Goal: Task Accomplishment & Management: Manage account settings

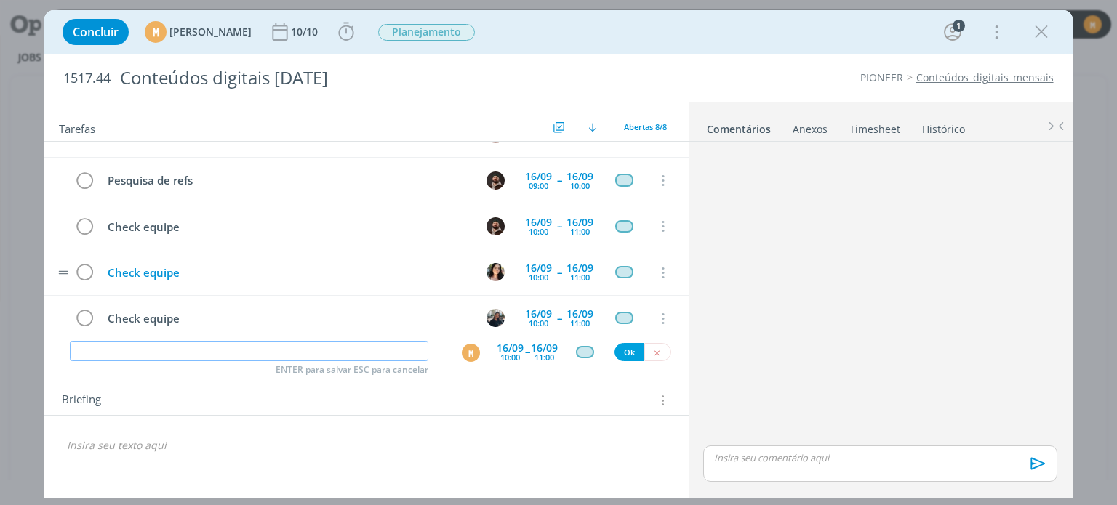
scroll to position [166, 0]
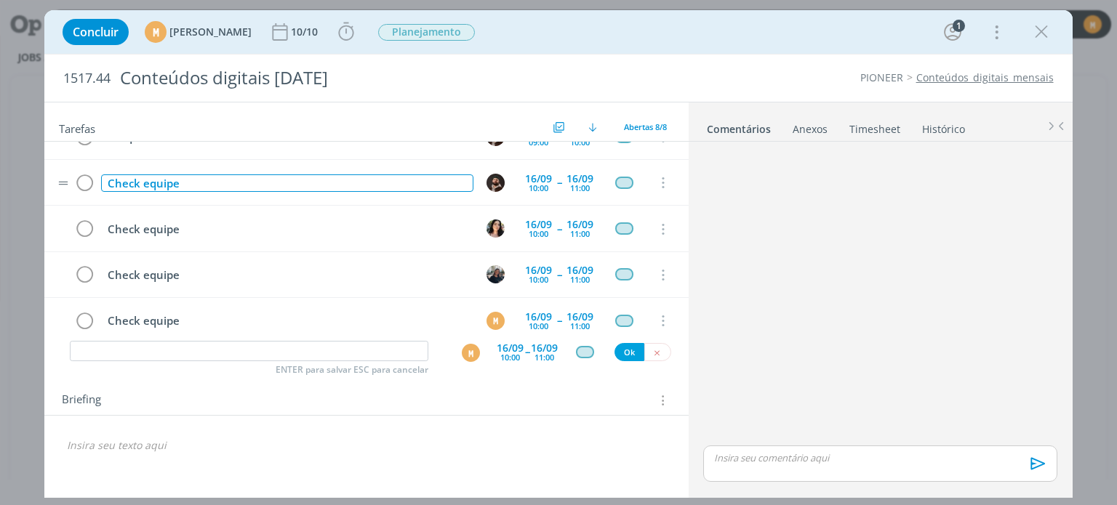
click at [280, 179] on div "Check equipe" at bounding box center [287, 184] width 372 height 18
drag, startPoint x: 241, startPoint y: 177, endPoint x: 180, endPoint y: 181, distance: 61.2
click at [180, 181] on div "Check equipe [Everest]" at bounding box center [287, 184] width 372 height 18
copy div "[Everest]"
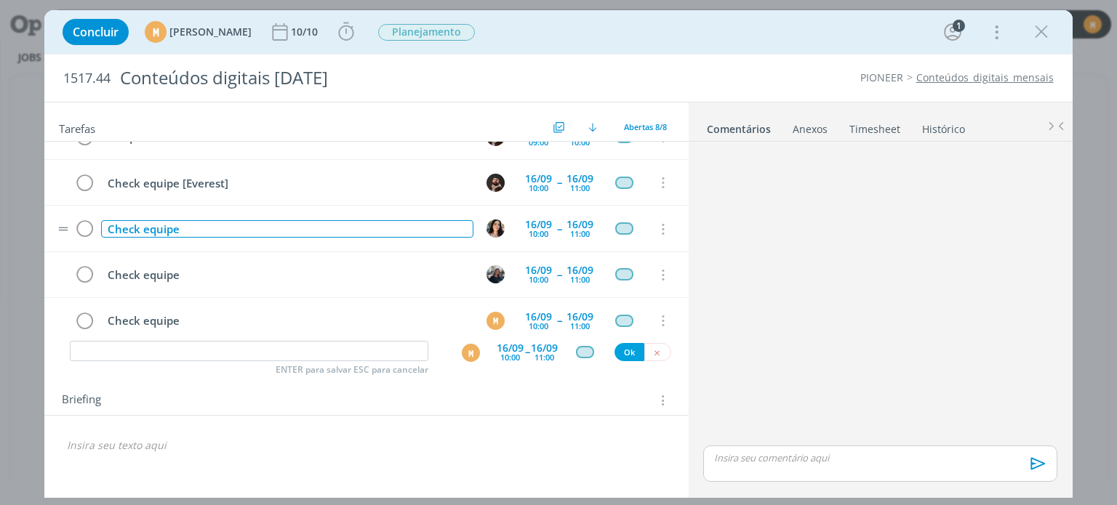
click at [209, 220] on div "Check equipe" at bounding box center [287, 229] width 372 height 18
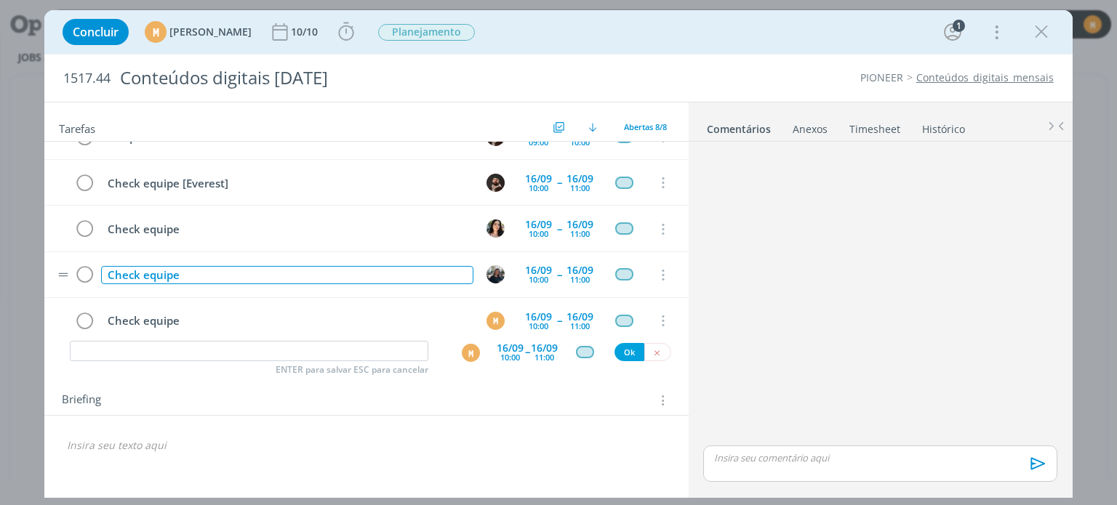
click at [229, 273] on div "Check equipe" at bounding box center [287, 275] width 372 height 18
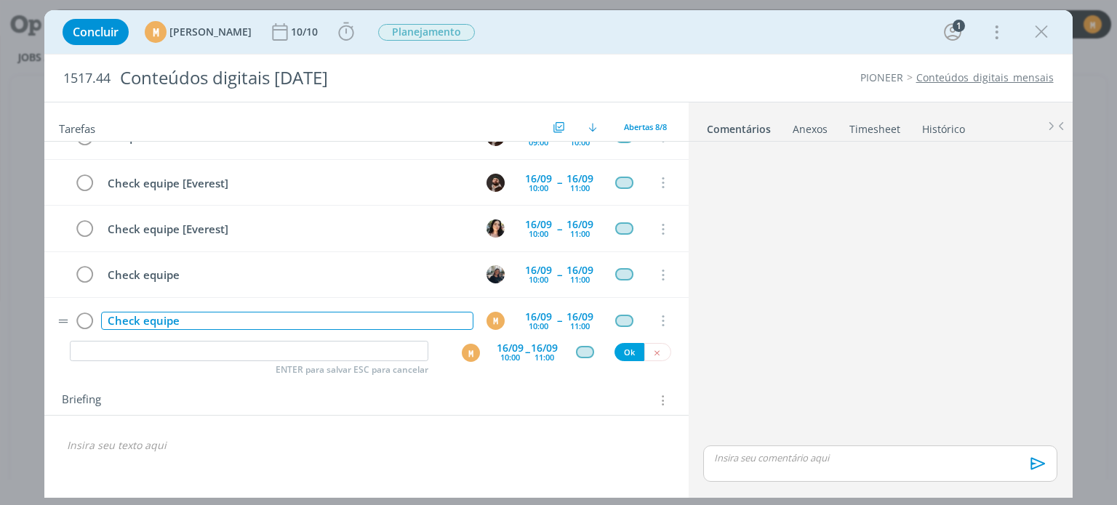
click at [234, 312] on div "Check equipe" at bounding box center [287, 321] width 372 height 18
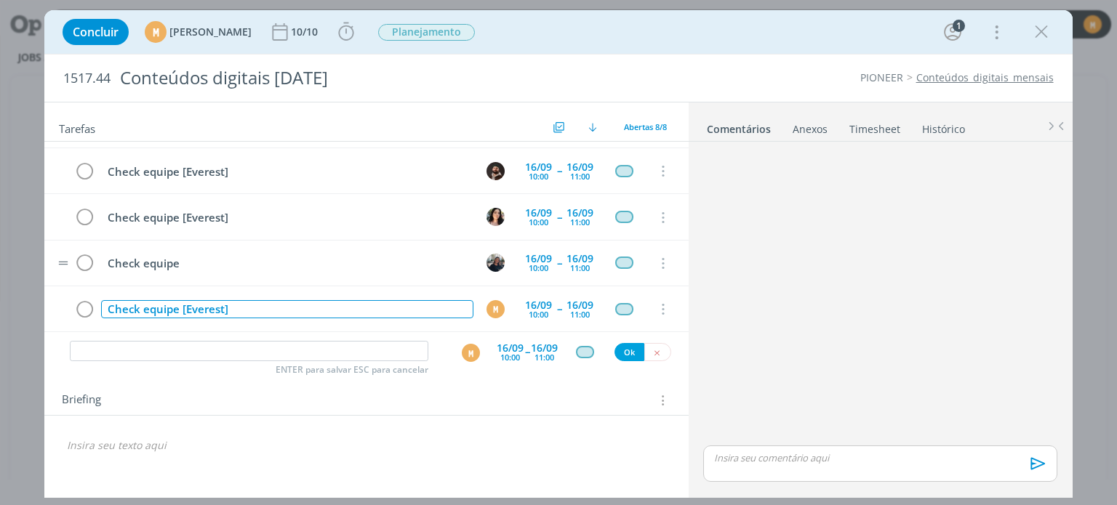
scroll to position [177, 0]
click at [605, 395] on div "Briefing Briefings Predefinidos Versões do Briefing Ver Briefing do Projeto" at bounding box center [368, 400] width 612 height 19
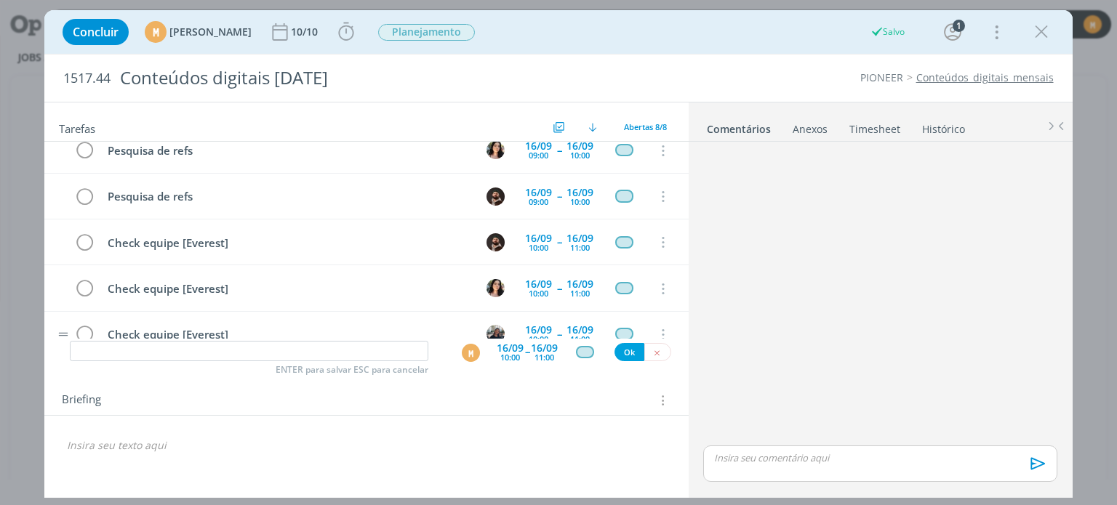
scroll to position [105, 0]
click at [395, 21] on div "Concluir M Mariana Kochenborger 10/10 Iniciar Apontar Data * 09/09/2025 Horas *…" at bounding box center [558, 32] width 1006 height 35
click at [357, 25] on icon "dialog" at bounding box center [346, 32] width 22 height 22
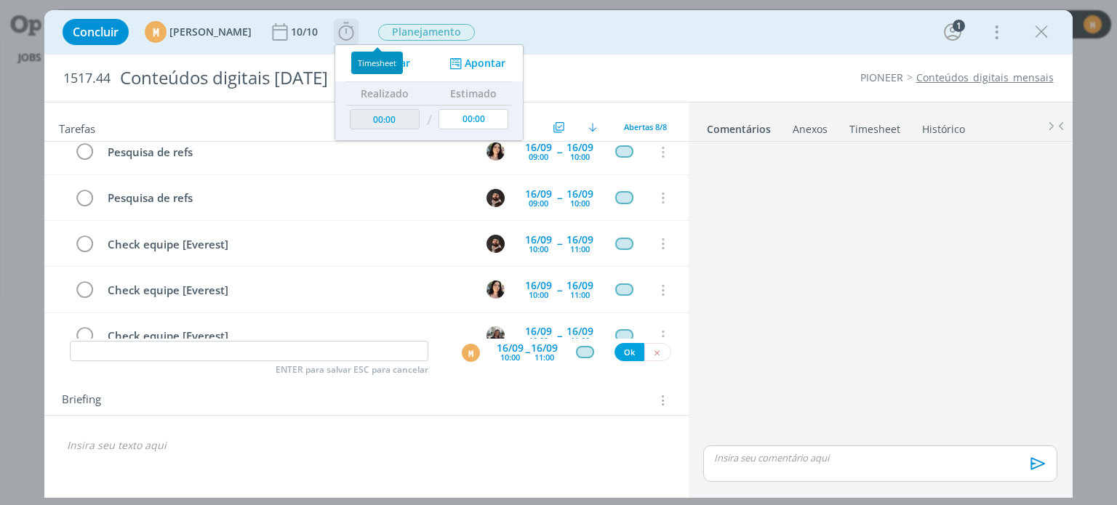
click at [410, 60] on span "Iniciar" at bounding box center [395, 63] width 31 height 10
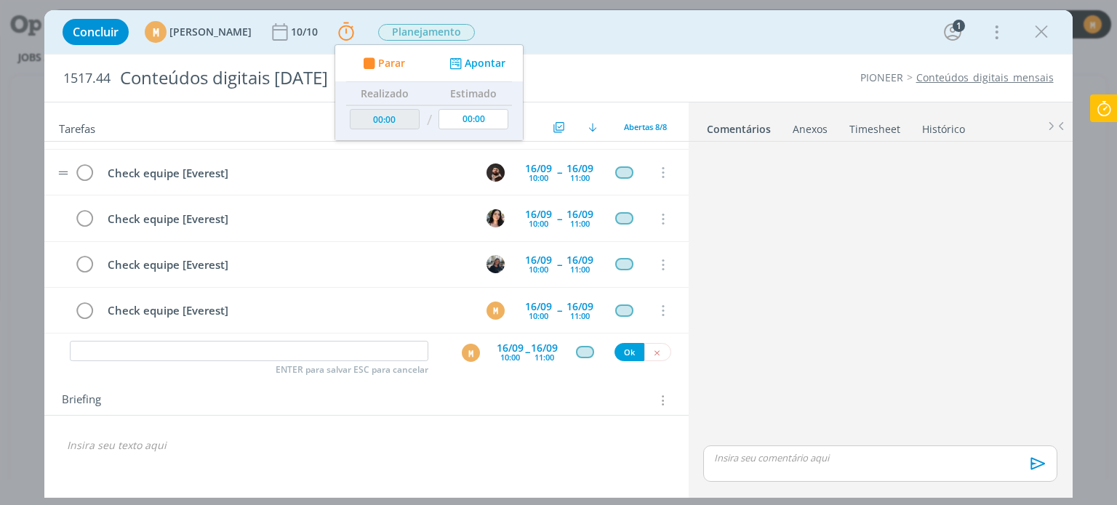
scroll to position [177, 0]
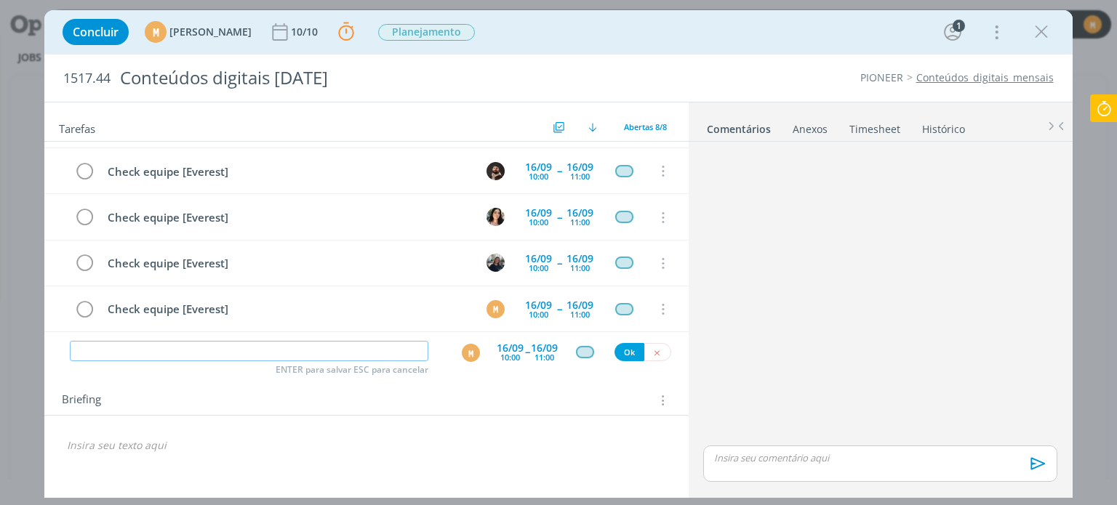
click at [236, 345] on input "dialog" at bounding box center [249, 351] width 359 height 20
click at [473, 351] on div "M" at bounding box center [471, 353] width 18 height 18
type input "Redação"
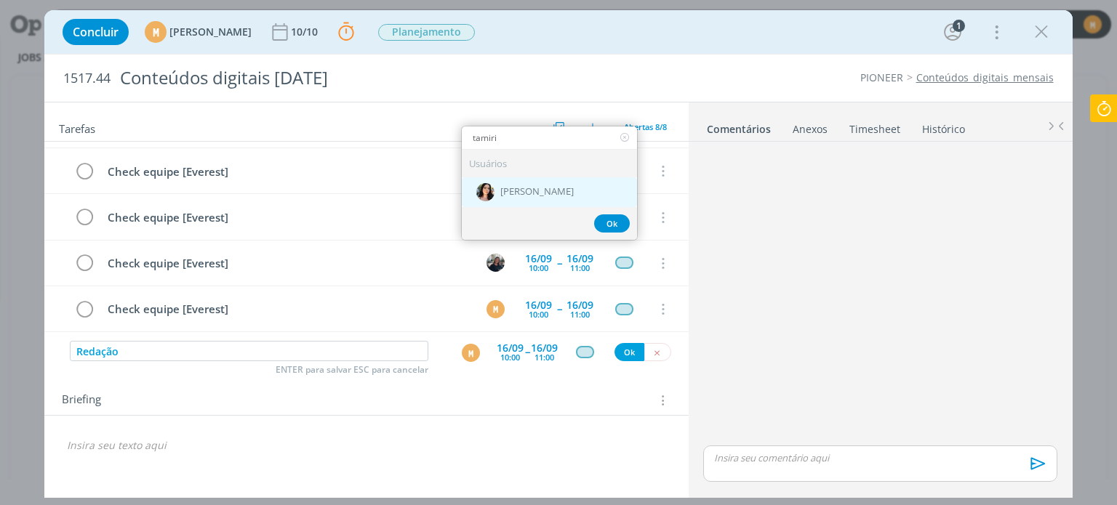
type input "tamiri"
click at [511, 183] on div "[PERSON_NAME]" at bounding box center [549, 192] width 175 height 30
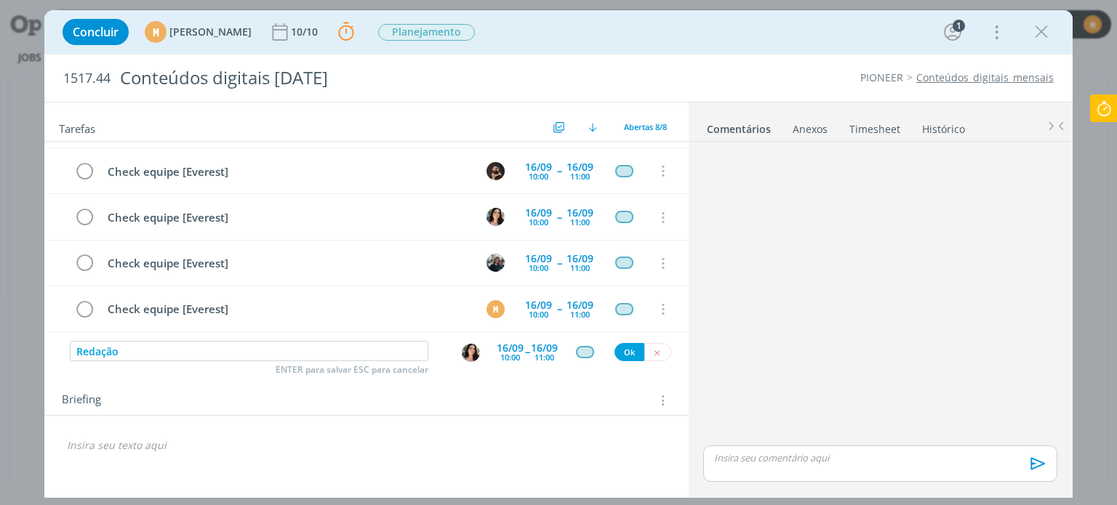
click at [521, 350] on div "16/09" at bounding box center [510, 348] width 27 height 10
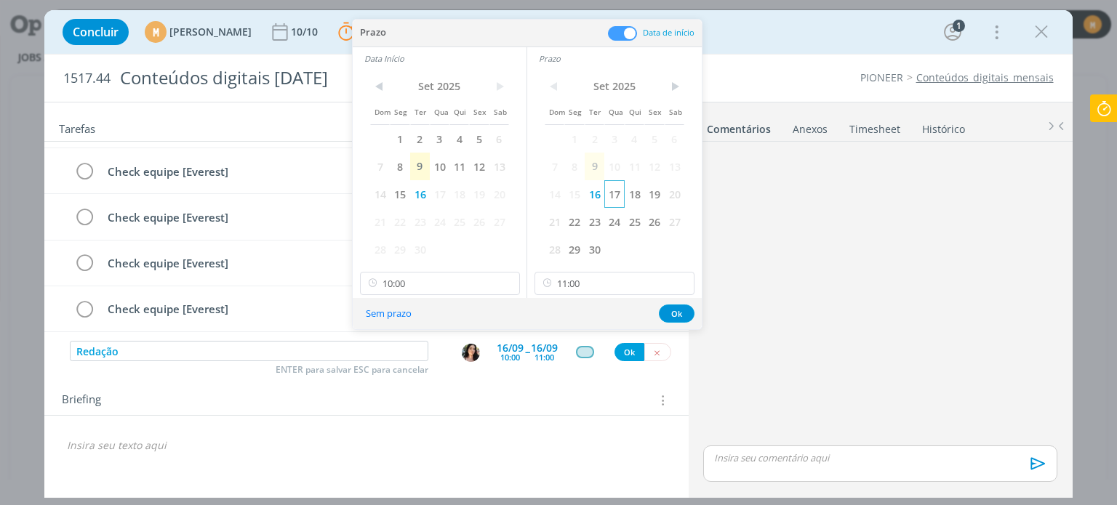
click at [617, 191] on span "17" at bounding box center [614, 194] width 20 height 28
click at [439, 196] on span "17" at bounding box center [440, 194] width 20 height 28
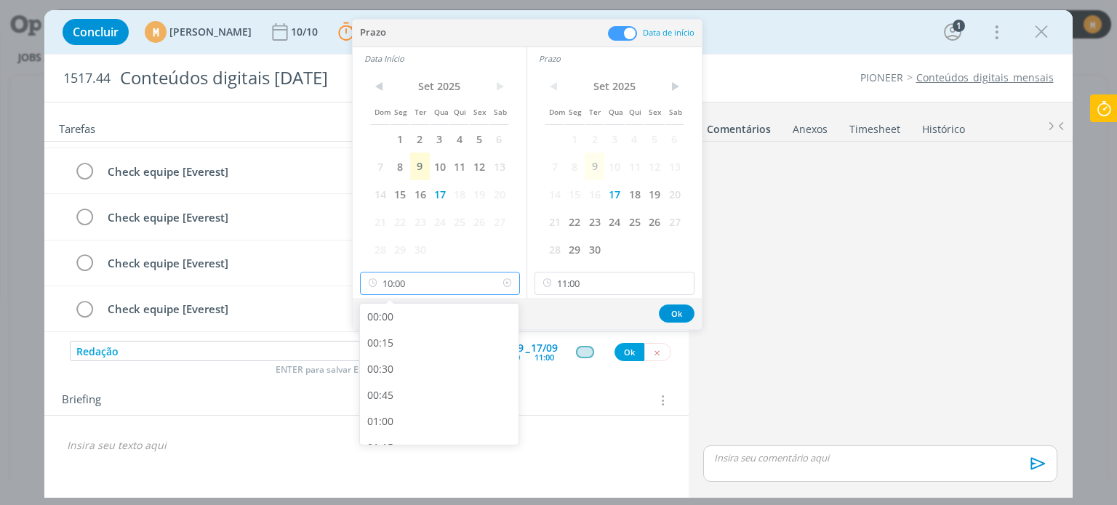
scroll to position [937, 0]
click at [434, 282] on input "10:00" at bounding box center [440, 283] width 160 height 23
click at [408, 348] on div "09:15" at bounding box center [441, 349] width 163 height 26
type input "09:15"
click at [627, 284] on input "11:00" at bounding box center [615, 283] width 160 height 23
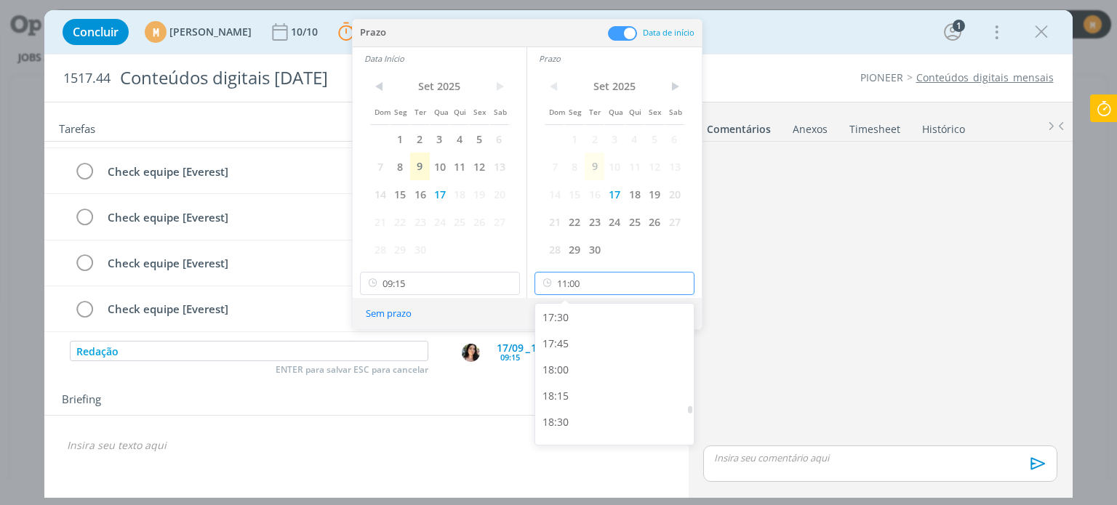
scroll to position [1842, 0]
click at [581, 355] on div "18:00" at bounding box center [616, 361] width 163 height 26
type input "18:00"
click at [680, 313] on button "Ok" at bounding box center [677, 314] width 36 height 18
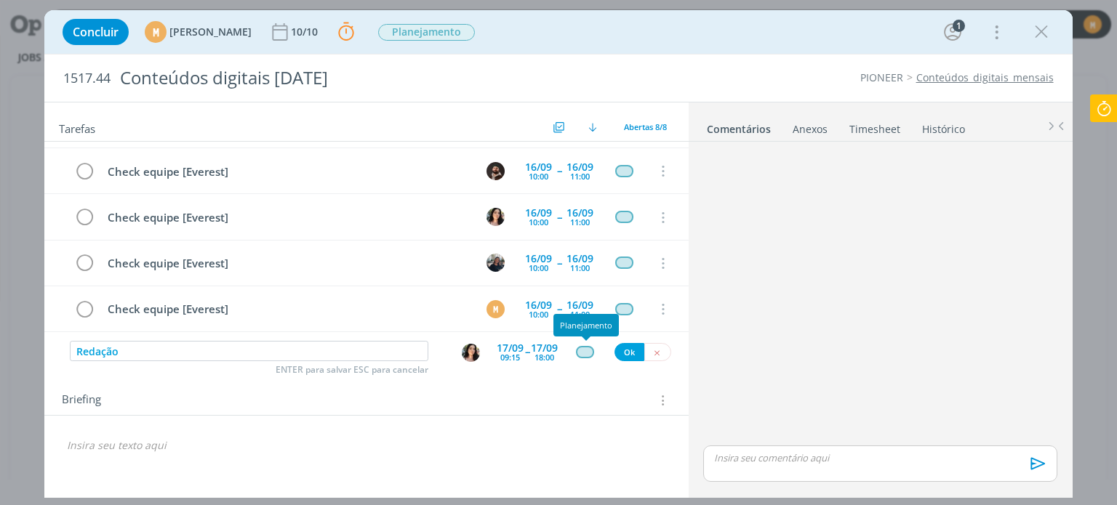
click at [580, 355] on div "dialog" at bounding box center [585, 352] width 18 height 12
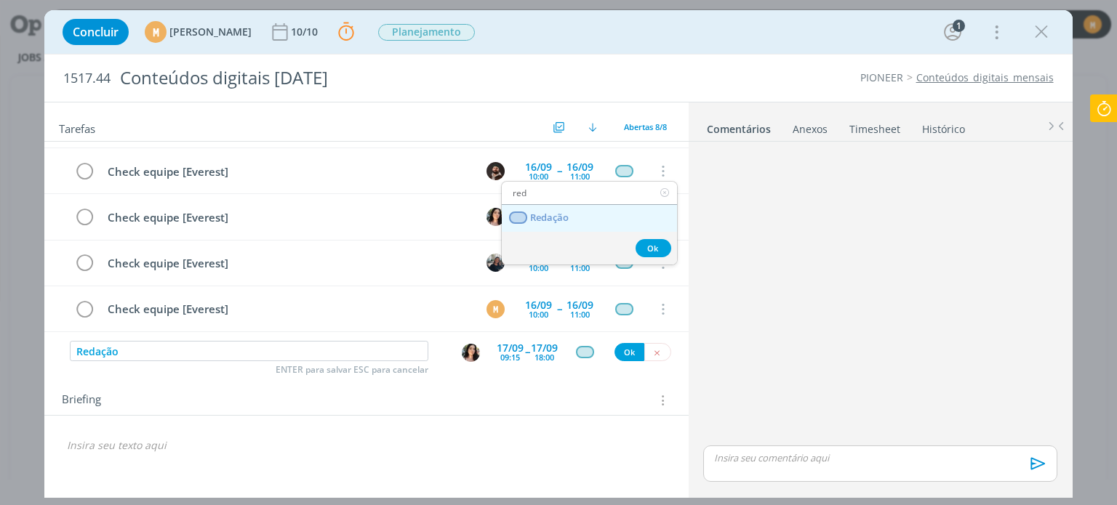
type input "red"
click at [587, 215] on link "Redação" at bounding box center [589, 218] width 175 height 27
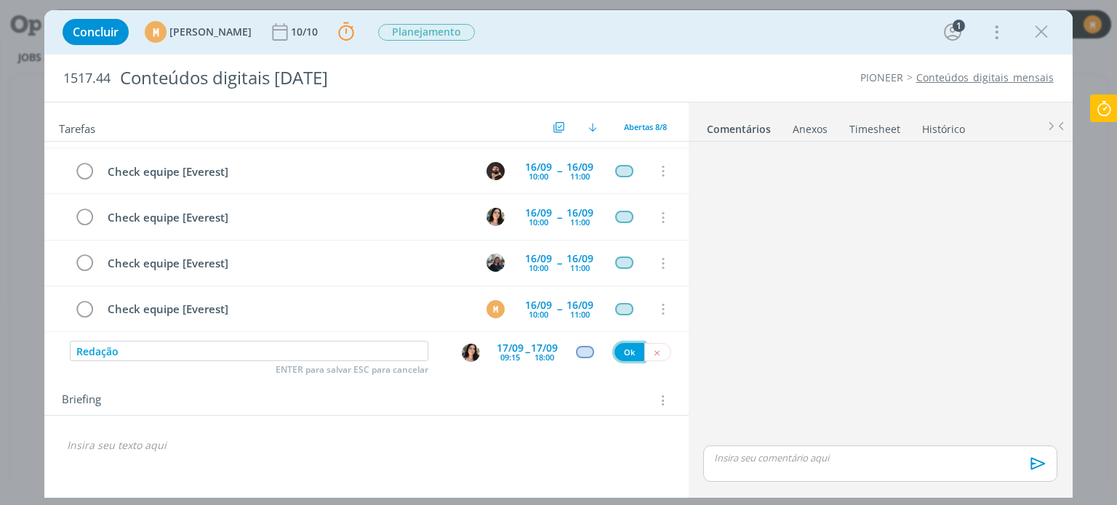
click at [622, 351] on button "Ok" at bounding box center [630, 352] width 30 height 18
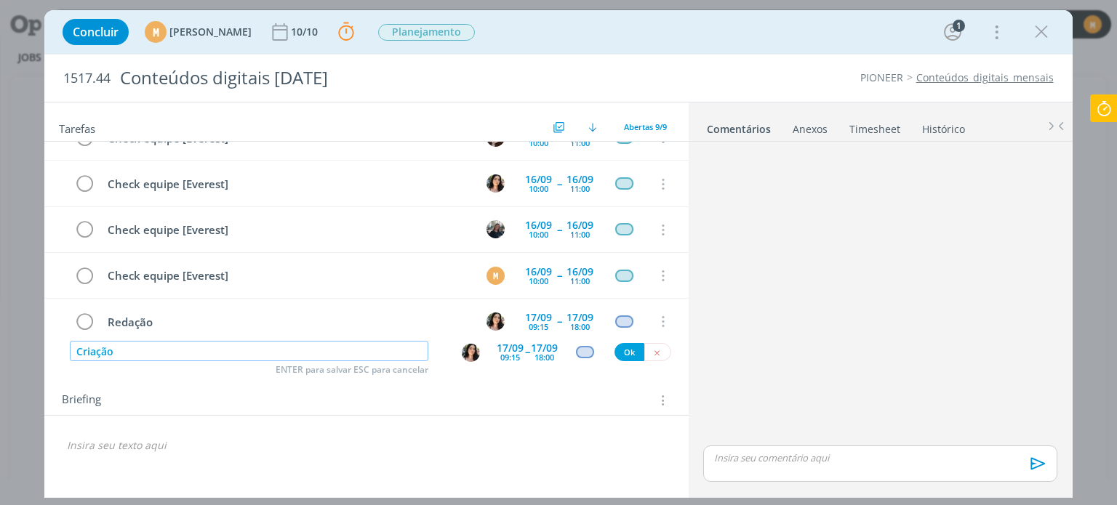
type input "Criação"
click at [486, 351] on div "dialog" at bounding box center [473, 352] width 47 height 22
click at [475, 355] on img "dialog" at bounding box center [471, 353] width 18 height 18
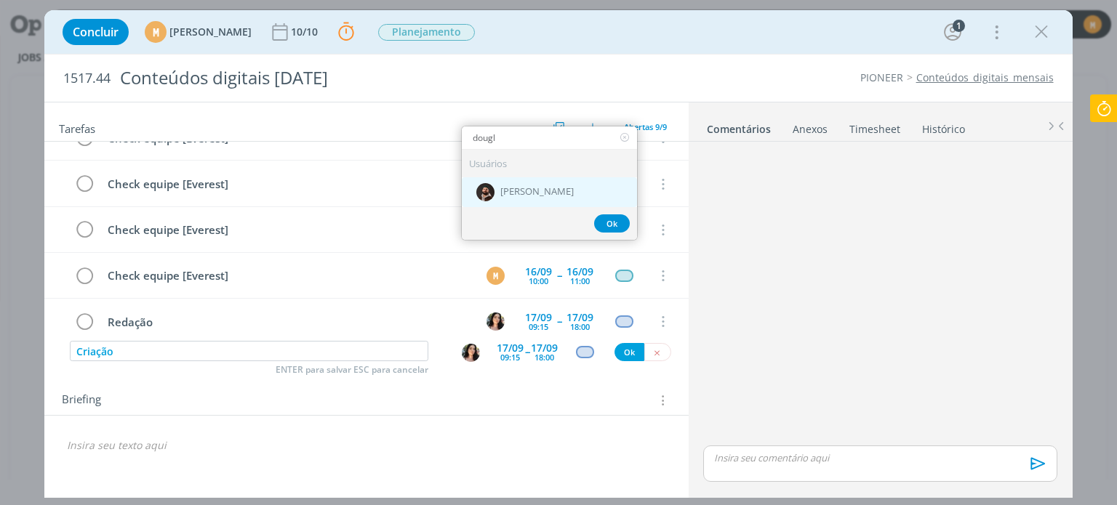
type input "dougl"
click at [524, 192] on span "[PERSON_NAME]" at bounding box center [536, 192] width 73 height 12
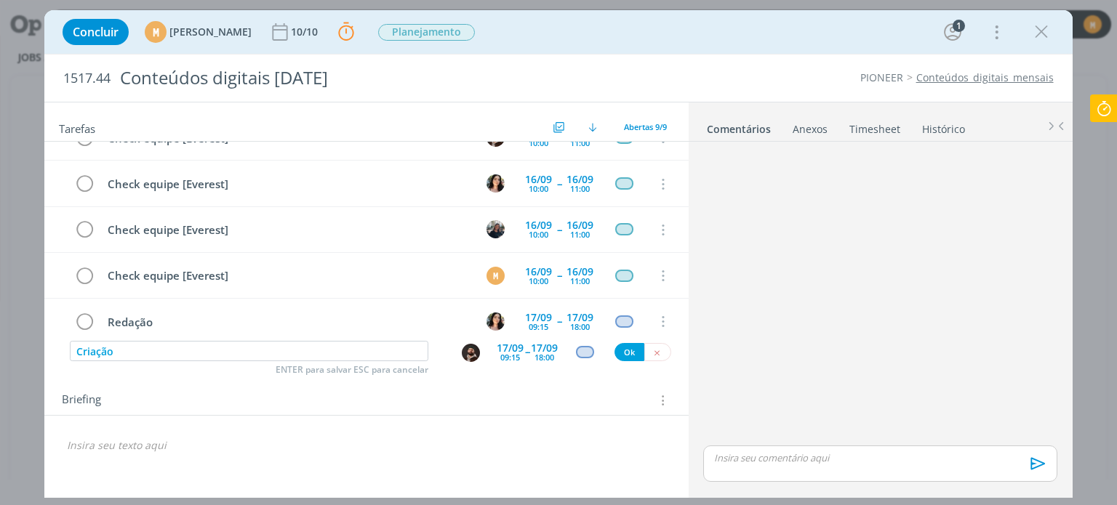
click at [512, 353] on div "09:15" at bounding box center [510, 357] width 20 height 8
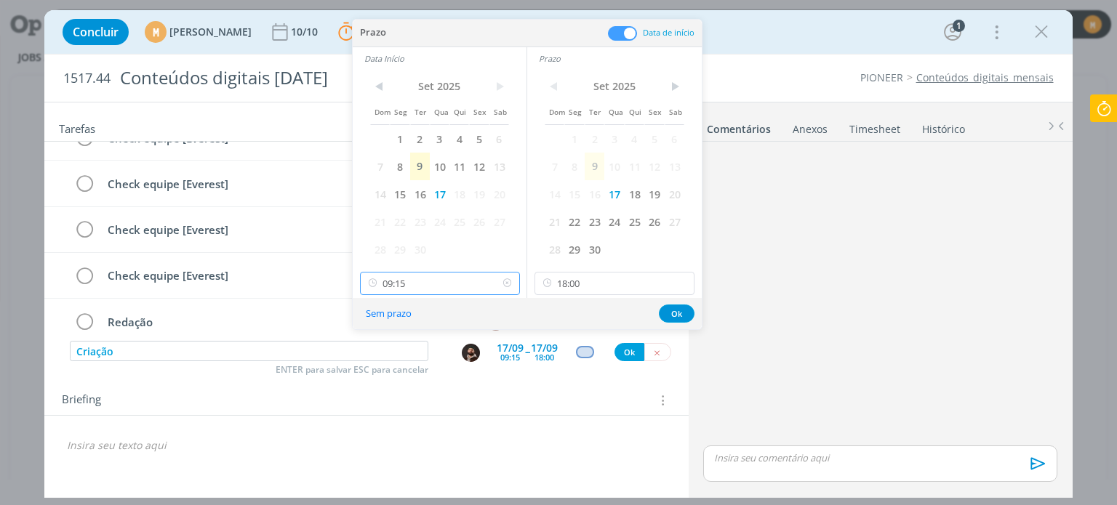
click at [418, 285] on input "09:15" at bounding box center [440, 283] width 160 height 23
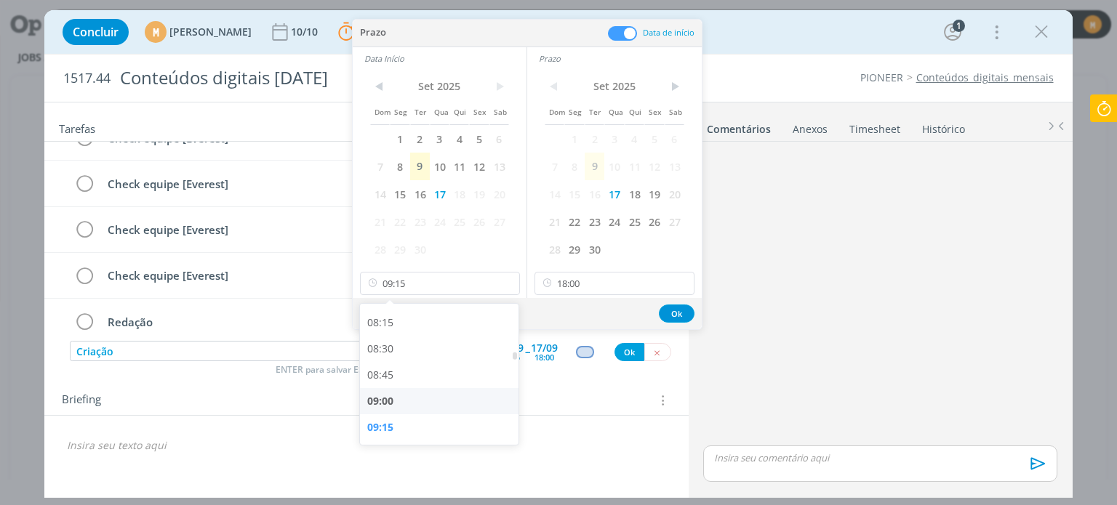
click at [409, 407] on div "09:00" at bounding box center [441, 401] width 163 height 26
type input "09:00"
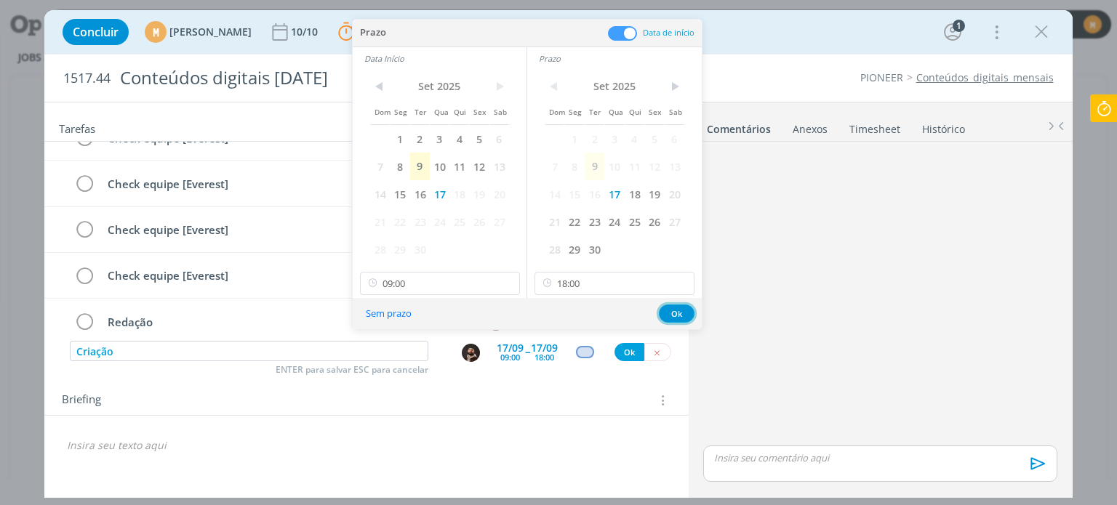
click at [679, 316] on button "Ok" at bounding box center [677, 314] width 36 height 18
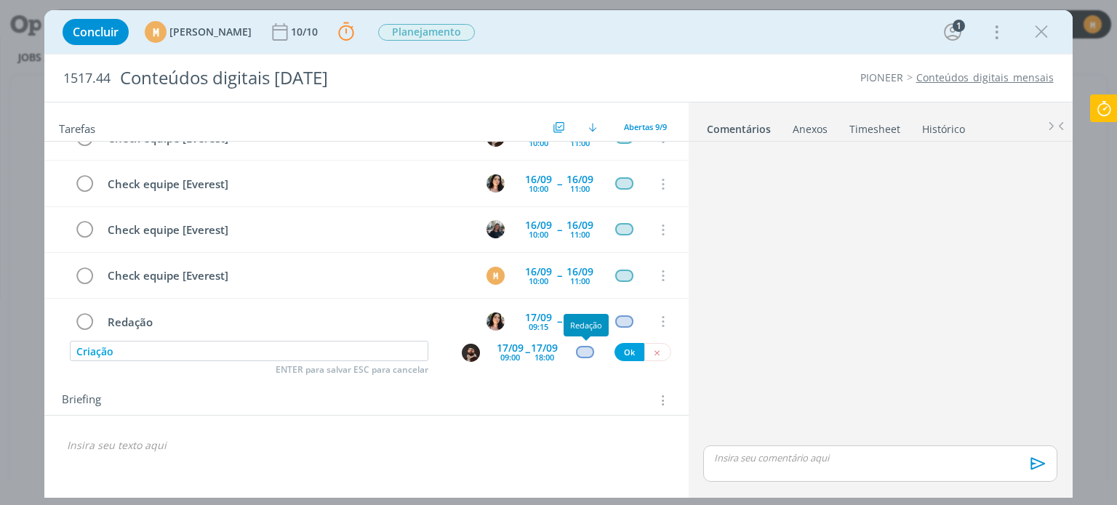
click at [586, 356] on div "dialog" at bounding box center [585, 352] width 18 height 12
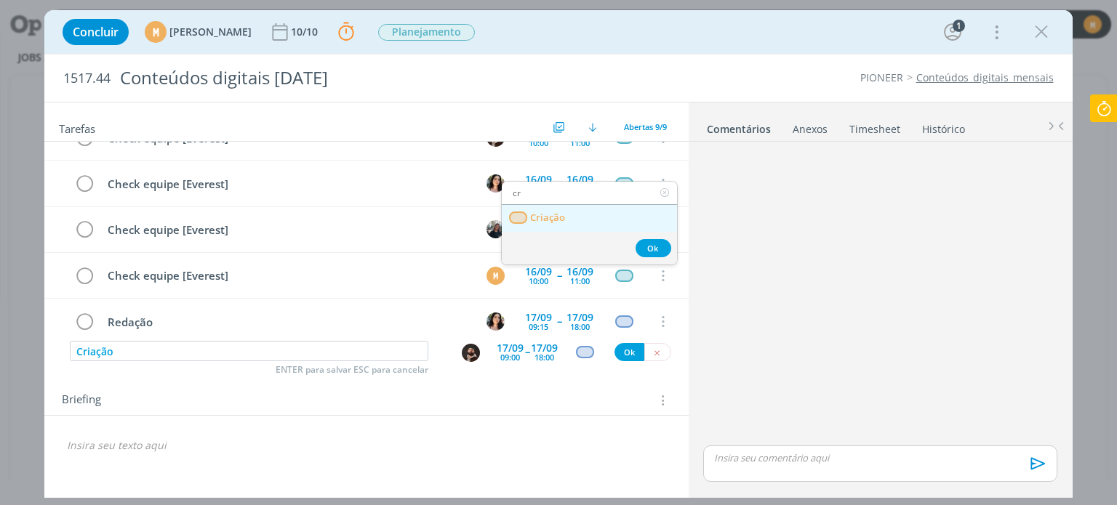
type input "cr"
click at [547, 215] on span "Criação" at bounding box center [548, 218] width 35 height 12
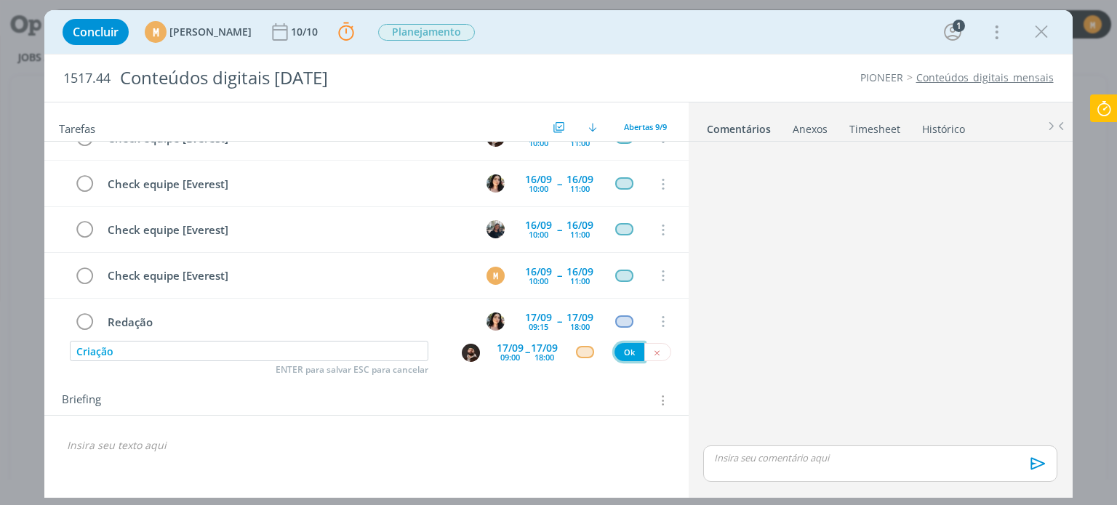
click at [628, 355] on button "Ok" at bounding box center [630, 352] width 30 height 18
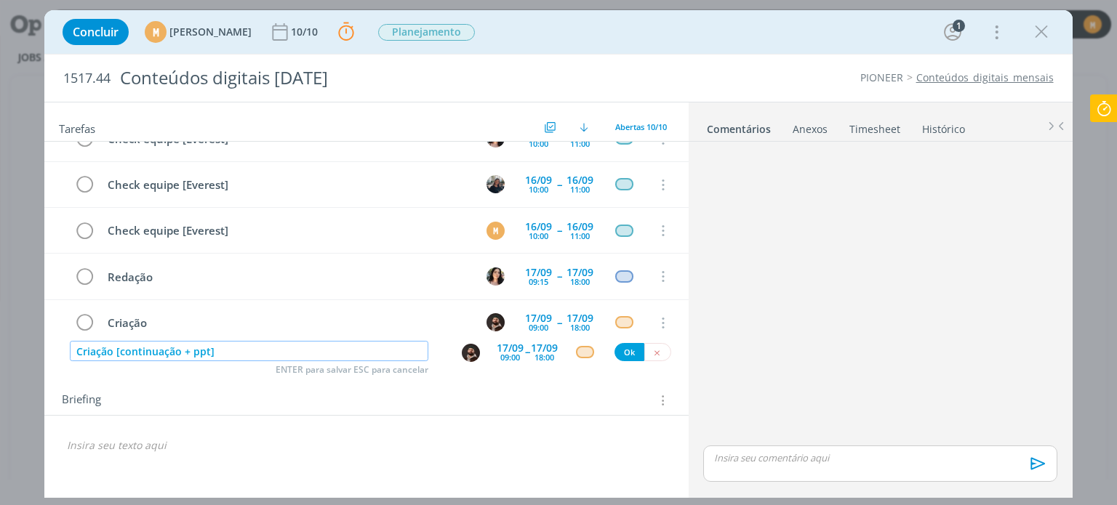
type input "Criação [continuação + ppt]"
click at [508, 356] on div "09:00" at bounding box center [510, 357] width 20 height 8
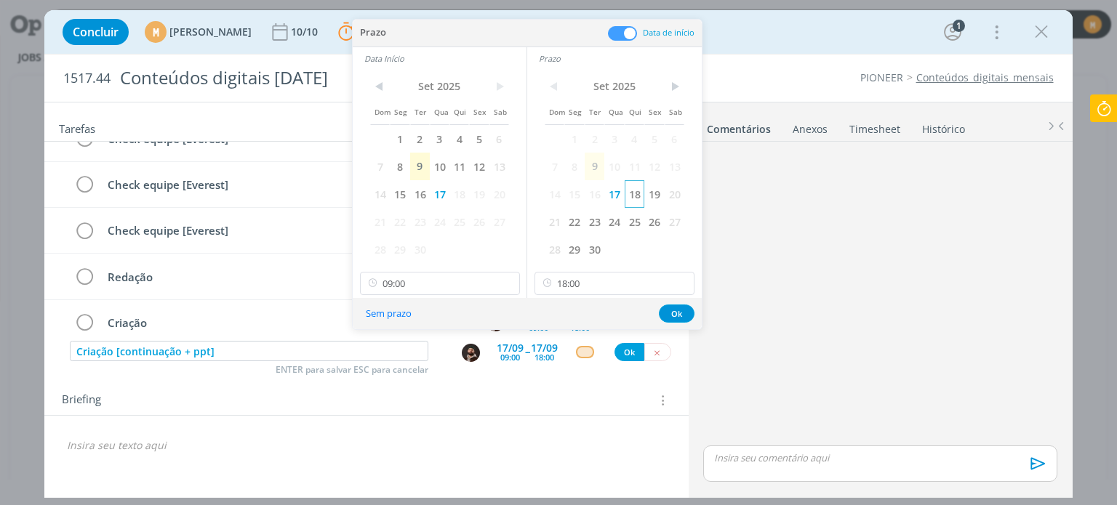
click at [632, 194] on span "18" at bounding box center [635, 194] width 20 height 28
click at [460, 198] on span "18" at bounding box center [459, 194] width 20 height 28
click at [681, 306] on button "Ok" at bounding box center [677, 314] width 36 height 18
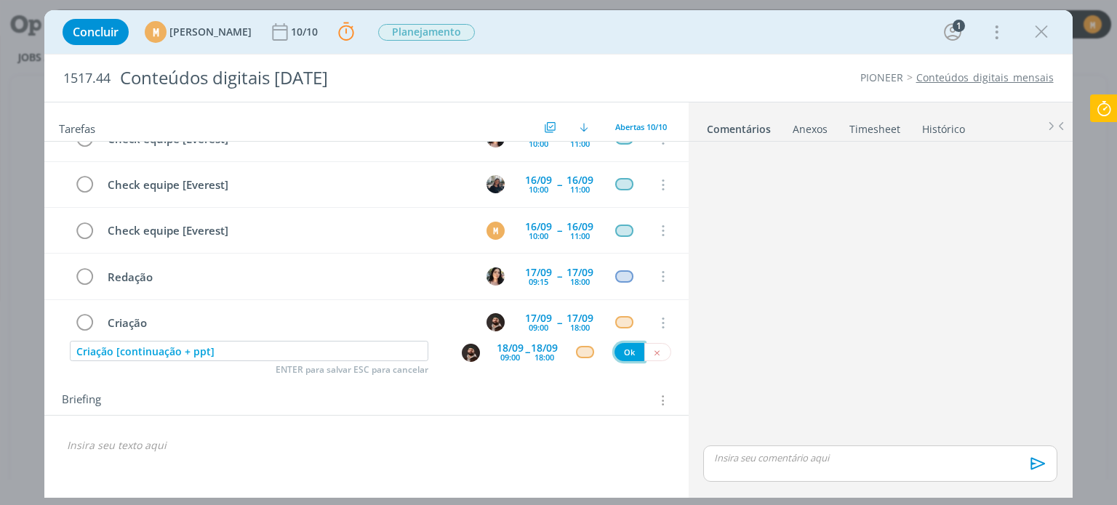
click at [629, 353] on button "Ok" at bounding box center [630, 352] width 30 height 18
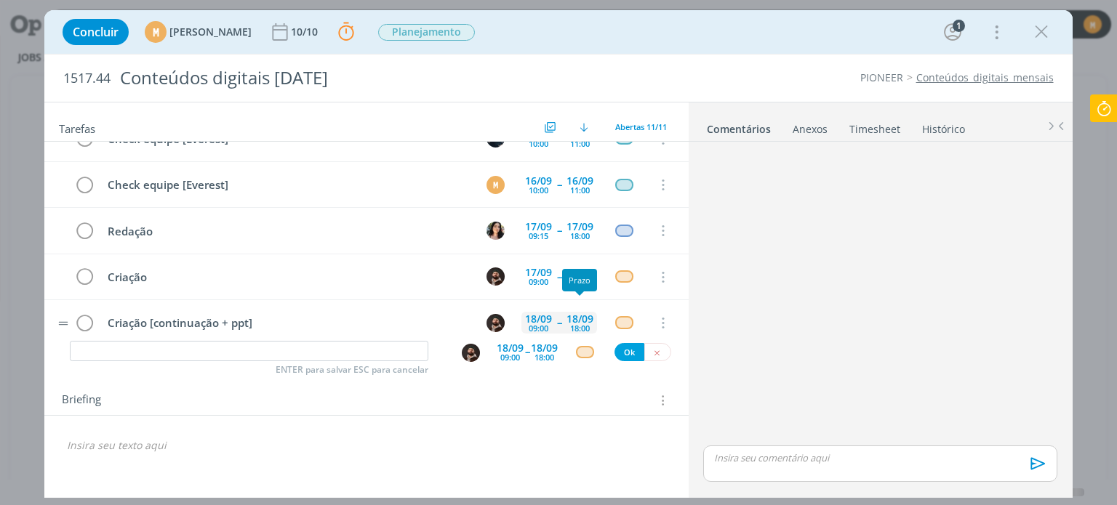
click at [576, 324] on div "18:00" at bounding box center [580, 328] width 20 height 8
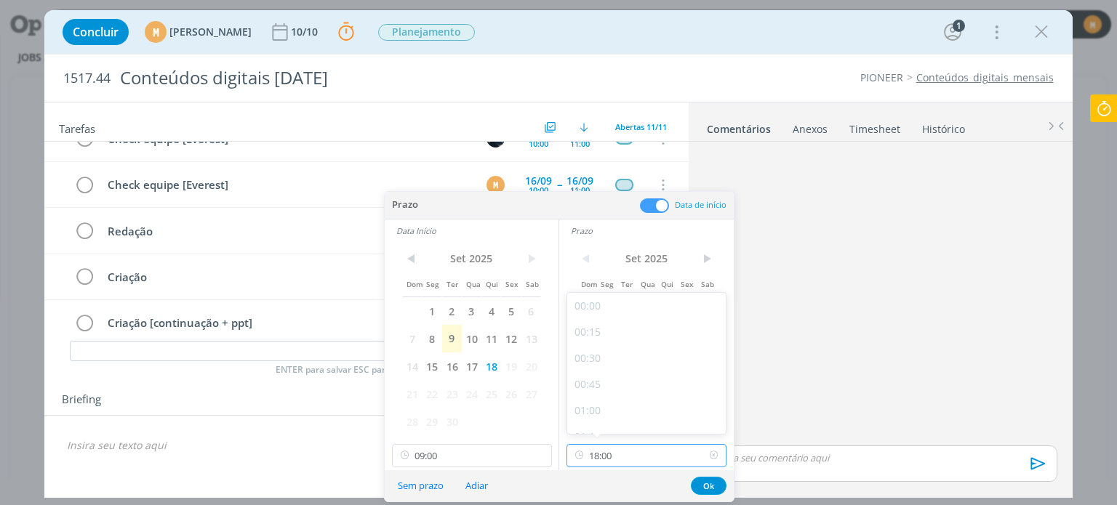
scroll to position [1775, 0]
click at [631, 455] on input "18:00" at bounding box center [647, 455] width 160 height 23
click at [624, 348] on div "16:00" at bounding box center [648, 353] width 163 height 26
type input "16:00"
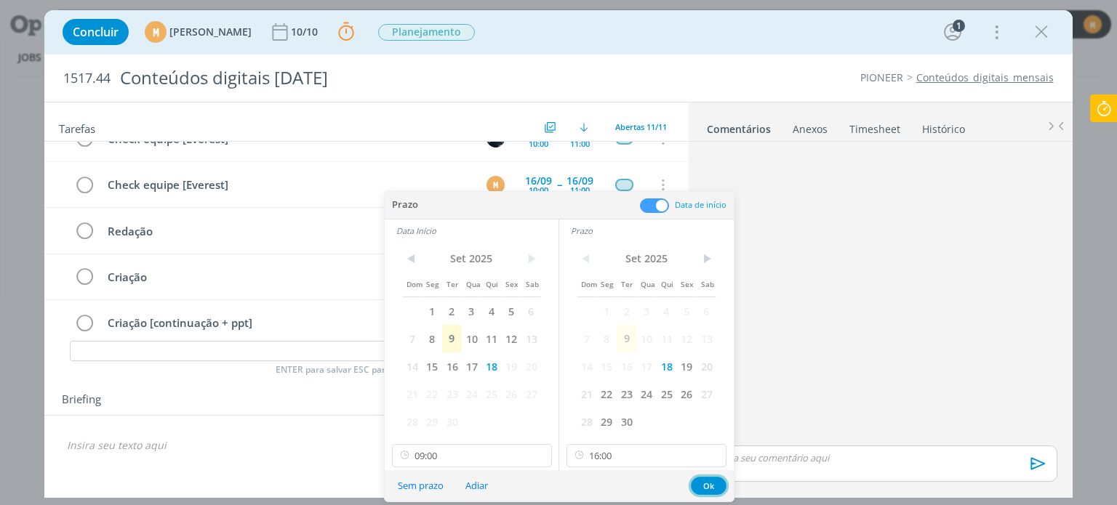
click at [719, 485] on button "Ok" at bounding box center [709, 486] width 36 height 18
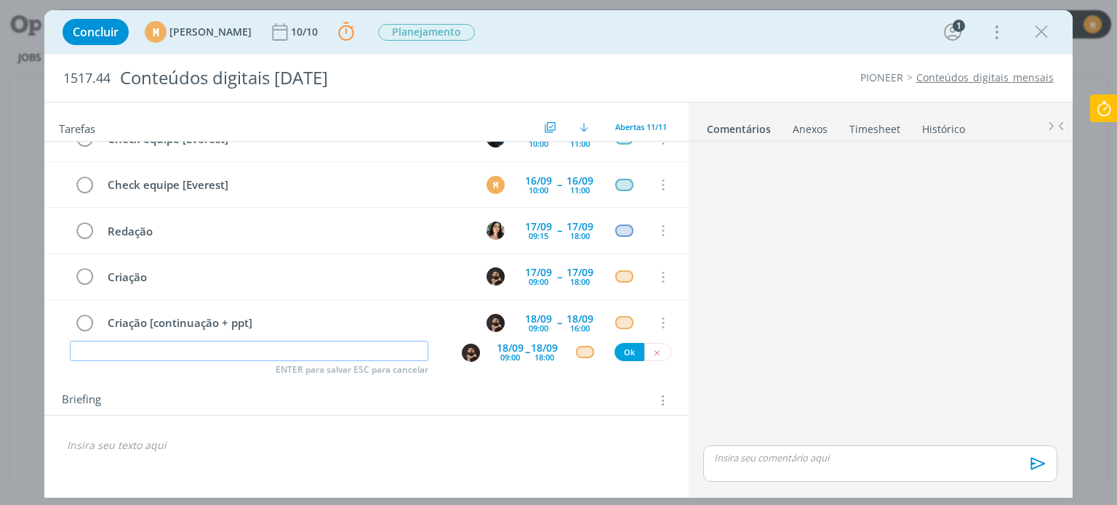
click at [236, 350] on input "dialog" at bounding box center [249, 351] width 359 height 20
click at [468, 345] on img "dialog" at bounding box center [471, 353] width 18 height 18
type input "#PTV"
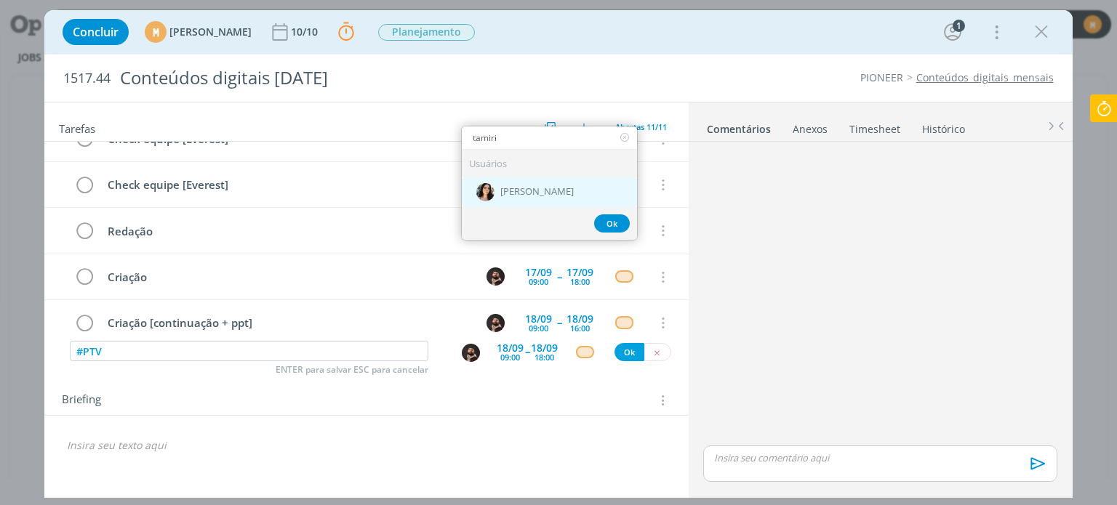
type input "tamiri"
click at [520, 177] on div "[PERSON_NAME]" at bounding box center [549, 192] width 175 height 30
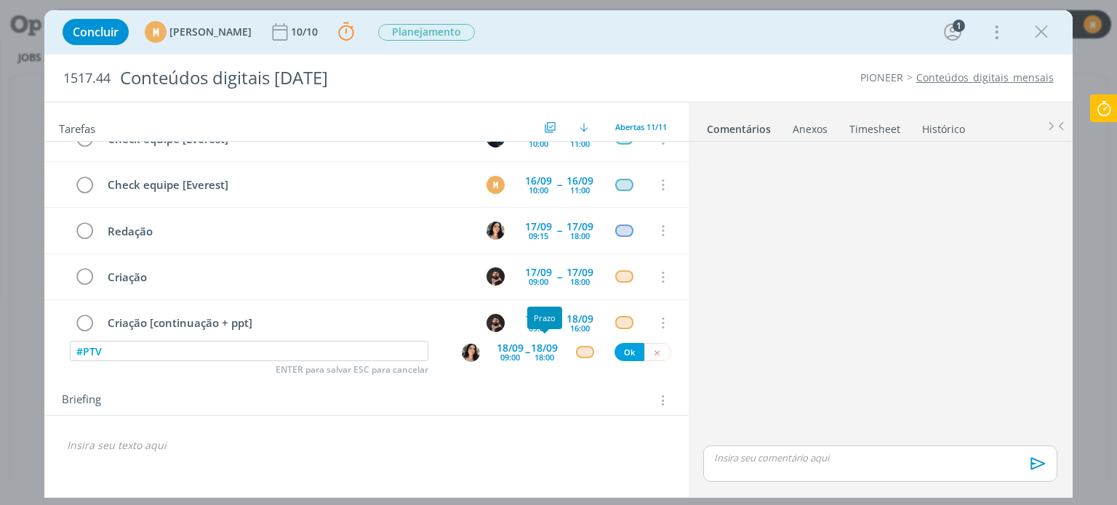
click at [544, 349] on div "18/09" at bounding box center [544, 348] width 27 height 10
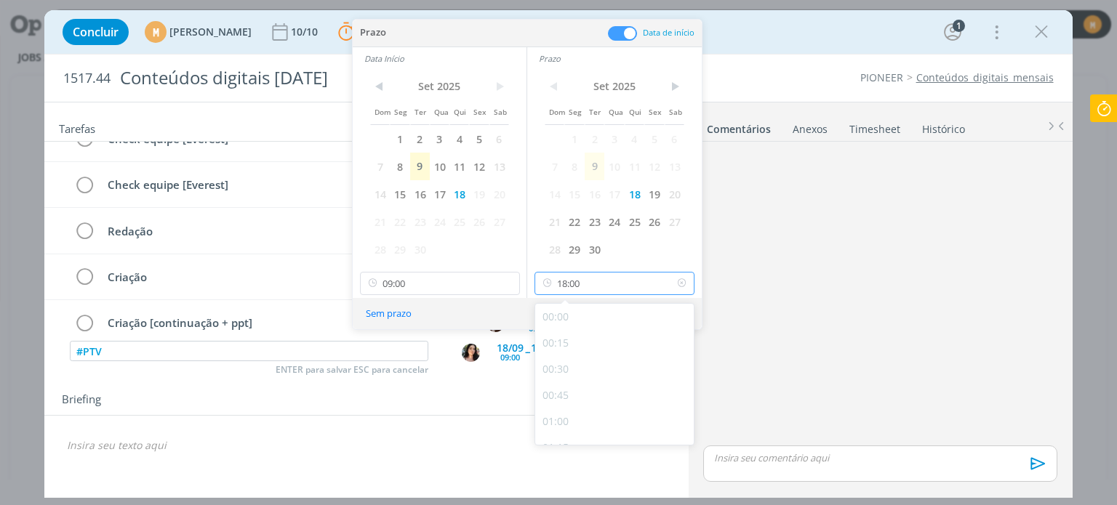
click at [606, 292] on input "18:00" at bounding box center [615, 283] width 160 height 23
click at [495, 282] on input "09:00" at bounding box center [440, 283] width 160 height 23
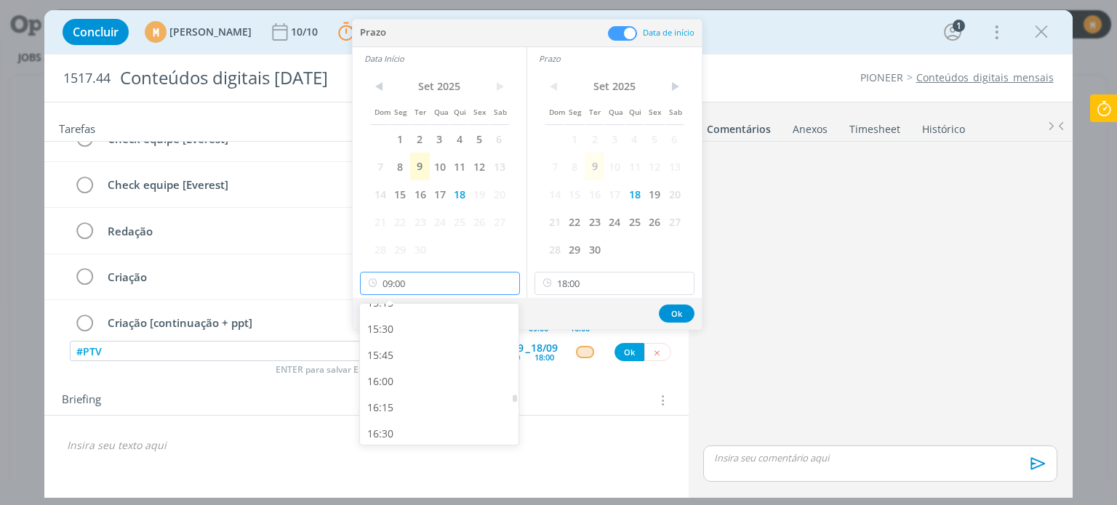
scroll to position [1632, 0]
click at [419, 361] on div "16:00" at bounding box center [441, 361] width 163 height 26
type input "16:00"
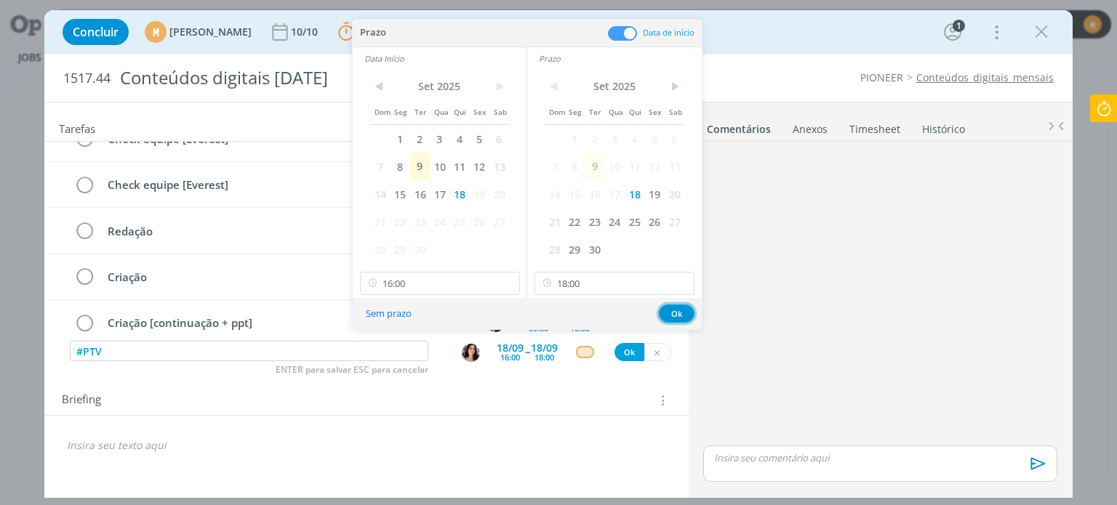
click at [684, 311] on button "Ok" at bounding box center [677, 314] width 36 height 18
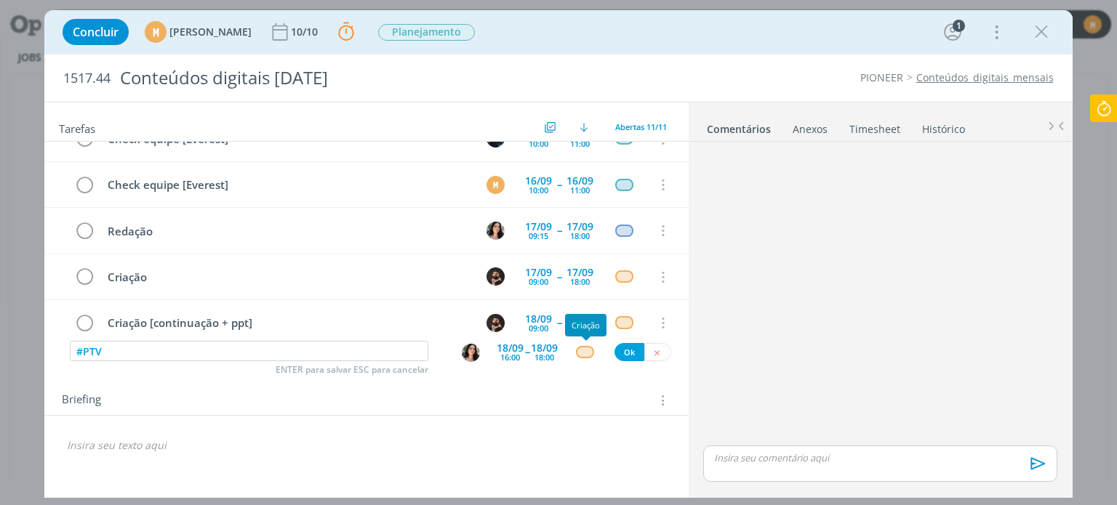
click at [585, 348] on div "dialog" at bounding box center [585, 352] width 18 height 12
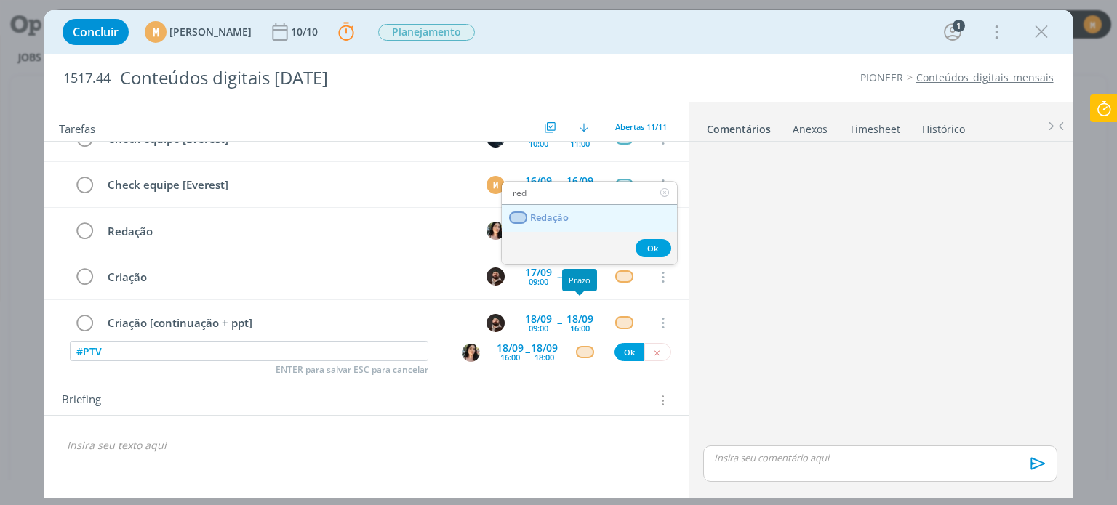
type input "red"
click at [585, 208] on link "Redação" at bounding box center [589, 218] width 175 height 27
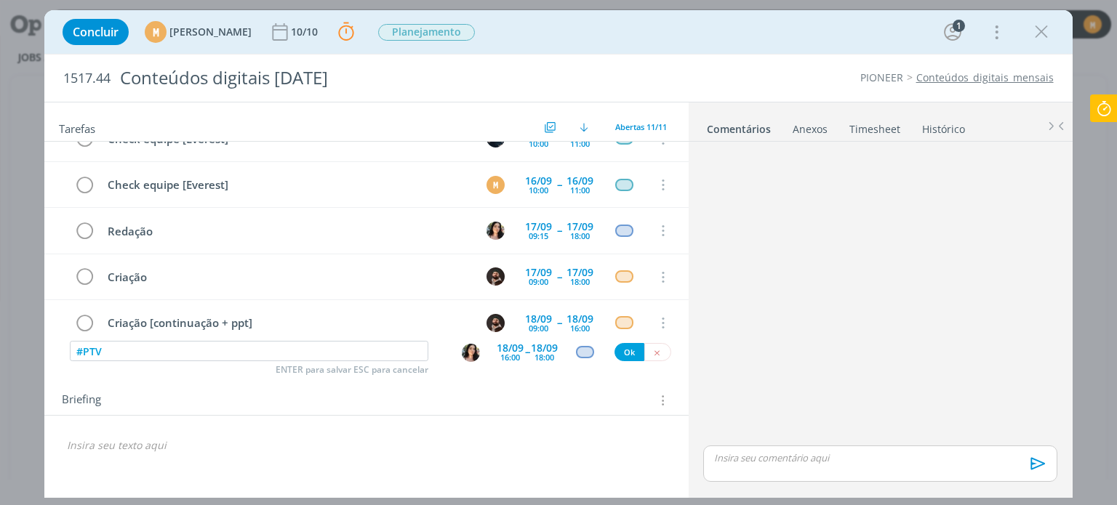
click at [631, 361] on div "#PTV ENTER para salvar ESC para cancelar 18/09 16:00 -- 18/09 18:00 Ok" at bounding box center [366, 352] width 644 height 26
click at [625, 351] on button "Ok" at bounding box center [630, 352] width 30 height 18
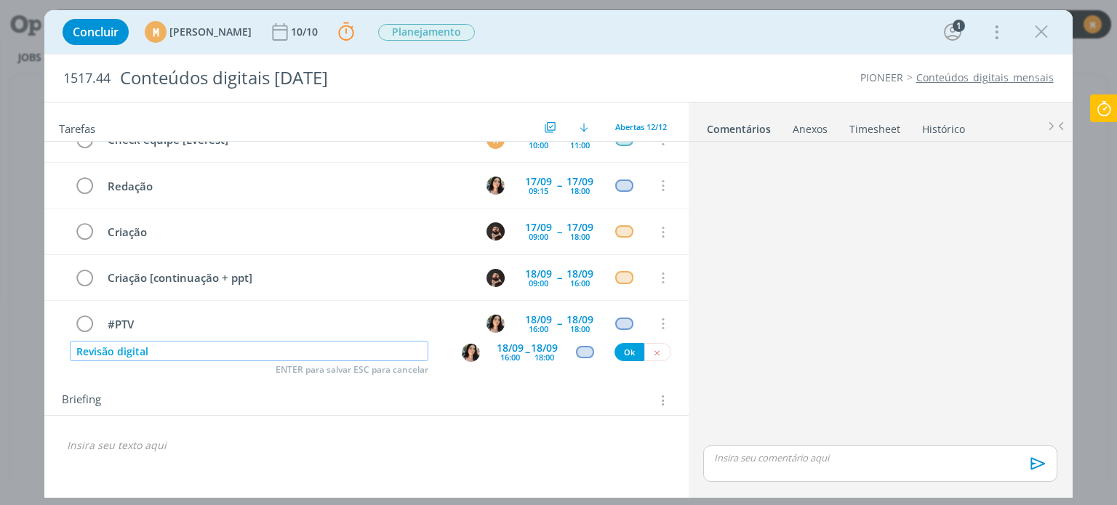
click at [468, 354] on img "dialog" at bounding box center [471, 353] width 18 height 18
type input "Revisão digital"
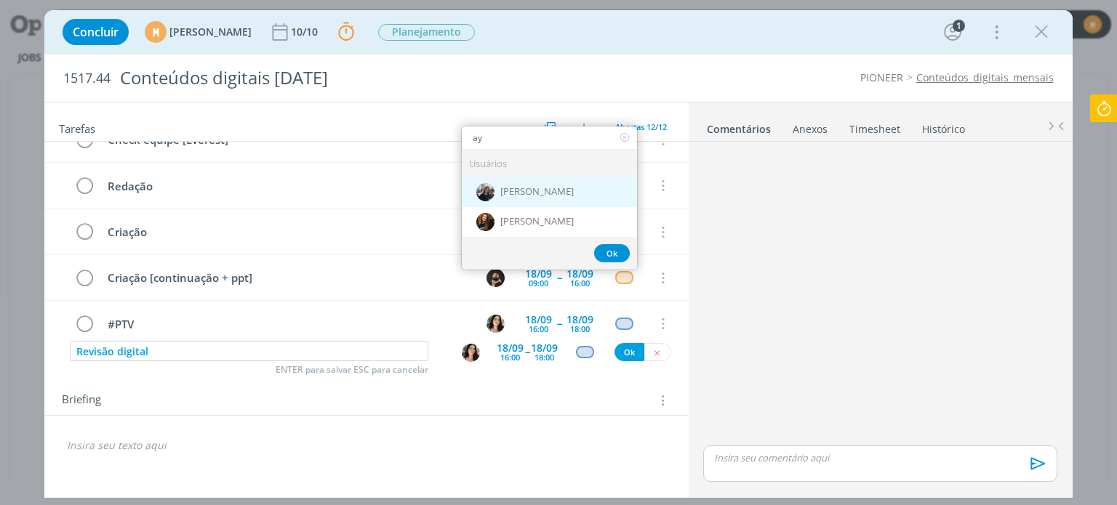
type input "ay"
click at [547, 187] on span "[PERSON_NAME]" at bounding box center [536, 192] width 73 height 12
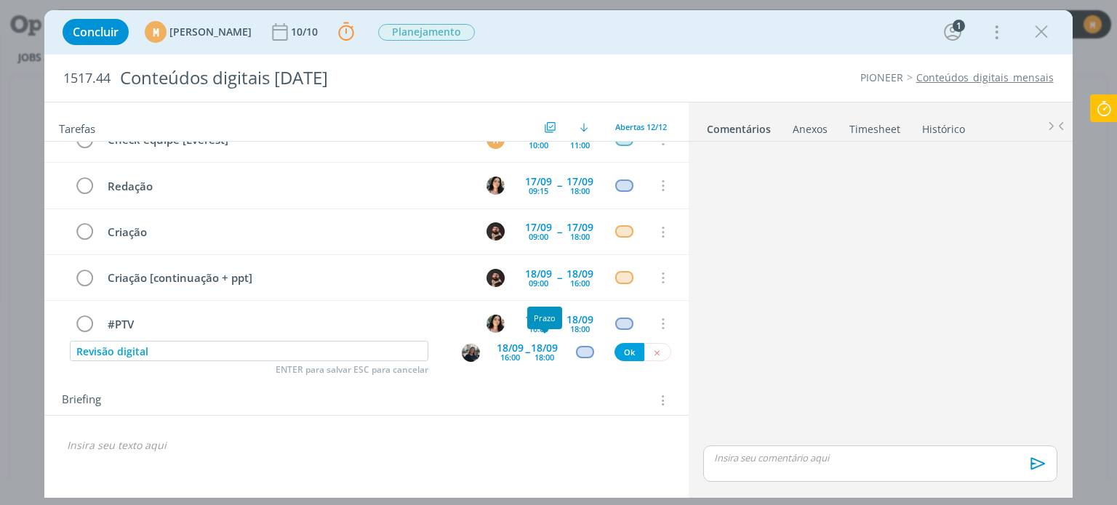
click at [547, 353] on div "18:00" at bounding box center [545, 357] width 20 height 8
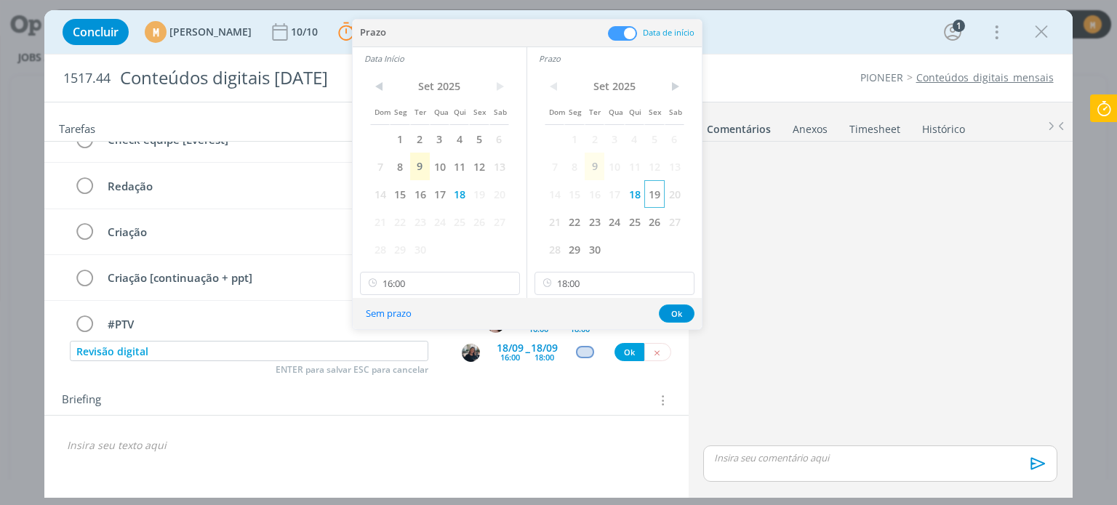
click at [652, 197] on span "19" at bounding box center [654, 194] width 20 height 28
click at [482, 192] on span "19" at bounding box center [479, 194] width 20 height 28
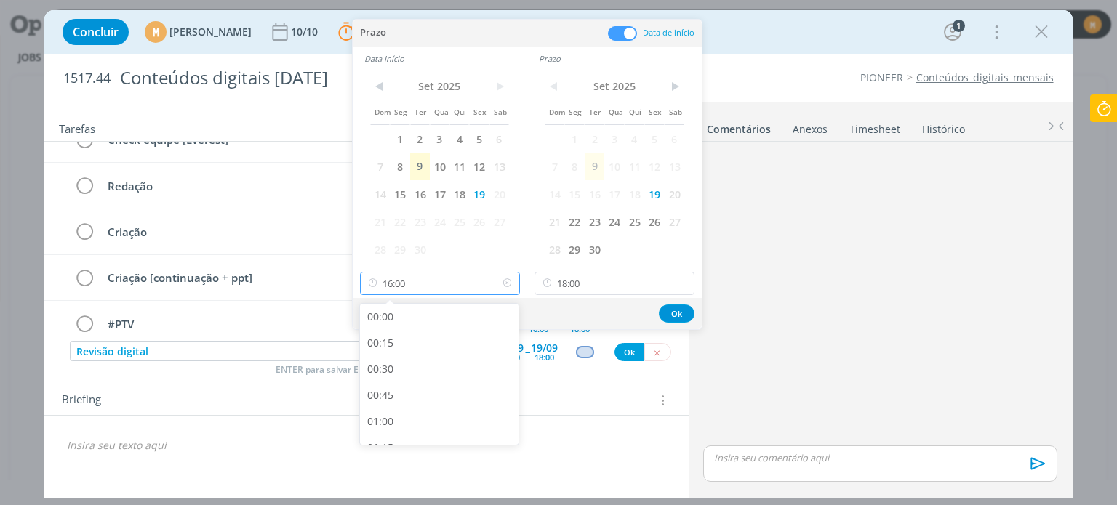
click at [457, 290] on input "16:00" at bounding box center [440, 283] width 160 height 23
click at [428, 354] on div "09:00" at bounding box center [441, 349] width 163 height 26
type input "09:00"
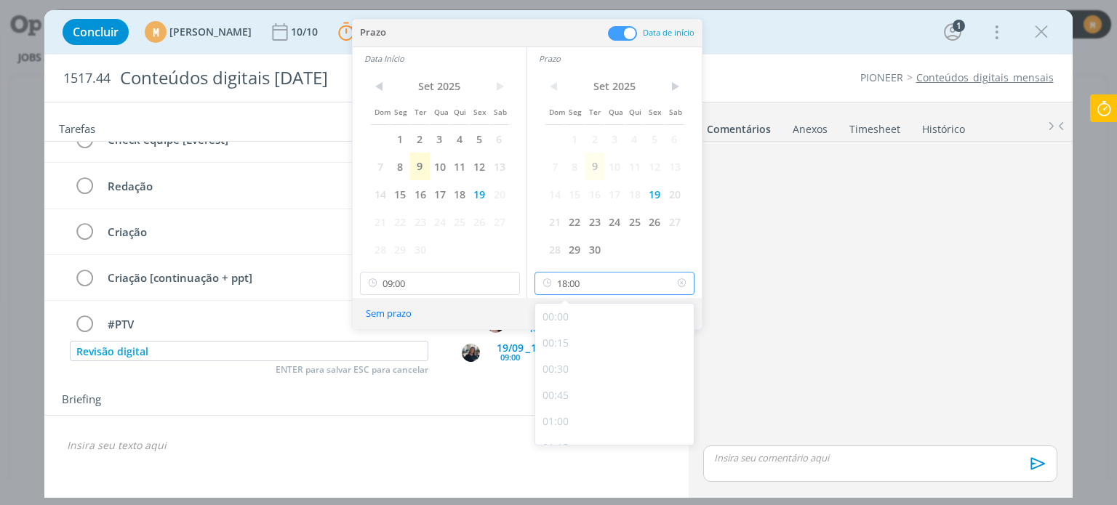
click at [619, 285] on input "18:00" at bounding box center [615, 283] width 160 height 23
click at [614, 325] on div "10:00" at bounding box center [616, 317] width 163 height 26
type input "10:00"
click at [691, 305] on div "Sem prazo Ok" at bounding box center [527, 313] width 349 height 31
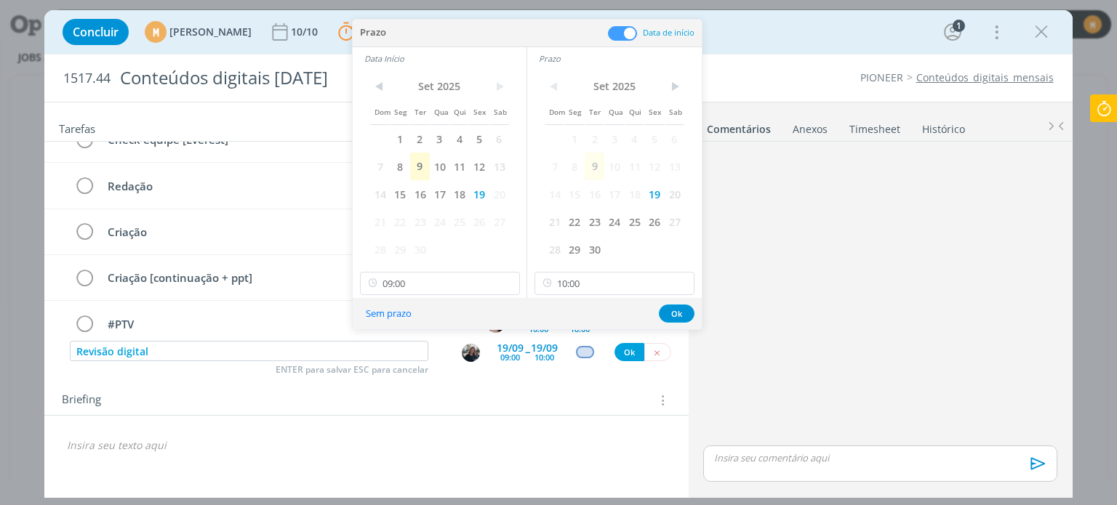
click at [668, 302] on div "Sem prazo Ok" at bounding box center [527, 313] width 349 height 31
click at [668, 308] on button "Ok" at bounding box center [677, 314] width 36 height 18
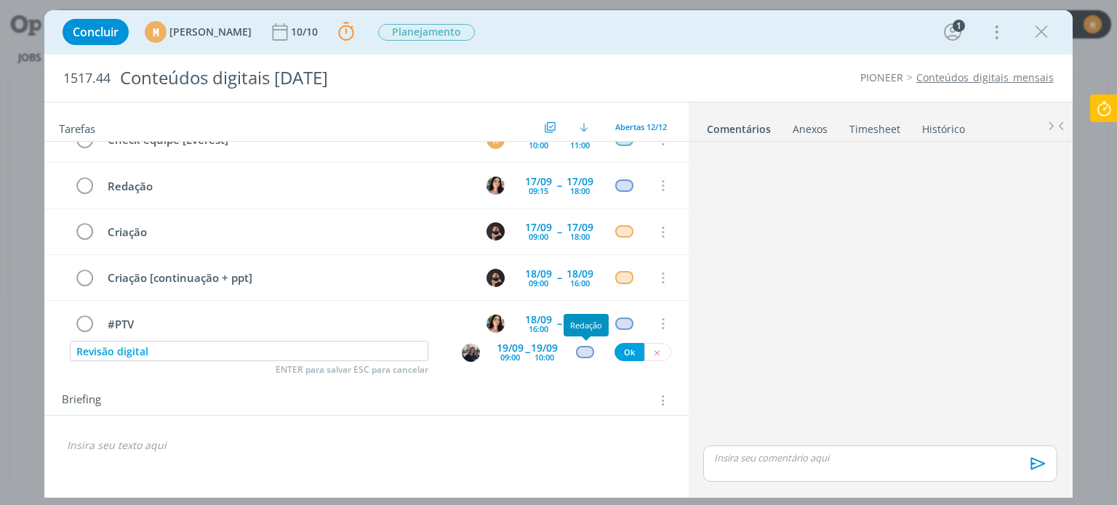
click at [591, 349] on div "dialog" at bounding box center [585, 352] width 18 height 12
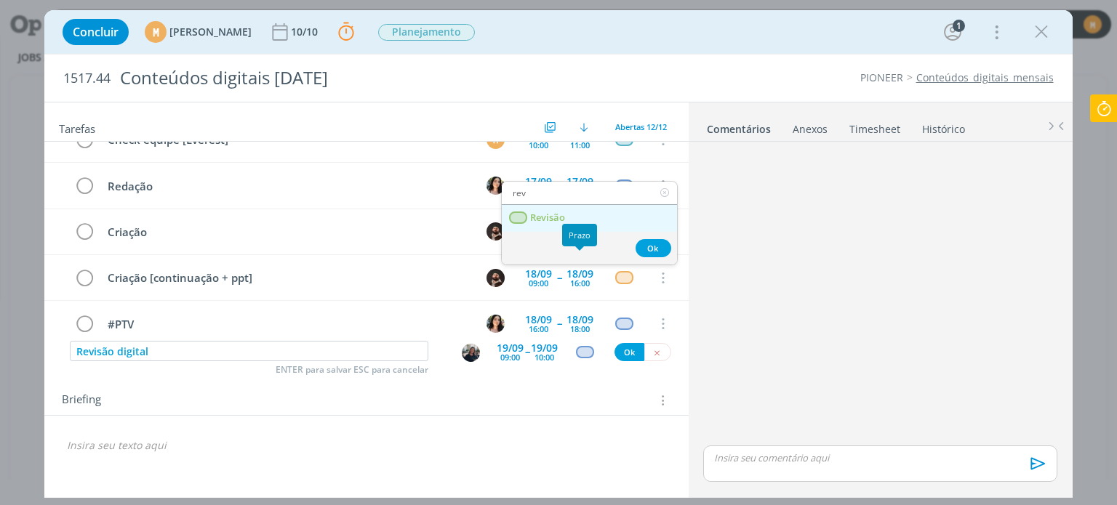
type input "rev"
click at [564, 217] on span "Revisão" at bounding box center [548, 218] width 35 height 12
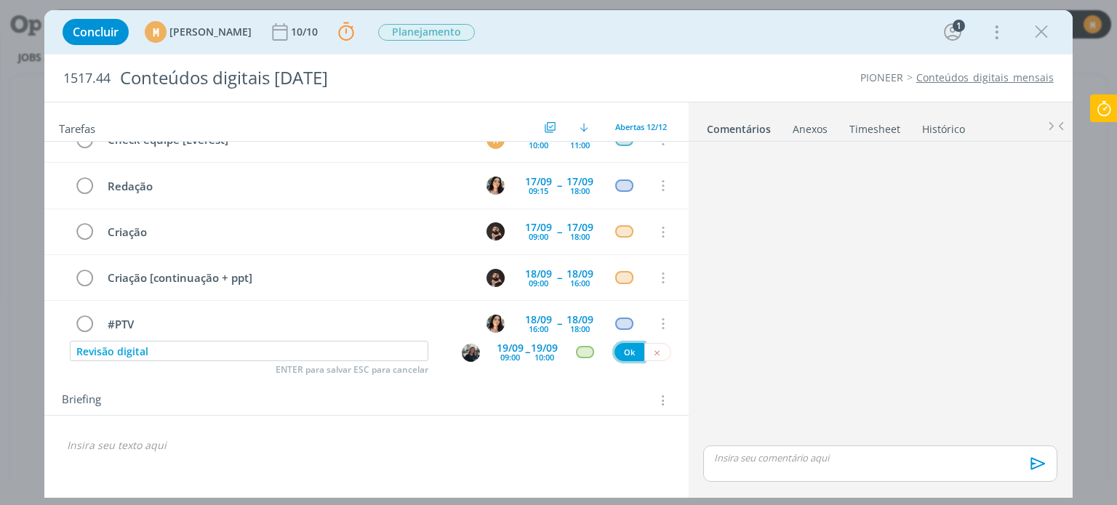
drag, startPoint x: 628, startPoint y: 345, endPoint x: 537, endPoint y: 383, distance: 98.9
click at [629, 345] on button "Ok" at bounding box center [630, 352] width 30 height 18
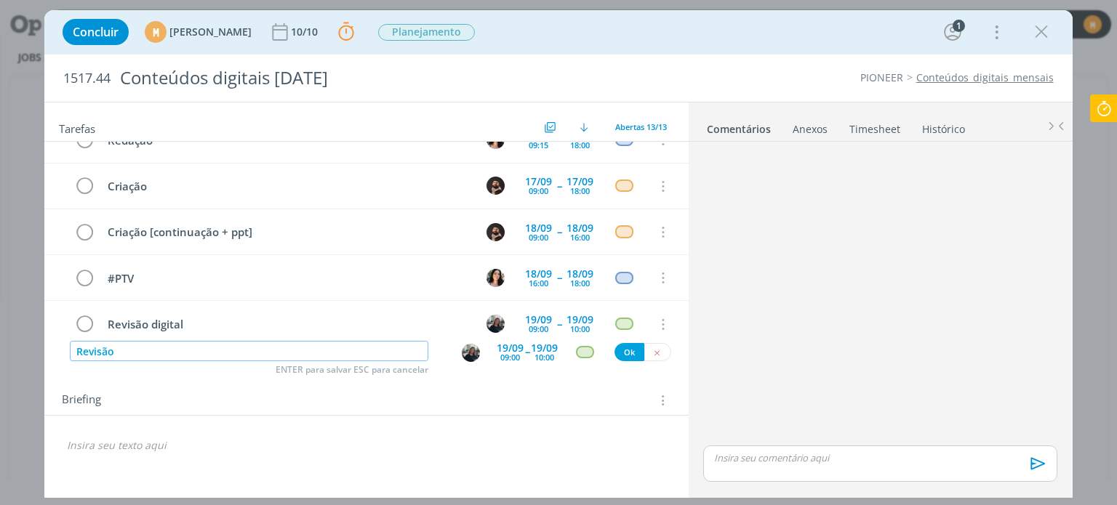
click at [468, 348] on img "dialog" at bounding box center [471, 353] width 18 height 18
type input "Revisão"
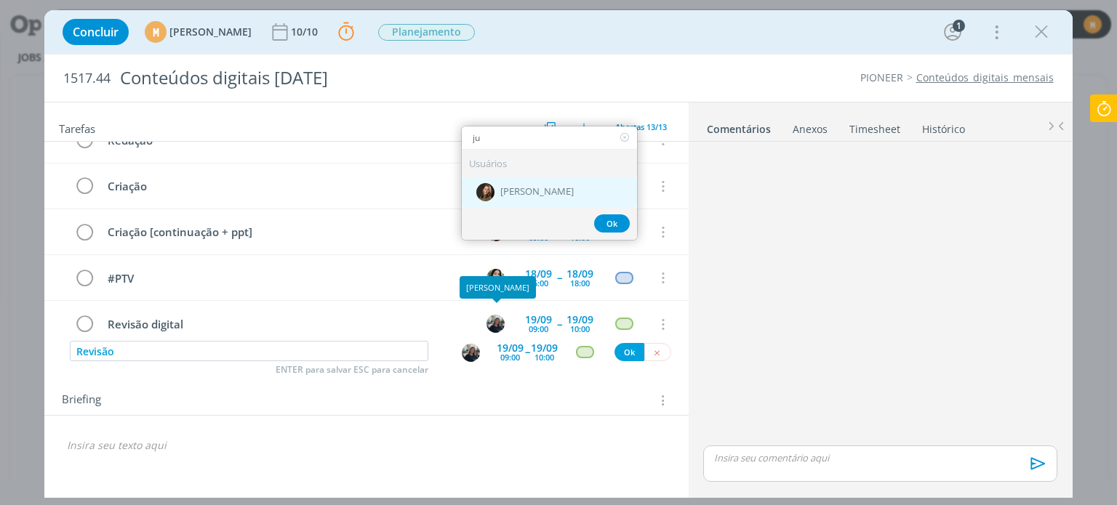
type input "ju"
click at [550, 190] on div "[PERSON_NAME]" at bounding box center [549, 192] width 175 height 30
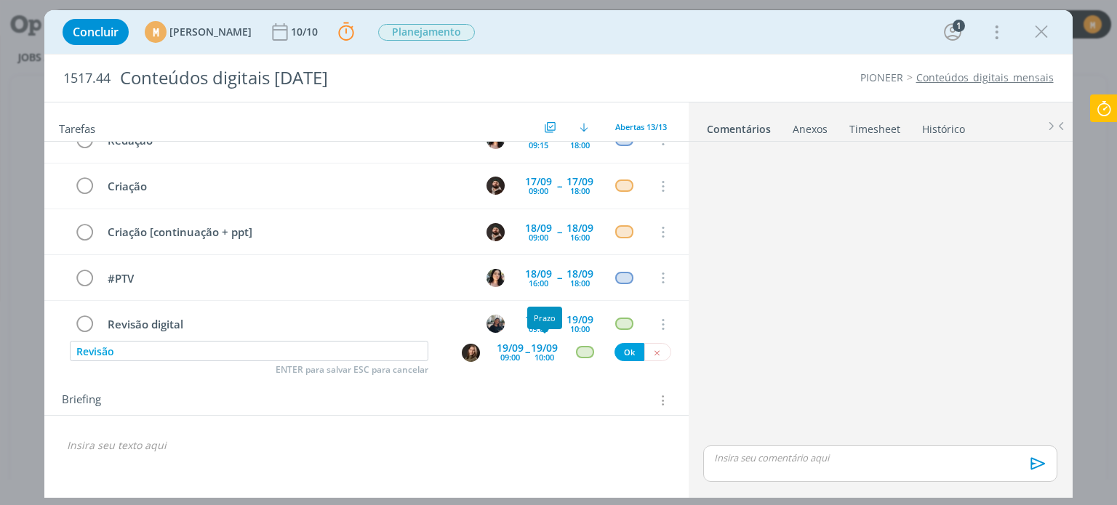
click at [552, 357] on div "10:00" at bounding box center [545, 357] width 20 height 8
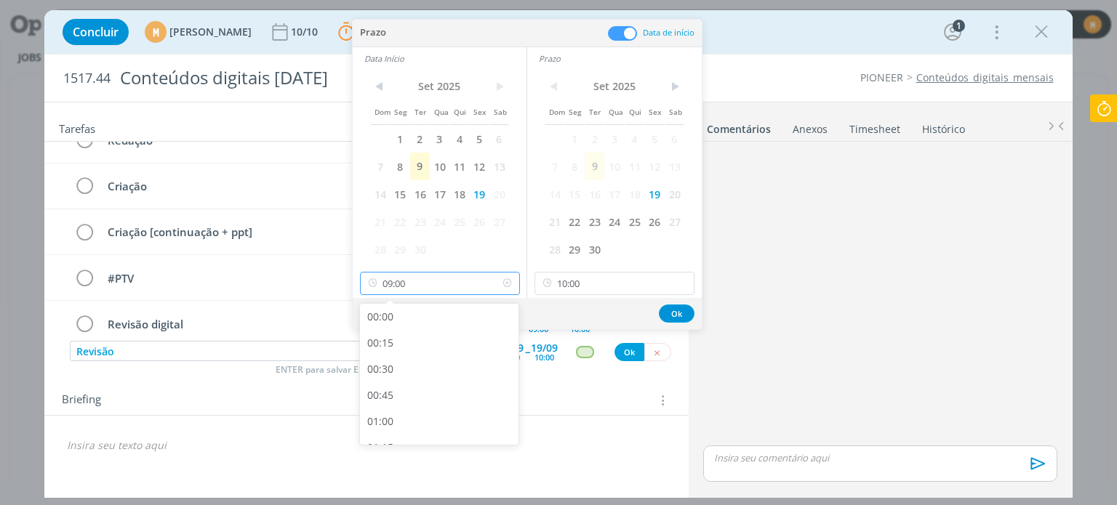
click at [462, 282] on input "09:00" at bounding box center [440, 283] width 160 height 23
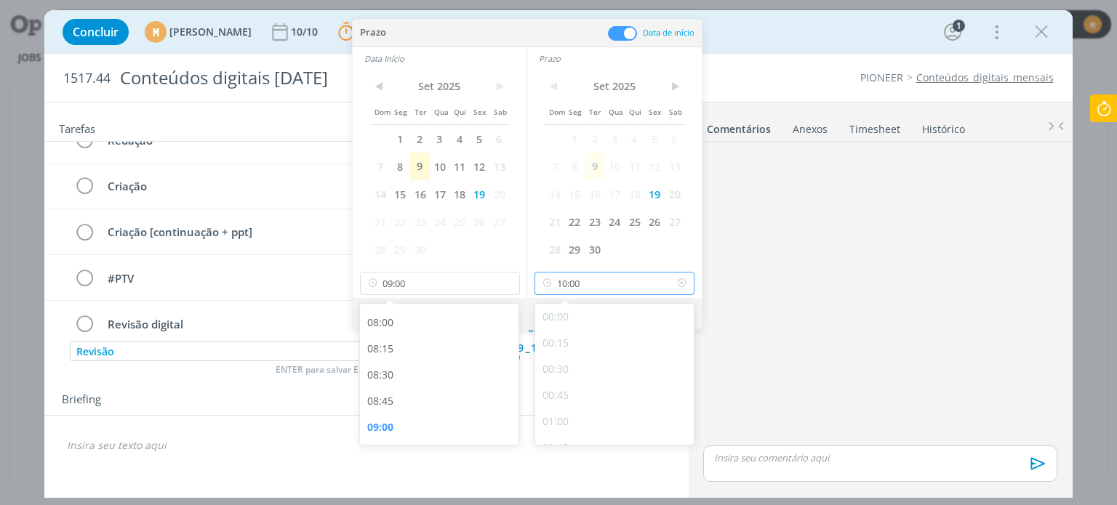
click at [623, 281] on input "10:00" at bounding box center [615, 283] width 160 height 23
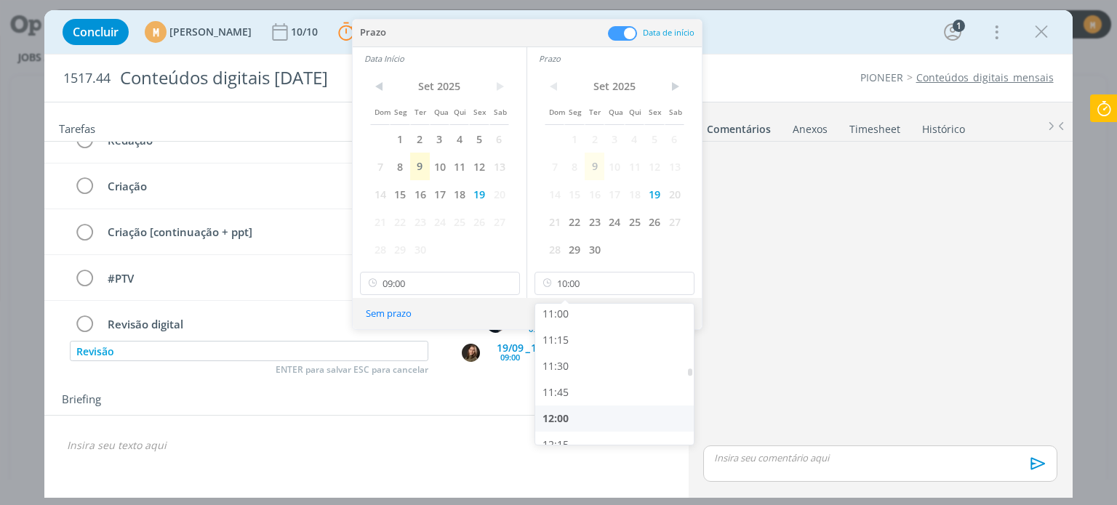
click at [589, 418] on div "12:00" at bounding box center [616, 419] width 163 height 26
type input "12:00"
click at [431, 266] on div "< Set 2025 > Dom Seg Ter Qua Qui Sex Sab 1 2 3 4 5 6 7 8 9 10 11 12 13 14 15 16…" at bounding box center [440, 184] width 174 height 228
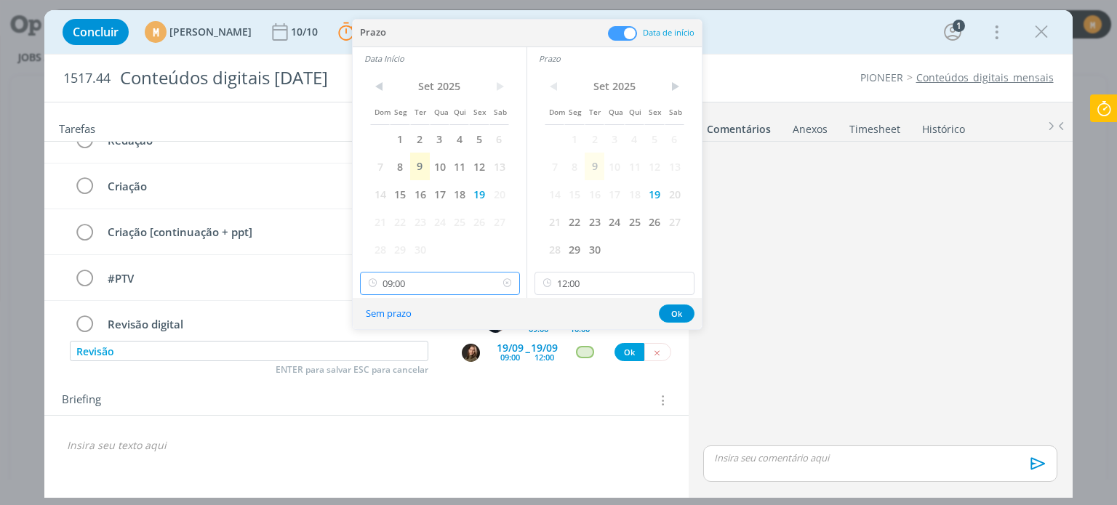
scroll to position [832, 0]
click at [419, 289] on input "09:00" at bounding box center [440, 283] width 160 height 23
click at [468, 320] on div "10:00" at bounding box center [441, 314] width 163 height 26
type input "10:00"
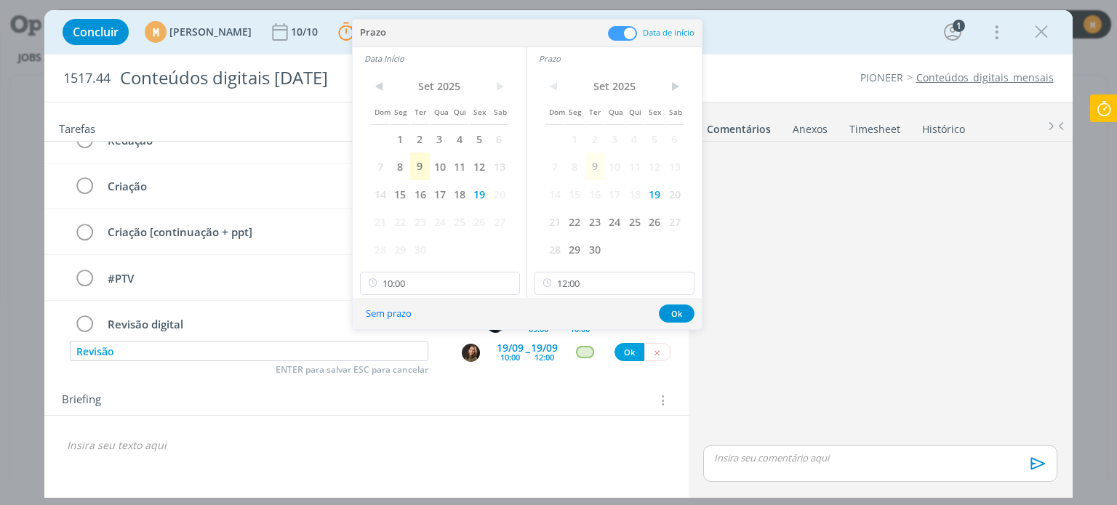
scroll to position [1047, 0]
click at [679, 316] on button "Ok" at bounding box center [677, 314] width 36 height 18
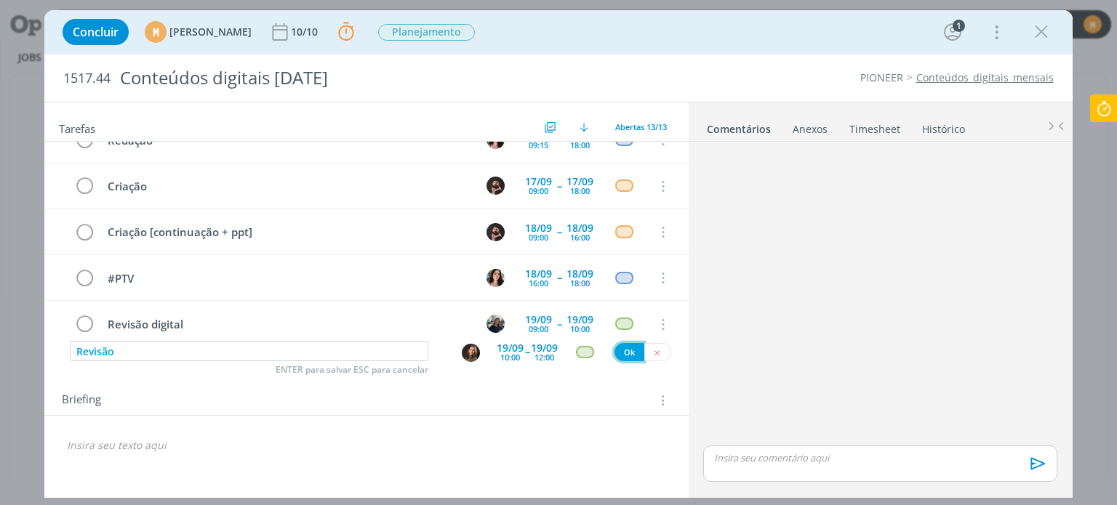
click at [631, 346] on button "Ok" at bounding box center [630, 352] width 30 height 18
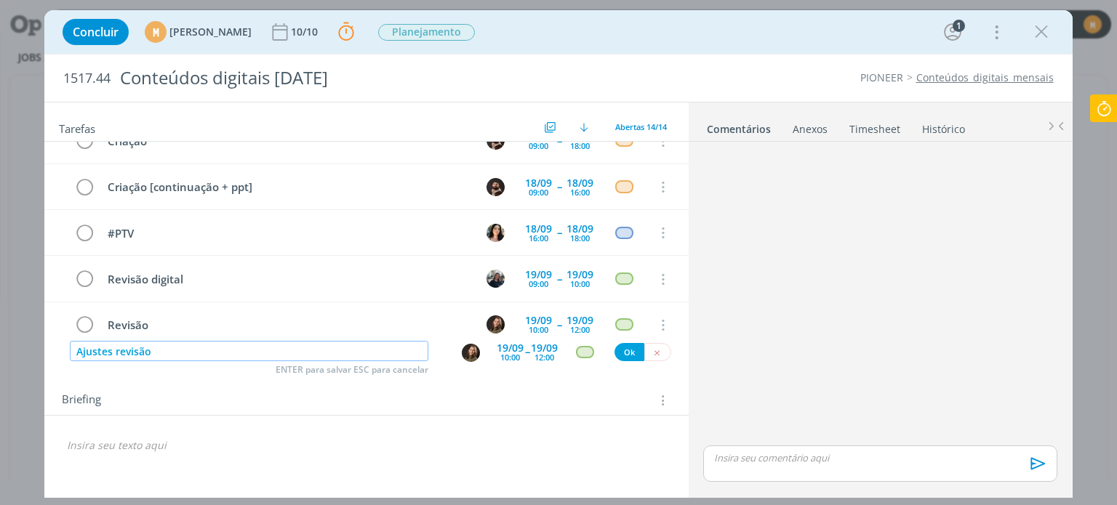
click at [471, 352] on img "dialog" at bounding box center [471, 353] width 18 height 18
type input "Ajustes revisão"
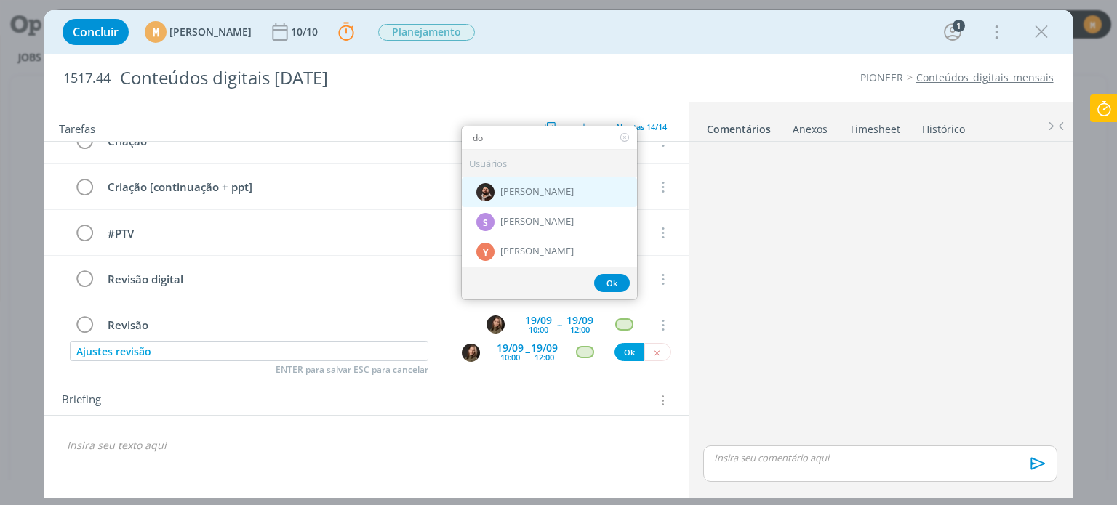
type input "do"
click at [529, 188] on span "[PERSON_NAME]" at bounding box center [536, 192] width 73 height 12
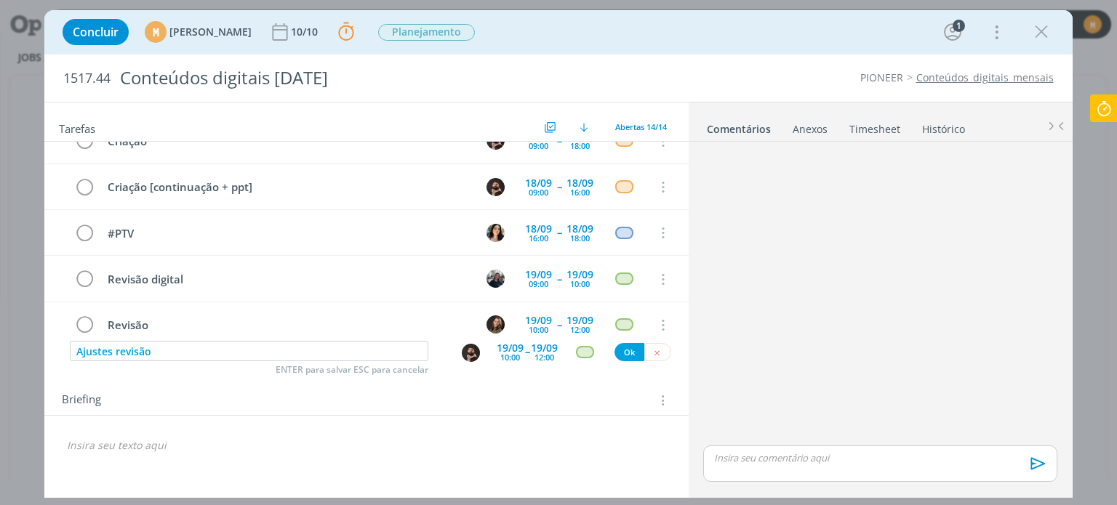
click at [517, 358] on div "10:00" at bounding box center [510, 357] width 20 height 8
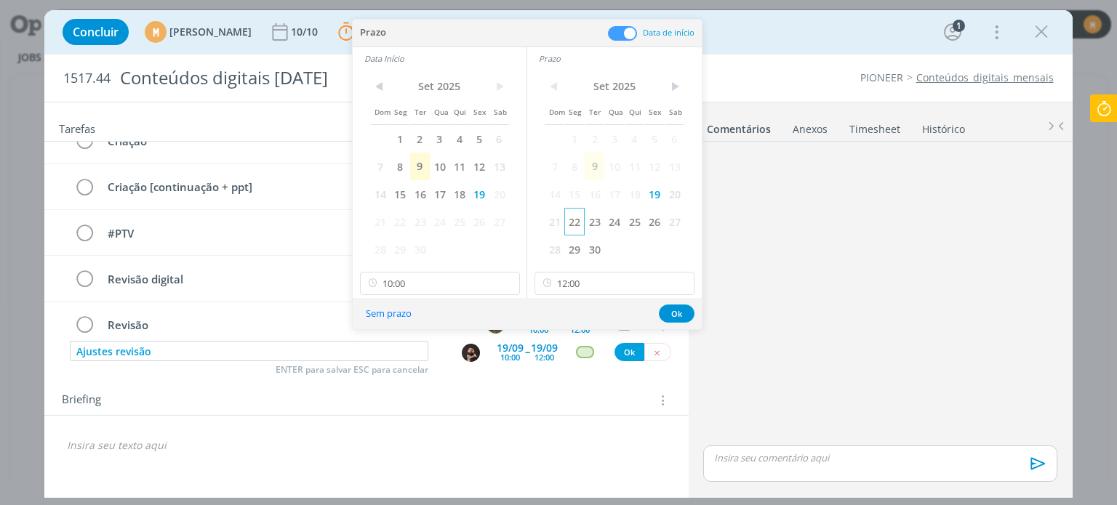
click at [568, 223] on span "22" at bounding box center [574, 222] width 20 height 28
click at [396, 225] on span "22" at bounding box center [400, 222] width 20 height 28
click at [433, 290] on input "10:00" at bounding box center [440, 283] width 160 height 23
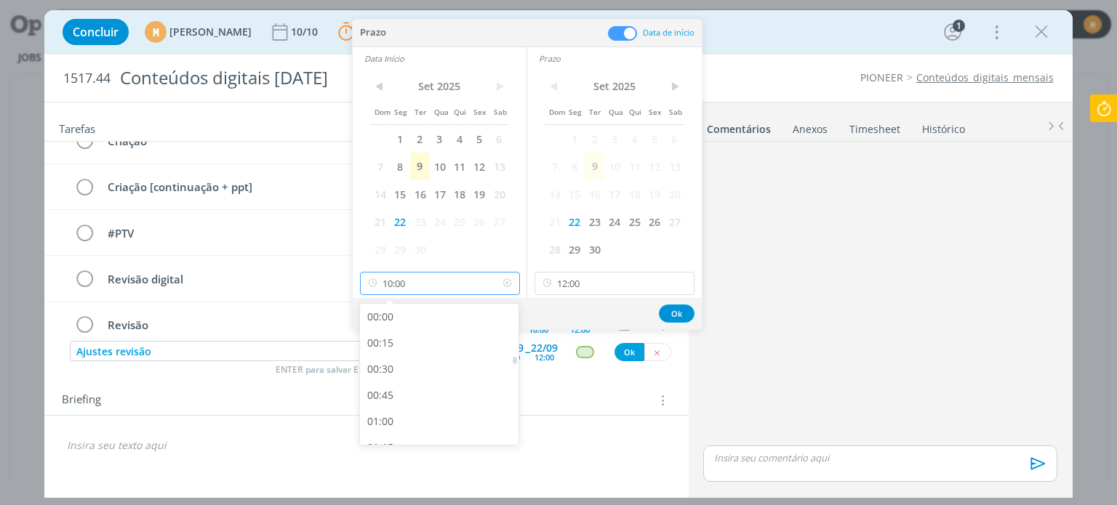
scroll to position [937, 0]
click at [445, 329] on div "09:00" at bounding box center [441, 323] width 163 height 26
type input "09:00"
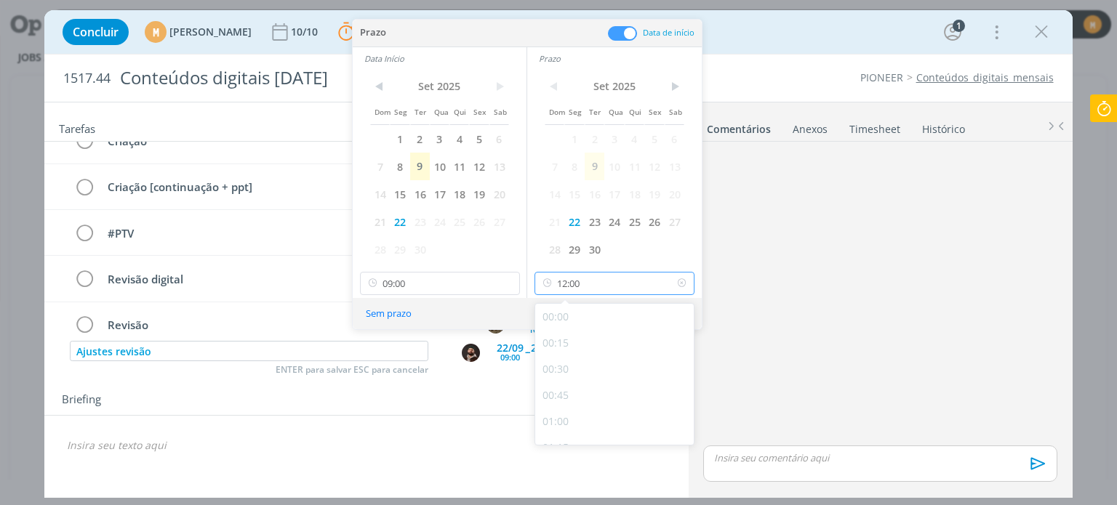
scroll to position [1146, 0]
click at [595, 286] on input "12:00" at bounding box center [615, 283] width 160 height 23
click at [582, 344] on div "10:30" at bounding box center [616, 343] width 163 height 26
type input "10:30"
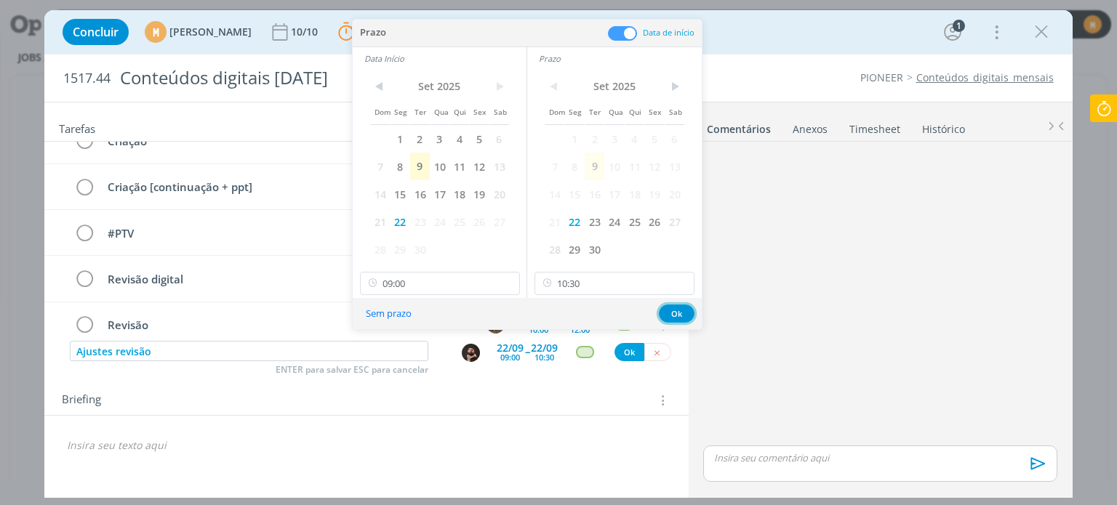
click at [684, 309] on button "Ok" at bounding box center [677, 314] width 36 height 18
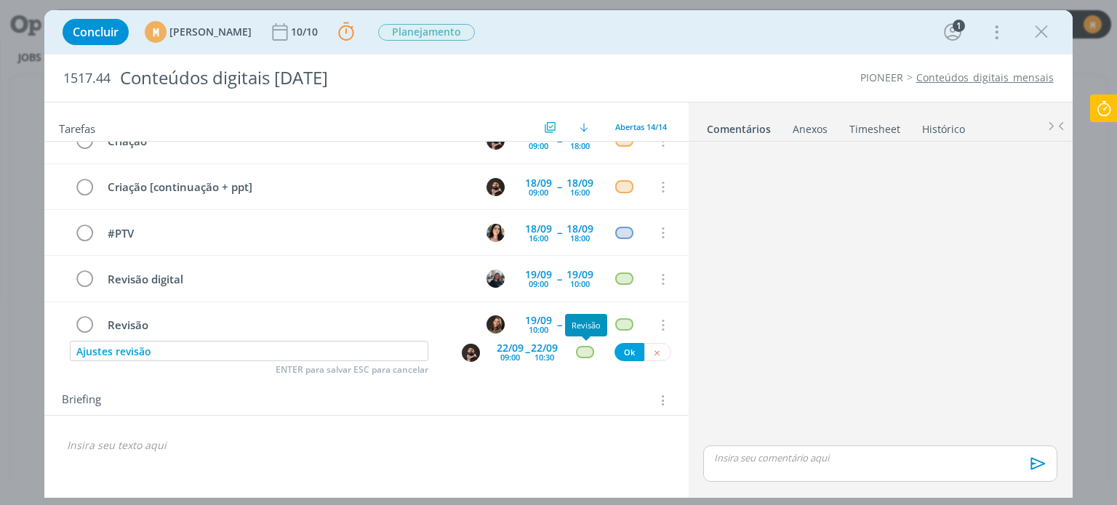
click at [588, 351] on div "dialog" at bounding box center [585, 352] width 18 height 12
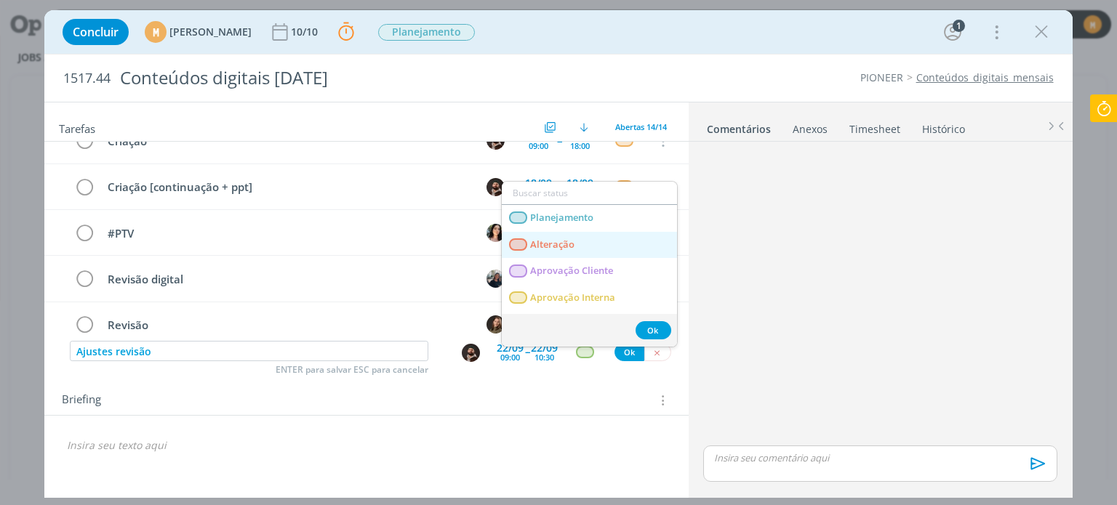
click at [556, 247] on span "Alteração" at bounding box center [553, 245] width 44 height 12
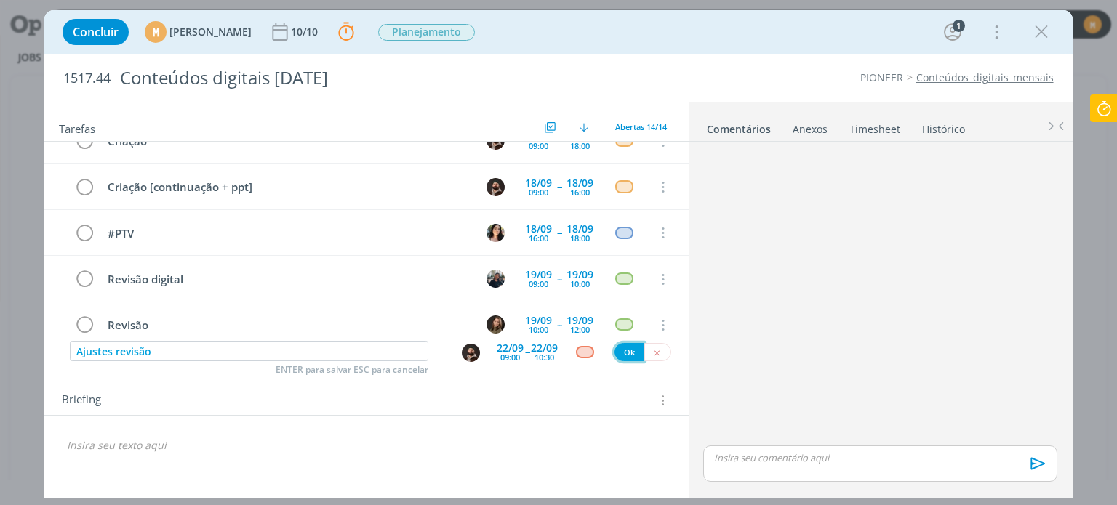
click at [625, 352] on button "Ok" at bounding box center [630, 352] width 30 height 18
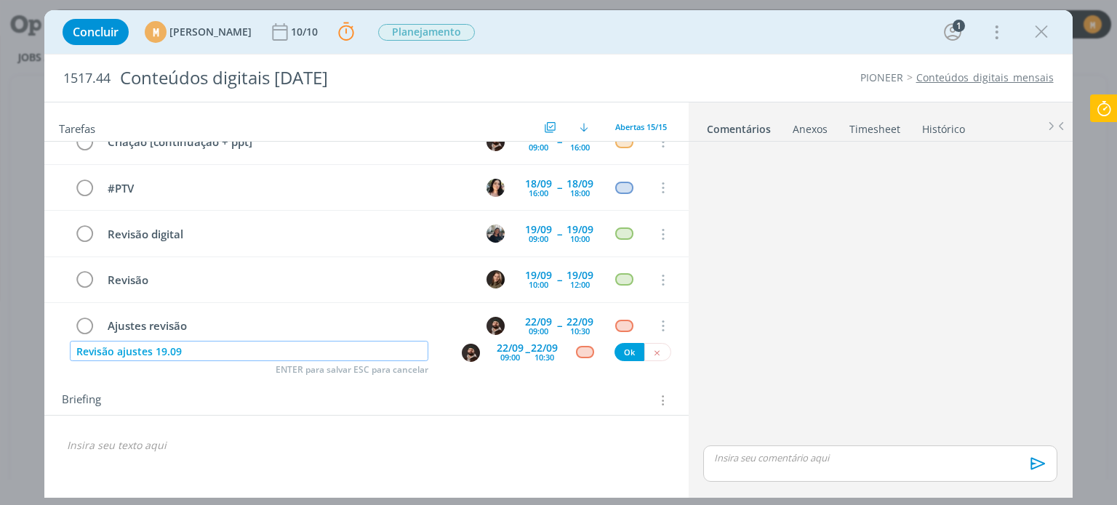
type input "Revisão ajustes 19.09"
click at [463, 349] on img "dialog" at bounding box center [471, 353] width 18 height 18
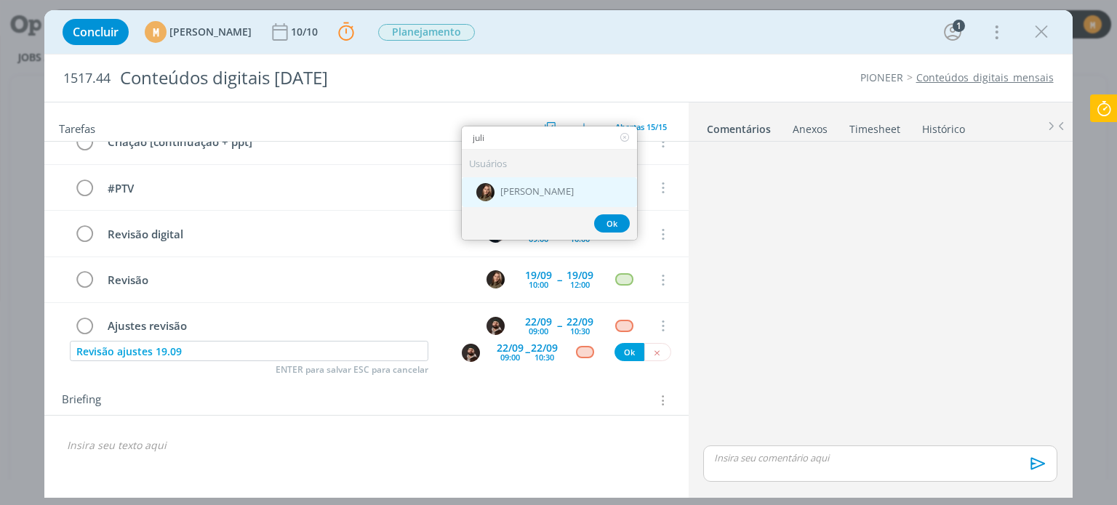
type input "juli"
click at [521, 196] on span "[PERSON_NAME]" at bounding box center [536, 192] width 73 height 12
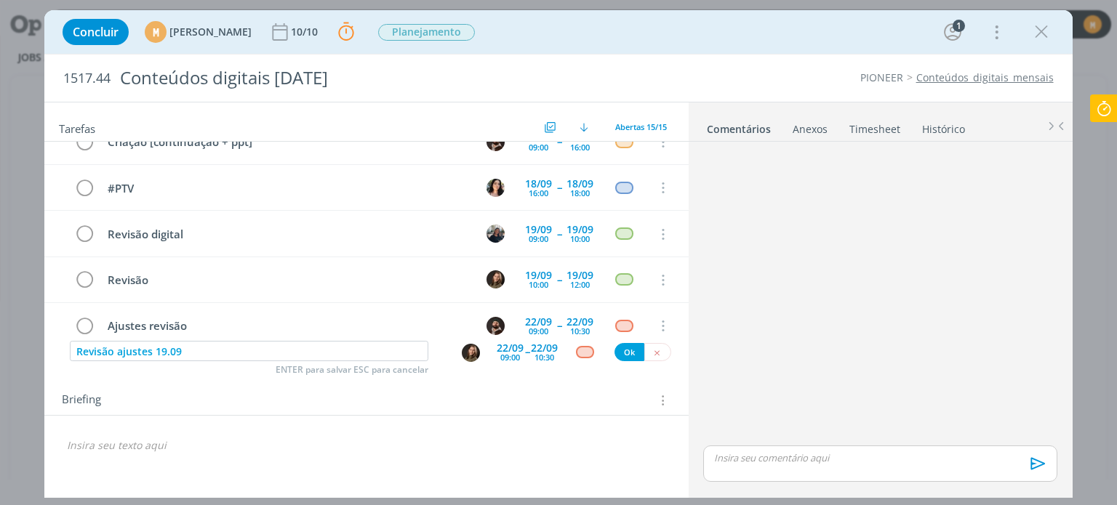
click at [511, 343] on div "22/09" at bounding box center [510, 348] width 27 height 10
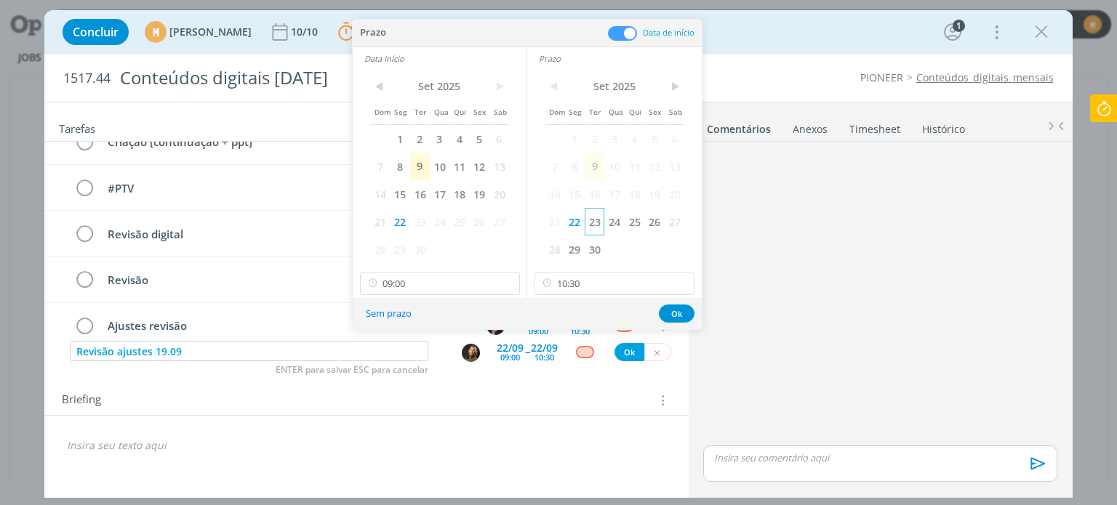
click at [591, 223] on span "23" at bounding box center [595, 222] width 20 height 28
click at [420, 226] on span "23" at bounding box center [420, 222] width 20 height 28
click at [439, 289] on input "09:00" at bounding box center [440, 283] width 160 height 23
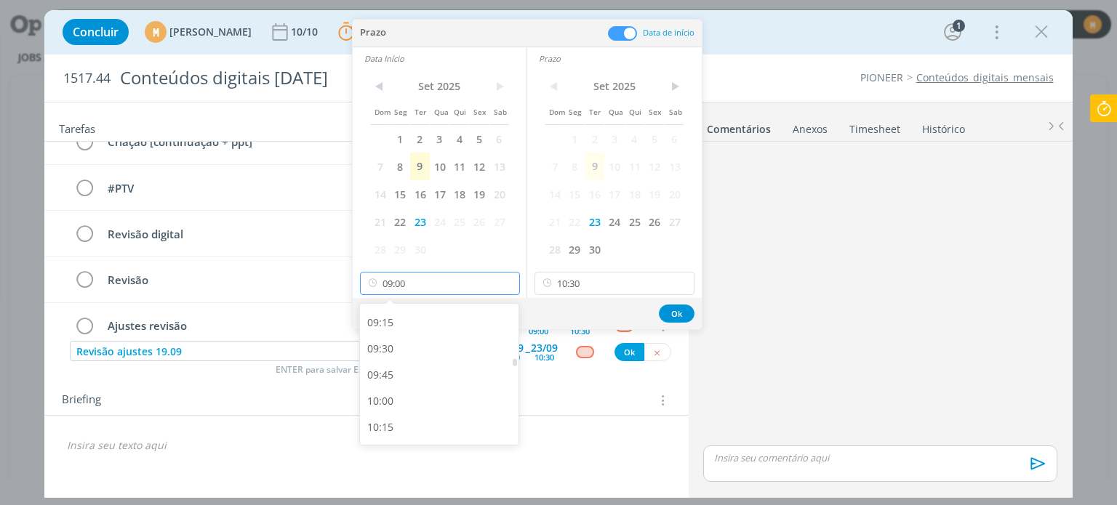
scroll to position [978, 0]
click at [455, 382] on div "10:00" at bounding box center [441, 387] width 163 height 26
type input "10:00"
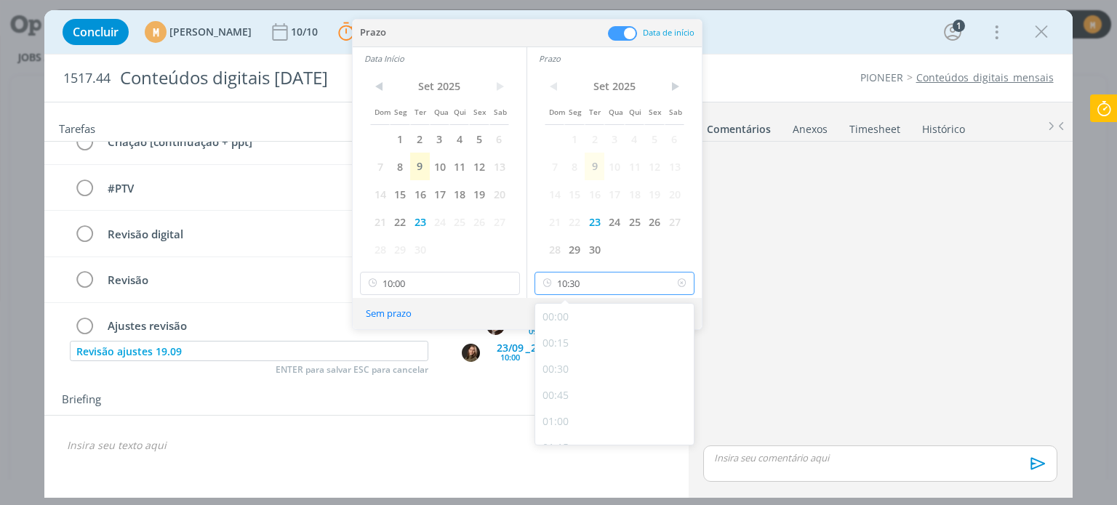
click at [613, 292] on input "10:30" at bounding box center [615, 283] width 160 height 23
click at [576, 332] on div "11:00" at bounding box center [616, 334] width 163 height 26
type input "11:00"
click at [684, 313] on button "Ok" at bounding box center [677, 314] width 36 height 18
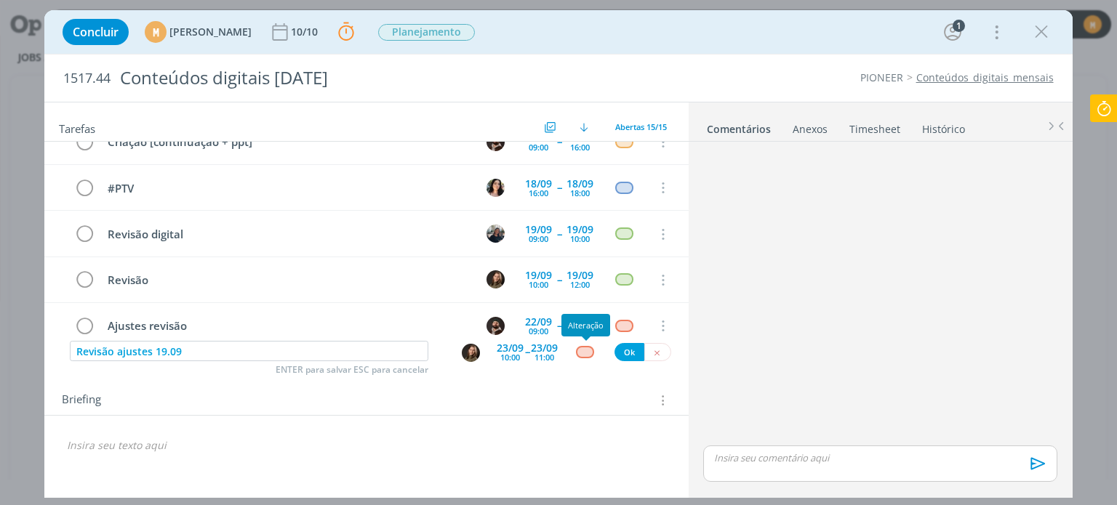
click at [585, 353] on div "dialog" at bounding box center [585, 352] width 18 height 12
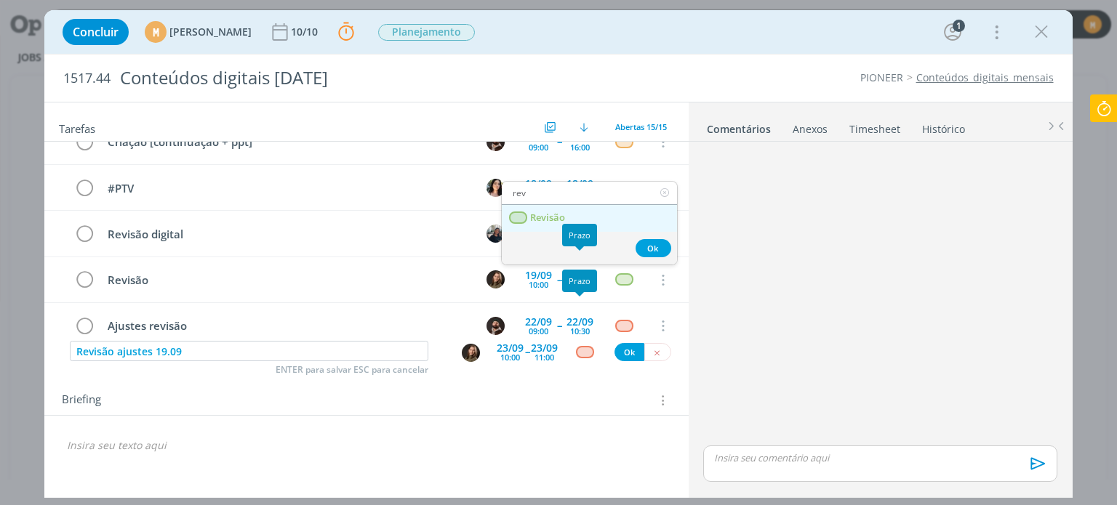
type input "rev"
click at [557, 218] on span "Revisão" at bounding box center [548, 218] width 35 height 12
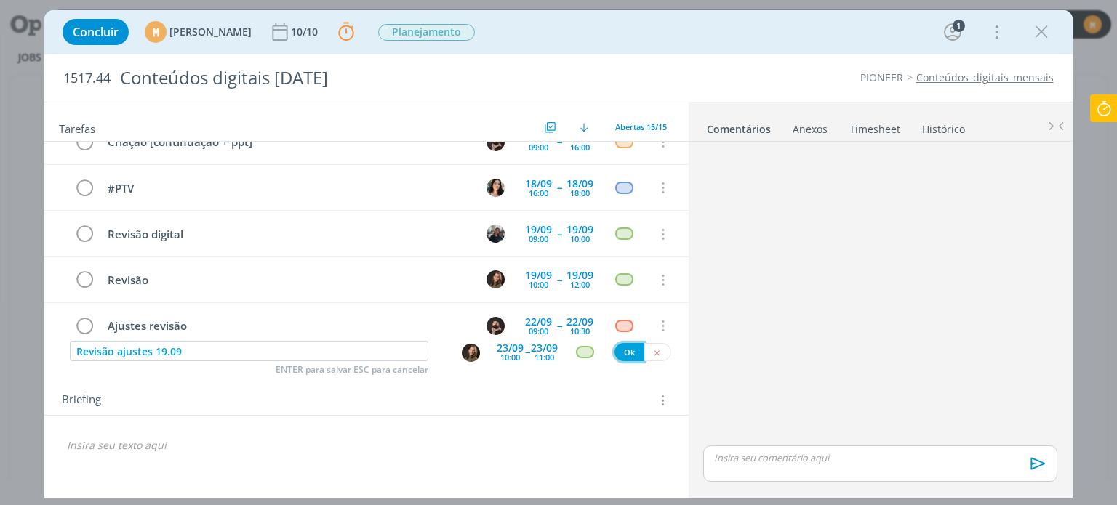
click at [628, 348] on button "Ok" at bounding box center [630, 352] width 30 height 18
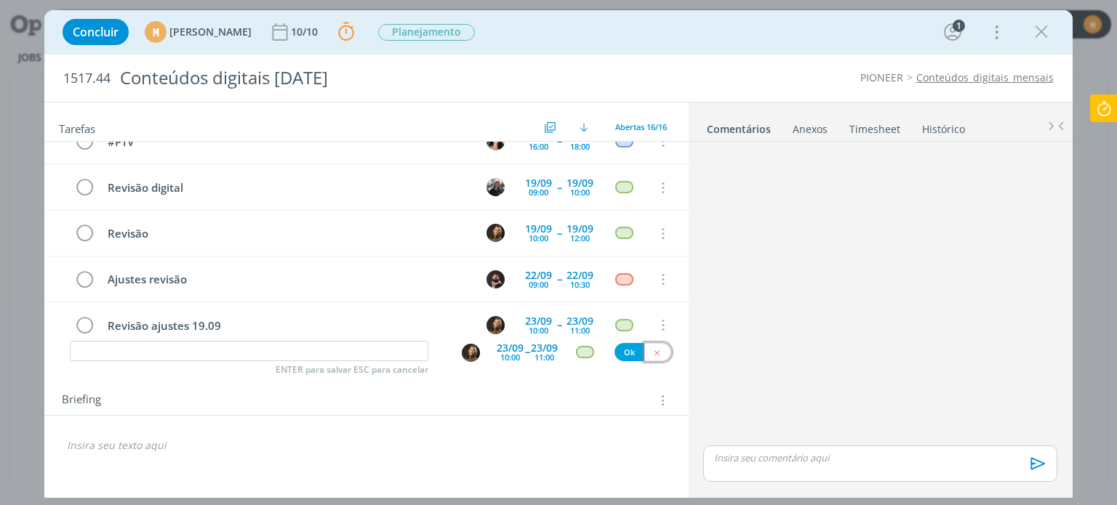
click at [660, 359] on button "dialog" at bounding box center [657, 352] width 27 height 18
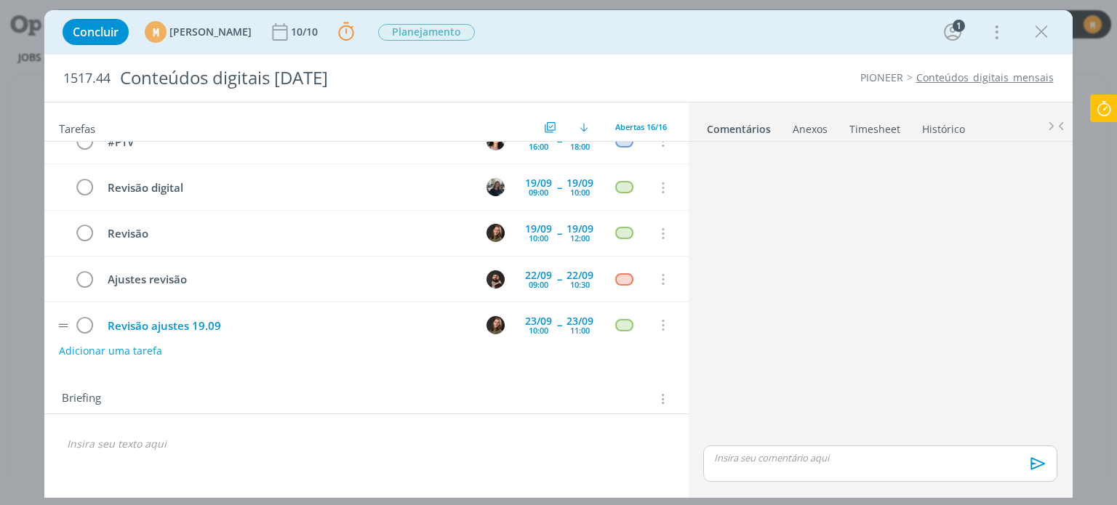
scroll to position [541, 0]
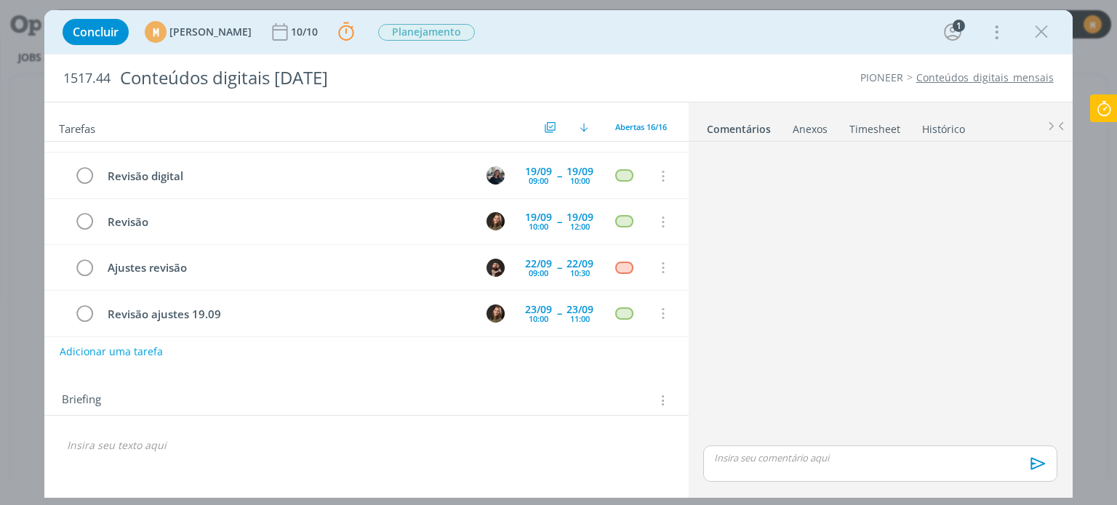
click at [177, 440] on p "dialog" at bounding box center [366, 446] width 599 height 15
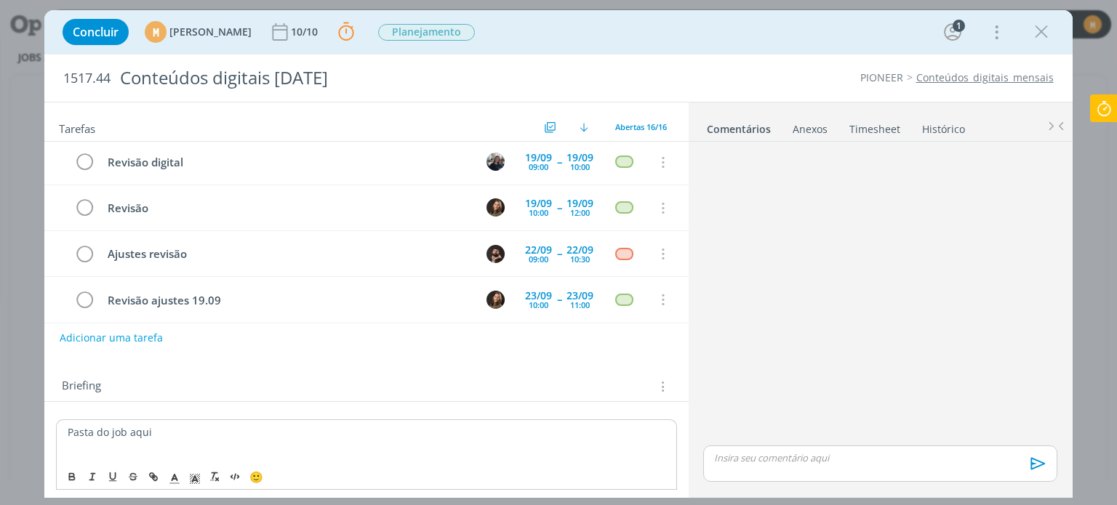
scroll to position [29, 0]
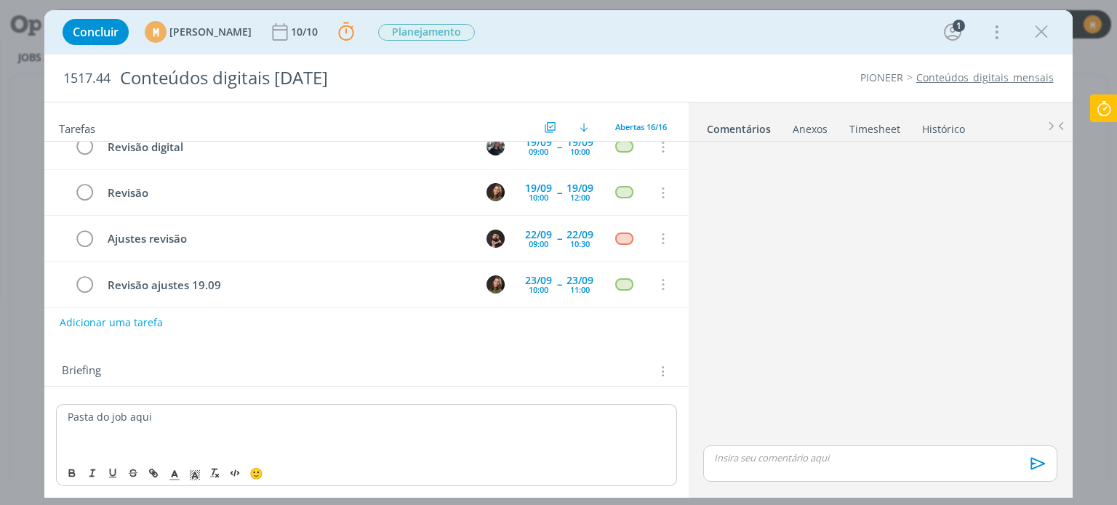
click at [165, 441] on p "dialog" at bounding box center [366, 446] width 597 height 15
click at [214, 439] on p "dialog" at bounding box center [366, 446] width 599 height 15
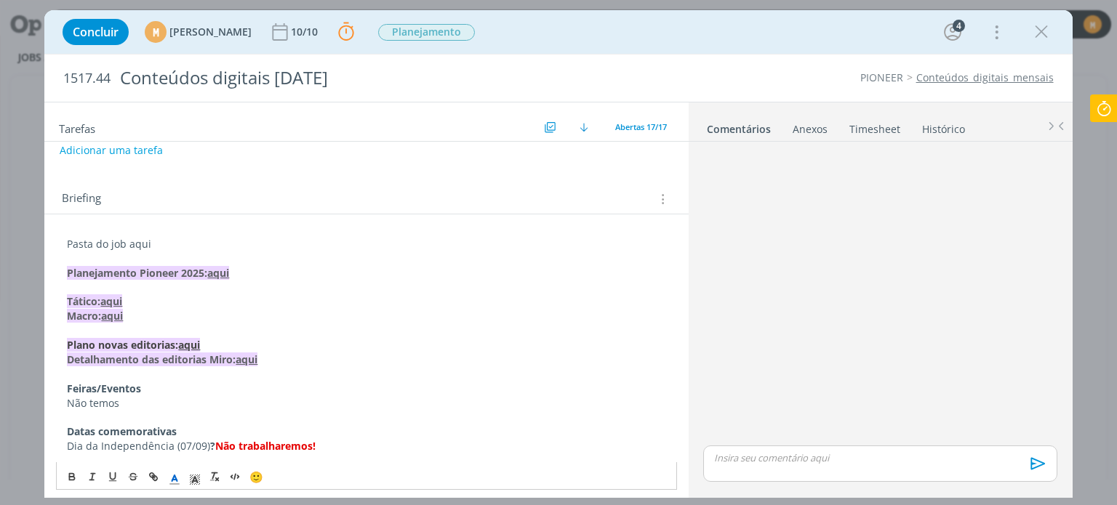
scroll to position [204, 0]
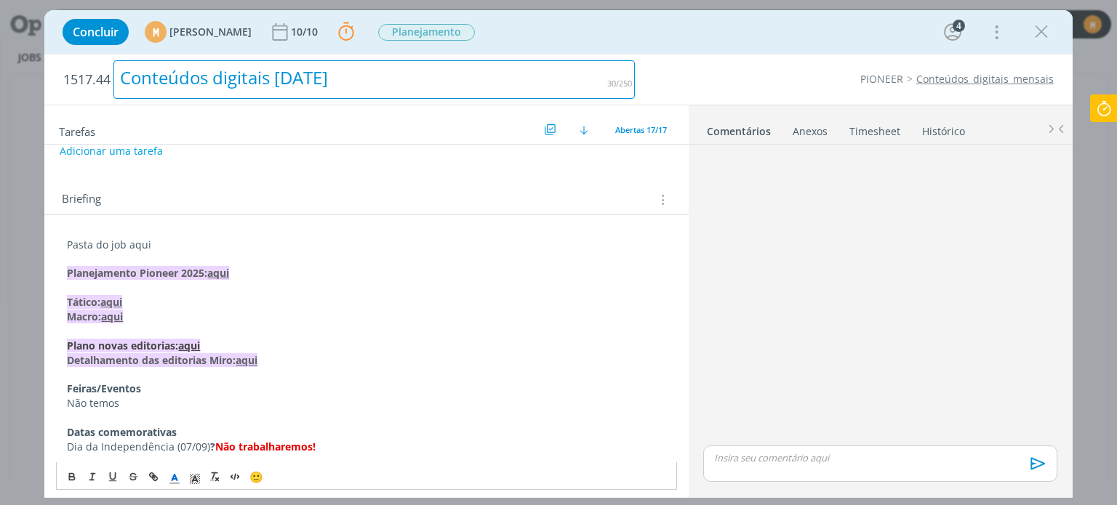
drag, startPoint x: 391, startPoint y: 78, endPoint x: 105, endPoint y: 65, distance: 286.1
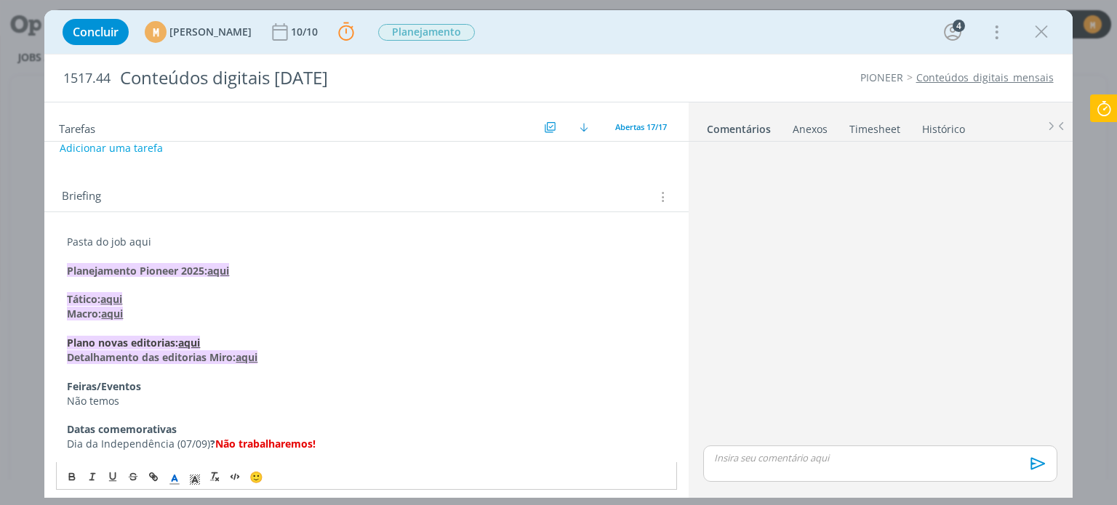
click at [105, 65] on h2 "1517.44 Conteúdos digitais novembro 25" at bounding box center [349, 78] width 572 height 47
copy div "Conteúdos digitais novembro 25"
click at [140, 245] on p "Pasta do job aqui" at bounding box center [366, 242] width 599 height 15
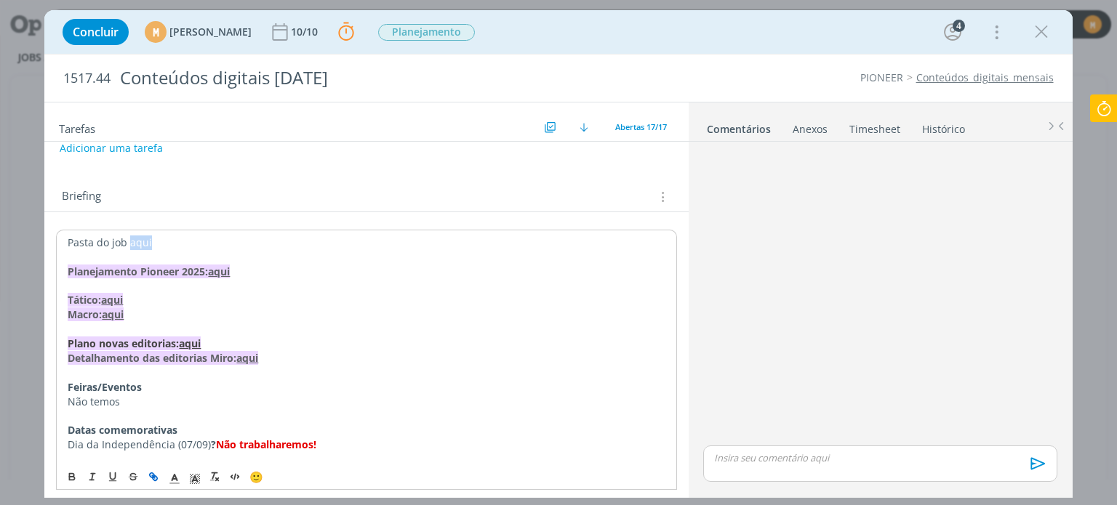
click at [153, 482] on icon "dialog" at bounding box center [154, 477] width 12 height 12
paste input "https://sobeae.sharepoint.com/:f:/s/SOBEAE/EpLdZky7I6JKuaIu8UEGa0ABeFzn511oHvne…"
click at [231, 271] on link "dialog" at bounding box center [237, 270] width 41 height 14
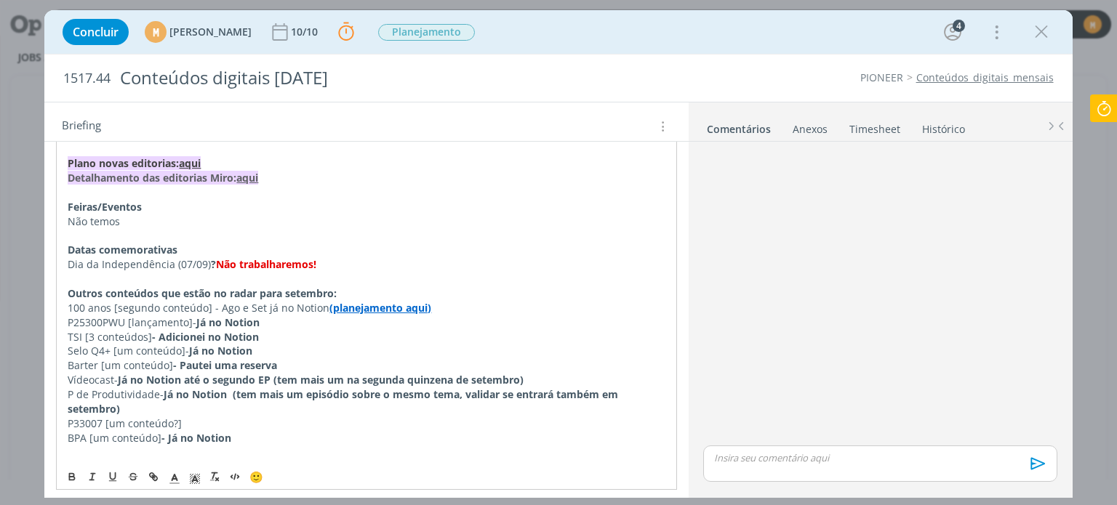
scroll to position [422, 0]
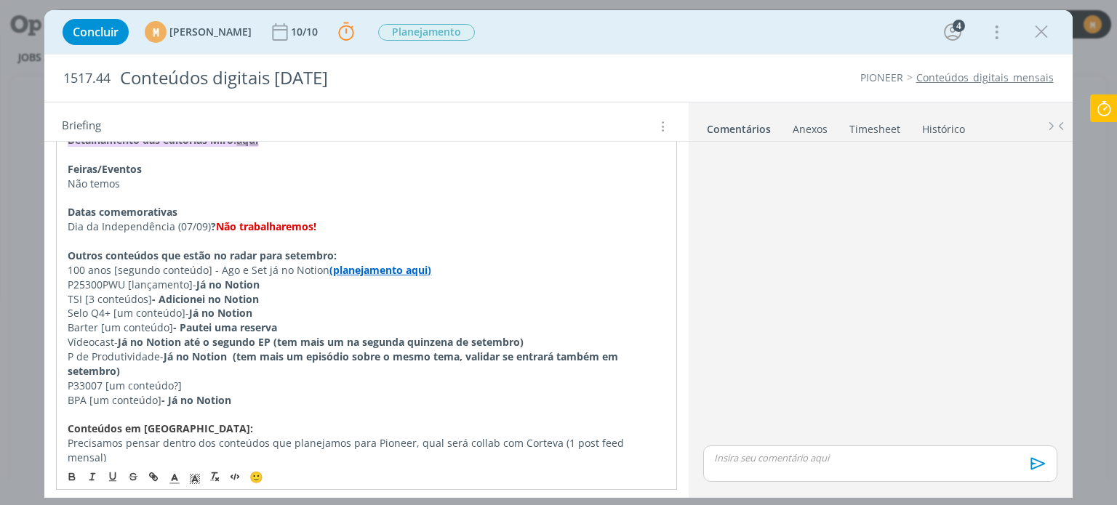
click at [259, 191] on p "dialog" at bounding box center [366, 198] width 597 height 15
drag, startPoint x: 335, startPoint y: 220, endPoint x: 58, endPoint y: 222, distance: 276.4
click at [58, 222] on div "Pasta do job aqui Planejamento Pioneer 2025: aqui Tático: aqui Macro: aqui Plan…" at bounding box center [366, 407] width 620 height 791
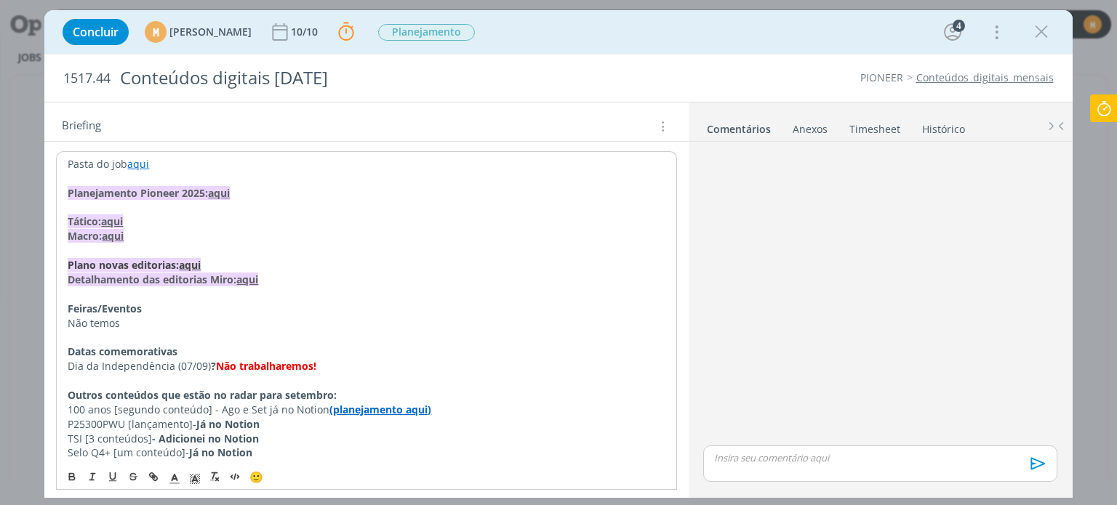
scroll to position [276, 0]
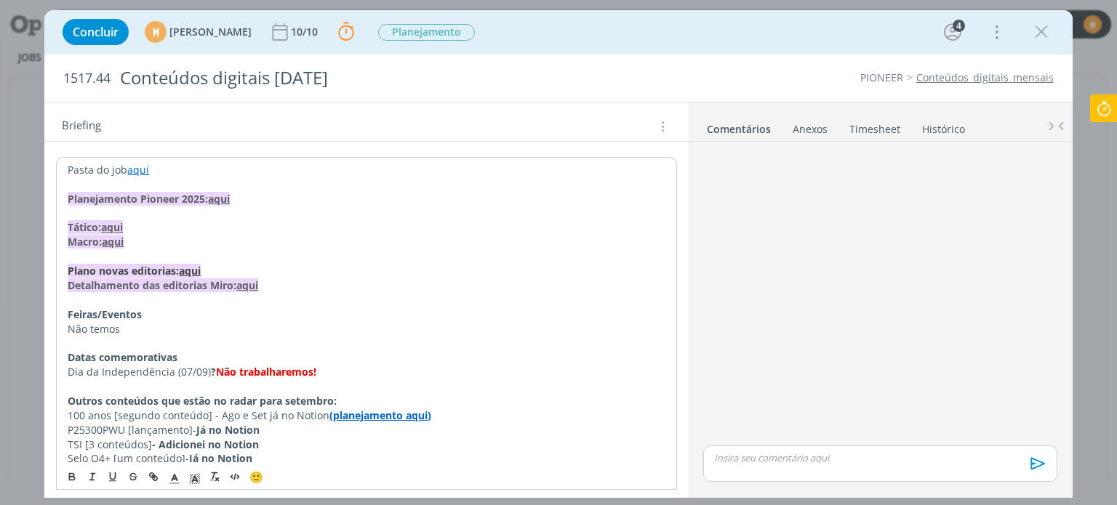
click at [113, 220] on strong "aqui" at bounding box center [112, 227] width 22 height 14
click at [128, 252] on link "https://sobeae.sharepoint.com/:p:/s/SOBEAE/EaNgW61atGFHm3whAVJGO-MBMy-EMSXKfm1Q…" at bounding box center [162, 255] width 110 height 19
click at [111, 340] on p "dialog" at bounding box center [366, 343] width 597 height 15
drag, startPoint x: 67, startPoint y: 367, endPoint x: 154, endPoint y: 372, distance: 87.4
click at [154, 372] on p "Dia da Independência (07/09) ? Não trabalharemos!" at bounding box center [366, 372] width 597 height 15
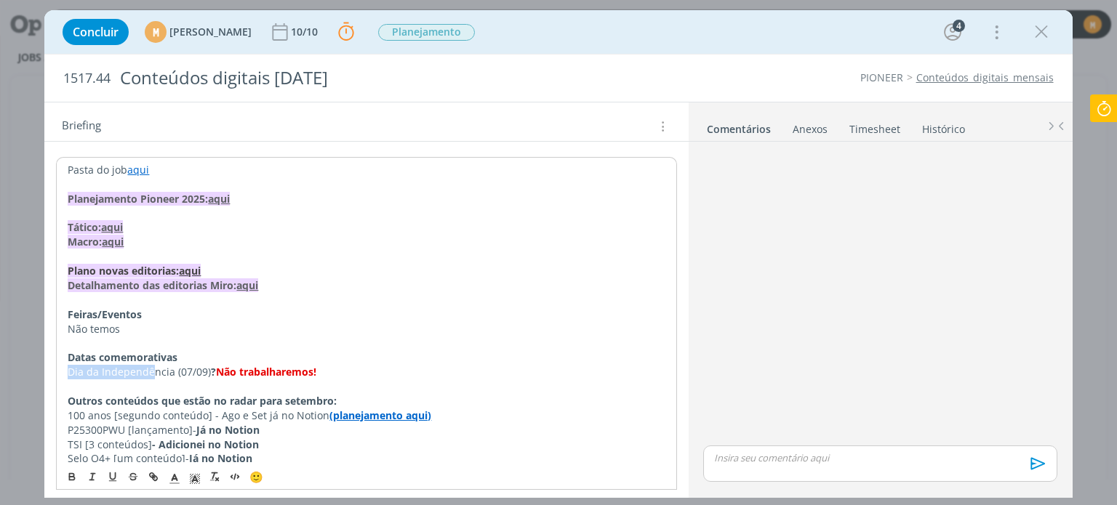
click at [100, 370] on p "Dia da Independência (07/09) ? Não trabalharemos!" at bounding box center [366, 372] width 597 height 15
drag, startPoint x: 93, startPoint y: 372, endPoint x: 171, endPoint y: 369, distance: 77.9
click at [171, 369] on p "Dia da Independência (07/09) ? Não trabalharemos!" at bounding box center [366, 372] width 597 height 15
click at [144, 365] on p "Dia do sorgo (07/09) ? Não trabalharemos!" at bounding box center [366, 372] width 597 height 15
drag, startPoint x: 279, startPoint y: 369, endPoint x: 179, endPoint y: 376, distance: 99.9
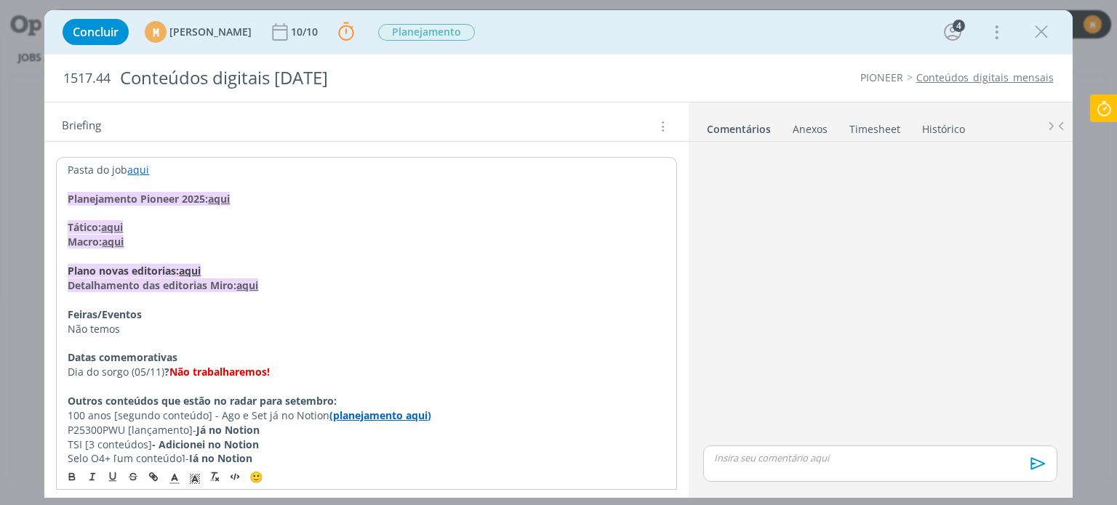
click at [179, 376] on p "Dia do sorgo (05/11) ? Não trabalharemos!" at bounding box center [366, 372] width 597 height 15
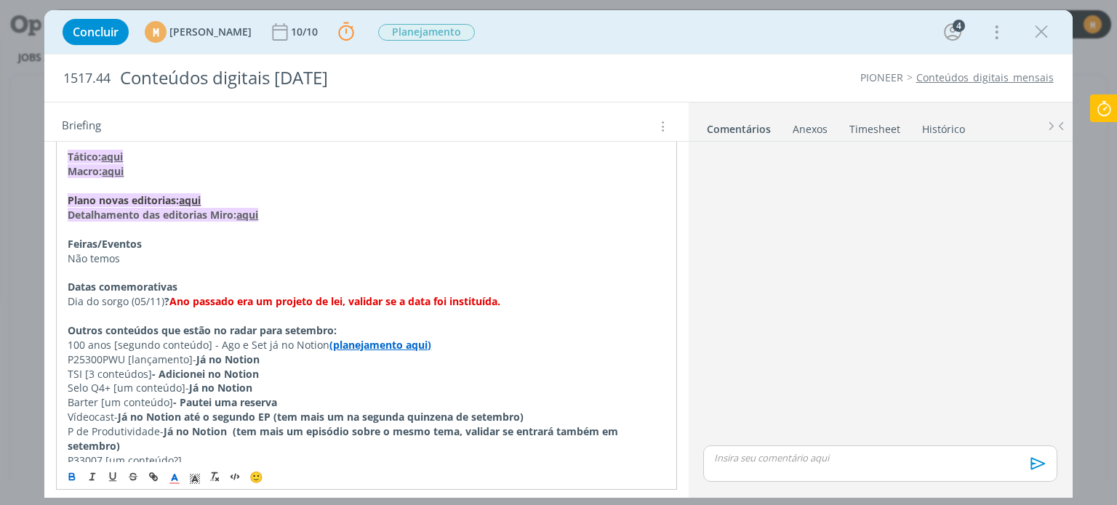
scroll to position [349, 0]
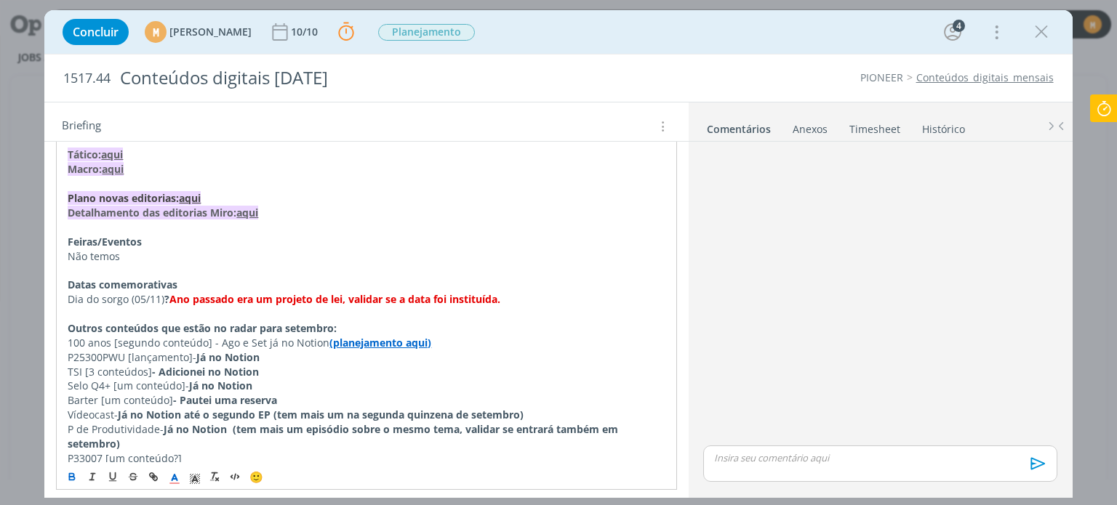
click at [129, 337] on p "100 anos [segundo conteúdo] - Ago e Set já no Notion (planejamento aqui)" at bounding box center [366, 343] width 597 height 15
click at [237, 343] on p "100 anos [quarto conteúdo] - Ago e Set já no Notion (planejamento aqui)" at bounding box center [366, 343] width 597 height 15
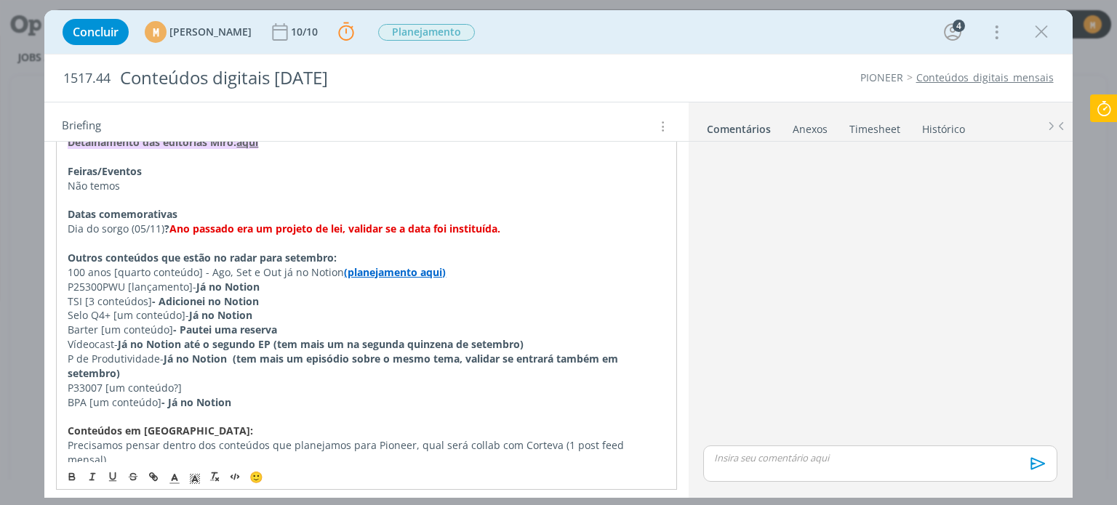
scroll to position [422, 0]
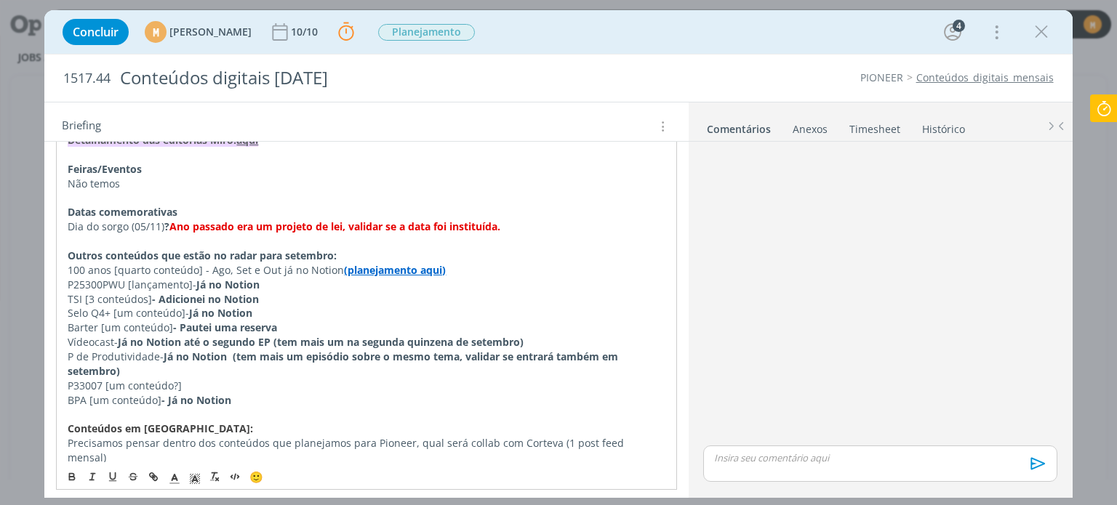
click at [105, 293] on p "TSI [3 conteúdos] - Adicionei no Notion" at bounding box center [366, 299] width 597 height 15
drag, startPoint x: 68, startPoint y: 296, endPoint x: 291, endPoint y: 304, distance: 222.7
click at [291, 304] on p "TSI [3 conteúdos] - Adicionei no Notion" at bounding box center [366, 299] width 597 height 15
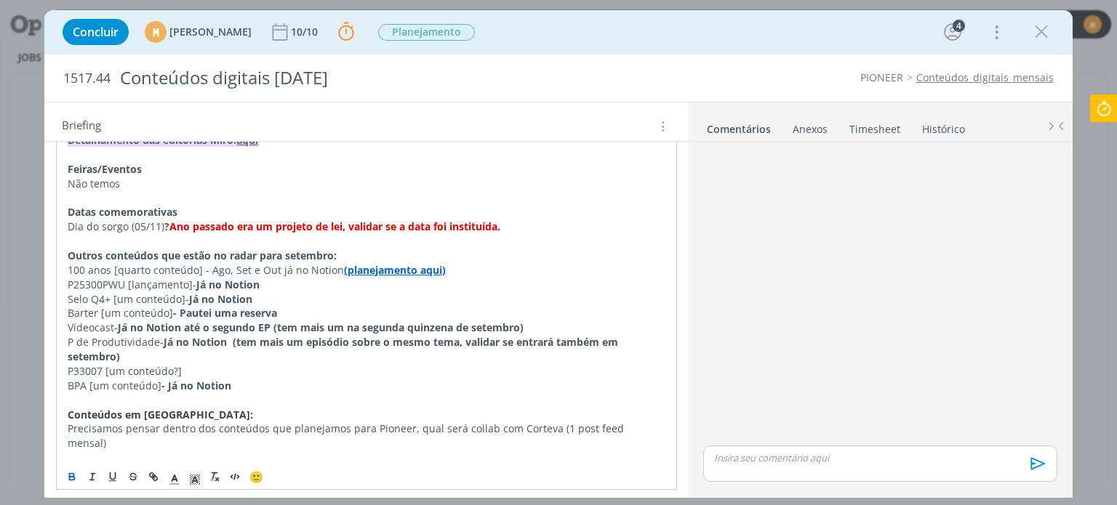
click at [145, 292] on p "Selo Q4+ [um conteúdo] - Já no Notion" at bounding box center [366, 299] width 597 height 15
drag, startPoint x: 289, startPoint y: 316, endPoint x: 179, endPoint y: 316, distance: 110.6
click at [179, 316] on p "Barter [um conteúdo] - Pautei uma reserva" at bounding box center [366, 313] width 597 height 15
drag, startPoint x: 274, startPoint y: 286, endPoint x: 198, endPoint y: 282, distance: 76.5
click at [198, 282] on p "P25300PWU [lançamento] - Já no Notion" at bounding box center [366, 285] width 597 height 15
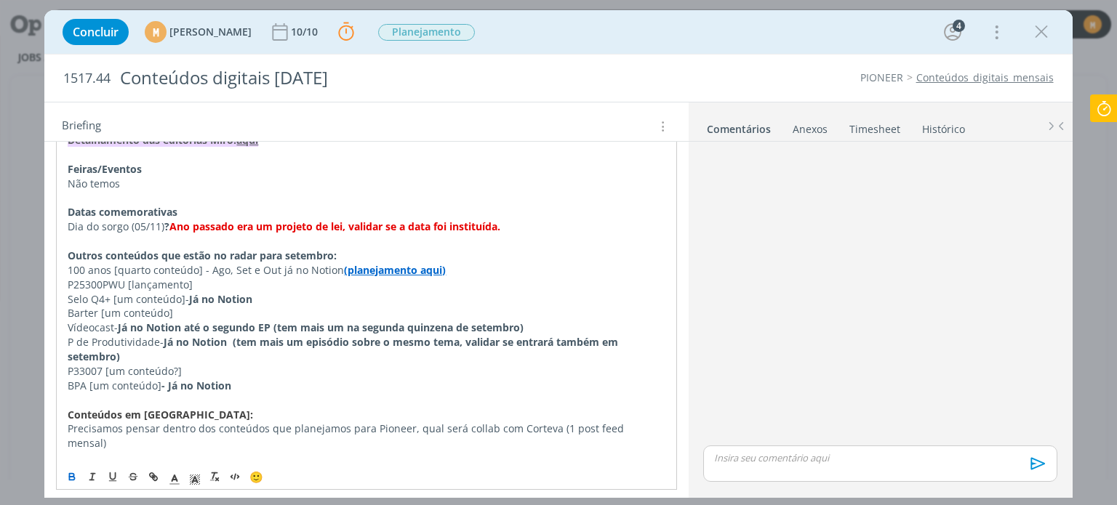
drag, startPoint x: 260, startPoint y: 297, endPoint x: 185, endPoint y: 300, distance: 74.3
click at [185, 300] on p "Selo Q4+ [um conteúdo] - Já no Notion" at bounding box center [366, 299] width 597 height 15
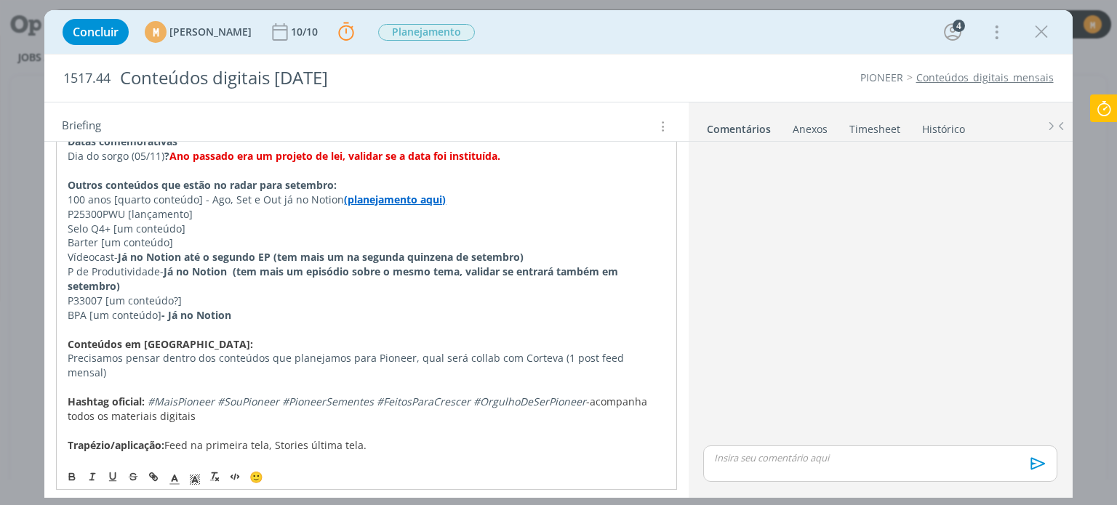
scroll to position [495, 0]
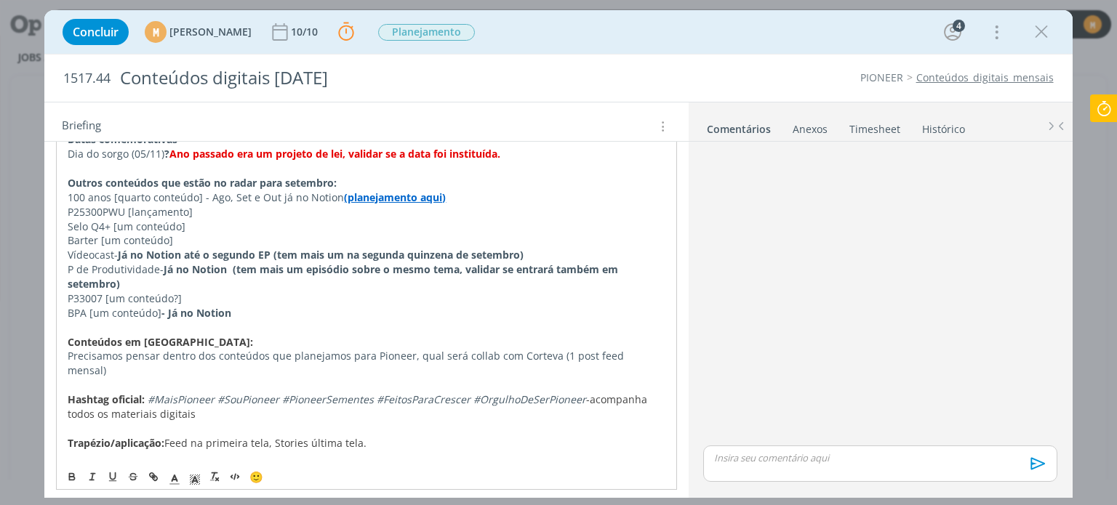
drag, startPoint x: 121, startPoint y: 252, endPoint x: 577, endPoint y: 250, distance: 455.3
click at [577, 250] on p "Vídeocast - Já no Notion até o segundo EP (tem mais um na segunda quinzena de s…" at bounding box center [366, 255] width 597 height 15
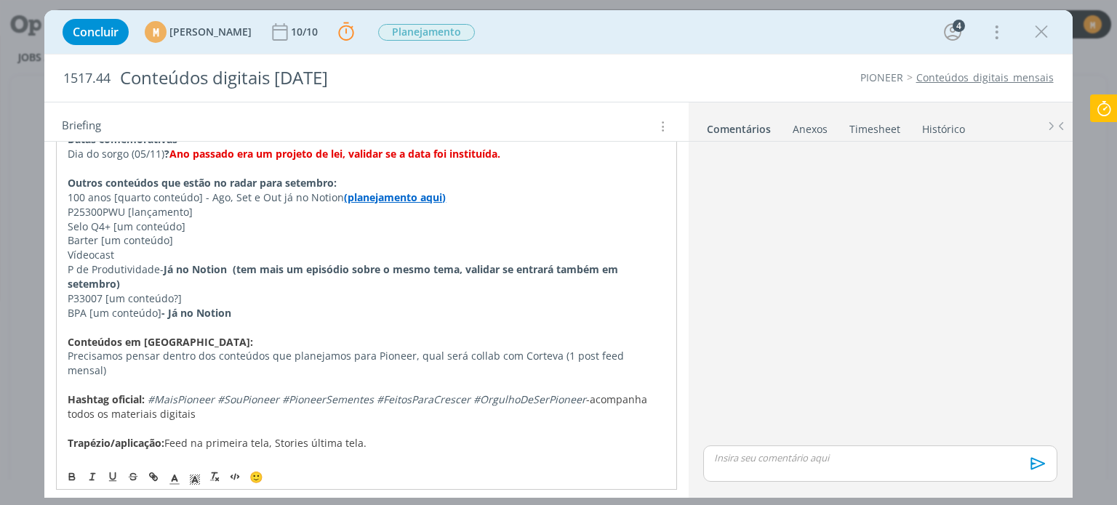
drag, startPoint x: 160, startPoint y: 270, endPoint x: 169, endPoint y: 279, distance: 12.3
click at [169, 279] on p "P de Produtividade - Já no Notion (tem mais um episódio sobre o mesmo tema, val…" at bounding box center [366, 277] width 597 height 29
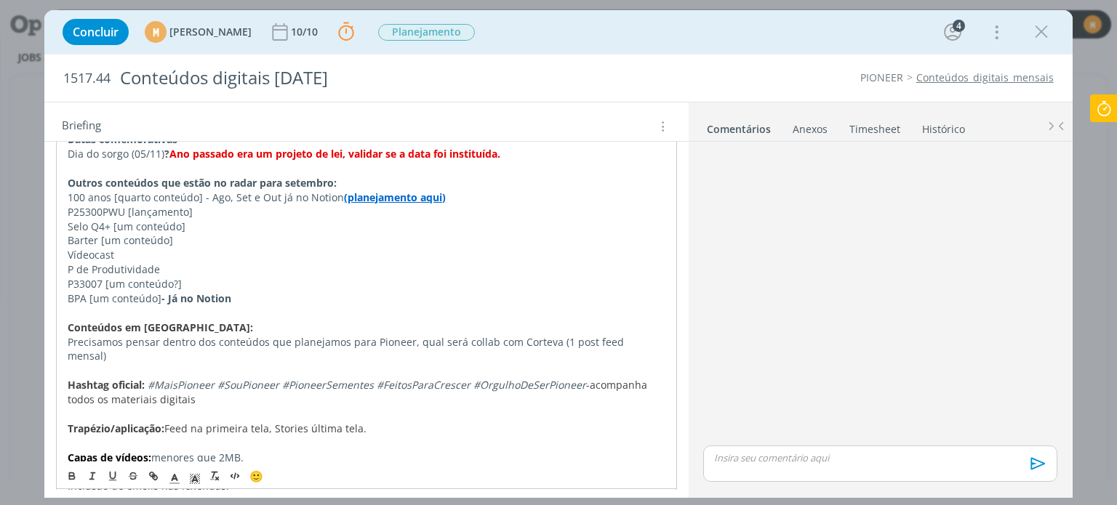
drag, startPoint x: 238, startPoint y: 294, endPoint x: 160, endPoint y: 290, distance: 77.9
click at [160, 292] on p "BPA [um conteúdo] - Já no Notion" at bounding box center [366, 299] width 597 height 15
click at [180, 281] on p "P33007 [um conteúdo?]" at bounding box center [366, 284] width 597 height 15
click at [175, 281] on p "P33007 [um conteúdo?]" at bounding box center [366, 284] width 597 height 15
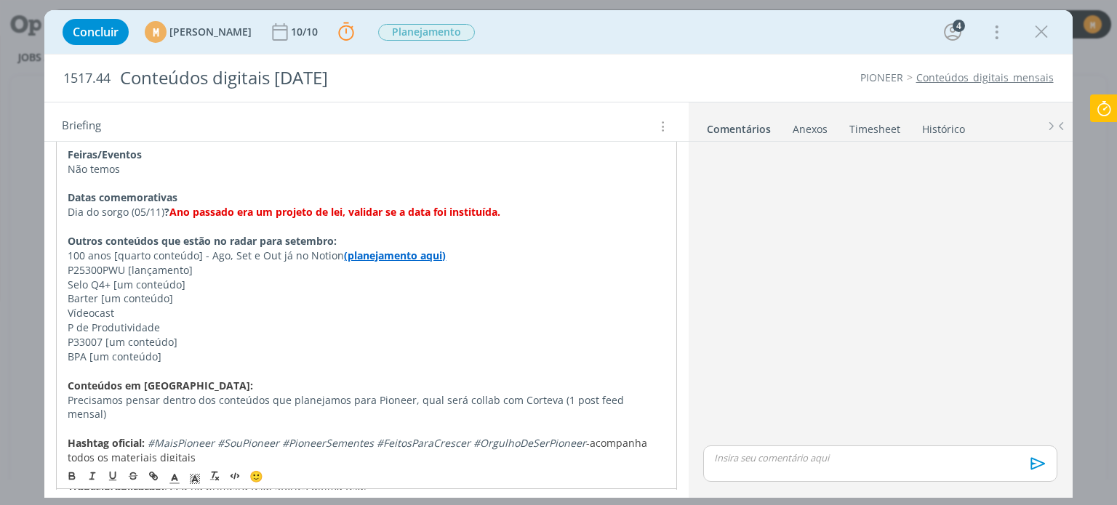
scroll to position [433, 0]
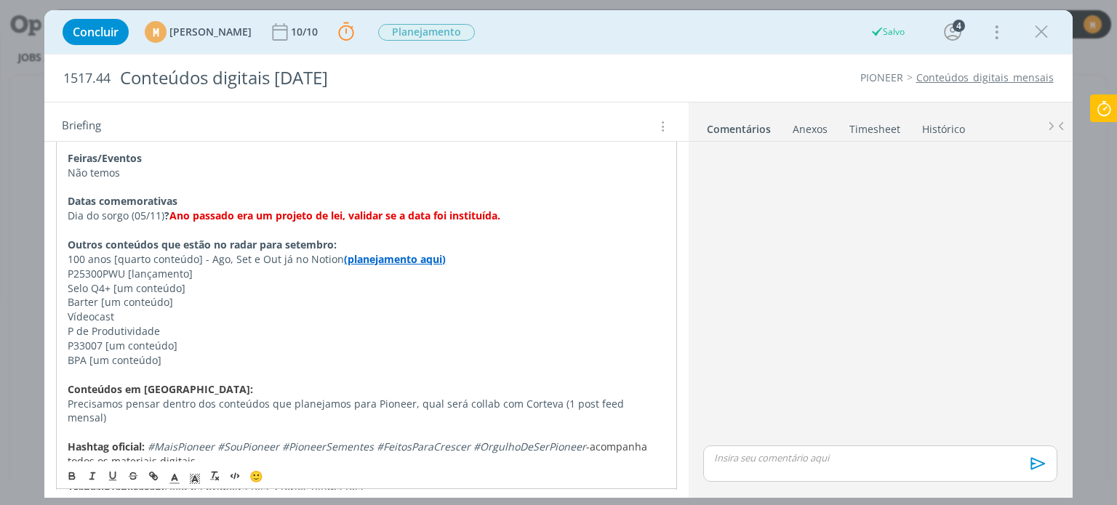
click at [197, 361] on p "BPA [um conteúdo]" at bounding box center [366, 360] width 597 height 15
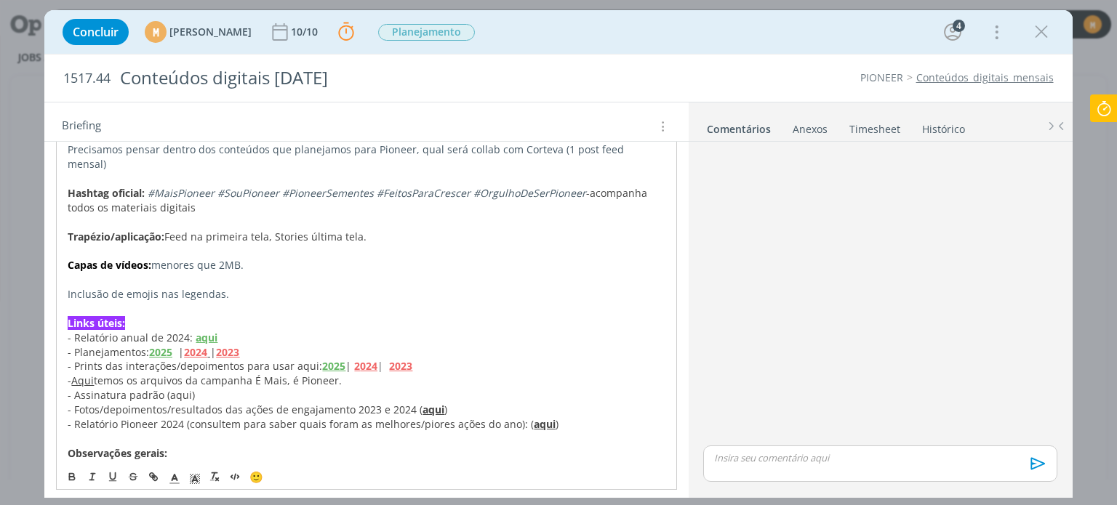
scroll to position [753, 0]
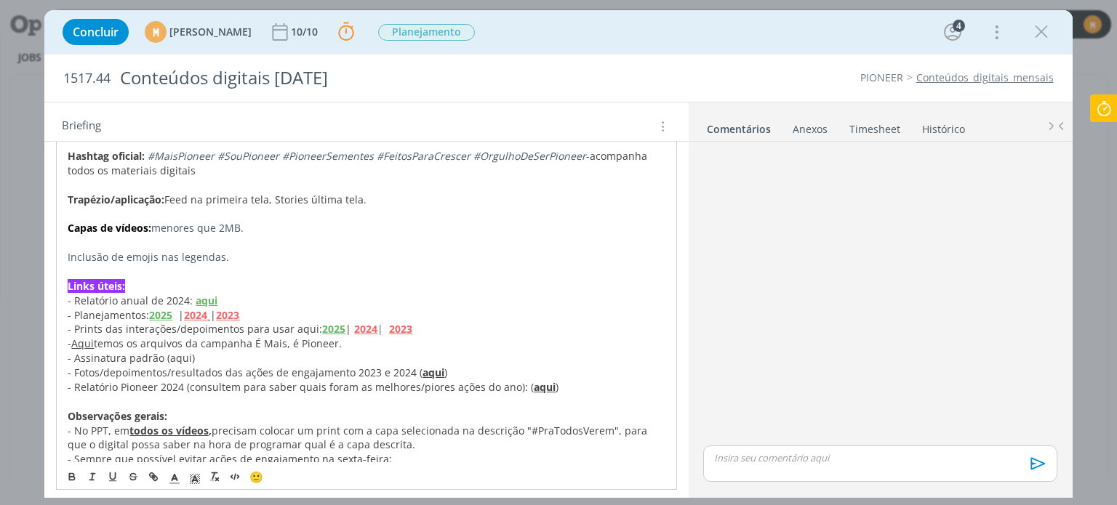
click at [183, 351] on span "- Assinatura padrão (aqui)" at bounding box center [131, 358] width 127 height 14
click at [175, 351] on span "- Assinatura padrão (aqui)" at bounding box center [131, 358] width 127 height 14
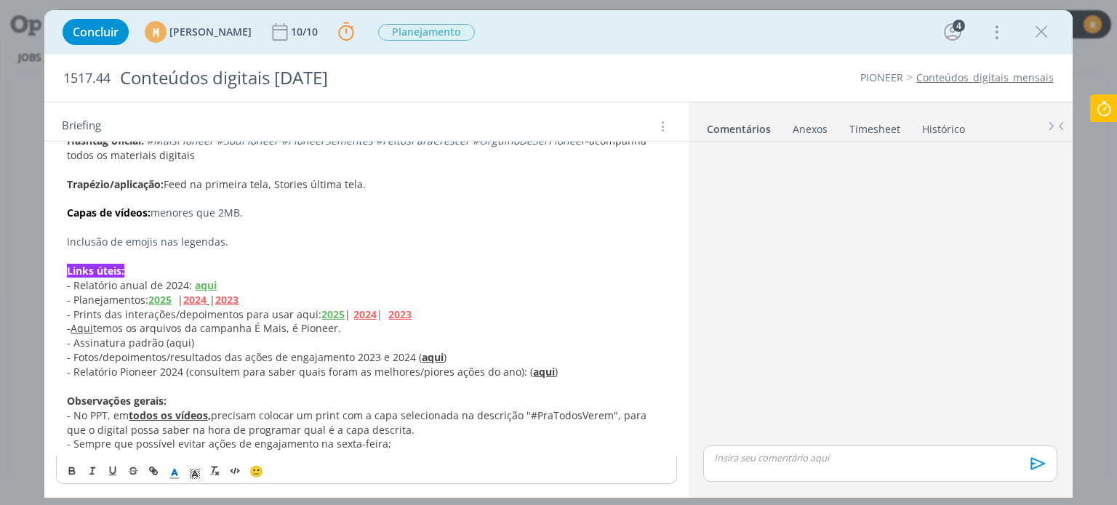
scroll to position [752, 0]
click at [175, 349] on span "- Assinatura padrão (aqui)" at bounding box center [130, 344] width 127 height 14
click at [172, 342] on span "- Assinatura padrão (aqui)" at bounding box center [130, 344] width 127 height 14
click at [172, 341] on span "- Assinatura padrão (aqui)" at bounding box center [130, 344] width 127 height 14
click at [156, 464] on button "dialog" at bounding box center [154, 471] width 20 height 17
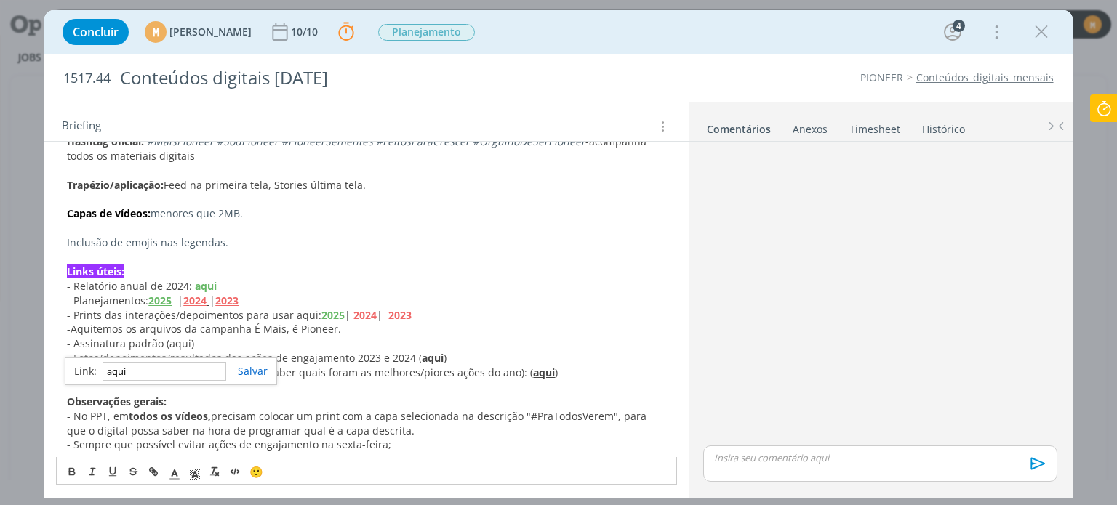
paste input "https://sobeae.sharepoint.com/:f:/s/SOBEAE/ErknwbdA_NxLjC_0xsN-fDcBLnaMN6vSDdpb…"
type input "https://sobeae.sharepoint.com/:f:/s/SOBEAE/ErknwbdA_NxLjC_0xsN-fDcBLnaMN6vSDdpb…"
click at [246, 370] on link "dialog" at bounding box center [246, 371] width 41 height 14
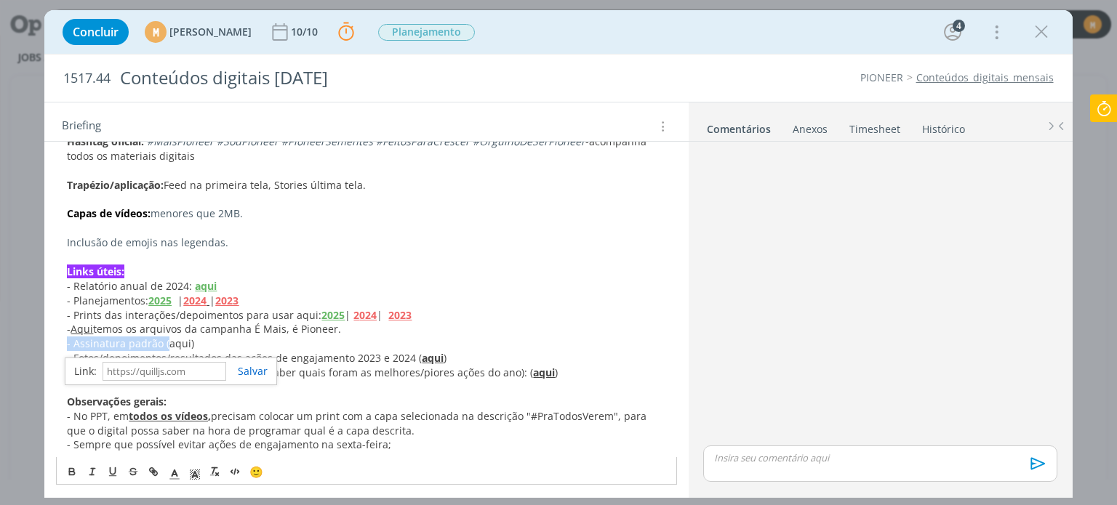
scroll to position [752, 0]
click at [276, 378] on span "- Relatório Pioneer 2024 (consultem para saber quais foram as melhores/piores a…" at bounding box center [300, 373] width 466 height 14
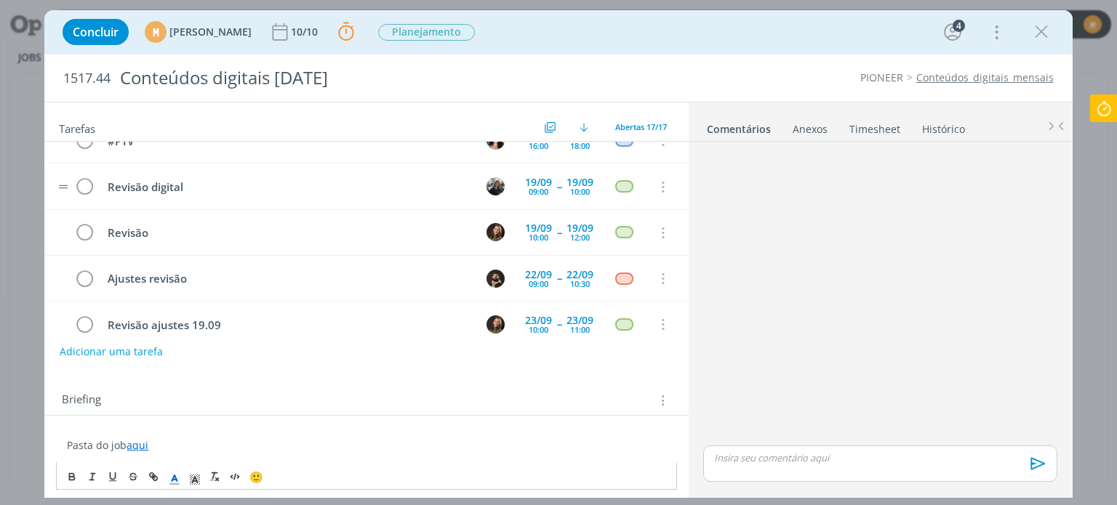
scroll to position [541, 0]
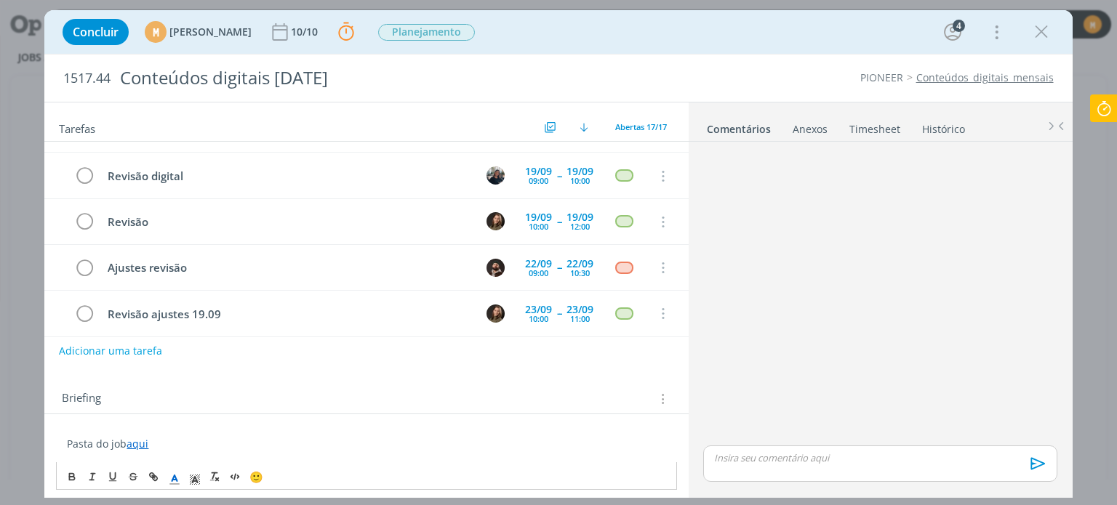
click at [90, 348] on button "Adicionar uma tarefa" at bounding box center [110, 351] width 103 height 25
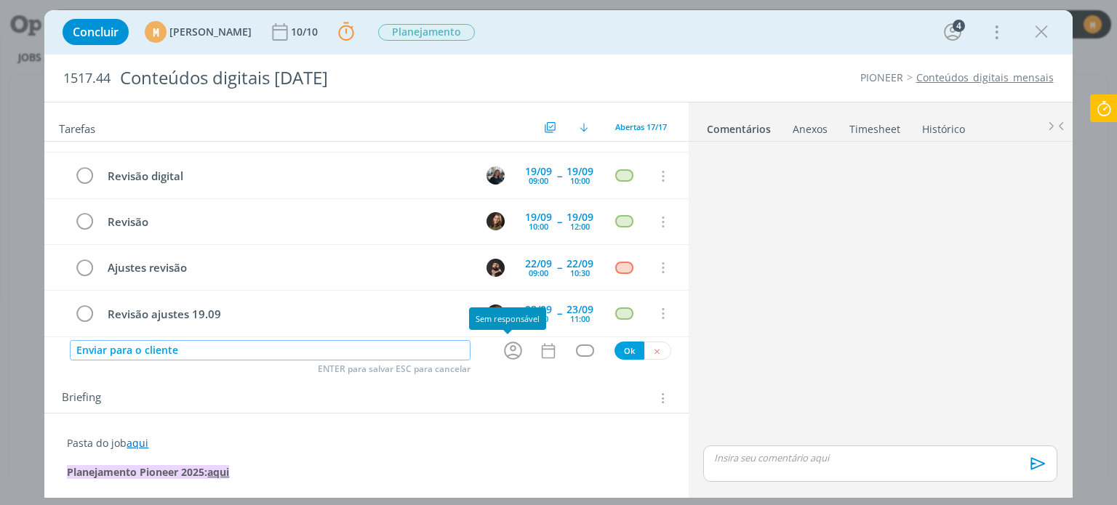
click at [502, 356] on icon "dialog" at bounding box center [513, 351] width 23 height 23
type input "Enviar para o cliente"
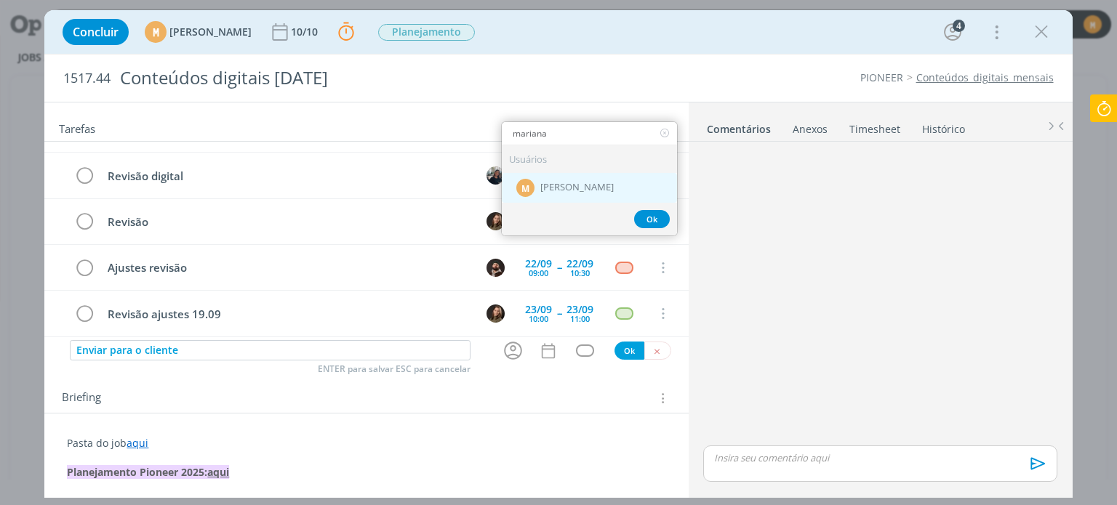
type input "mariana"
click at [570, 183] on span "[PERSON_NAME]" at bounding box center [576, 189] width 73 height 12
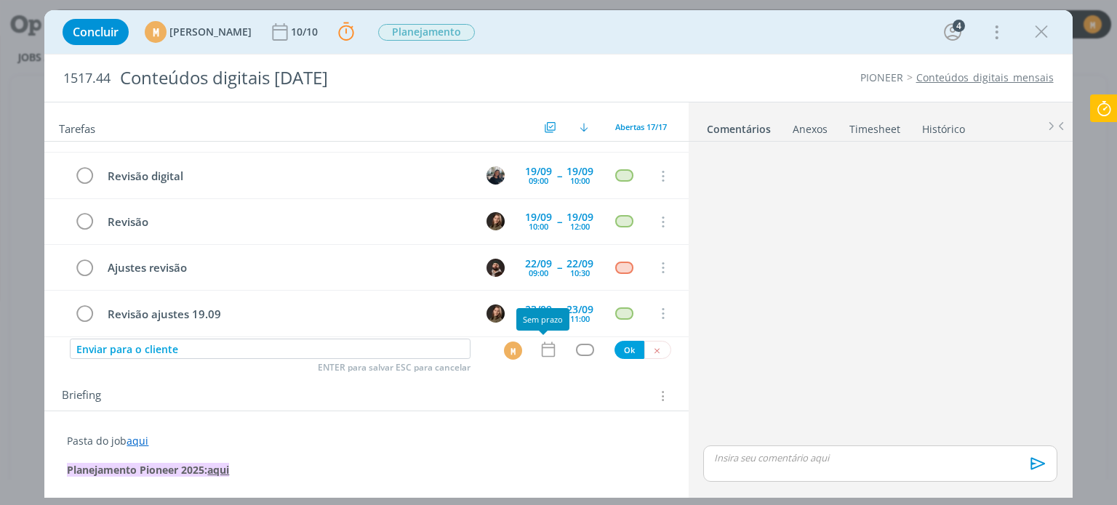
click at [539, 349] on icon "dialog" at bounding box center [548, 349] width 19 height 19
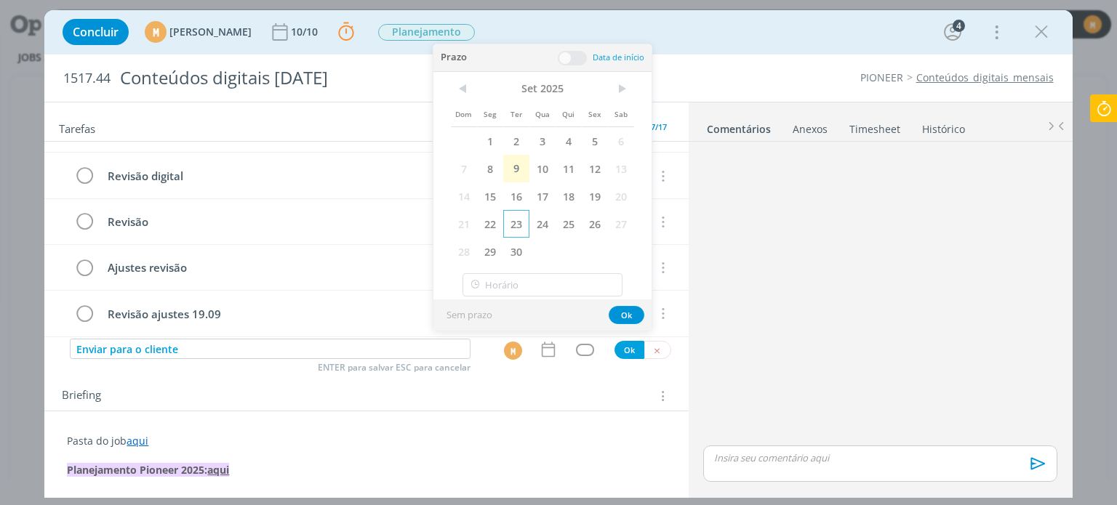
click at [517, 223] on span "23" at bounding box center [516, 224] width 26 height 28
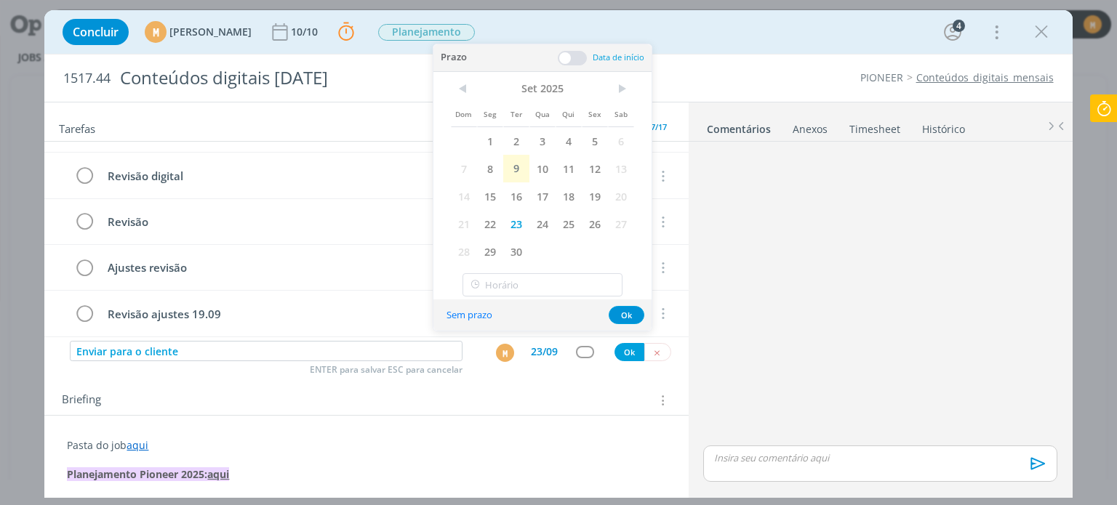
click at [567, 55] on span at bounding box center [572, 58] width 29 height 15
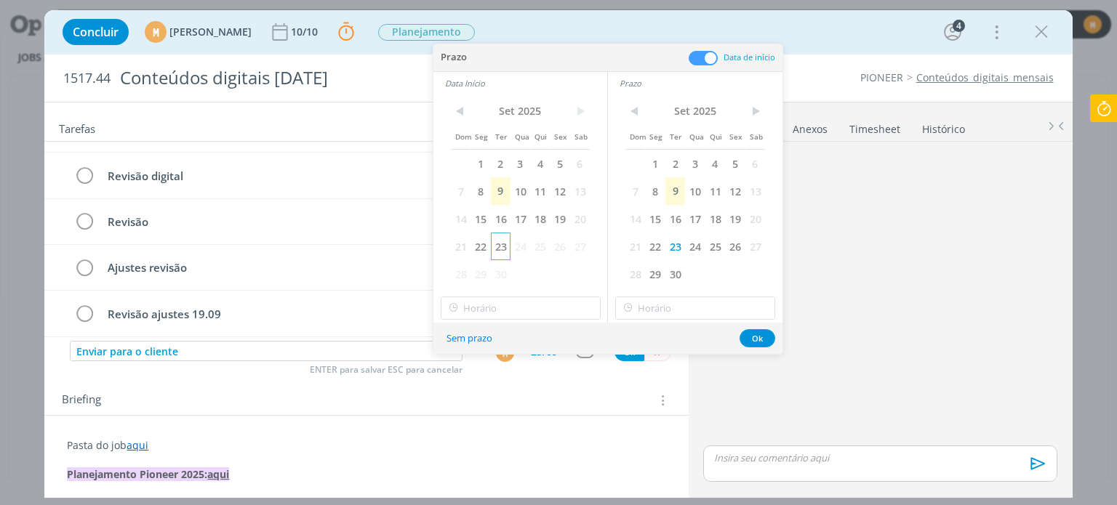
click at [501, 249] on span "23" at bounding box center [501, 247] width 20 height 28
click at [555, 315] on input "15:00" at bounding box center [521, 308] width 160 height 23
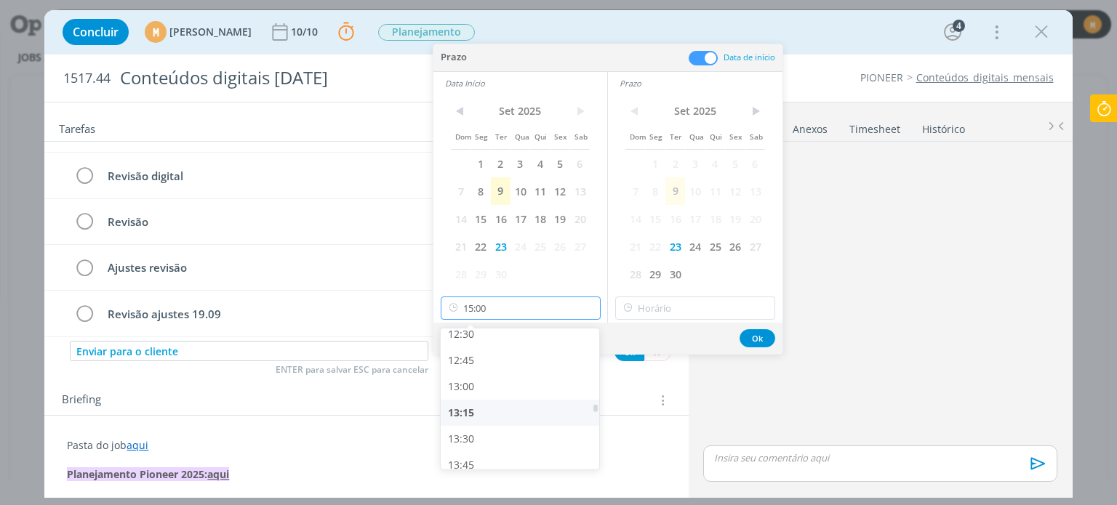
scroll to position [1315, 0]
click at [481, 387] on div "13:00" at bounding box center [522, 388] width 163 height 26
type input "13:00"
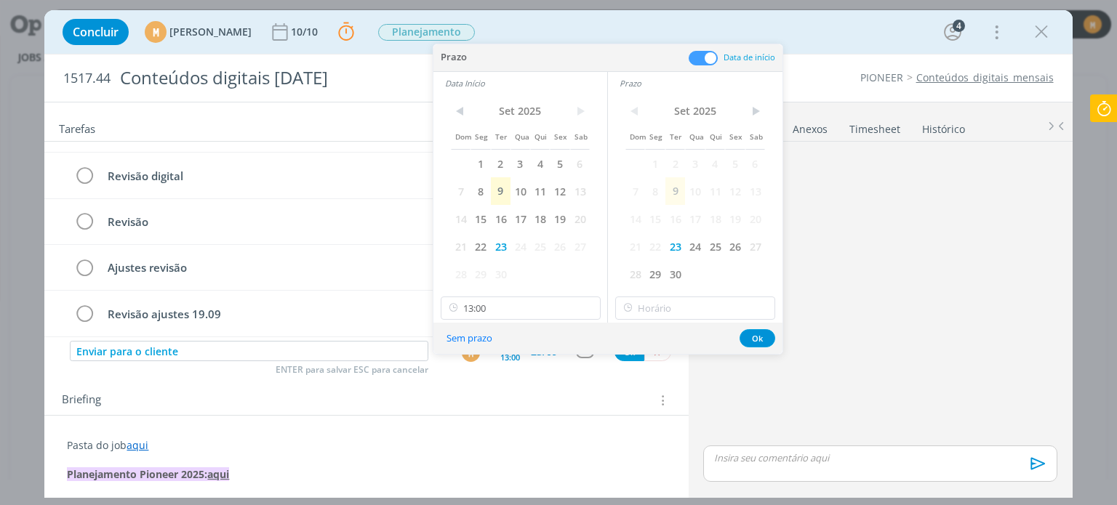
click at [712, 293] on div "< [DATE] > Dom Seg Ter Qua Qui Sex Sab 1 2 3 4 5 6 7 8 9 10 11 12 13 14 15 16 1…" at bounding box center [695, 209] width 175 height 228
click at [717, 309] on input "15:00" at bounding box center [695, 308] width 160 height 23
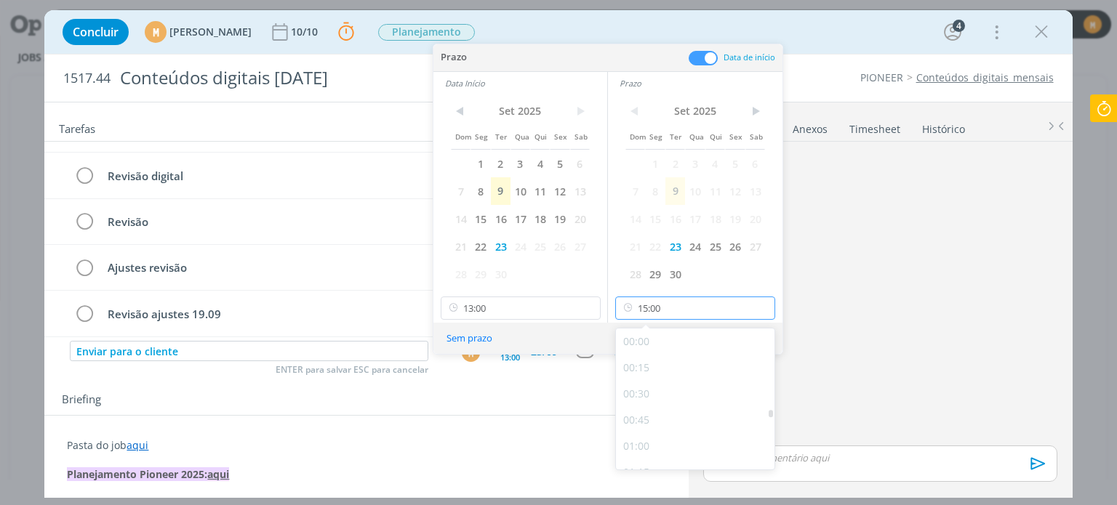
scroll to position [1460, 0]
click at [660, 344] on div "14:00" at bounding box center [697, 348] width 163 height 26
type input "14:00"
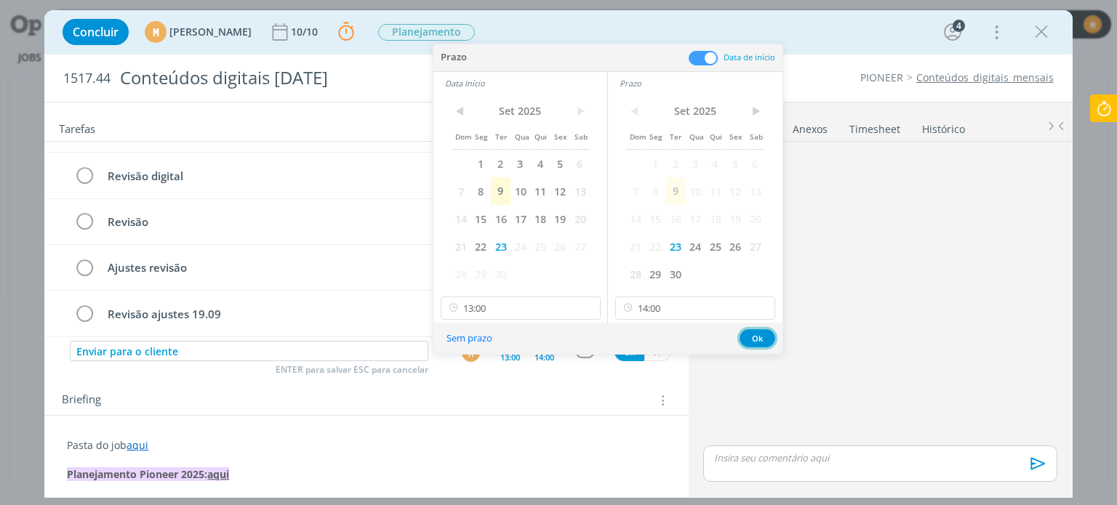
click at [752, 341] on button "Ok" at bounding box center [758, 338] width 36 height 18
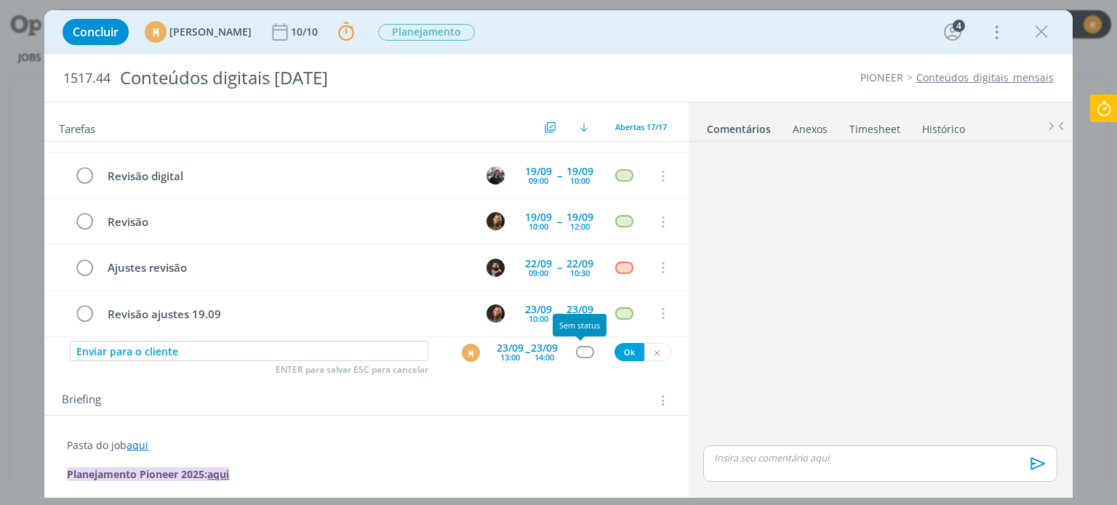
click at [576, 350] on div "dialog" at bounding box center [585, 352] width 18 height 12
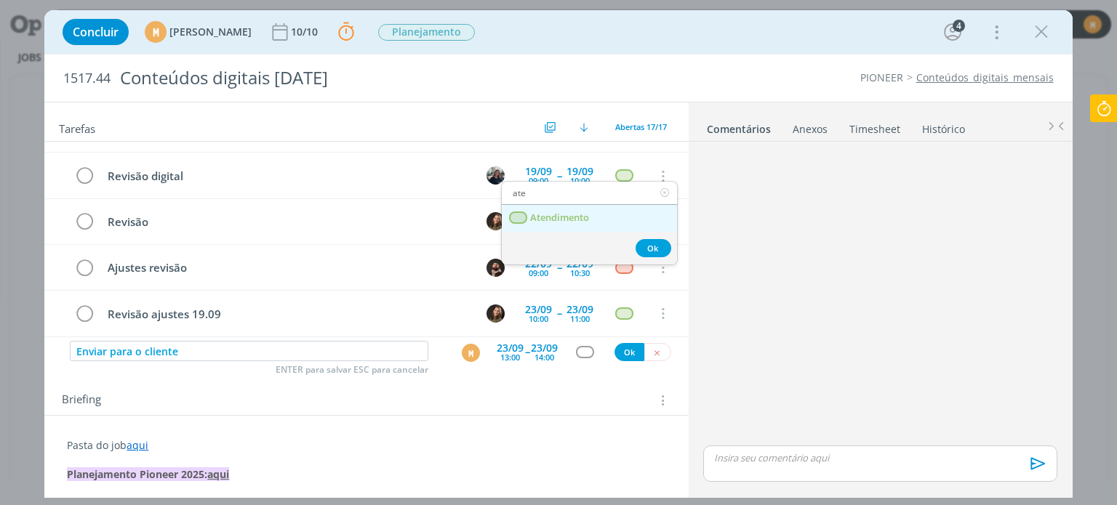
type input "ate"
click at [593, 216] on link "Atendimento" at bounding box center [589, 218] width 175 height 27
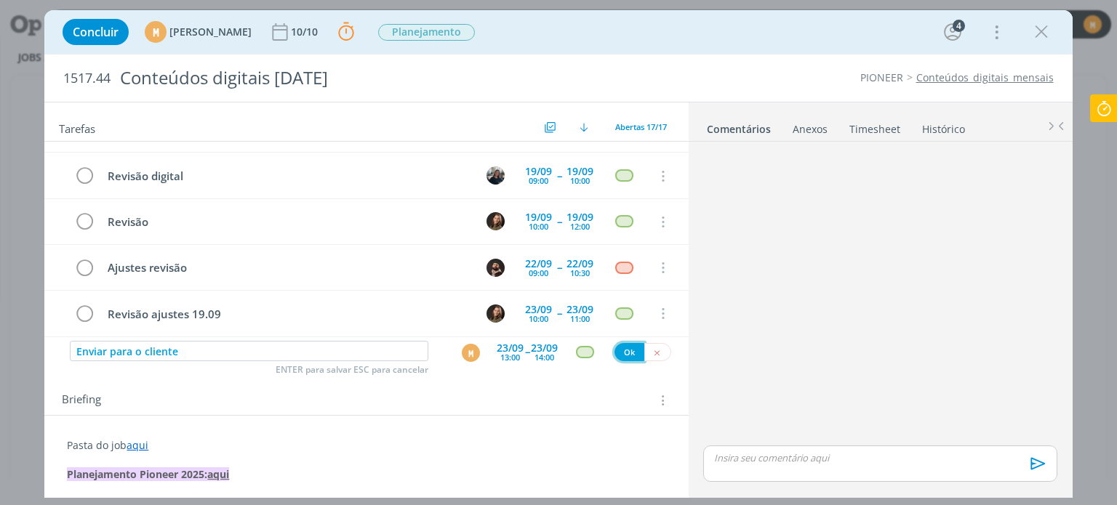
click at [628, 344] on button "Ok" at bounding box center [630, 352] width 30 height 18
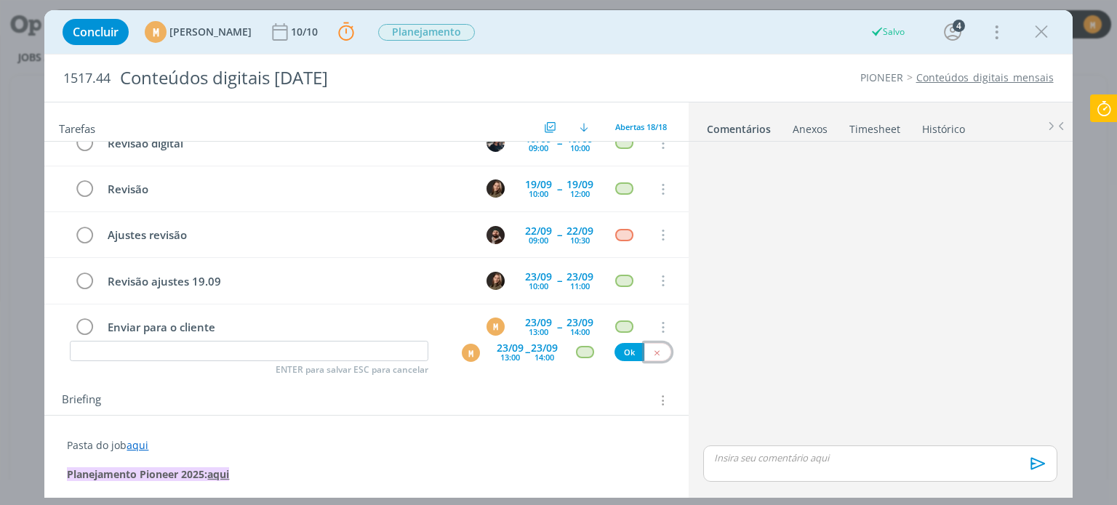
click at [655, 356] on button "dialog" at bounding box center [657, 352] width 27 height 18
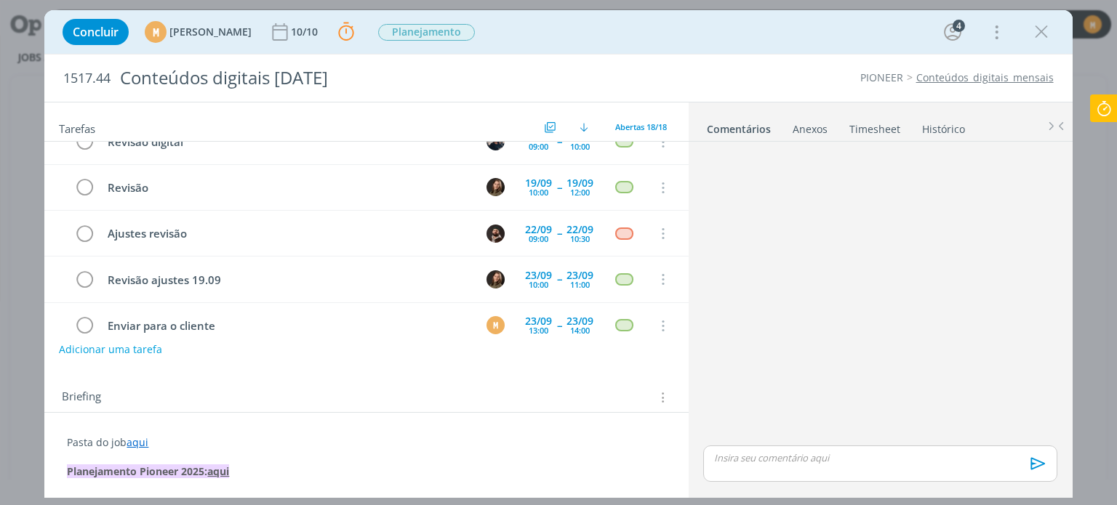
scroll to position [0, 0]
click at [1105, 110] on icon at bounding box center [1104, 109] width 26 height 28
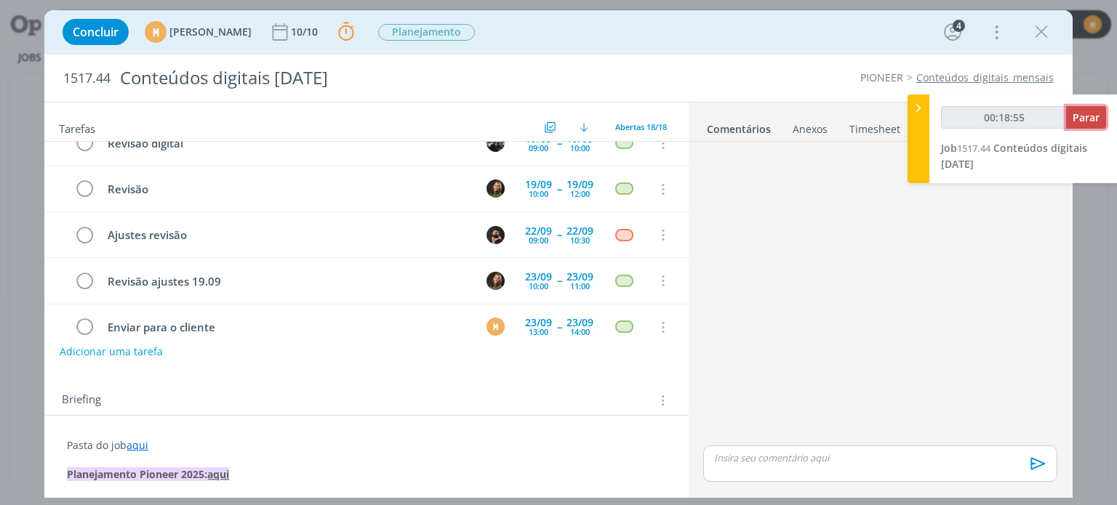
click at [1084, 113] on span "Parar" at bounding box center [1086, 118] width 27 height 14
type input "00:19:00"
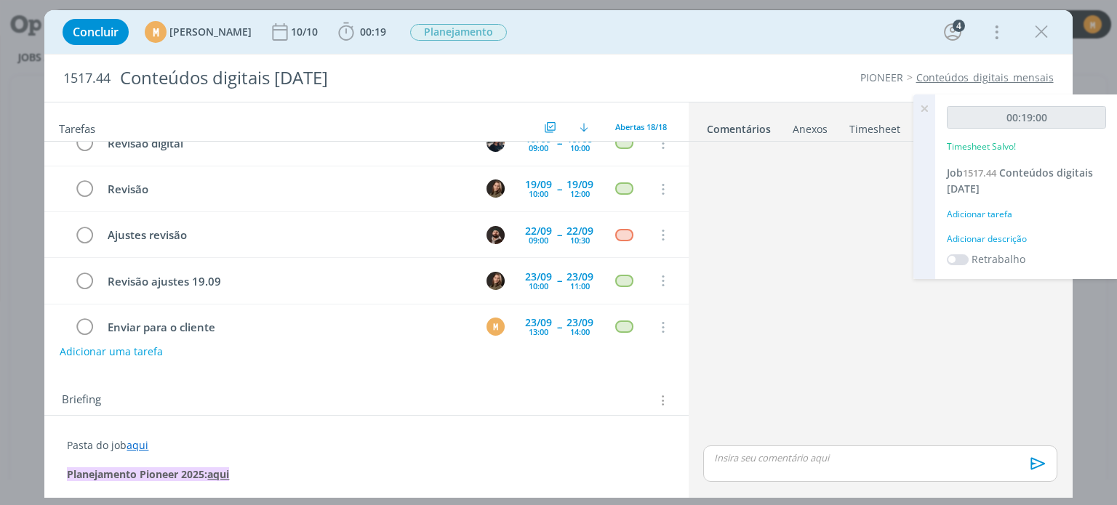
click at [978, 238] on div "Adicionar descrição" at bounding box center [1026, 239] width 159 height 13
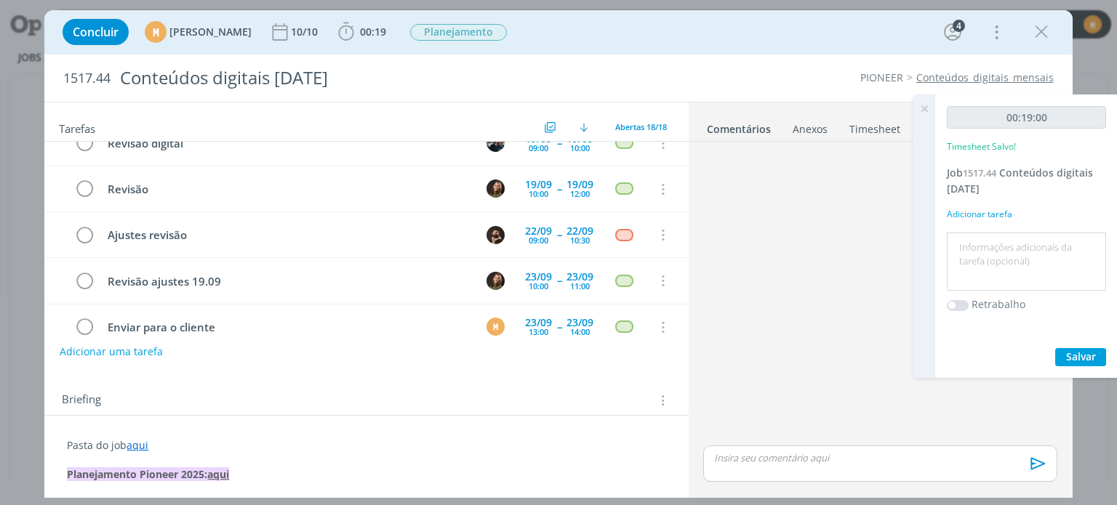
click at [984, 249] on textarea at bounding box center [1027, 262] width 152 height 52
type textarea "P"
type textarea "Briefing + pauta"
click at [1082, 353] on span "Salvar" at bounding box center [1081, 357] width 30 height 14
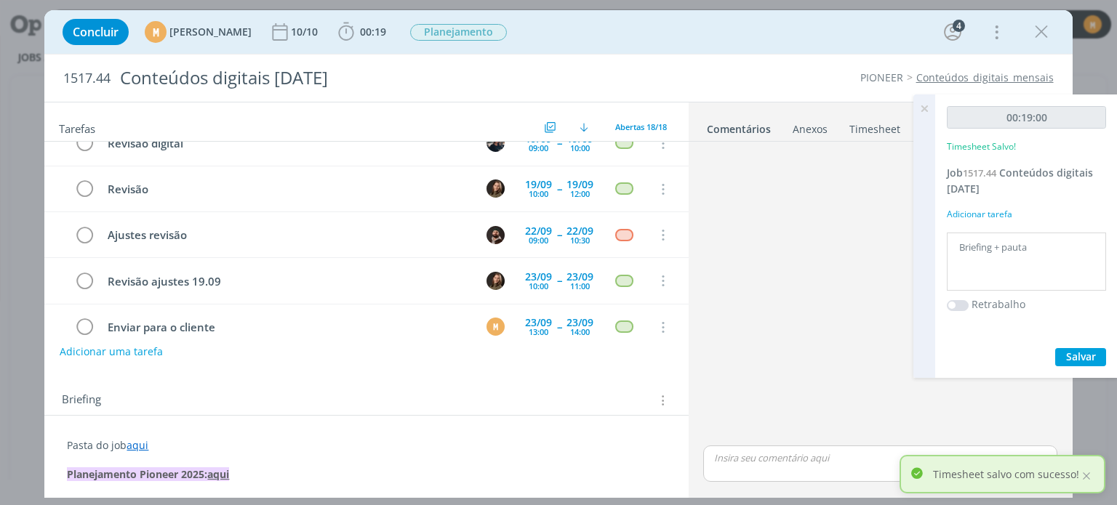
click at [786, 362] on div "dialog" at bounding box center [879, 295] width 365 height 295
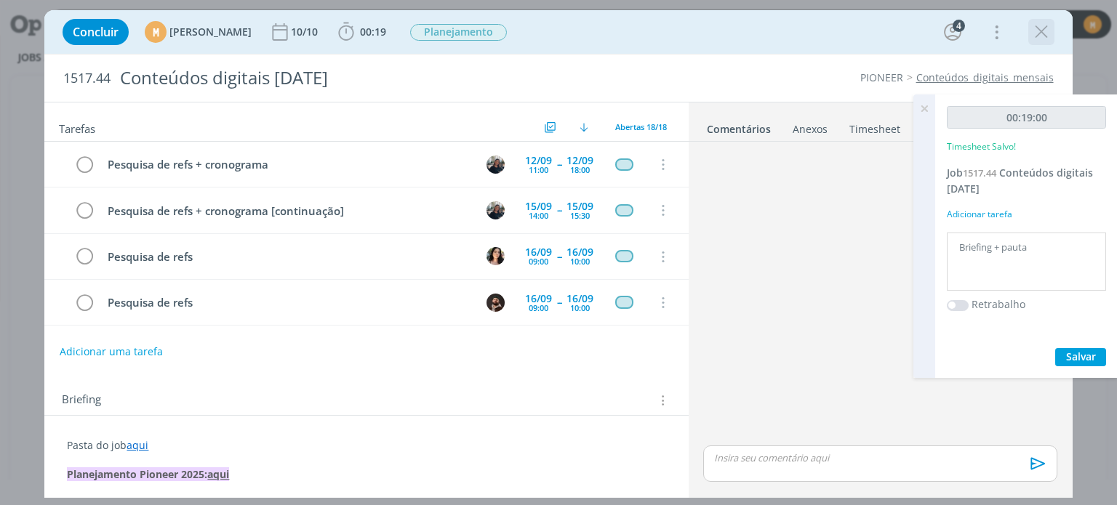
click at [1043, 36] on icon "dialog" at bounding box center [1042, 32] width 22 height 22
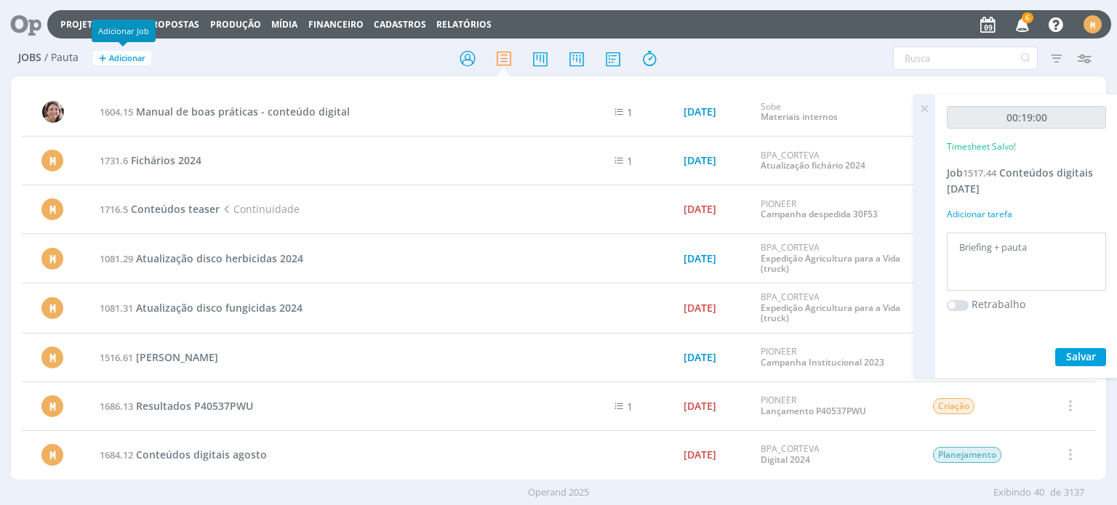
click at [109, 55] on span "Adicionar" at bounding box center [127, 58] width 36 height 9
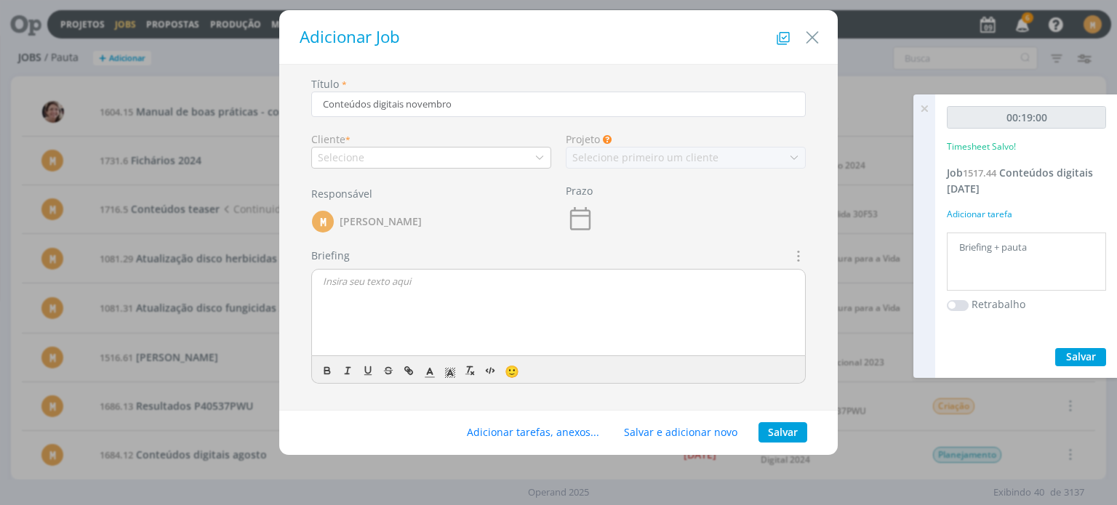
type input "Conteúdos digitais novembro"
click at [434, 174] on div "Título * Conteúdos digitais novembro Cliente * Selecione Projeto Os Jobs sem um…" at bounding box center [559, 241] width 544 height 331
click at [428, 164] on div "Selecione" at bounding box center [431, 158] width 240 height 22
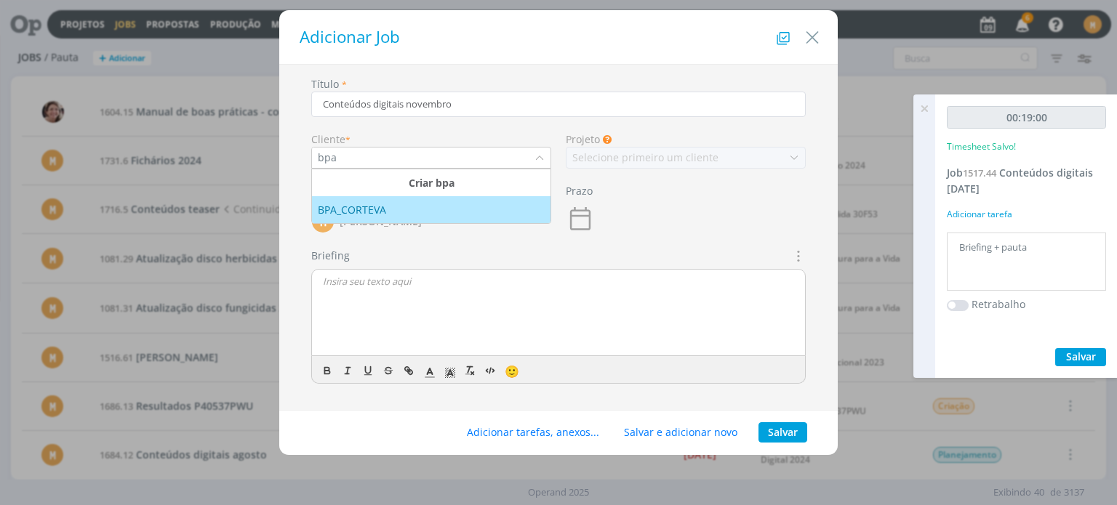
type input "bpa"
click at [427, 215] on div "BPA_CORTEVA" at bounding box center [431, 209] width 227 height 15
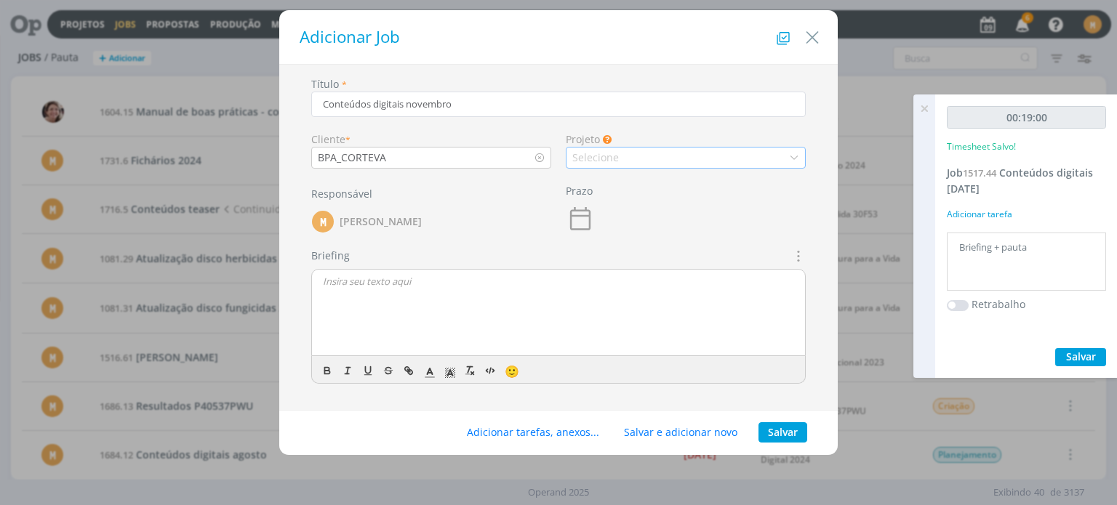
click at [724, 159] on div "Selecione" at bounding box center [686, 158] width 240 height 22
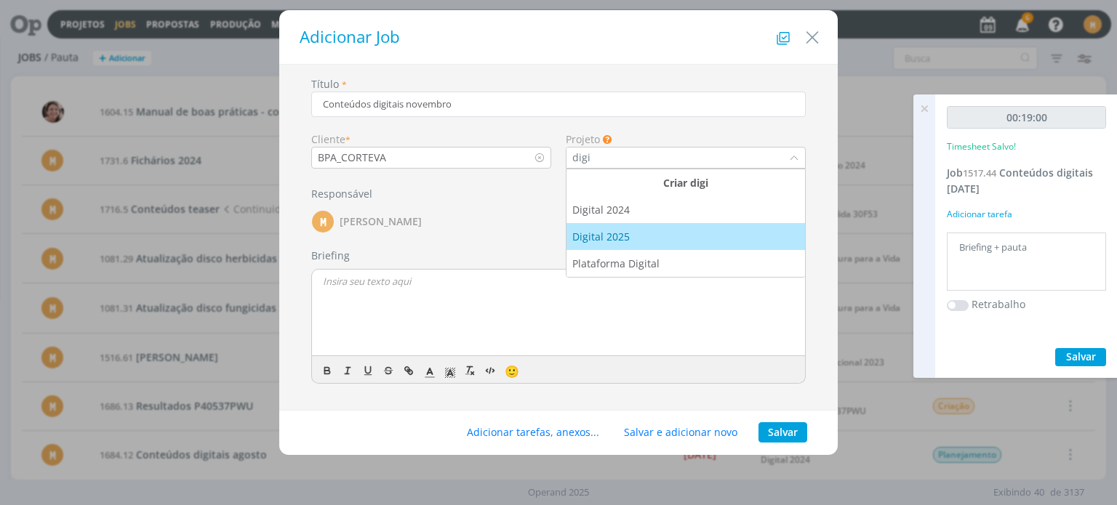
type input "digi"
click at [684, 241] on div "Digital 2025" at bounding box center [685, 236] width 227 height 15
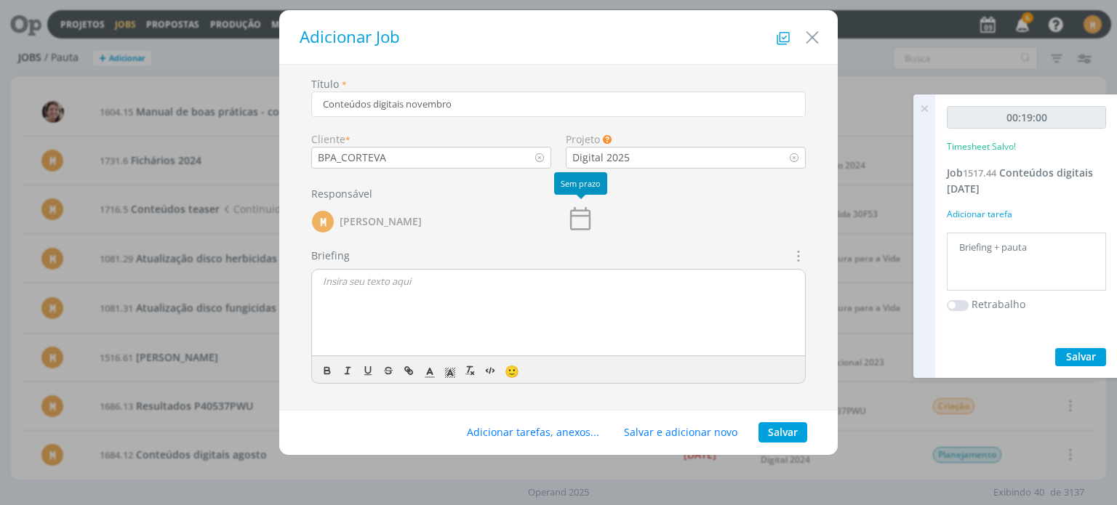
click at [584, 227] on icon "dialog" at bounding box center [580, 218] width 29 height 29
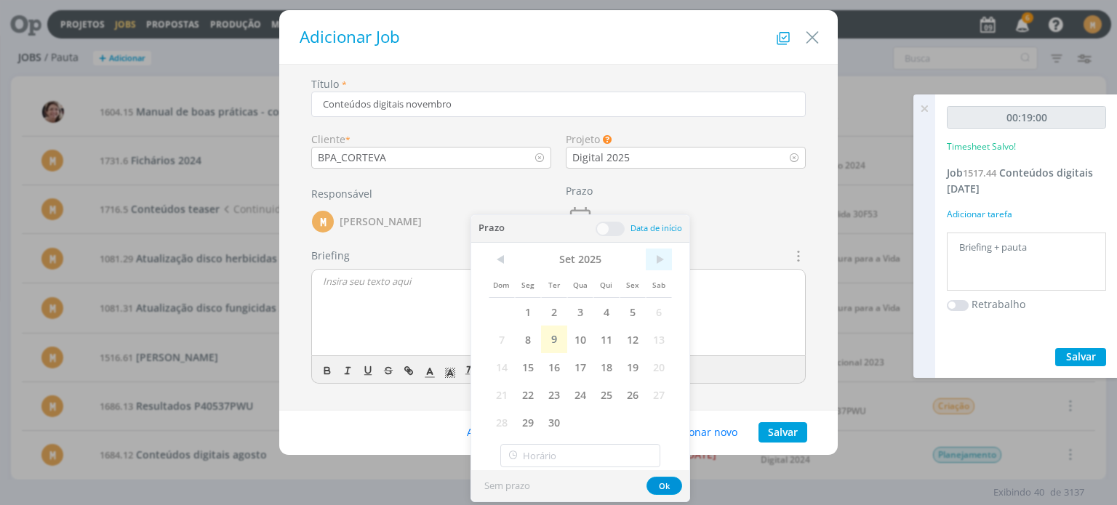
click at [652, 268] on span ">" at bounding box center [659, 260] width 26 height 22
click at [623, 337] on span "10" at bounding box center [633, 340] width 26 height 28
click at [667, 481] on button "Ok" at bounding box center [665, 486] width 36 height 18
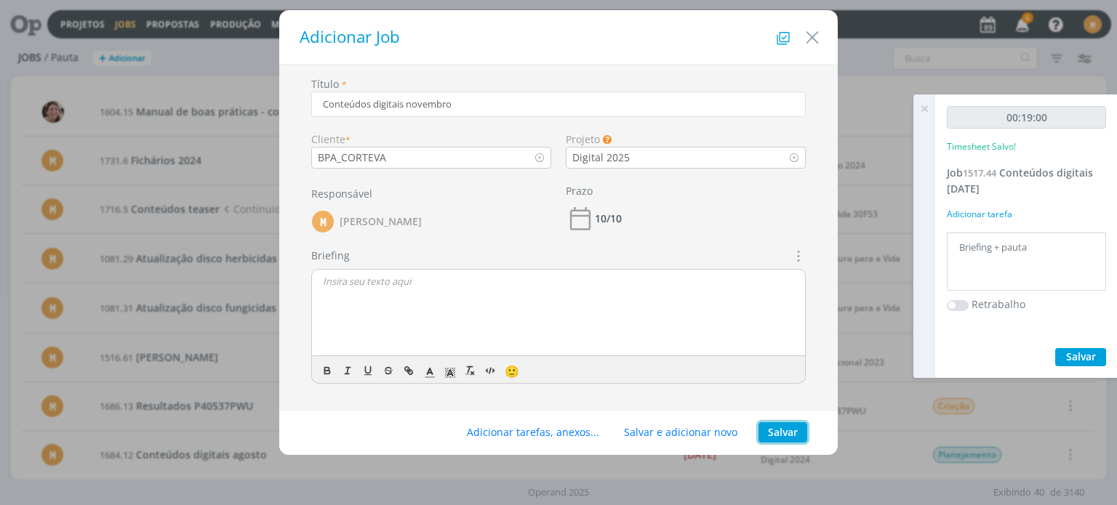
click at [788, 430] on button "Salvar" at bounding box center [783, 433] width 49 height 20
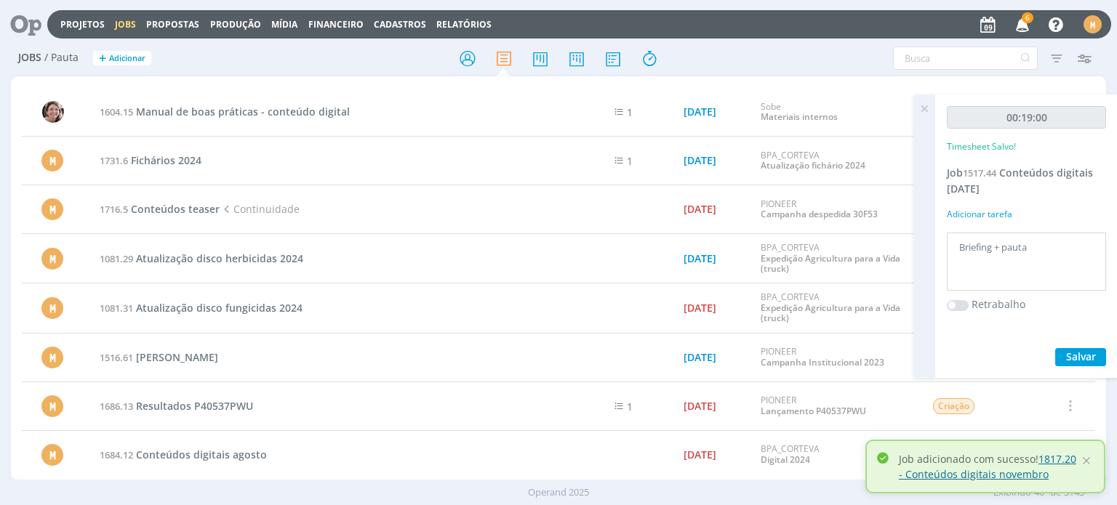
click at [1050, 456] on link "1817.20 - Conteúdos digitais novembro" at bounding box center [987, 466] width 177 height 29
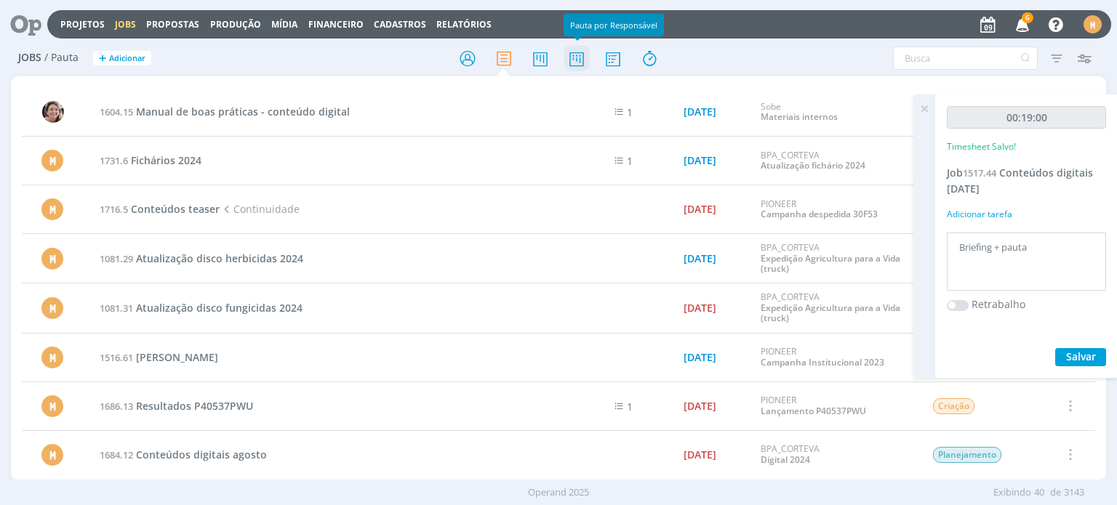
click at [579, 60] on icon at bounding box center [577, 58] width 26 height 28
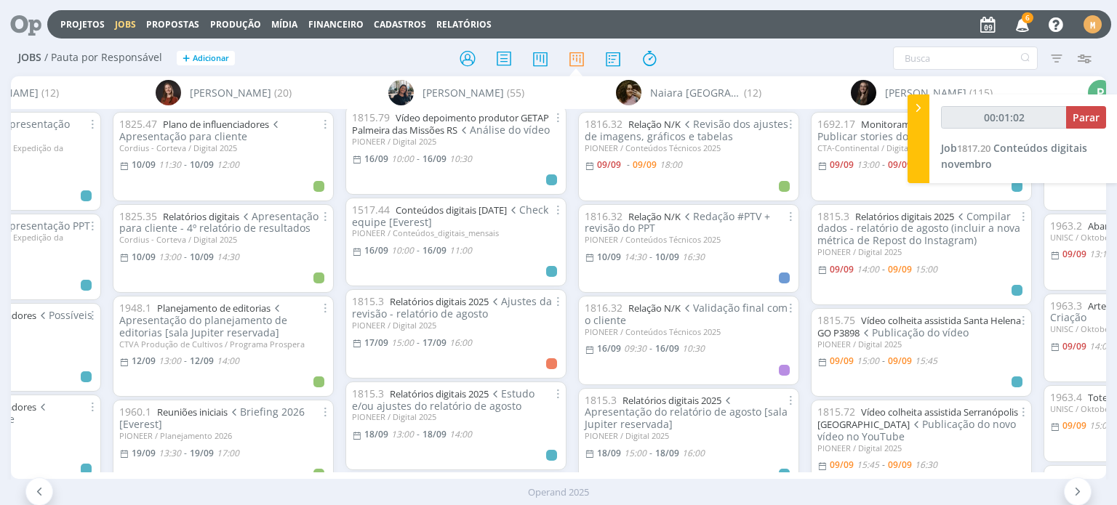
scroll to position [2109, 0]
type input "00:01:23"
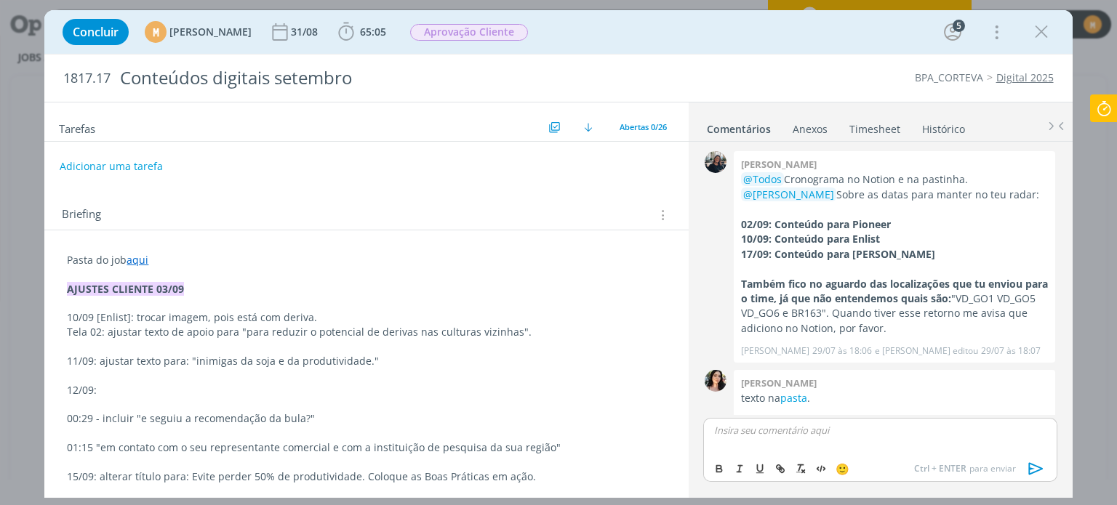
scroll to position [1247, 0]
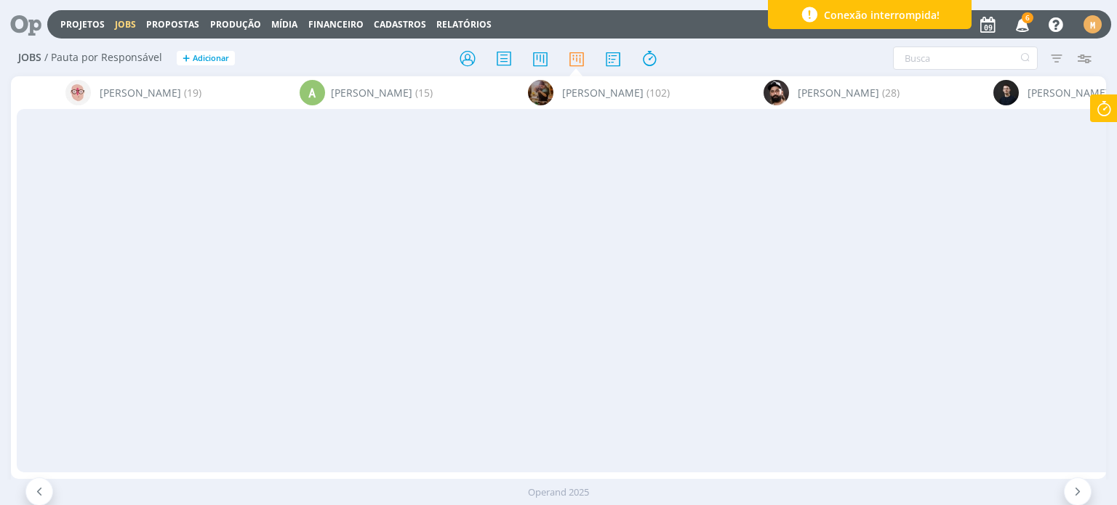
scroll to position [1673, 0]
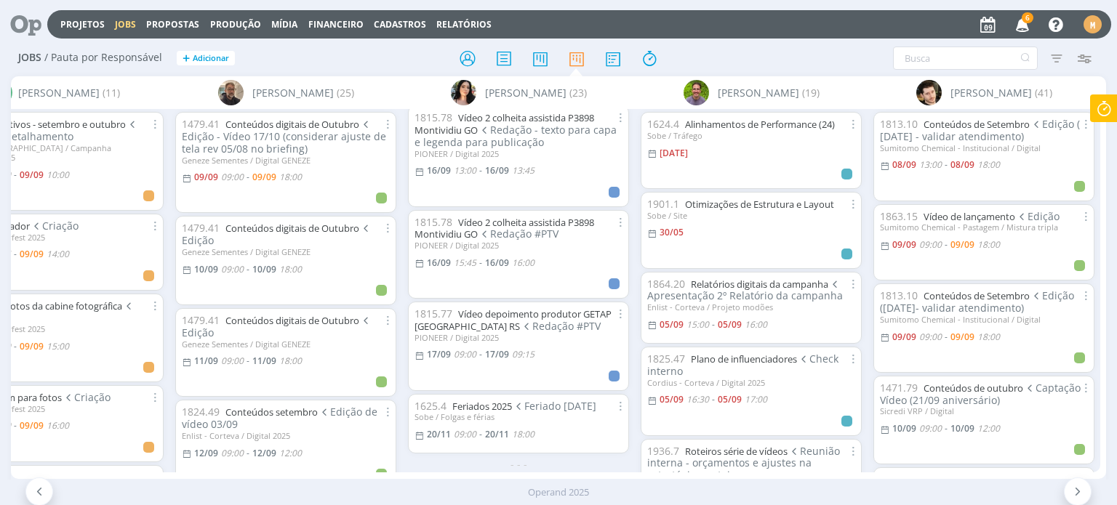
scroll to position [1799, 0]
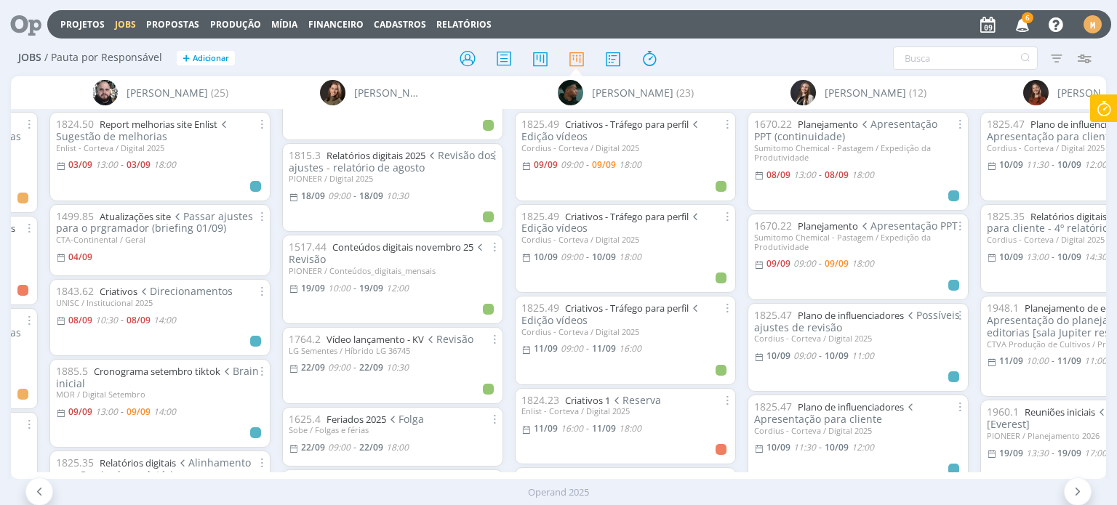
scroll to position [2940, 0]
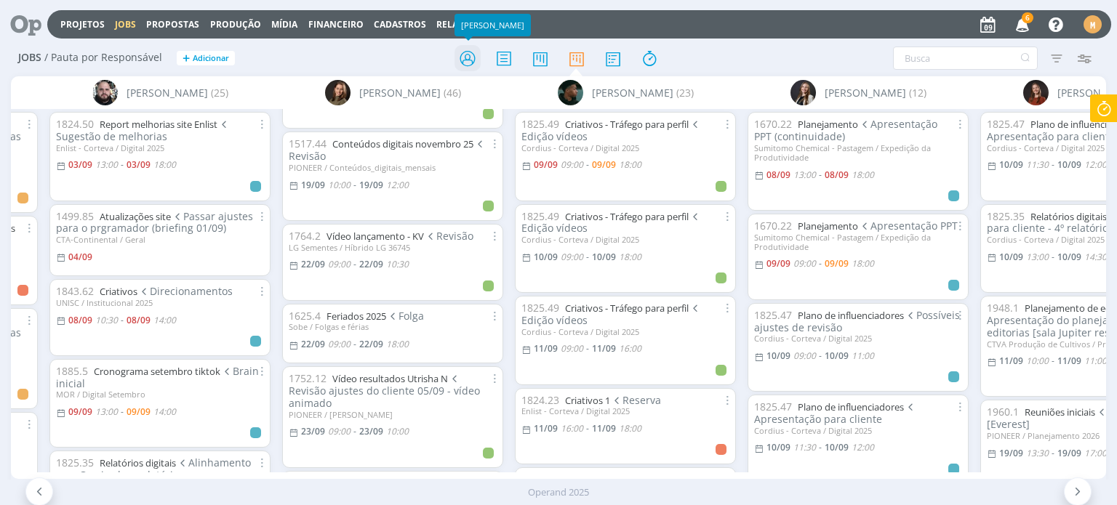
drag, startPoint x: 668, startPoint y: 0, endPoint x: 469, endPoint y: 49, distance: 204.5
click at [469, 49] on icon at bounding box center [468, 58] width 26 height 28
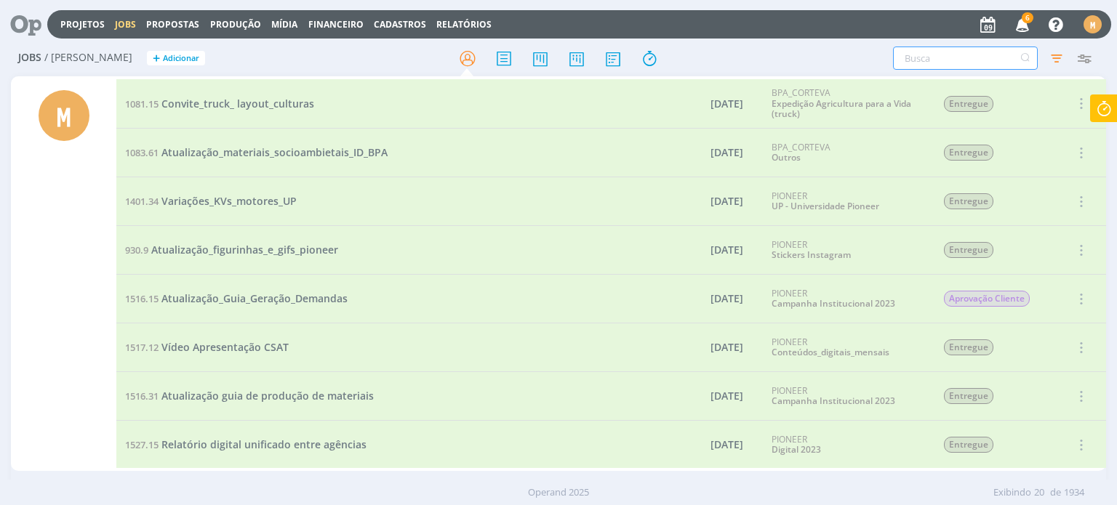
click at [950, 59] on input "text" at bounding box center [965, 58] width 145 height 23
type input "[DATE]"
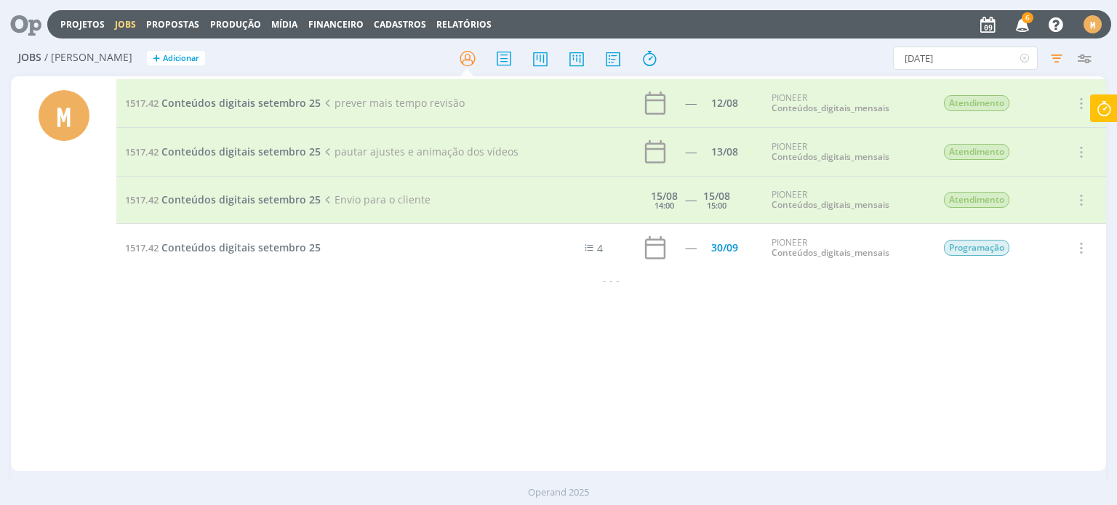
type input "[DATE]"
click at [275, 255] on td "1517.42 Conteúdos digitais [DATE]" at bounding box center [323, 248] width 414 height 49
click at [271, 249] on span "Conteúdos digitais setembro 25" at bounding box center [240, 248] width 159 height 14
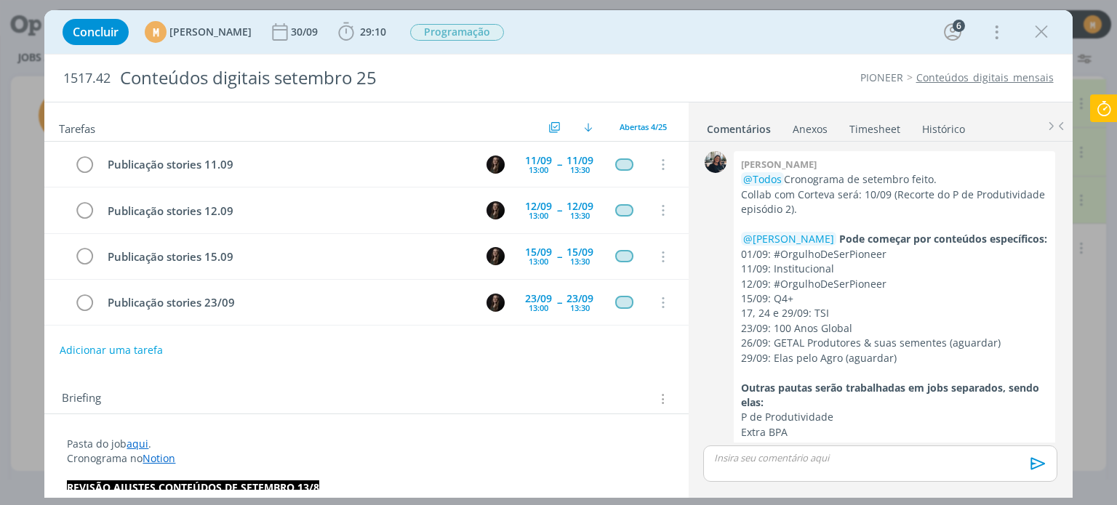
scroll to position [1490, 0]
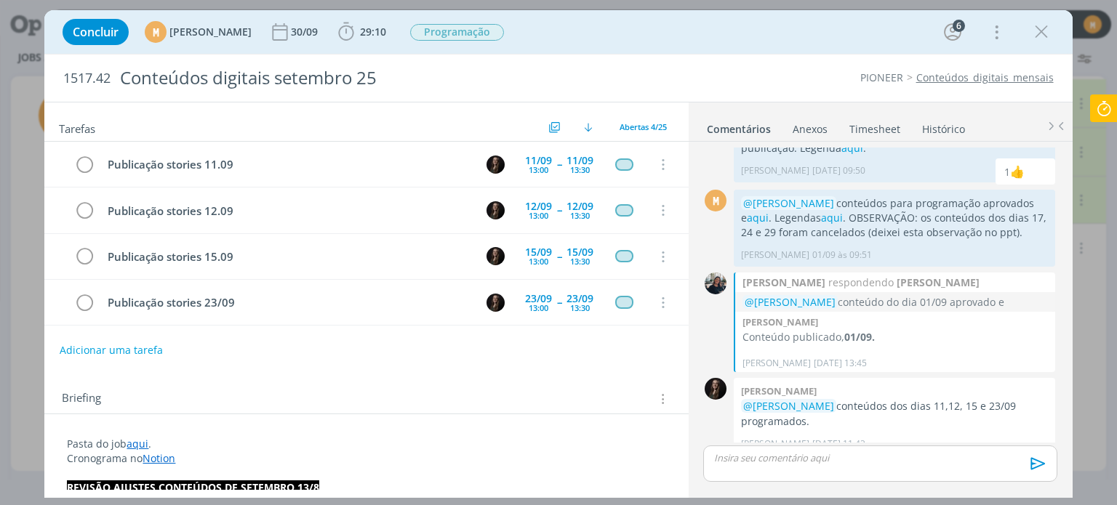
click at [884, 133] on link "Timesheet" at bounding box center [875, 126] width 52 height 21
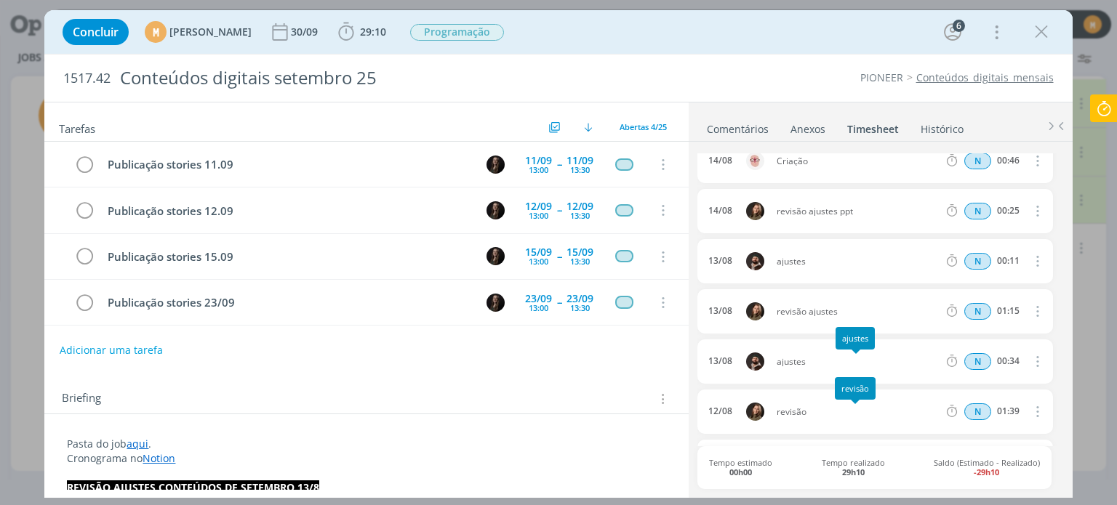
scroll to position [213, 0]
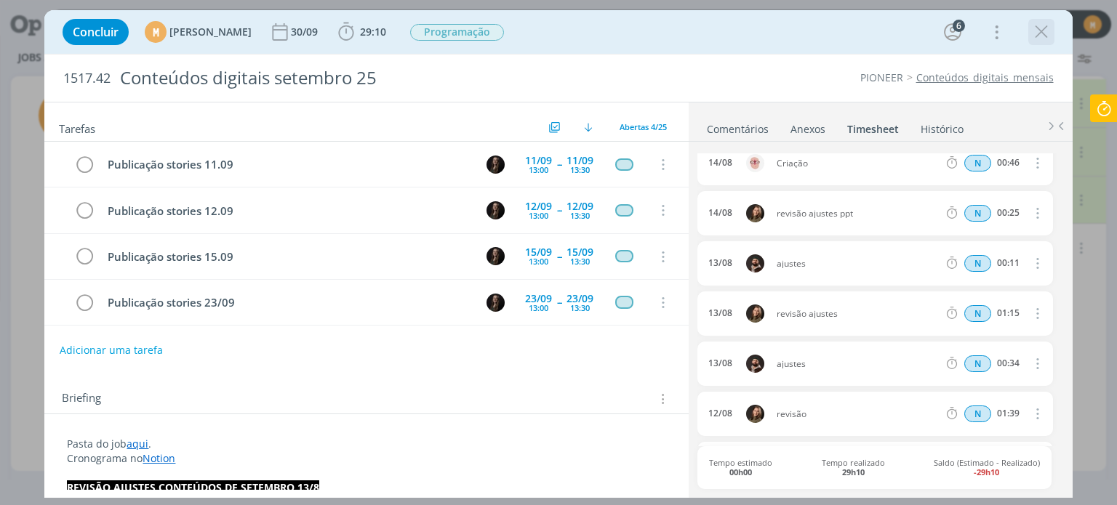
click at [1042, 29] on icon "dialog" at bounding box center [1042, 32] width 22 height 22
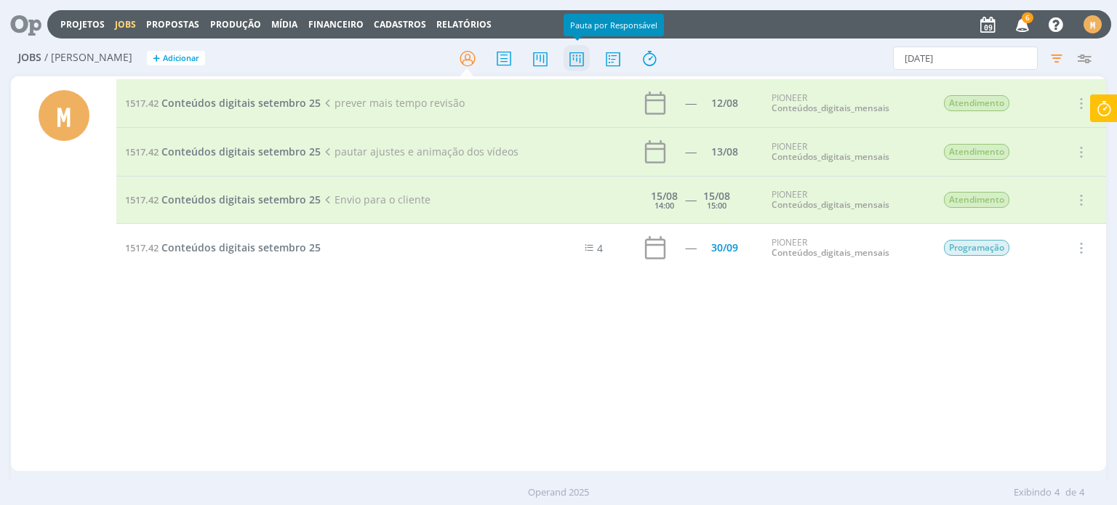
click at [576, 59] on icon at bounding box center [577, 58] width 26 height 28
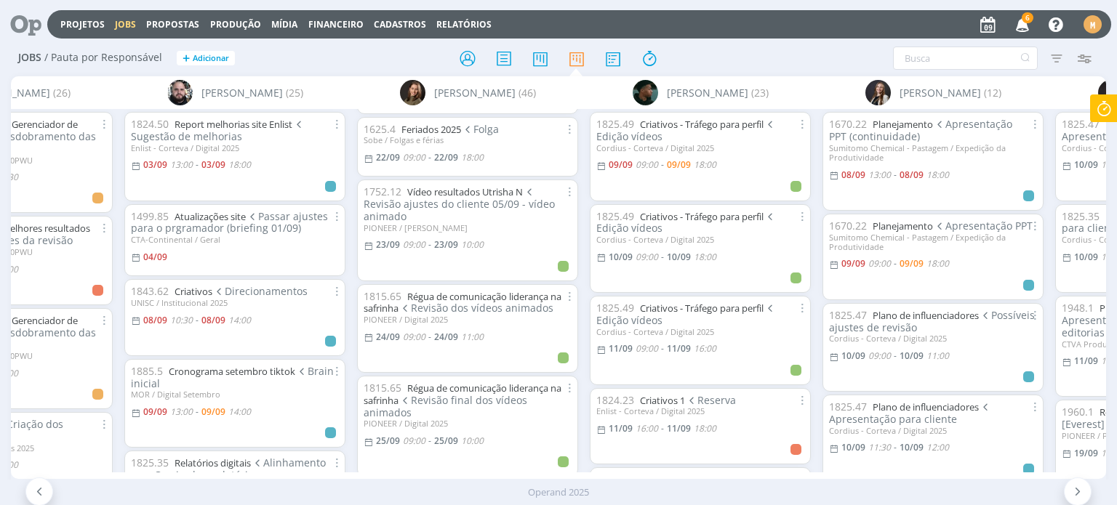
scroll to position [3127, 0]
click at [474, 64] on icon at bounding box center [468, 58] width 26 height 28
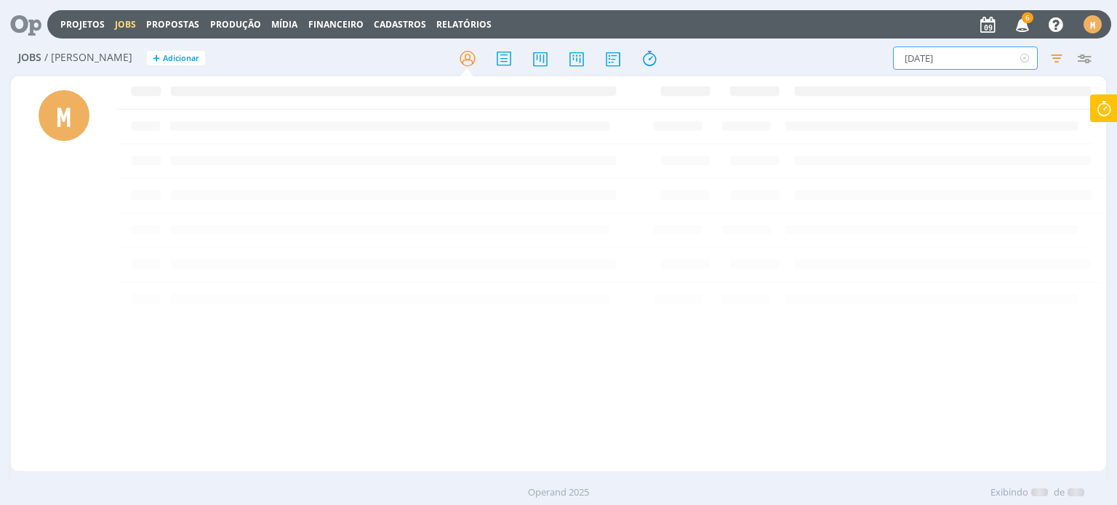
click at [996, 52] on input "[DATE]" at bounding box center [965, 58] width 145 height 23
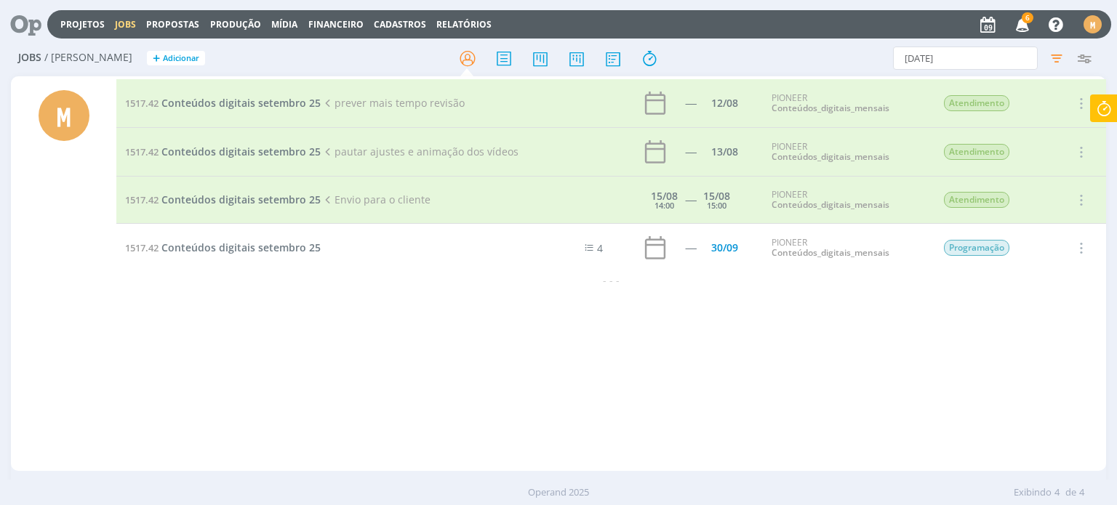
click at [260, 255] on td "1517.42 Conteúdos digitais [DATE]" at bounding box center [323, 248] width 414 height 49
click at [262, 244] on span "Conteúdos digitais setembro 25" at bounding box center [240, 248] width 159 height 14
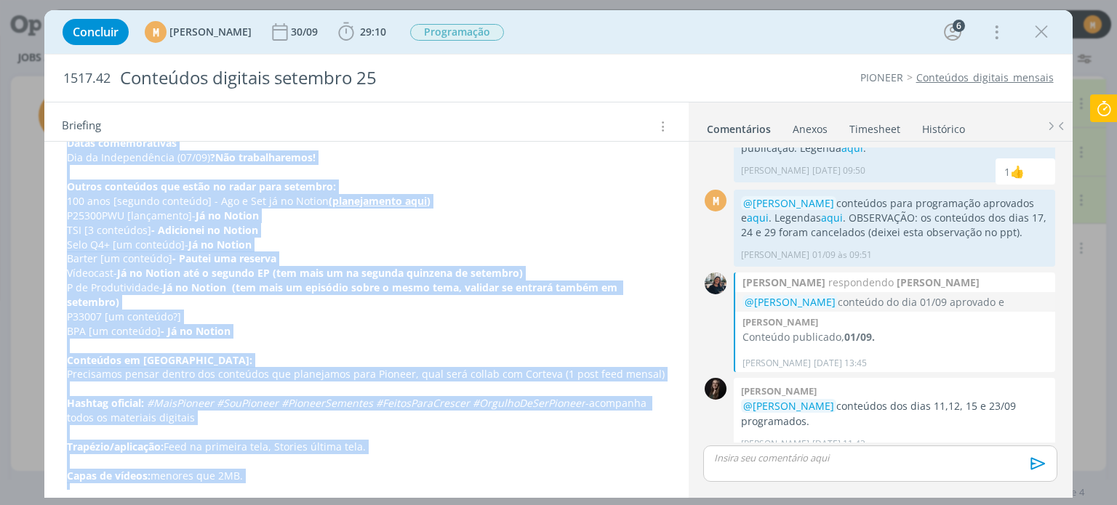
scroll to position [1154, 0]
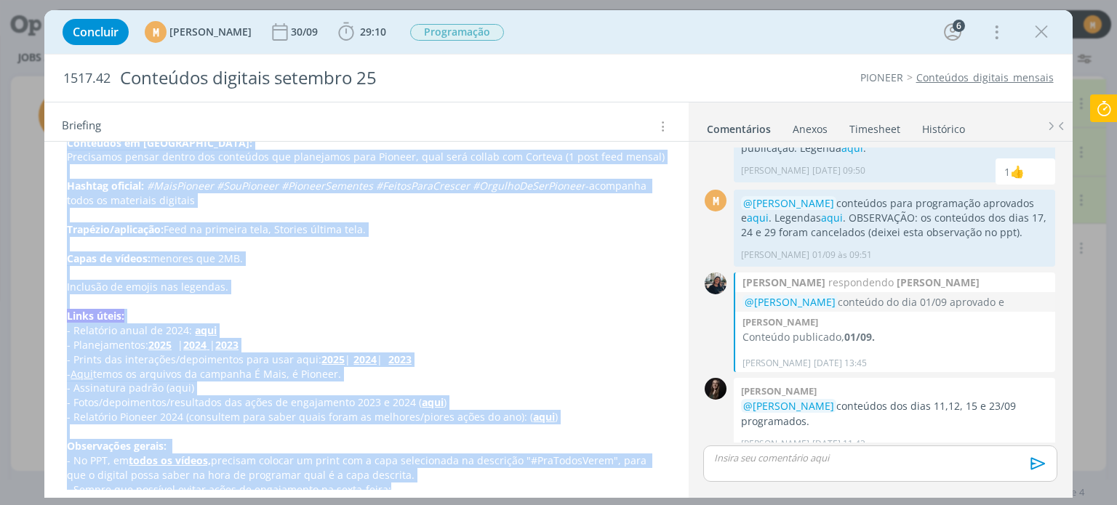
drag, startPoint x: 64, startPoint y: 252, endPoint x: 503, endPoint y: 488, distance: 498.9
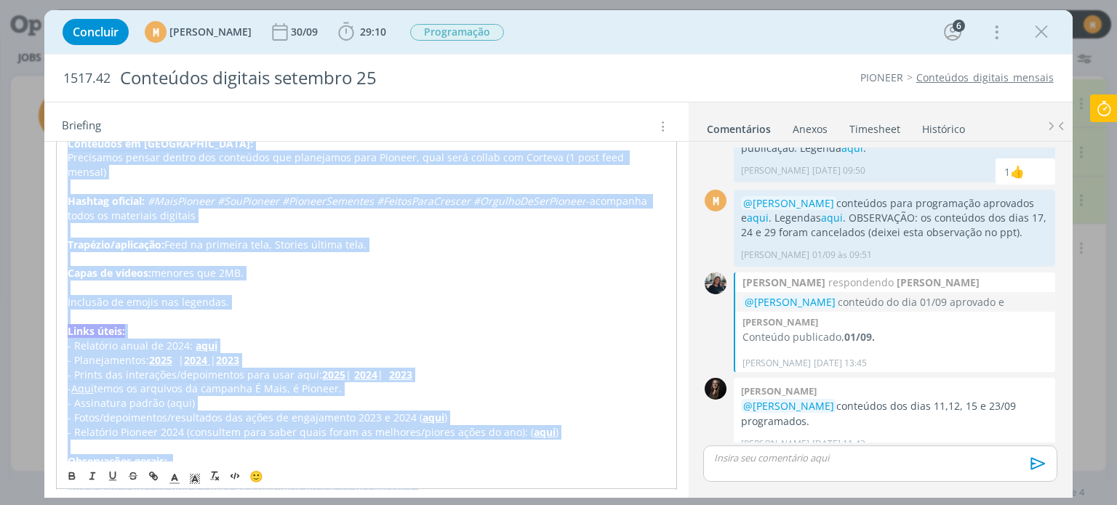
copy div "Loremipsumdo Sitamet 3761: cons Adipis: elit Seddo: eius Tempo incid utlaboree:…"
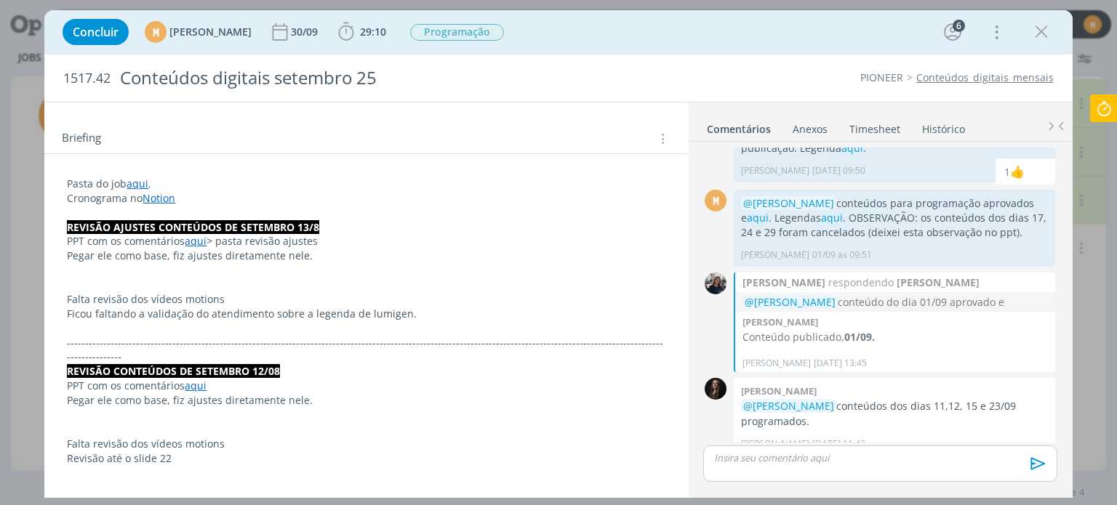
scroll to position [0, 0]
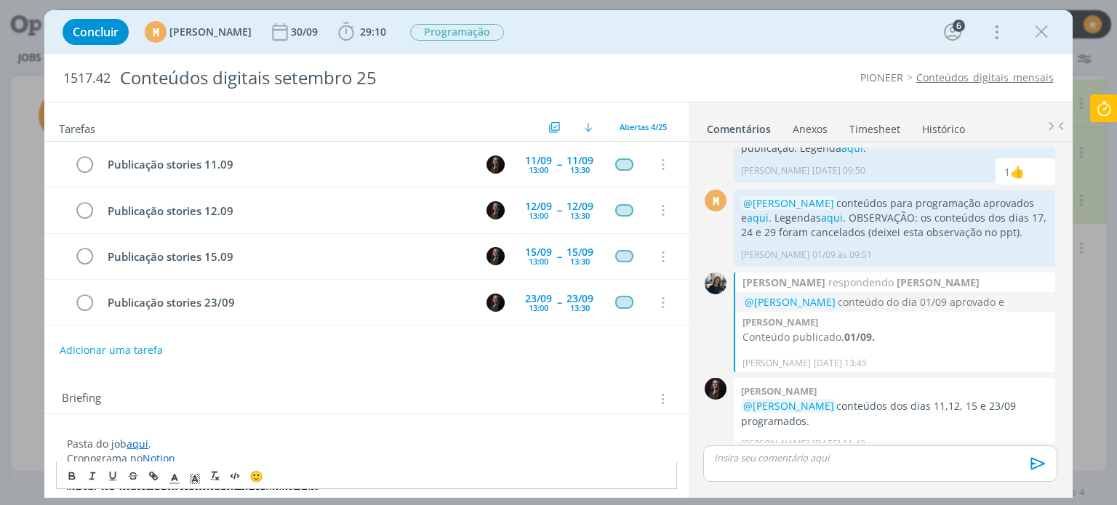
click at [137, 440] on link "aqui" at bounding box center [138, 444] width 22 height 14
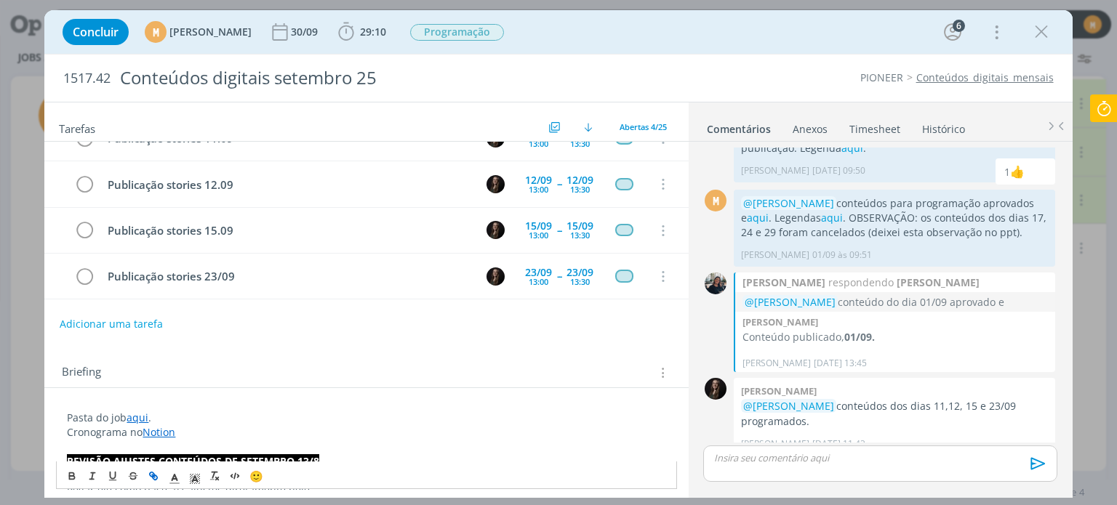
scroll to position [145, 0]
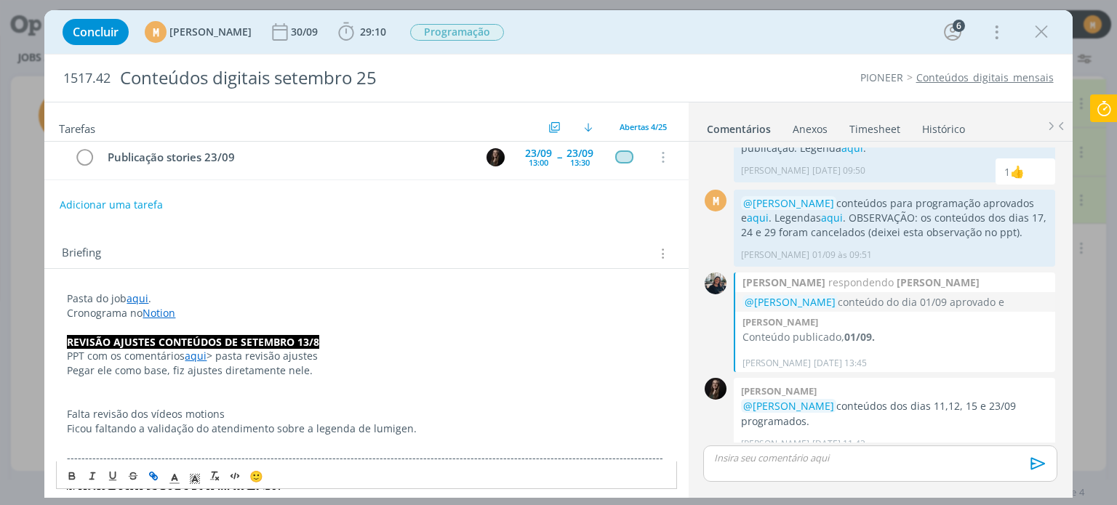
click at [143, 297] on link "aqui" at bounding box center [138, 299] width 22 height 14
click at [137, 293] on link "aqui" at bounding box center [138, 299] width 22 height 14
click at [140, 292] on link "aqui" at bounding box center [138, 299] width 22 height 14
click at [137, 295] on link "aqui" at bounding box center [138, 299] width 22 height 14
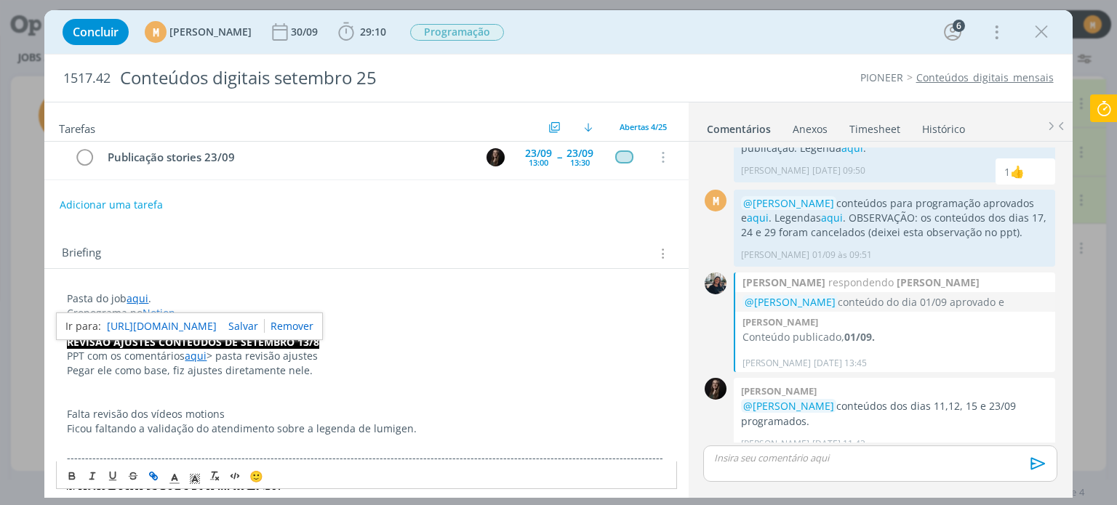
click at [128, 323] on link "https://sobeae.sharepoint.com/:f:/s/SOBEAE/Eq5mMoWWbllCuDs57tV0PkQBp8NzFwNOacGp…" at bounding box center [162, 326] width 110 height 19
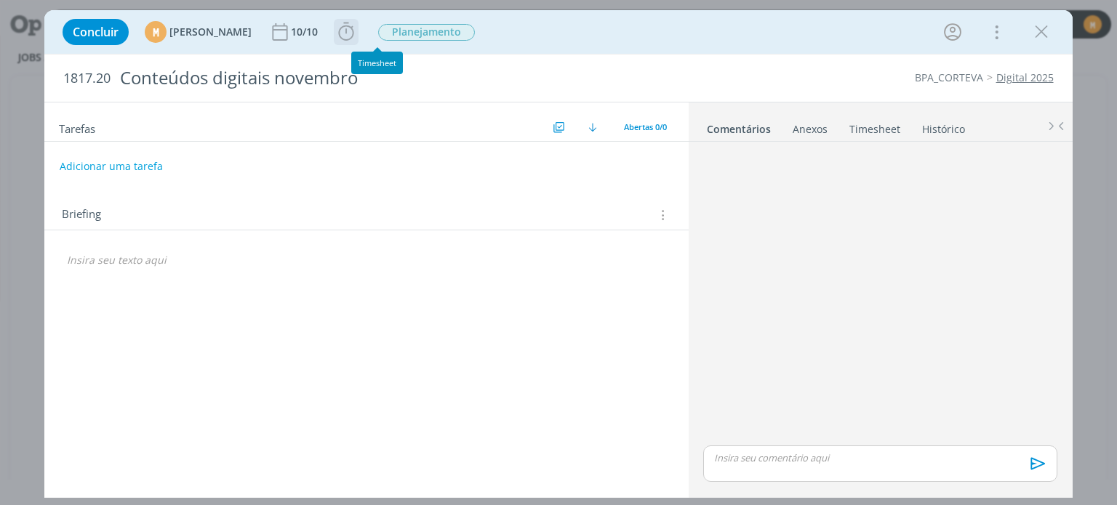
click at [357, 29] on icon "dialog" at bounding box center [346, 32] width 22 height 22
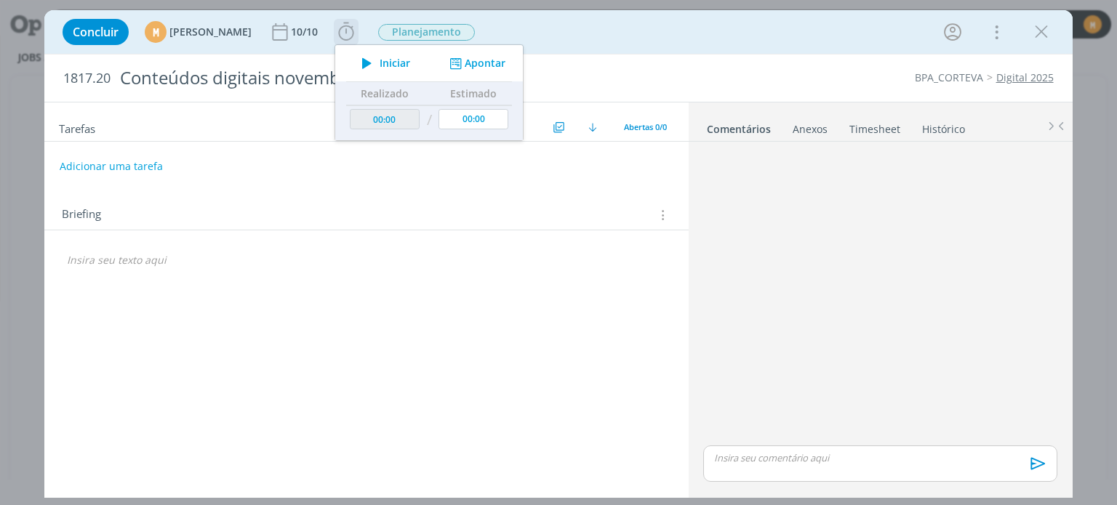
click at [410, 59] on span "Iniciar" at bounding box center [395, 63] width 31 height 10
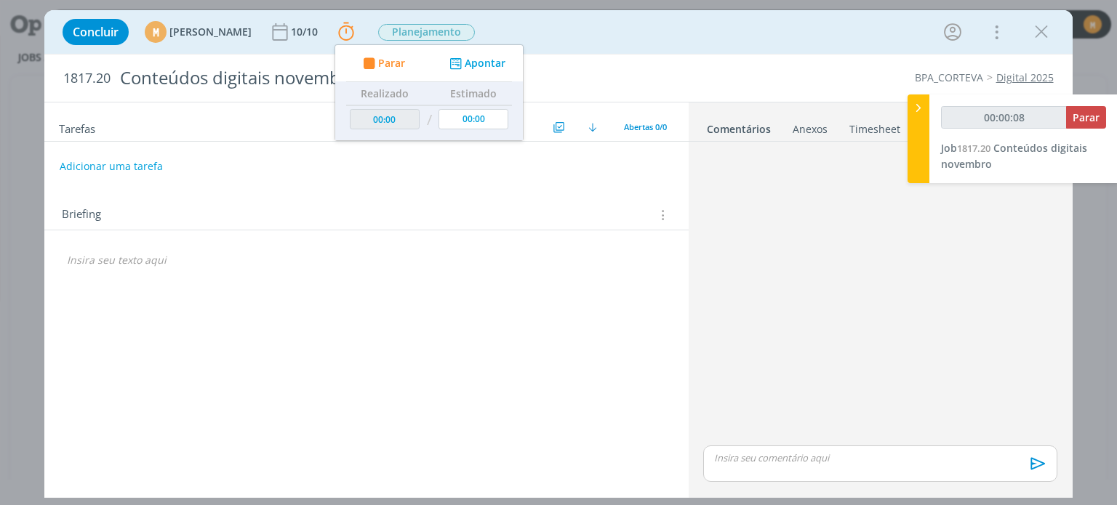
click at [643, 36] on div "Concluir M Mariana Kochenborger 10/10 Parar Apontar Data * 09/09/2025 Horas * 0…" at bounding box center [558, 32] width 1006 height 35
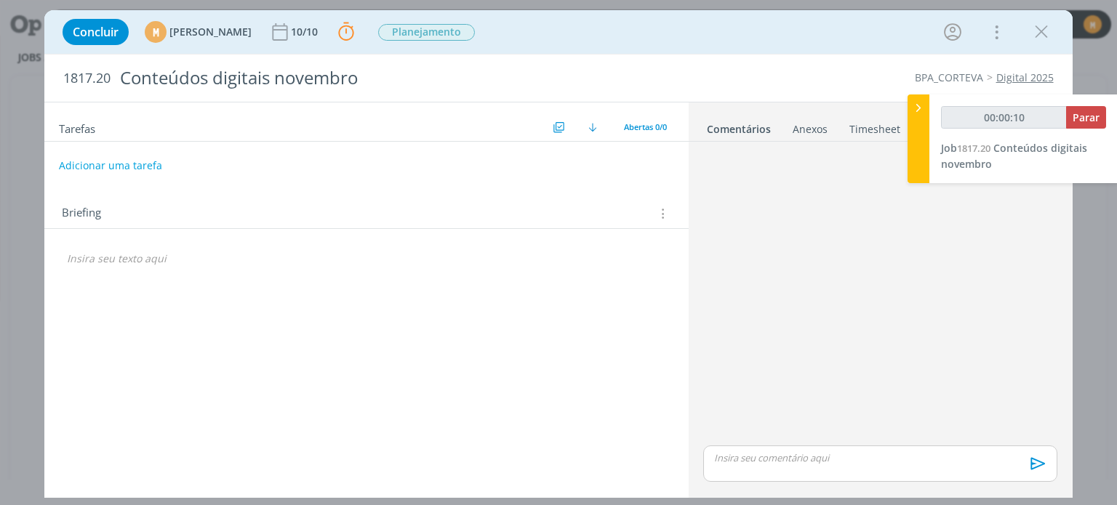
click at [122, 159] on button "Adicionar uma tarefa" at bounding box center [110, 165] width 103 height 25
type input "00:00:11"
type input "C"
type input "00:00:12"
type input "Cro"
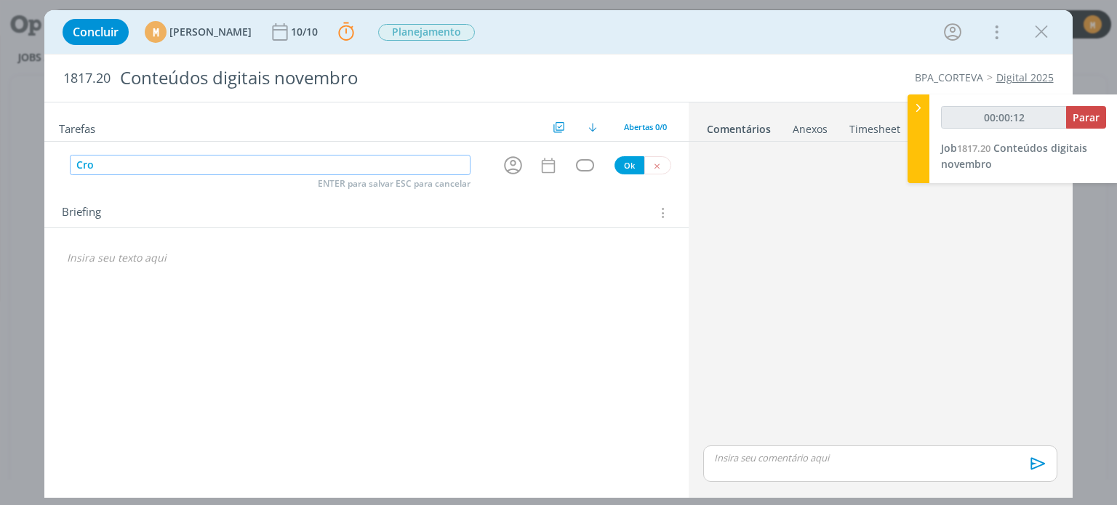
type input "00:00:13"
type input "C"
type input "00:00:14"
type input "Planej"
type input "00:00:15"
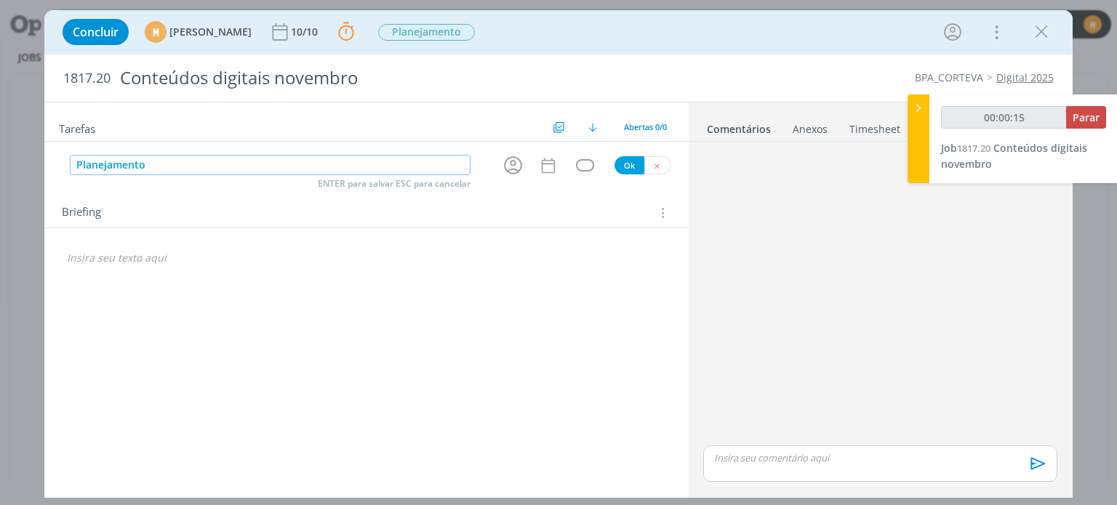
type input "Planejamento"
type input "00:00:16"
type input "Planejamento crono"
type input "00:00:17"
type input "Planejamento crono"
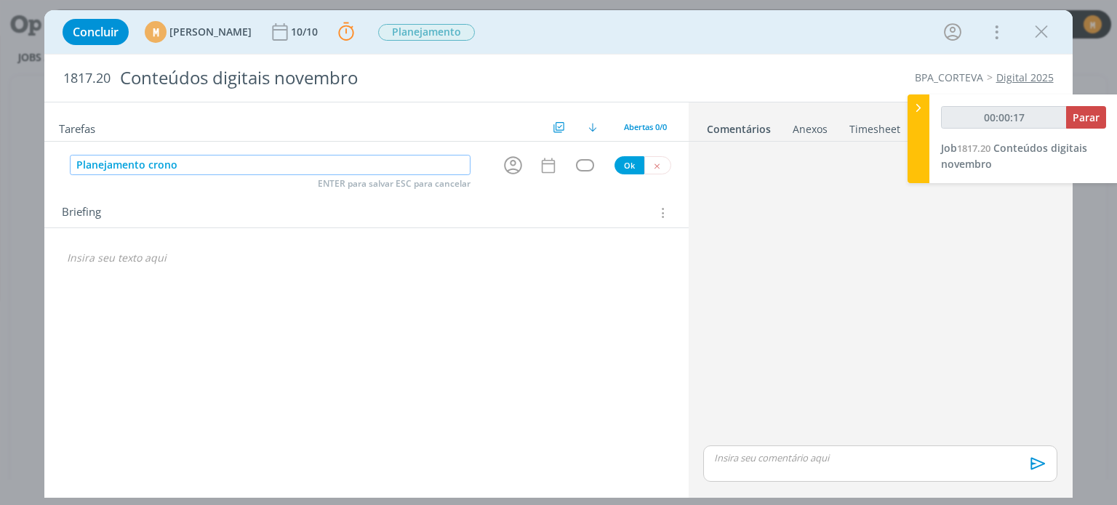
type input "00:00:18"
type input "Planejamento cronogram"
type input "00:00:19"
type input "Planejamento cronograma"
type input "00:00:21"
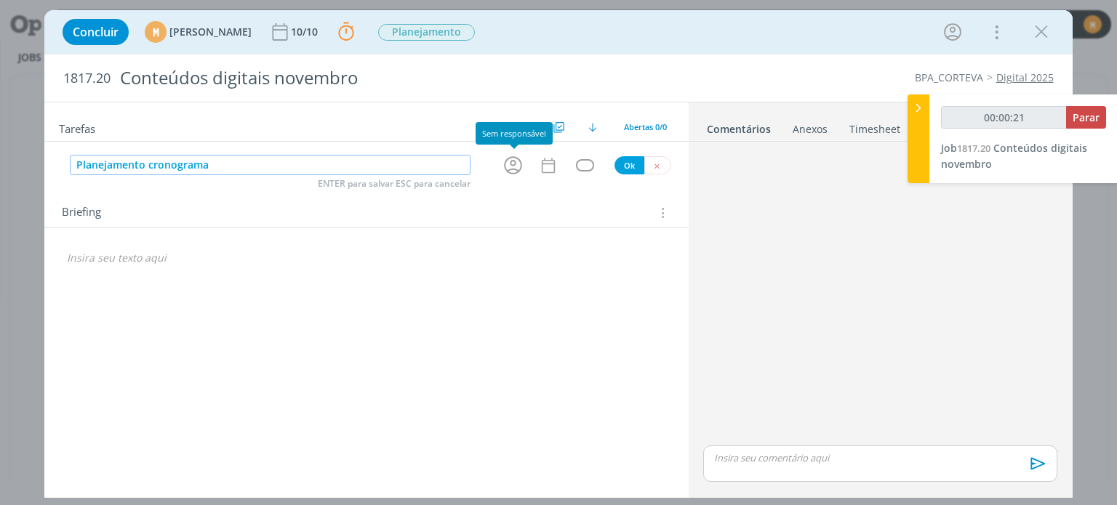
click at [510, 164] on icon "dialog" at bounding box center [513, 165] width 23 height 23
type input "Planejamento cronograma"
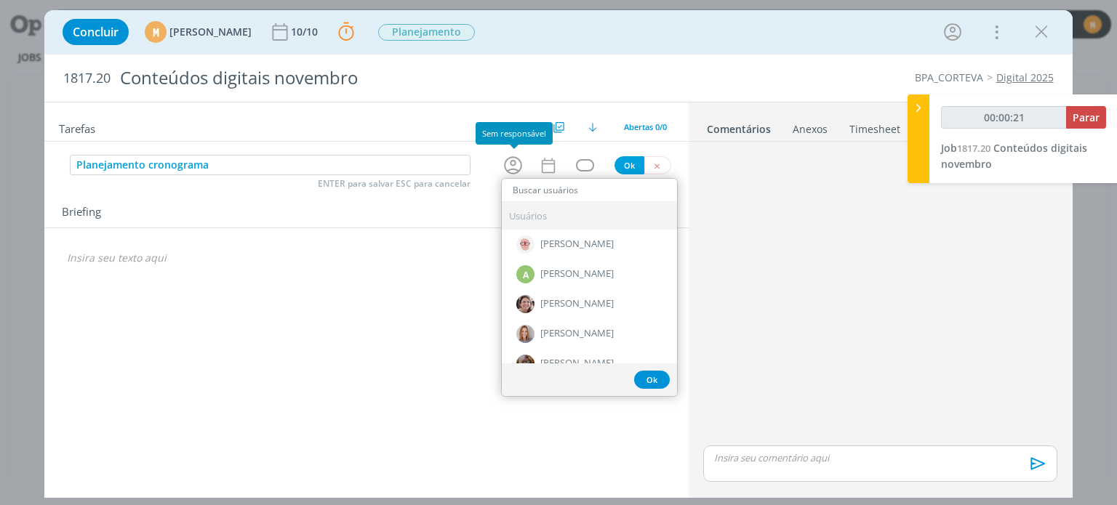
type input "m"
type input "00:00:22"
type input "may"
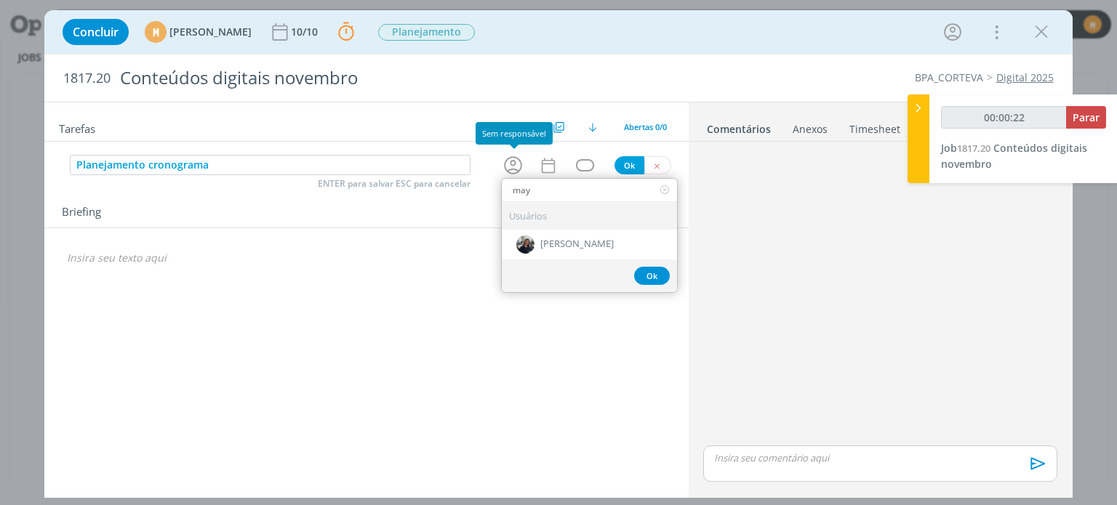
type input "00:00:23"
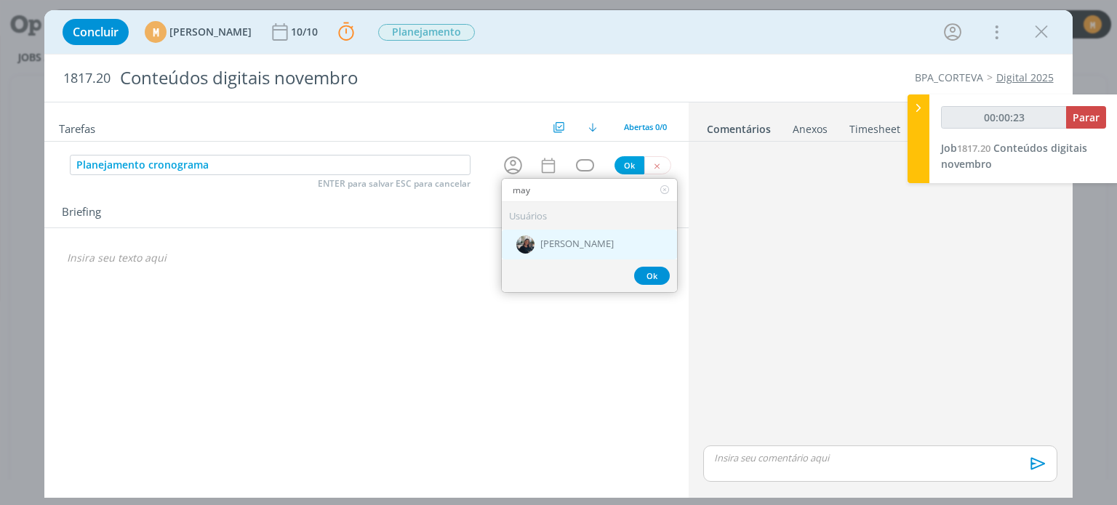
type input "may"
click at [588, 232] on div "[PERSON_NAME]" at bounding box center [589, 245] width 175 height 30
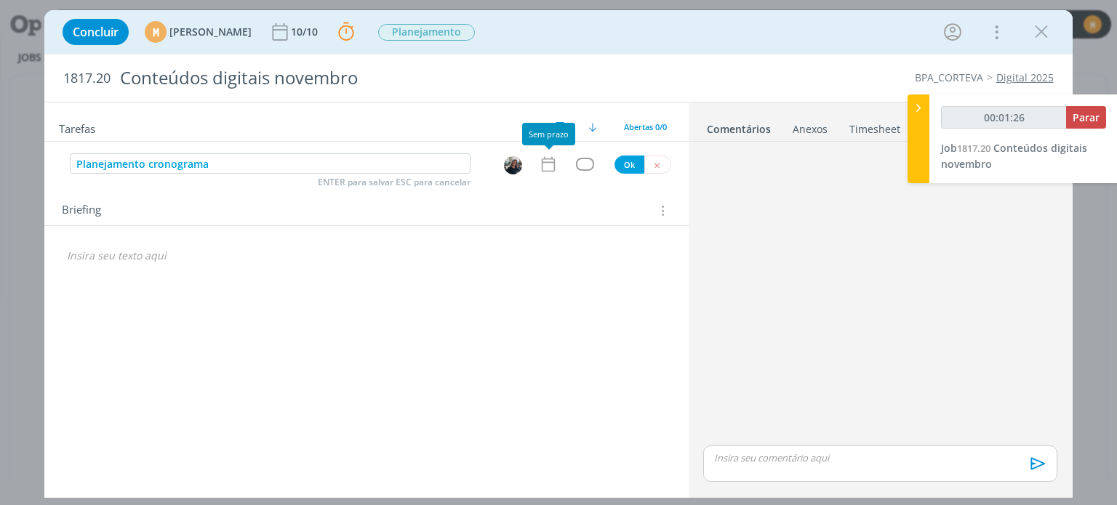
click at [550, 161] on icon "dialog" at bounding box center [547, 164] width 13 height 15
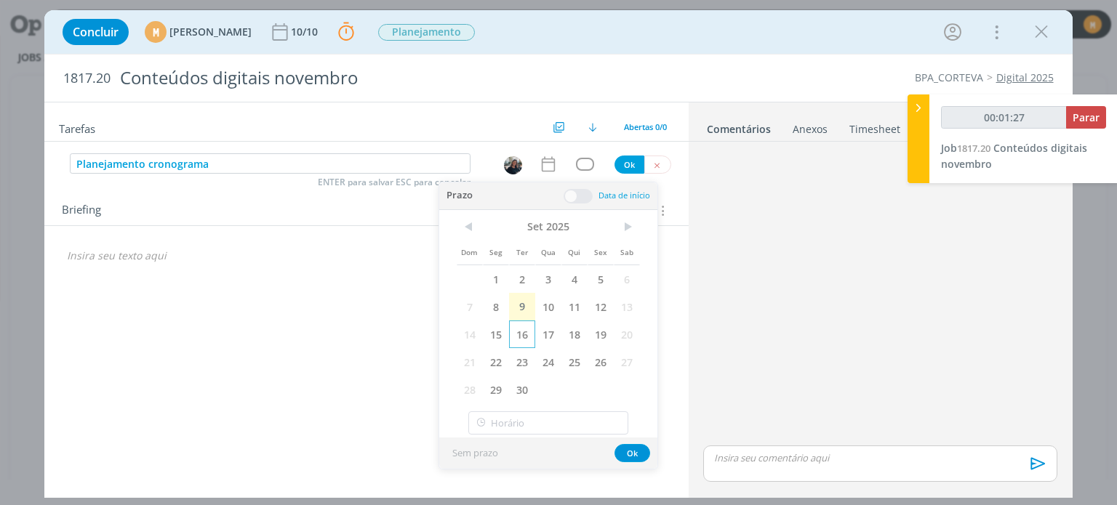
click at [525, 331] on span "16" at bounding box center [522, 335] width 26 height 28
click at [579, 191] on span at bounding box center [578, 196] width 29 height 15
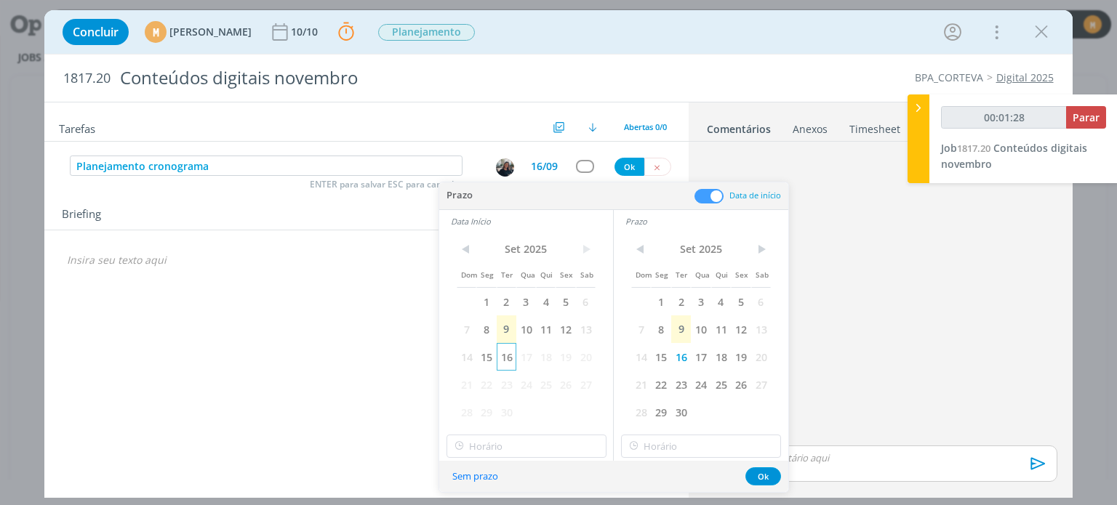
type input "00:01:29"
click at [508, 354] on span "16" at bounding box center [507, 357] width 20 height 28
type input "15:00"
click at [534, 444] on input "15:00" at bounding box center [527, 446] width 160 height 23
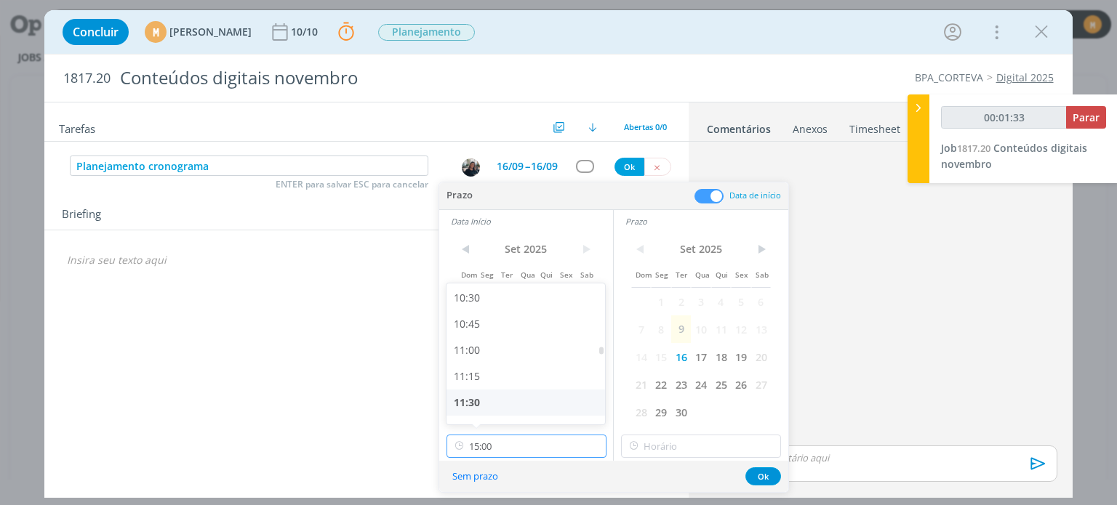
scroll to position [1097, 0]
type input "00:01:34"
click at [484, 345] on div "11:00" at bounding box center [528, 352] width 163 height 26
type input "11:00"
type input "00:01:35"
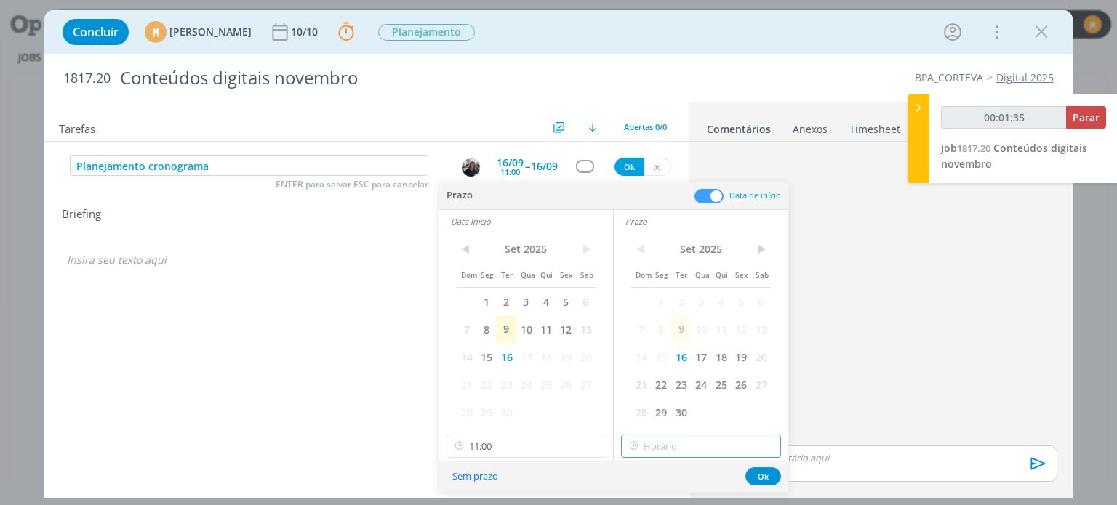
type input "15:00"
click at [707, 447] on input "15:00" at bounding box center [701, 446] width 160 height 23
type input "00:01:38"
click at [646, 284] on div "18:00" at bounding box center [703, 285] width 163 height 26
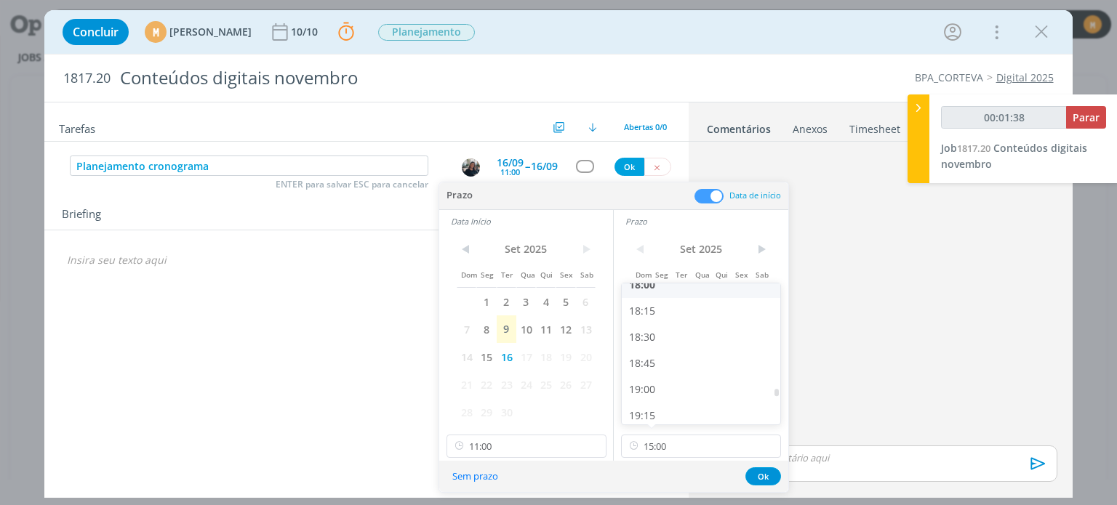
type input "18:00"
drag, startPoint x: 760, startPoint y: 471, endPoint x: 710, endPoint y: 453, distance: 53.1
click at [759, 471] on button "Ok" at bounding box center [764, 477] width 36 height 18
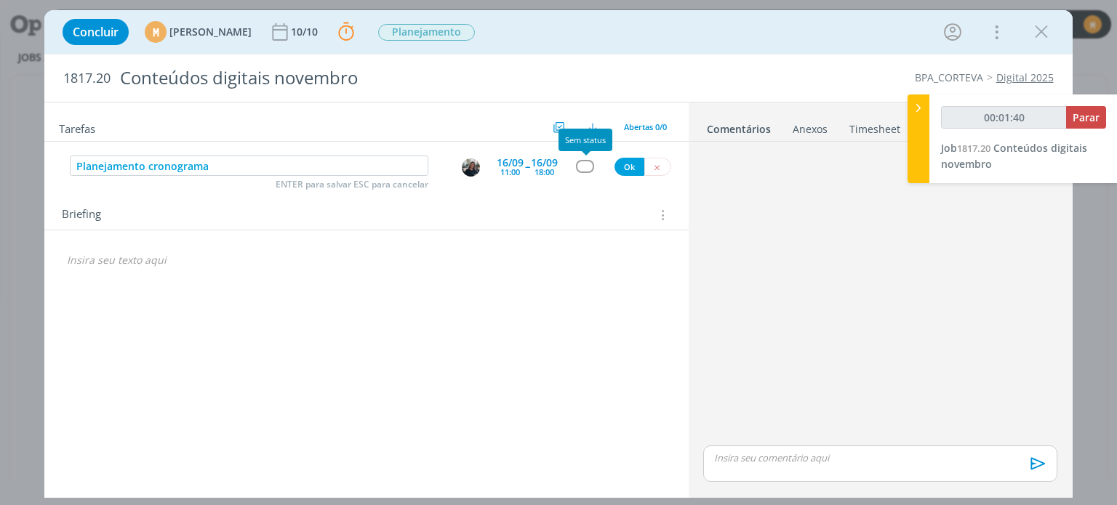
click at [582, 172] on div "dialog" at bounding box center [585, 166] width 18 height 12
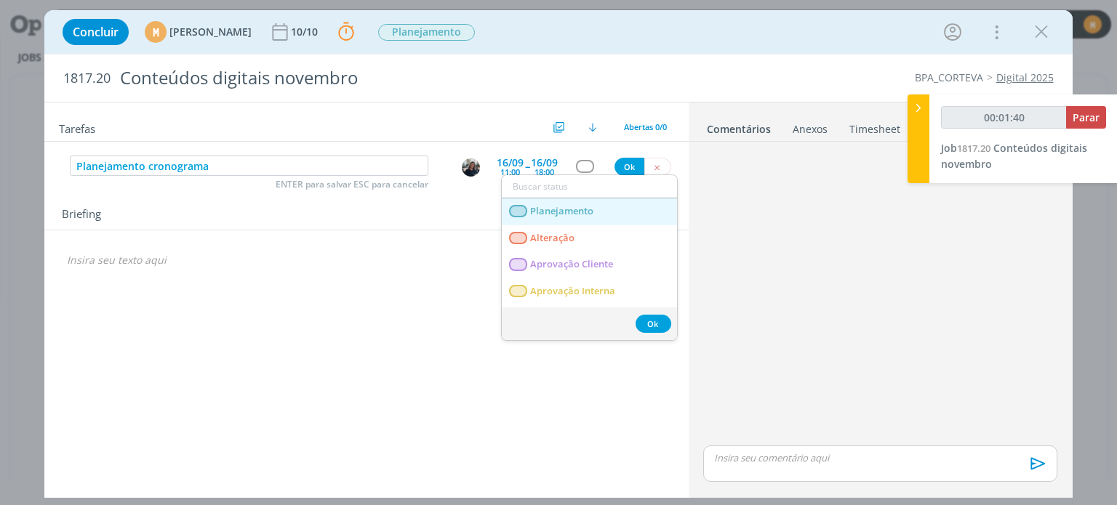
click at [583, 217] on link "Planejamento" at bounding box center [589, 212] width 175 height 27
type input "00:01:41"
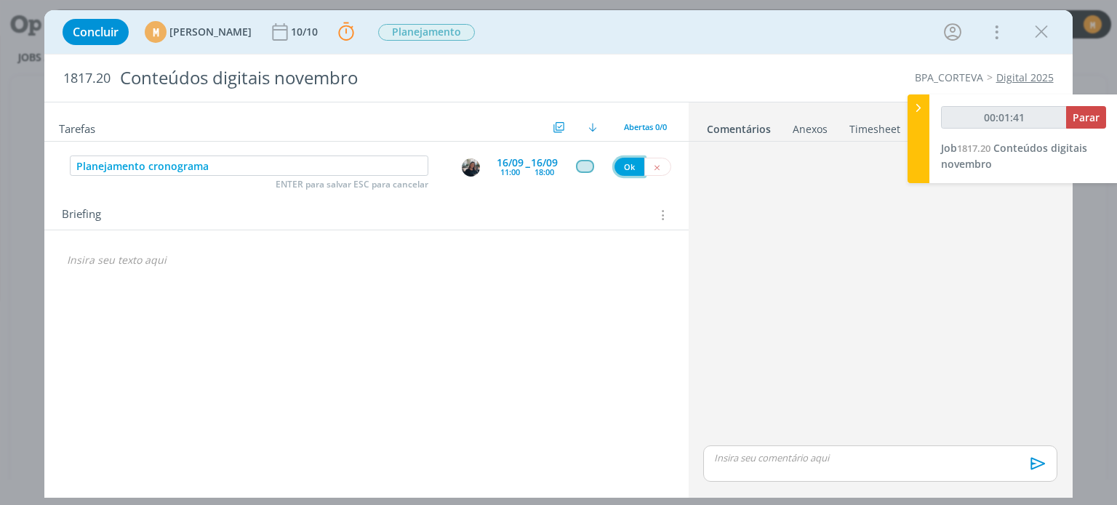
click at [627, 165] on button "Ok" at bounding box center [630, 167] width 30 height 18
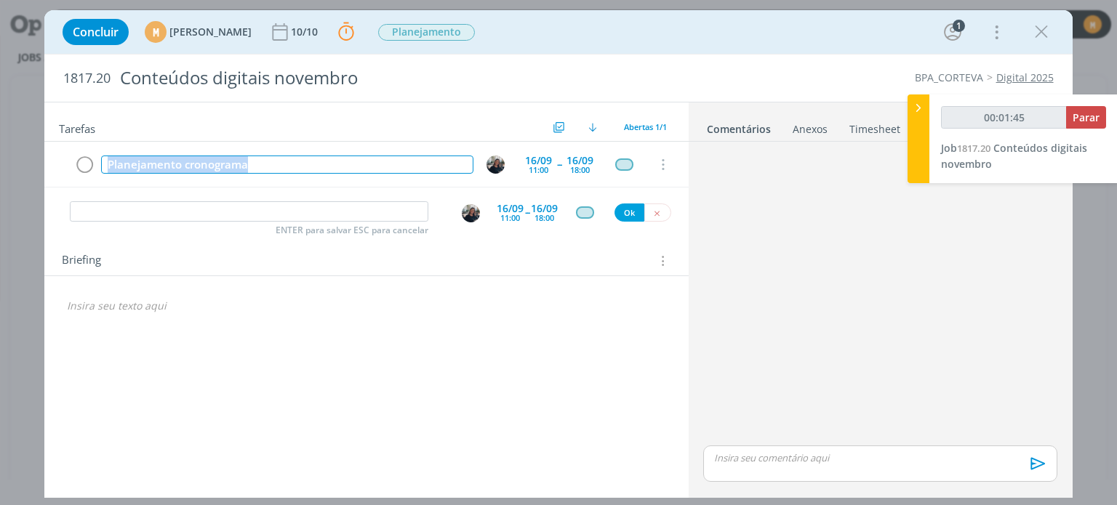
drag, startPoint x: 279, startPoint y: 164, endPoint x: 15, endPoint y: 161, distance: 264.8
click at [15, 161] on div "Concluir M Mariana Kochenborger 10/10 Parar Apontar Data * 09/09/2025 Horas * 0…" at bounding box center [558, 252] width 1117 height 505
copy div "Planejamento cronograma"
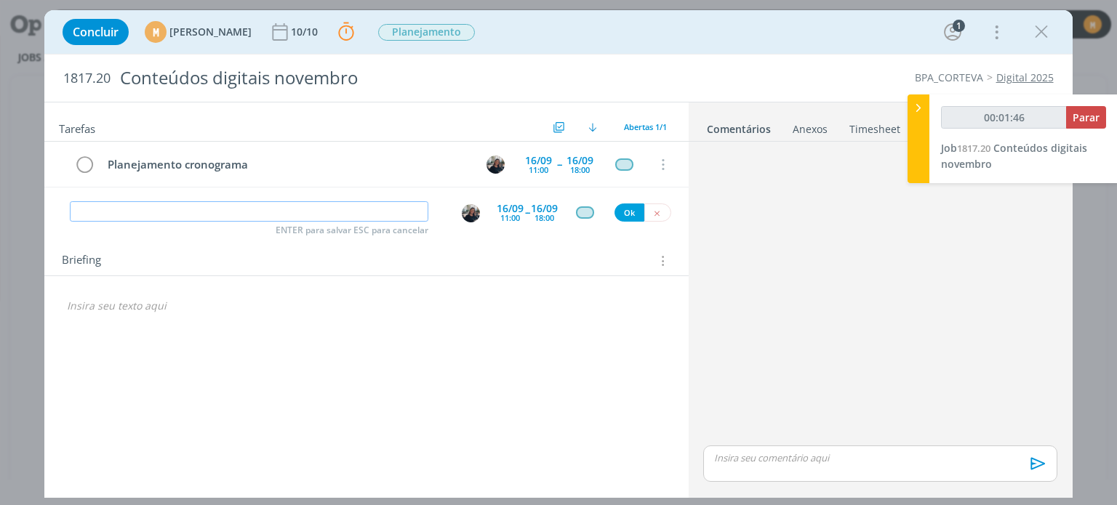
type input "00:01:47"
click at [172, 209] on input "dialog" at bounding box center [249, 211] width 359 height 20
paste input "Planejamento cronograma"
type input "Planejamento cronograma"
type input "00:01:49"
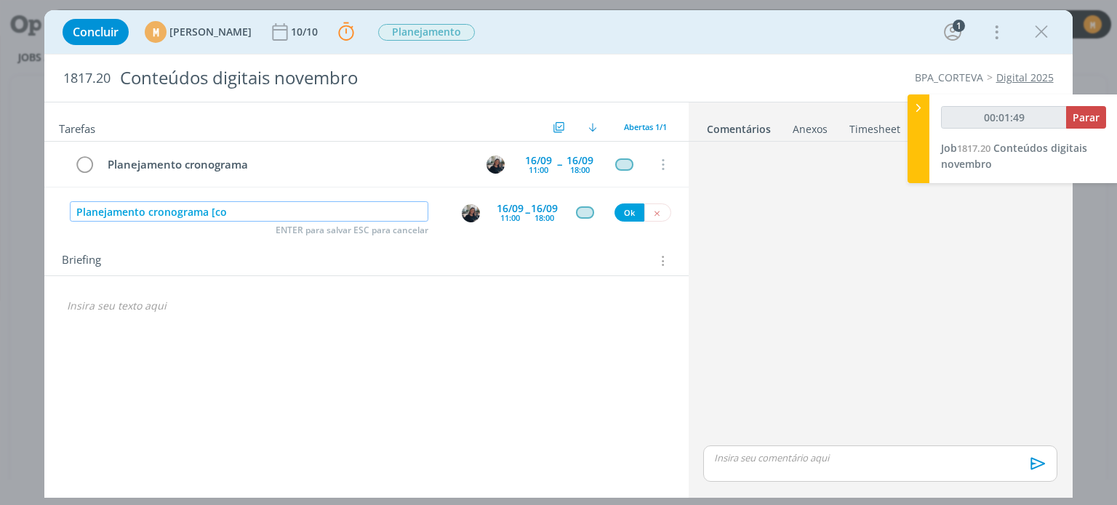
type input "Planejamento cronograma [con"
type input "00:01:50"
type input "Planejamento cronograma [continua"
type input "00:01:51"
type input "Planejamento cronograma [continuaçã"
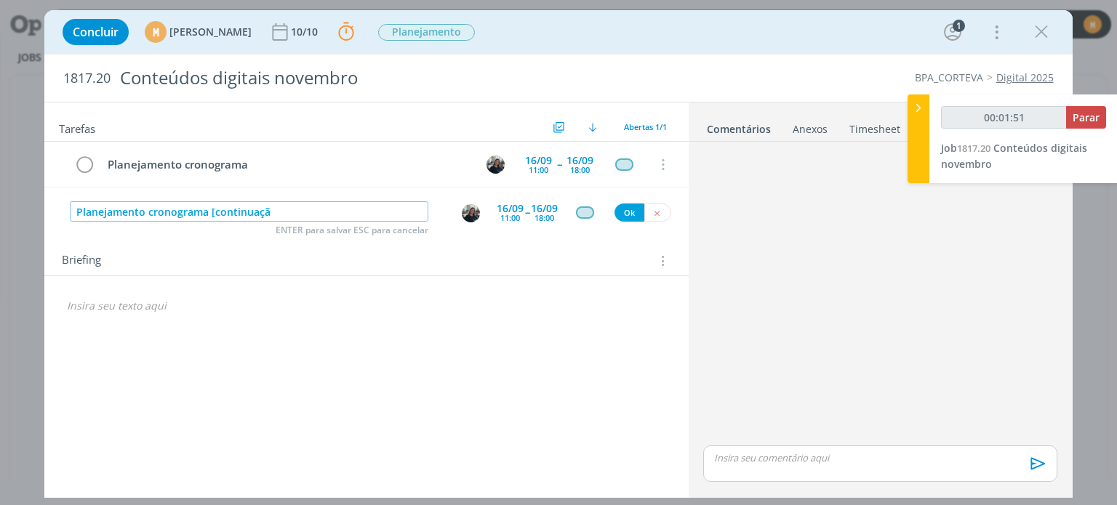
type input "00:01:52"
type input "Planejamento cronograma [continuação]"
type input "00:01:54"
type input "Planejamento cronograma [continuação]"
click at [511, 204] on div "16/09" at bounding box center [510, 209] width 27 height 10
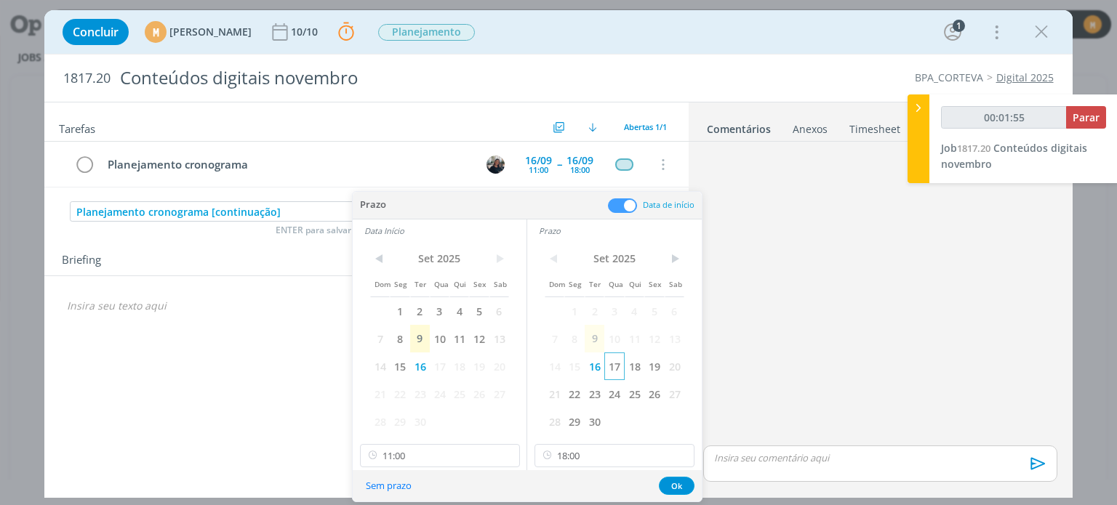
click at [620, 367] on span "17" at bounding box center [614, 367] width 20 height 28
click at [447, 370] on span "17" at bounding box center [440, 367] width 20 height 28
click at [438, 459] on input "11:00" at bounding box center [440, 455] width 160 height 23
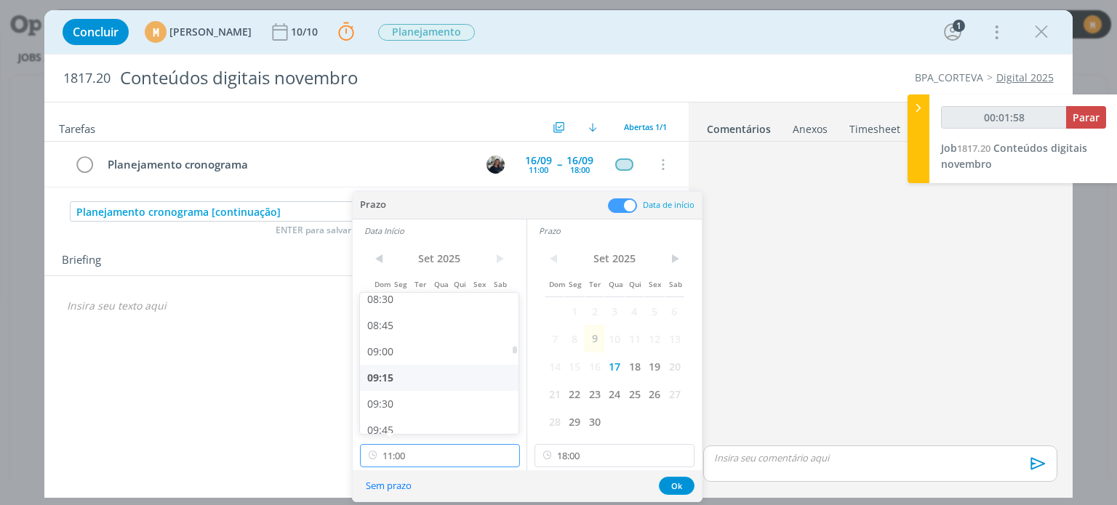
scroll to position [896, 0]
type input "00:01:59"
click at [409, 356] on div "09:00" at bounding box center [441, 353] width 163 height 26
type input "09:00"
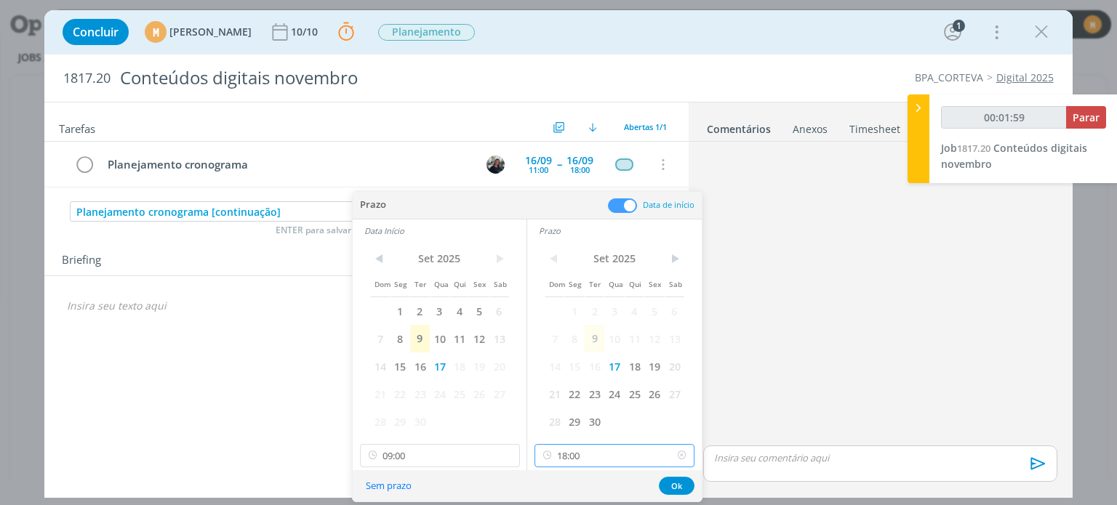
click at [598, 461] on input "18:00" at bounding box center [615, 455] width 160 height 23
type input "00:02:03"
click at [561, 301] on div "12:00" at bounding box center [616, 297] width 163 height 26
type input "12:00"
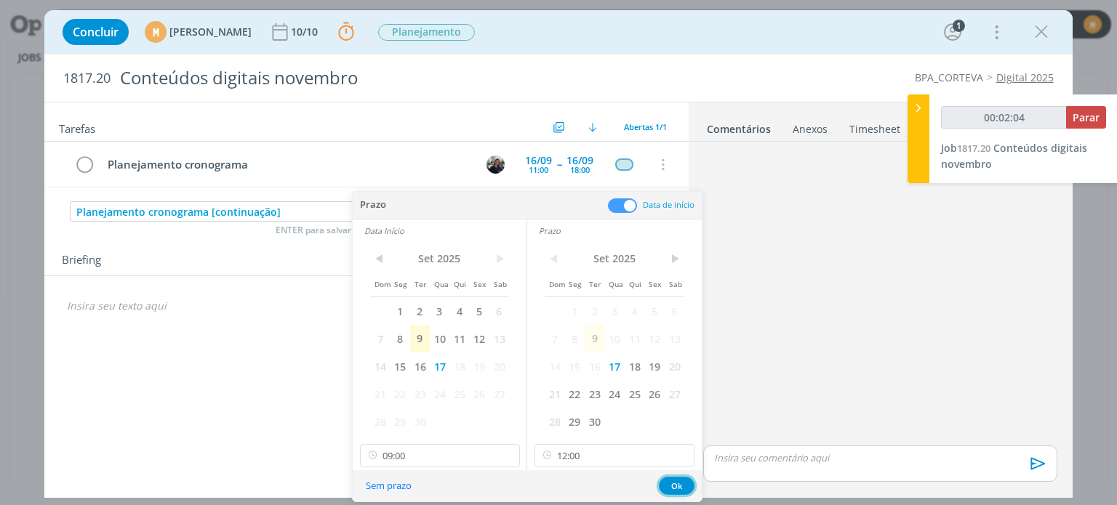
drag, startPoint x: 675, startPoint y: 483, endPoint x: 634, endPoint y: 428, distance: 68.7
click at [675, 483] on button "Ok" at bounding box center [677, 486] width 36 height 18
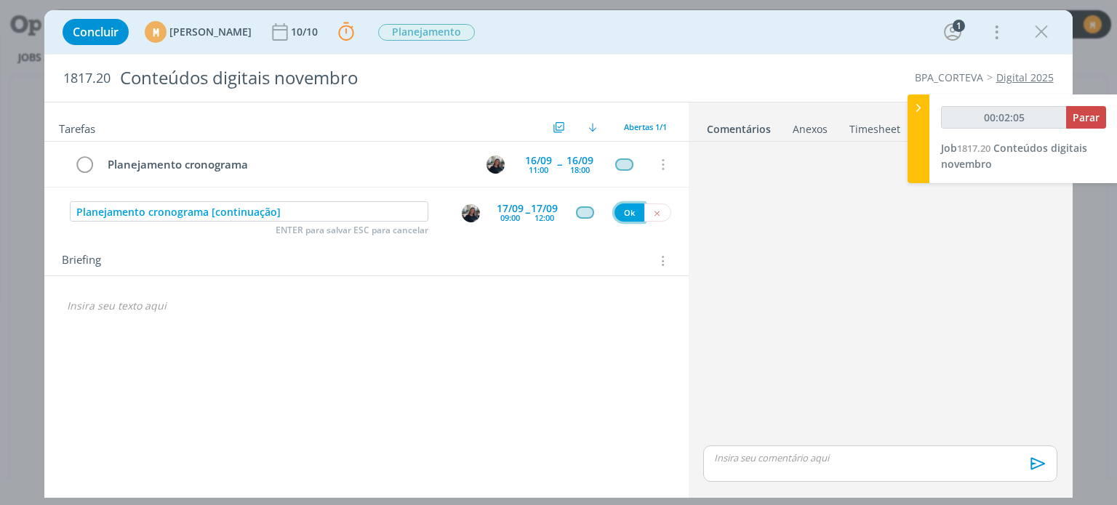
click at [643, 211] on button "Ok" at bounding box center [630, 213] width 30 height 18
type input "00:02:06"
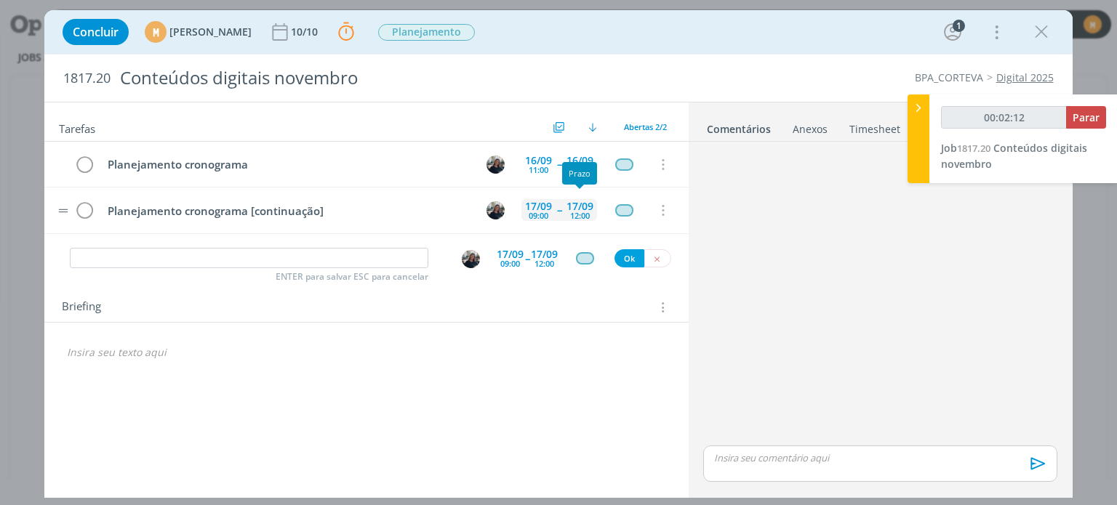
click at [577, 212] on div "12:00" at bounding box center [580, 216] width 20 height 8
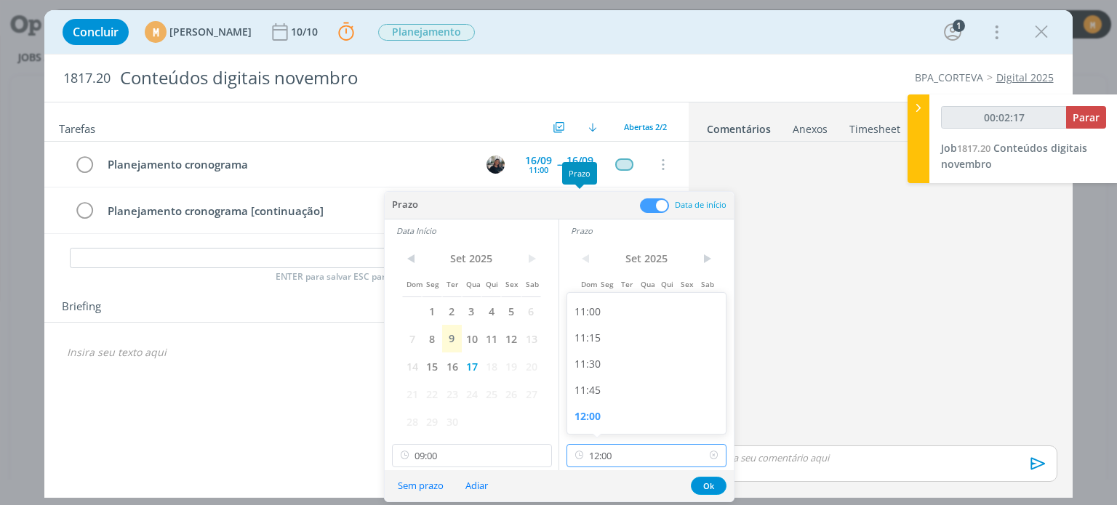
click at [622, 454] on input "12:00" at bounding box center [647, 455] width 160 height 23
type input "00:02:20"
click at [599, 367] on div "15:00" at bounding box center [648, 367] width 163 height 26
type input "15:00"
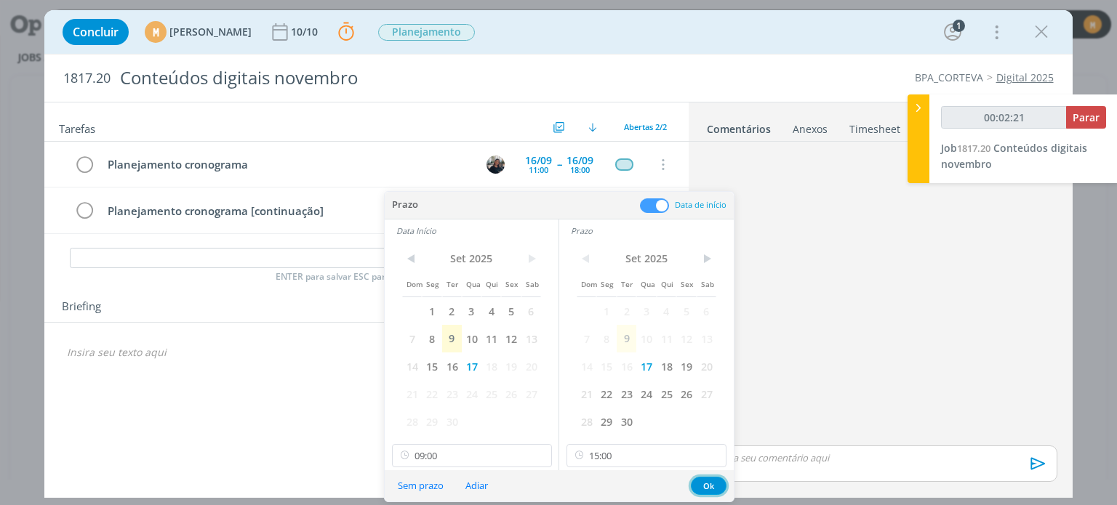
click at [714, 483] on button "Ok" at bounding box center [709, 486] width 36 height 18
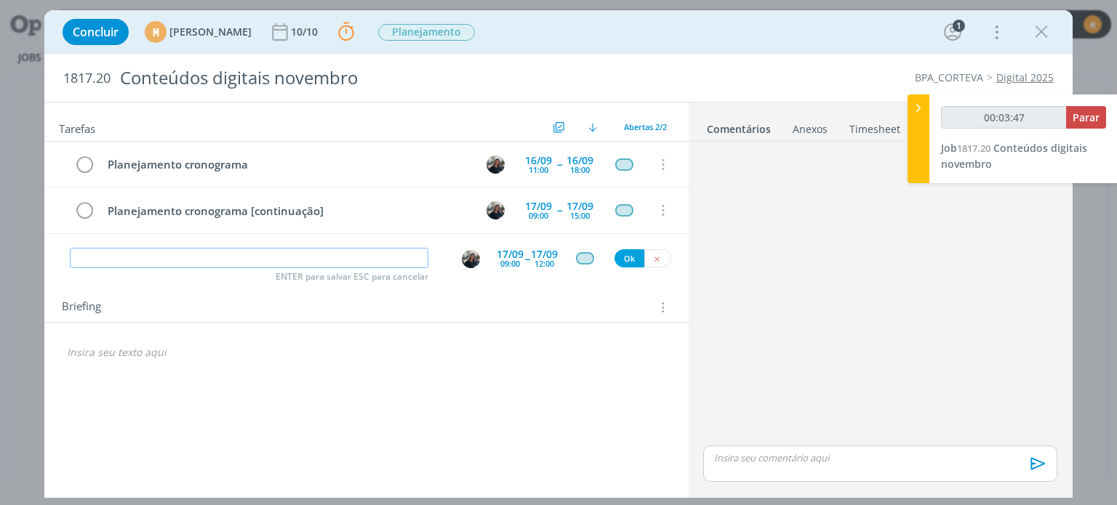
click at [149, 252] on input "dialog" at bounding box center [249, 258] width 359 height 20
type input "00:03:48"
type input "C"
type input "00:03:49"
type input "Check e"
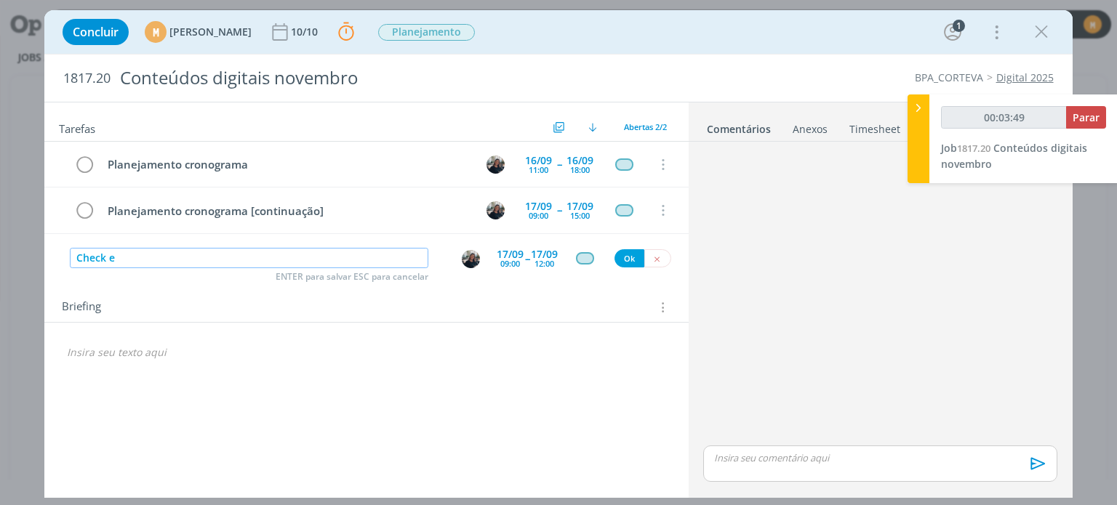
type input "00:03:50"
type input "Check equipe"
type input "00:03:52"
type input "Check equipe"
click at [503, 249] on div "17/09" at bounding box center [510, 254] width 27 height 10
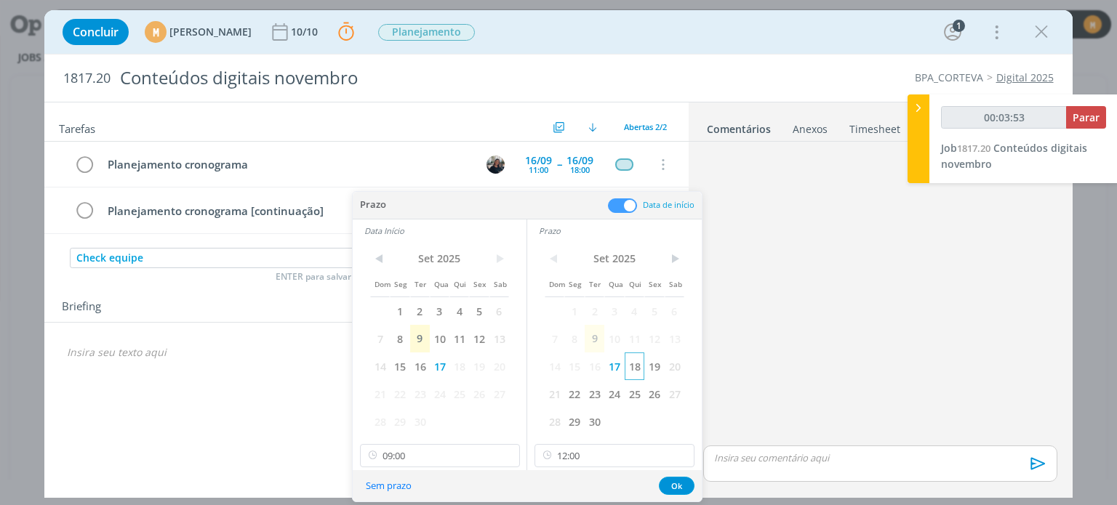
click at [631, 370] on span "18" at bounding box center [635, 367] width 20 height 28
click at [460, 365] on span "18" at bounding box center [459, 367] width 20 height 28
click at [441, 457] on input "09:00" at bounding box center [440, 455] width 160 height 23
type input "00:03:58"
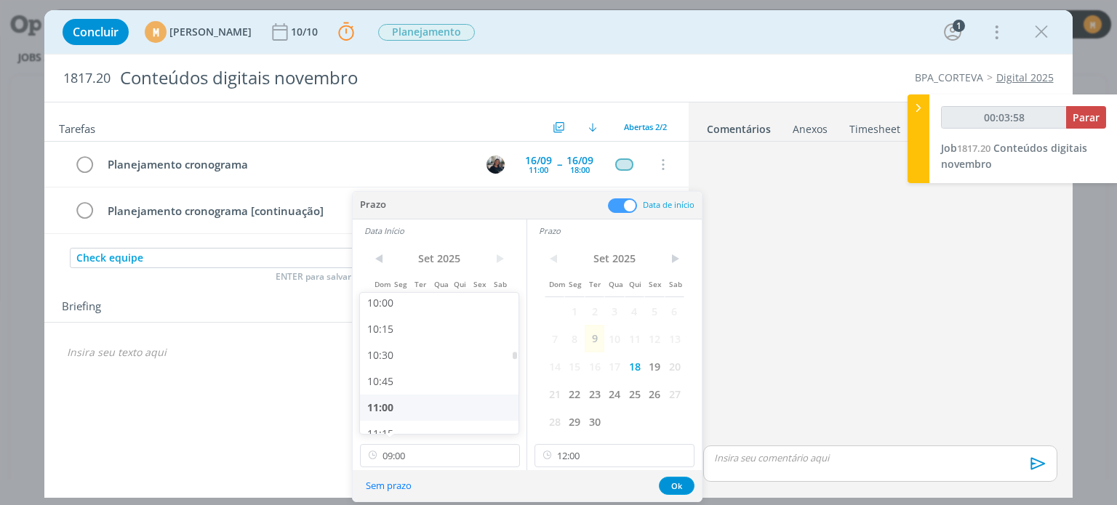
click at [411, 398] on div "11:00" at bounding box center [441, 408] width 163 height 26
type input "11:00"
click at [679, 481] on button "Ok" at bounding box center [677, 486] width 36 height 18
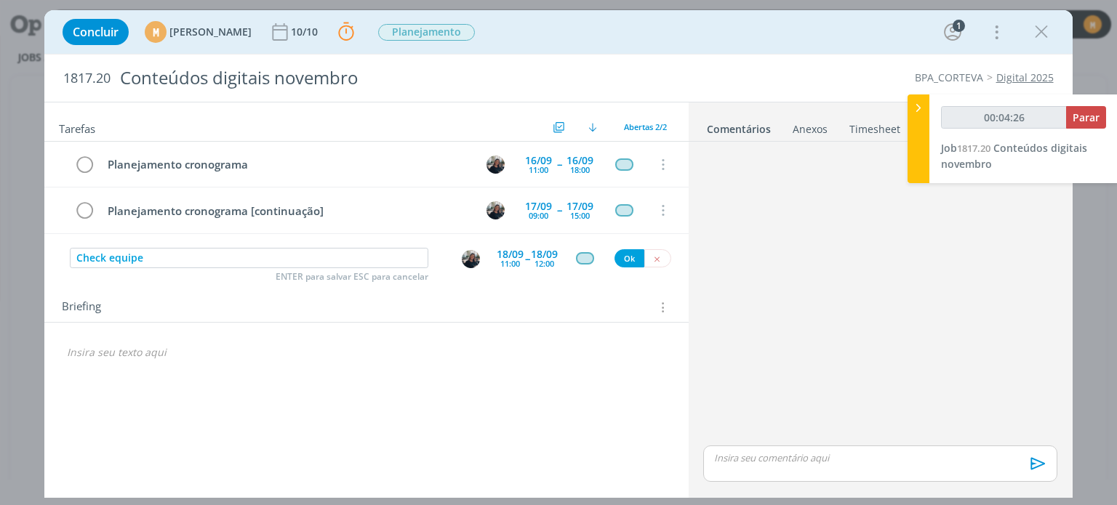
type input "00:04:27"
click at [244, 260] on input "Check equipe" at bounding box center [249, 258] width 359 height 20
type input "Check equipe"
type input "00:04:28"
type input "Check equipe ["
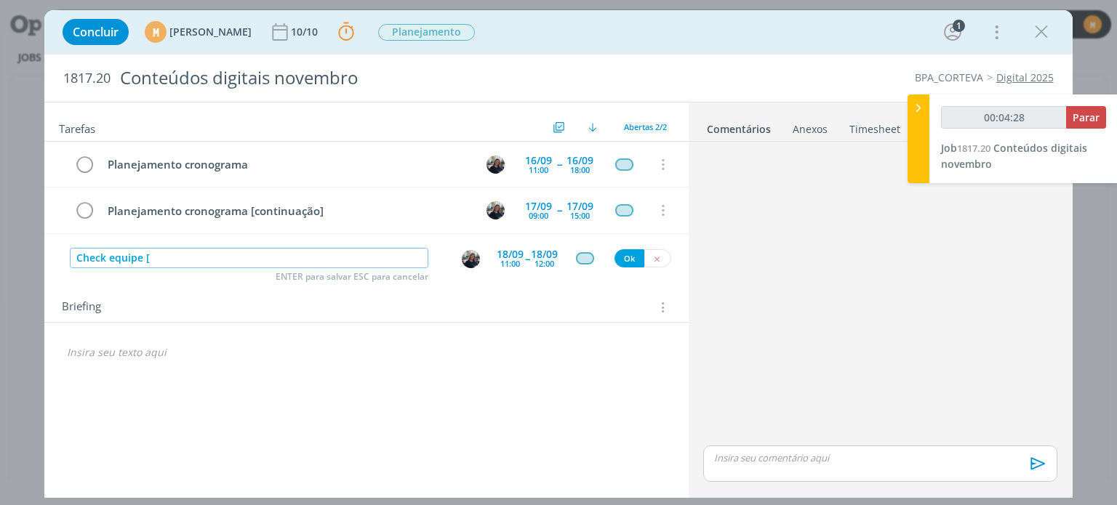
type input "00:04:29"
type input "Check equipe [Everest"
type input "00:04:30"
type input "Check equipe [Everest]"
drag, startPoint x: 195, startPoint y: 259, endPoint x: 38, endPoint y: 259, distance: 157.1
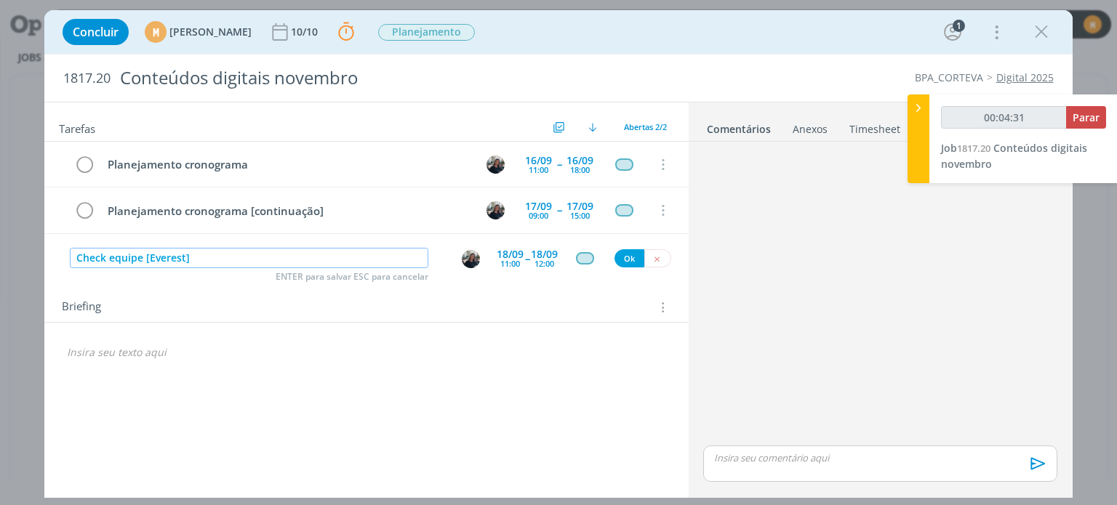
click at [38, 259] on div "Concluir M Mariana Kochenborger 10/10 Parar Apontar Data * 09/09/2025 Horas * 0…" at bounding box center [558, 252] width 1117 height 505
type input "00:04:33"
type input "Check equipe [Everest]"
click at [626, 261] on button "Ok" at bounding box center [630, 258] width 30 height 18
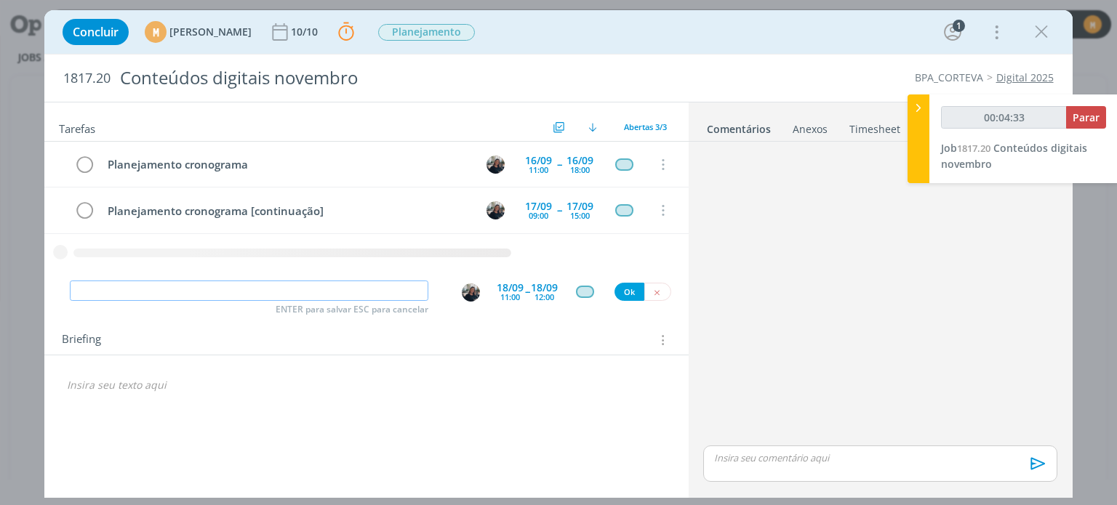
type input "00:04:34"
click at [164, 289] on input "dialog" at bounding box center [249, 291] width 359 height 20
paste input "Check equipe [Everest]"
type input "Check equipe [Everest]"
type input "00:04:35"
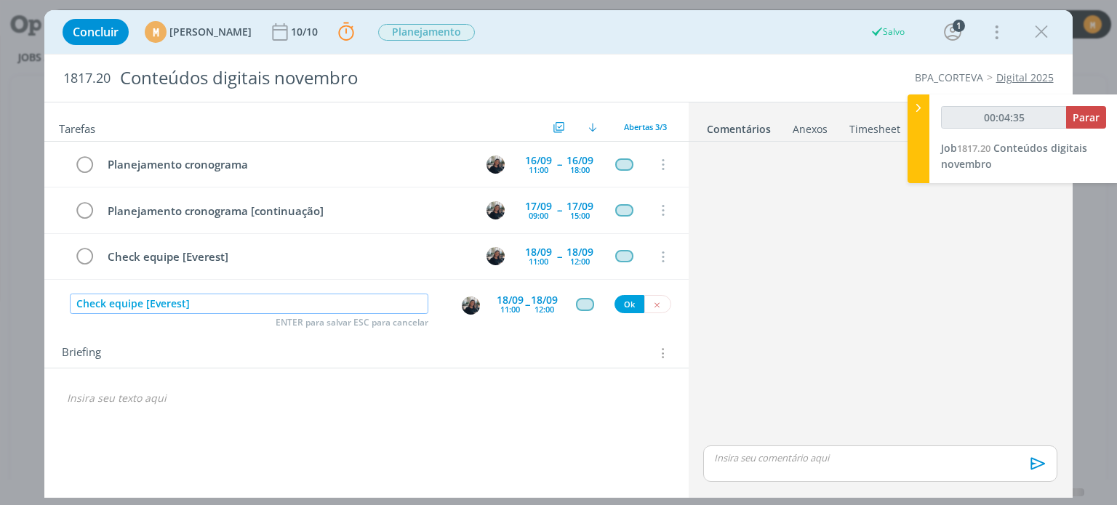
click at [467, 302] on img "dialog" at bounding box center [471, 306] width 18 height 18
type input "Check equipe [Everest]"
type input "00:04:36"
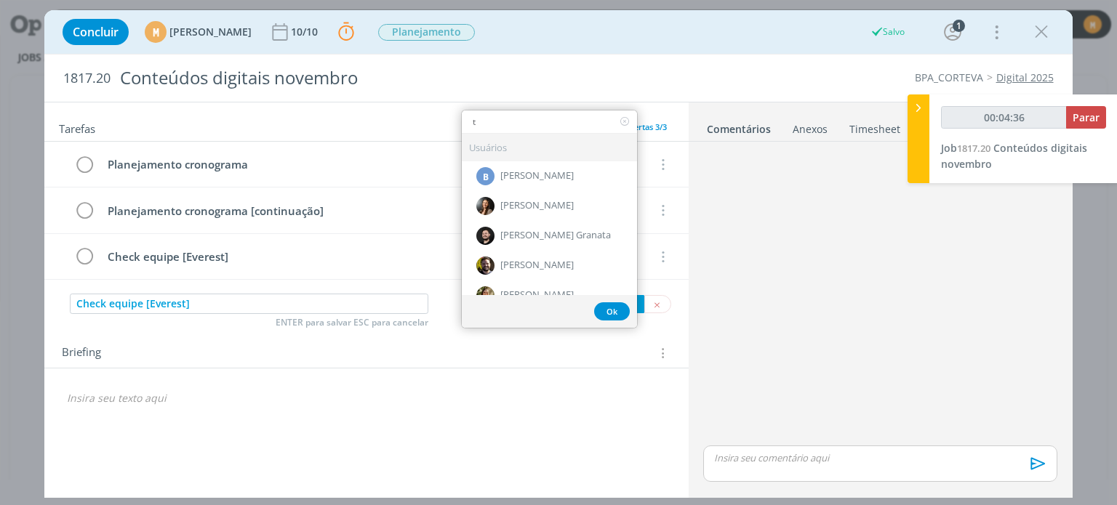
type input "ta"
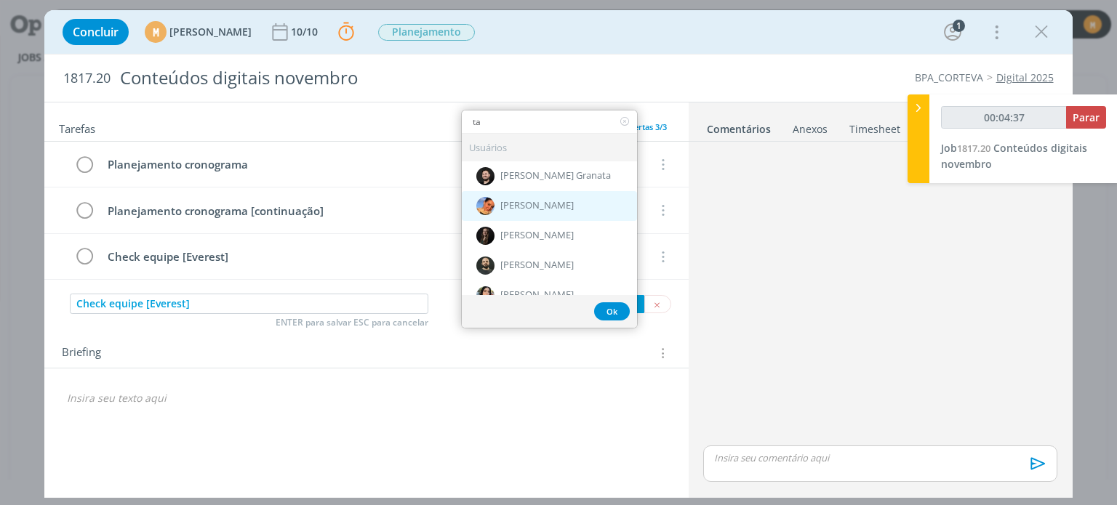
type input "00:04:38"
type input "tam"
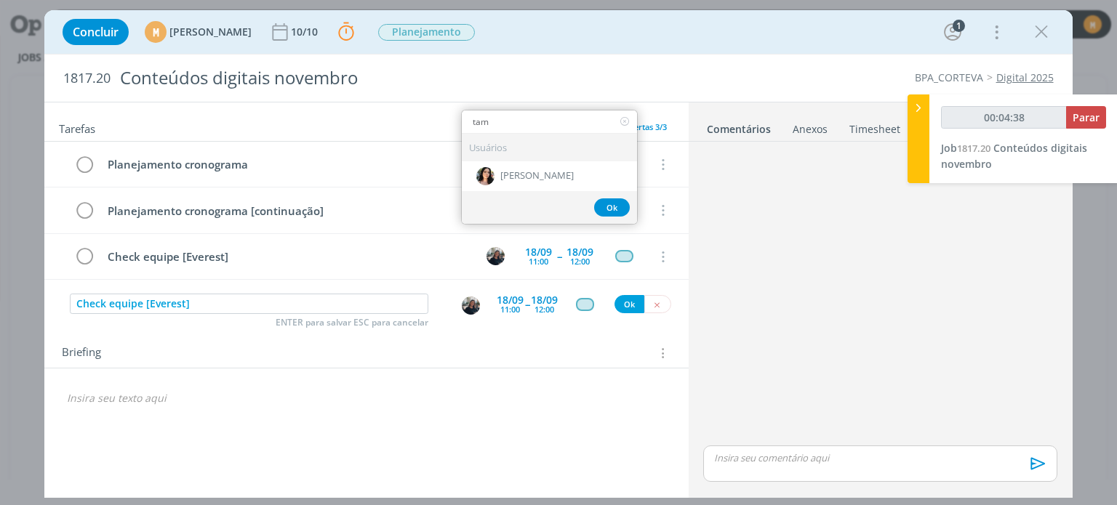
type input "00:04:39"
type input "tam"
click at [524, 166] on div "[PERSON_NAME]" at bounding box center [549, 176] width 175 height 30
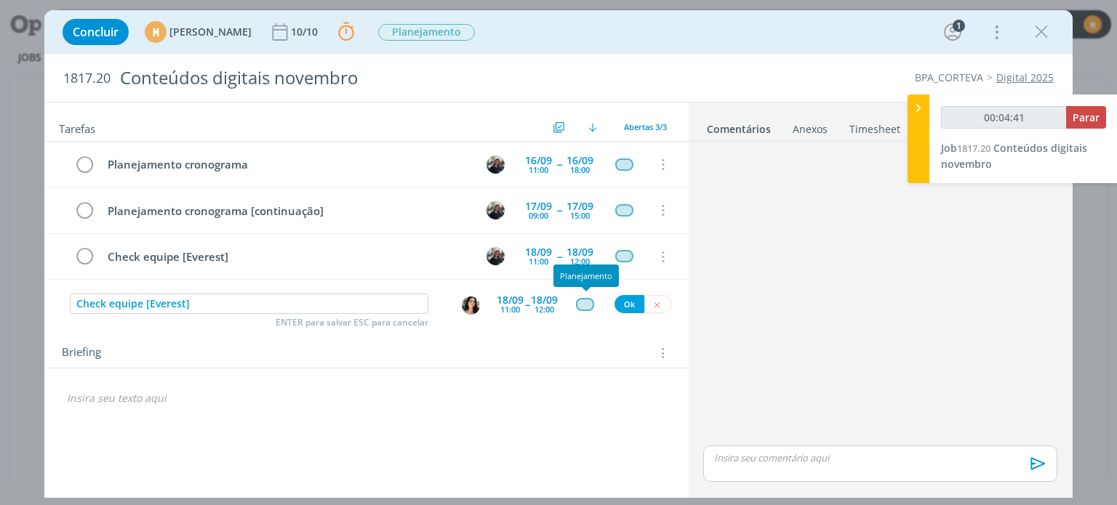
type input "00:04:42"
click at [625, 300] on button "Ok" at bounding box center [630, 304] width 30 height 18
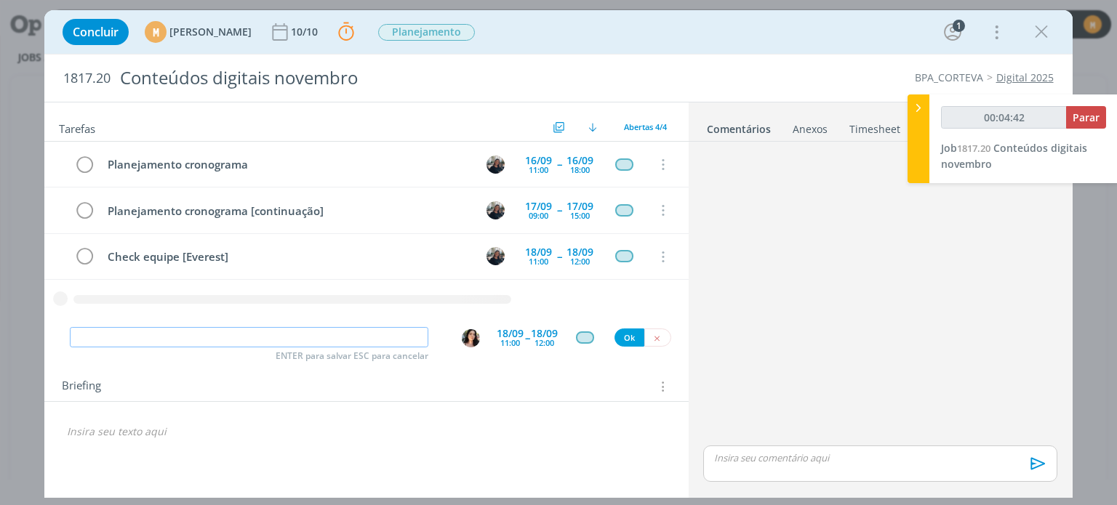
type input "00:04:43"
paste input "Check equipe [Everest]"
type input "Check equipe [Everest]"
type input "00:04:44"
click at [471, 332] on img "dialog" at bounding box center [471, 338] width 18 height 18
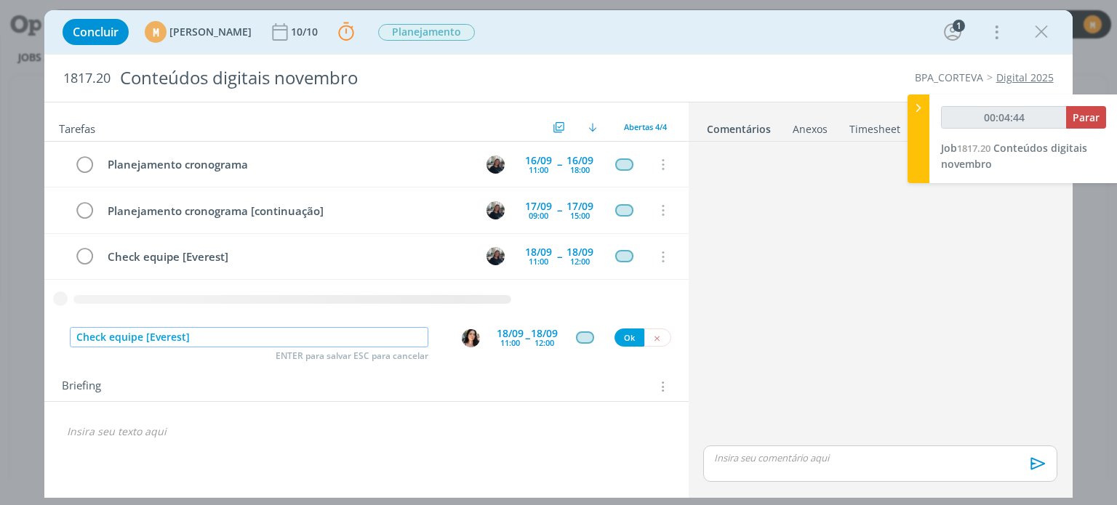
type input "Check equipe [Everest]"
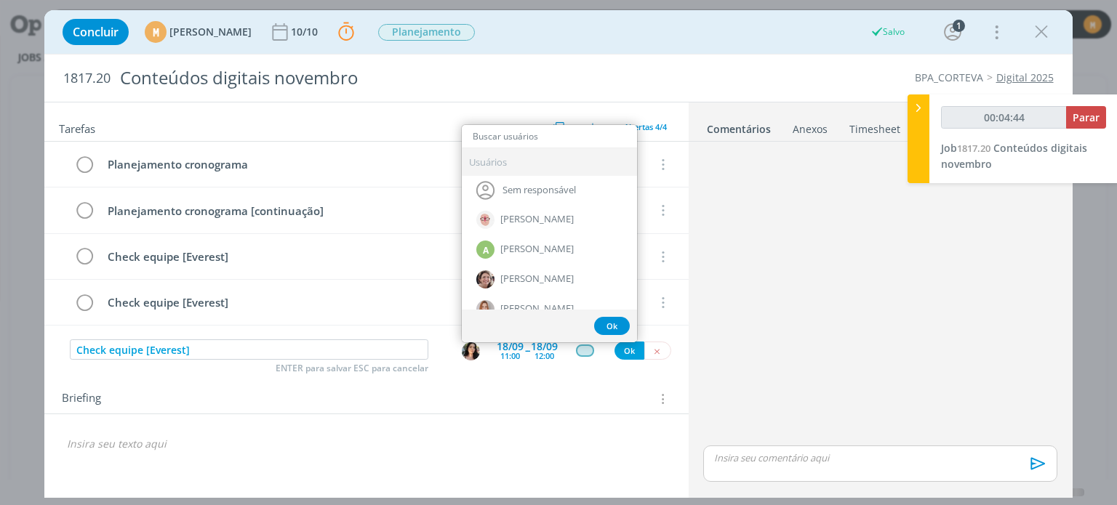
type input "a"
type input "00:04:45"
type input "ale"
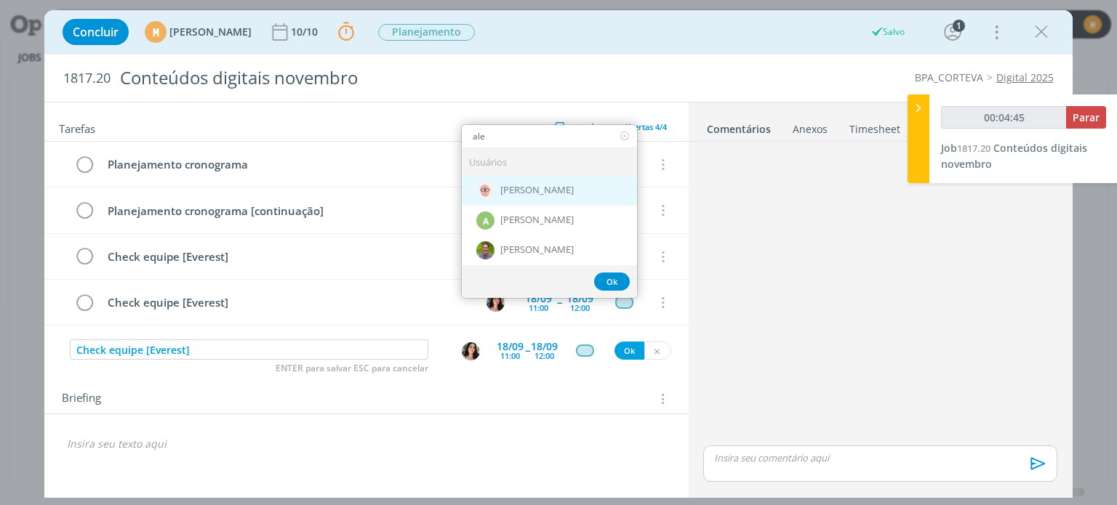
type input "00:04:46"
type input "ale"
click at [525, 188] on span "[PERSON_NAME]" at bounding box center [536, 191] width 73 height 12
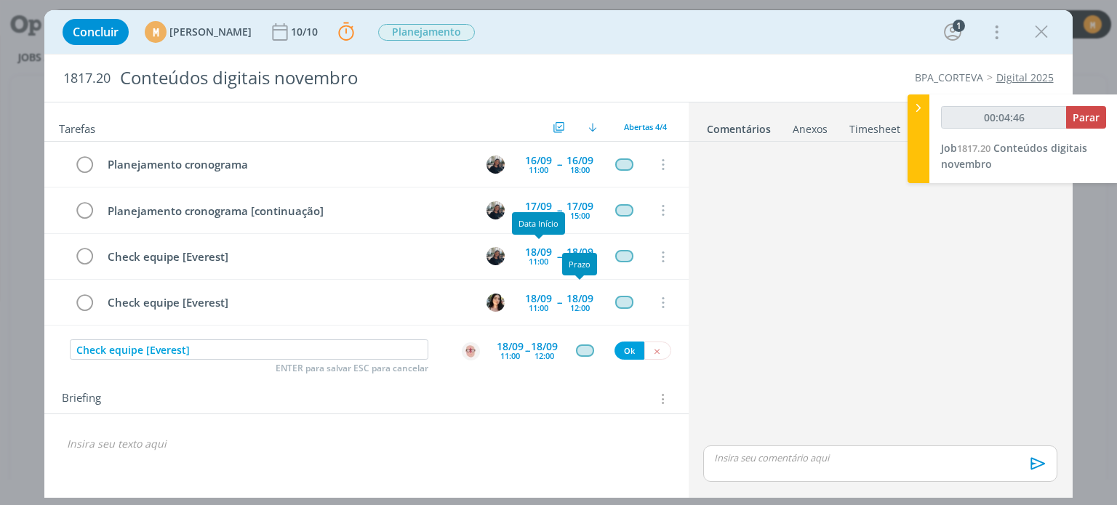
type input "00:04:47"
drag, startPoint x: 623, startPoint y: 348, endPoint x: 610, endPoint y: 356, distance: 14.7
click at [623, 349] on button "Ok" at bounding box center [630, 351] width 30 height 18
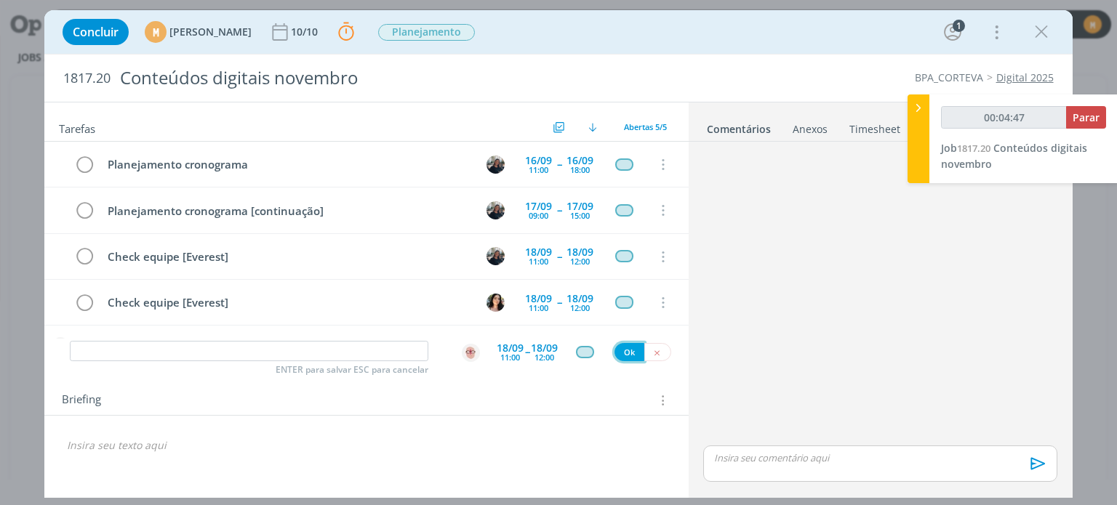
scroll to position [29, 0]
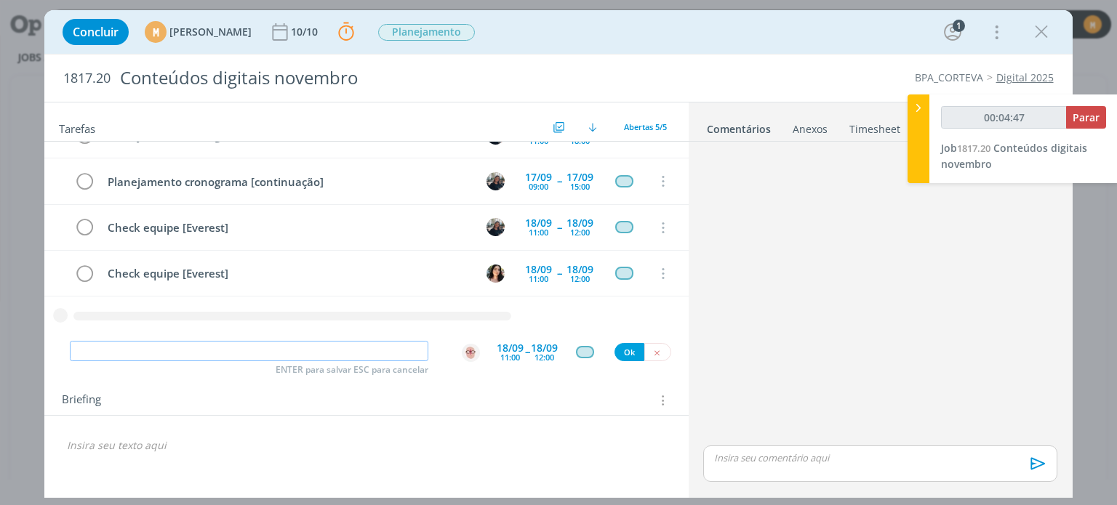
type input "00:04:48"
paste input "Check equipe [Everest]"
type input "Check equipe [Everest]"
type input "00:04:49"
click at [475, 351] on img "dialog" at bounding box center [471, 353] width 18 height 18
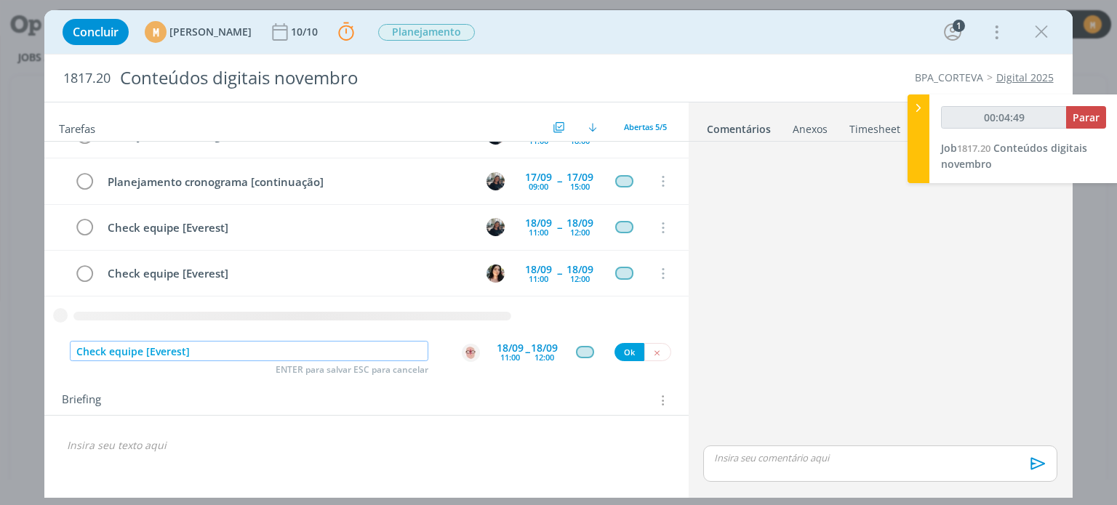
type input "Check equipe [Everest]"
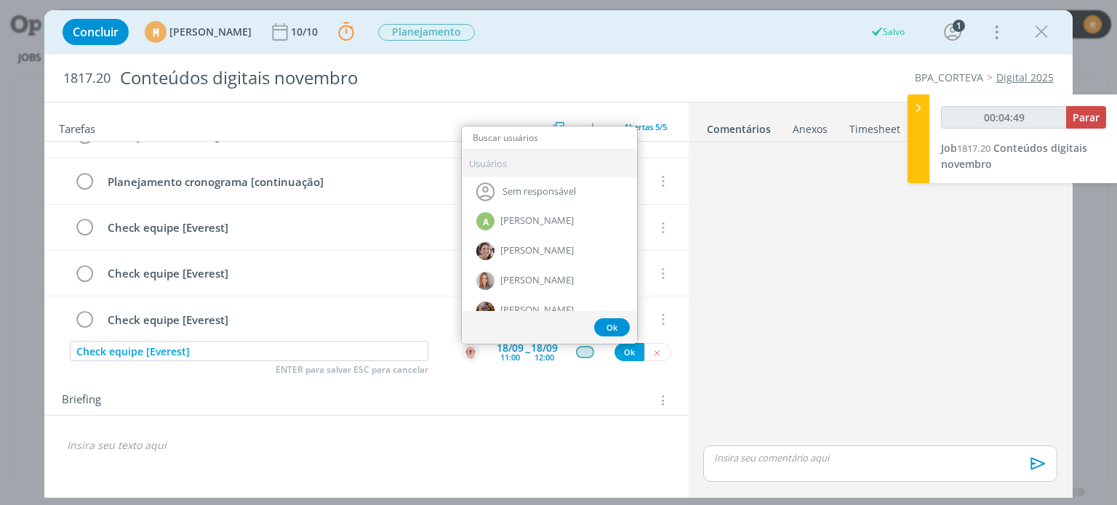
scroll to position [0, 0]
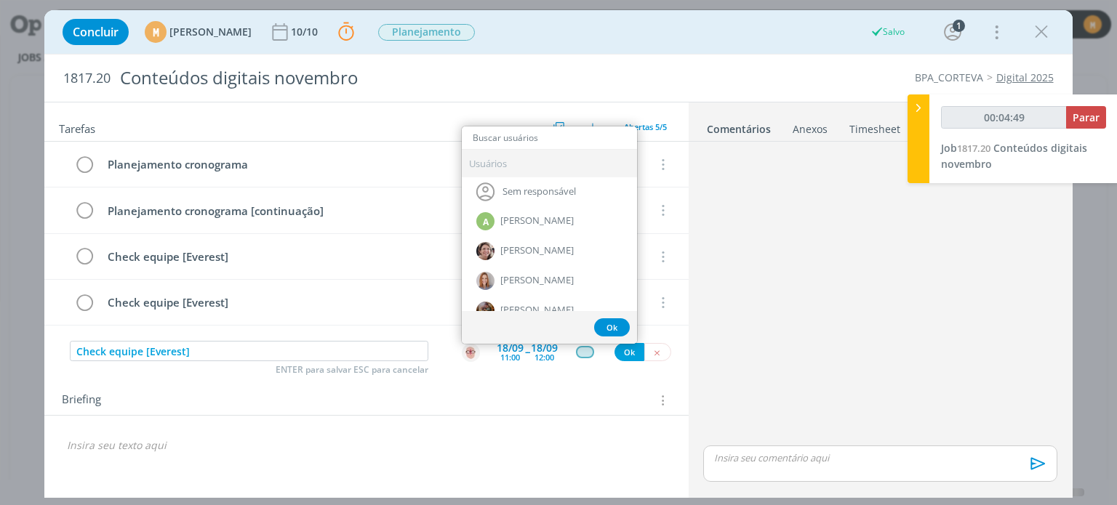
type input "00:04:50"
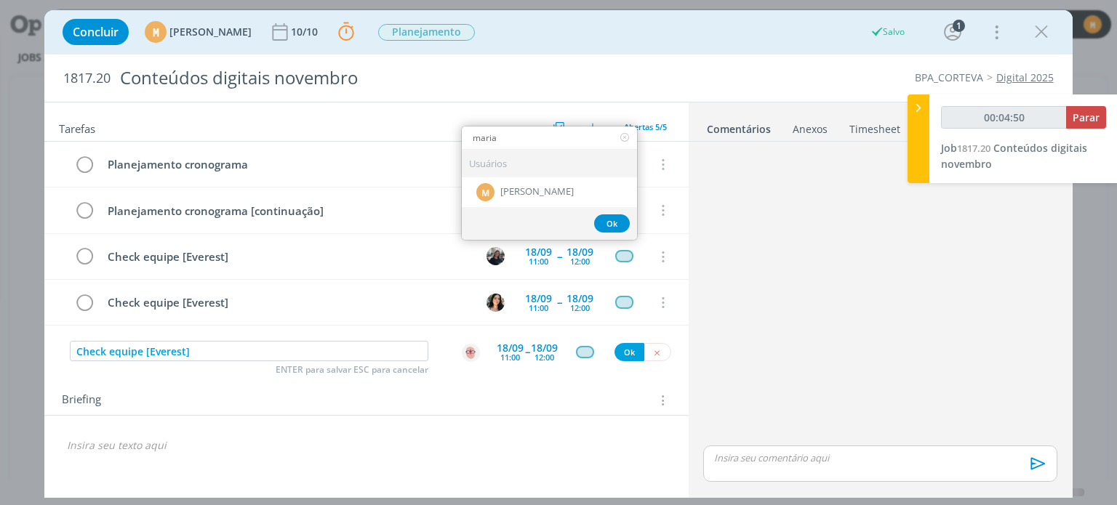
type input "marian"
type input "00:04:52"
type input "marian"
click at [509, 196] on span "[PERSON_NAME]" at bounding box center [536, 192] width 73 height 12
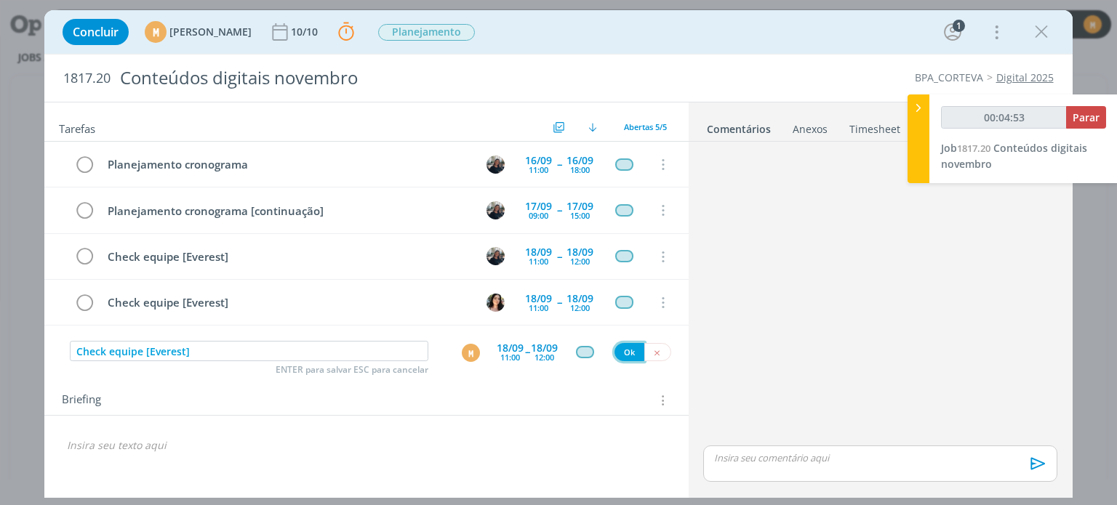
type input "00:04:54"
click at [632, 358] on button "Ok" at bounding box center [630, 352] width 30 height 18
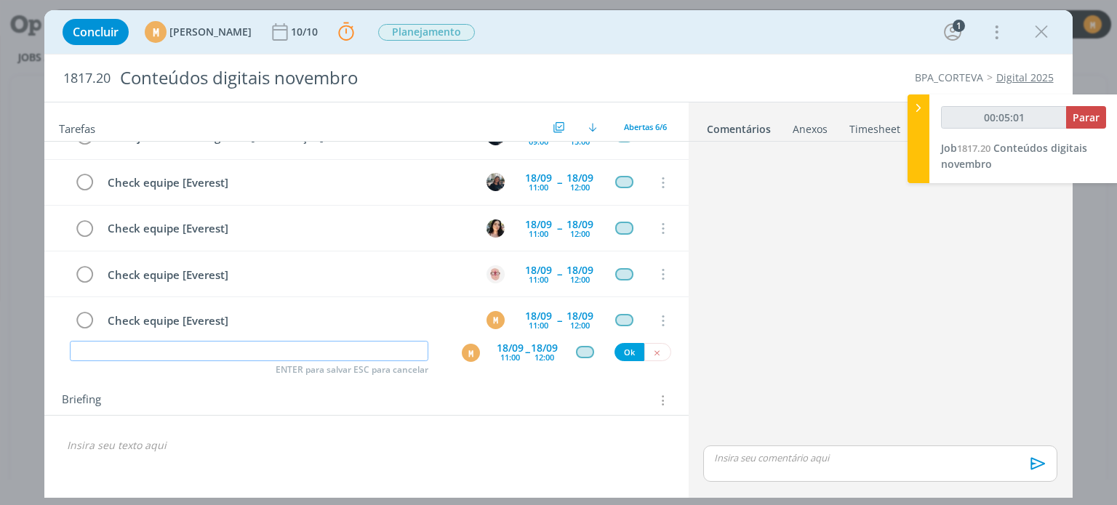
type input "00:05:02"
type input "R"
type input "00:05:03"
type input "Redaçã"
type input "00:05:04"
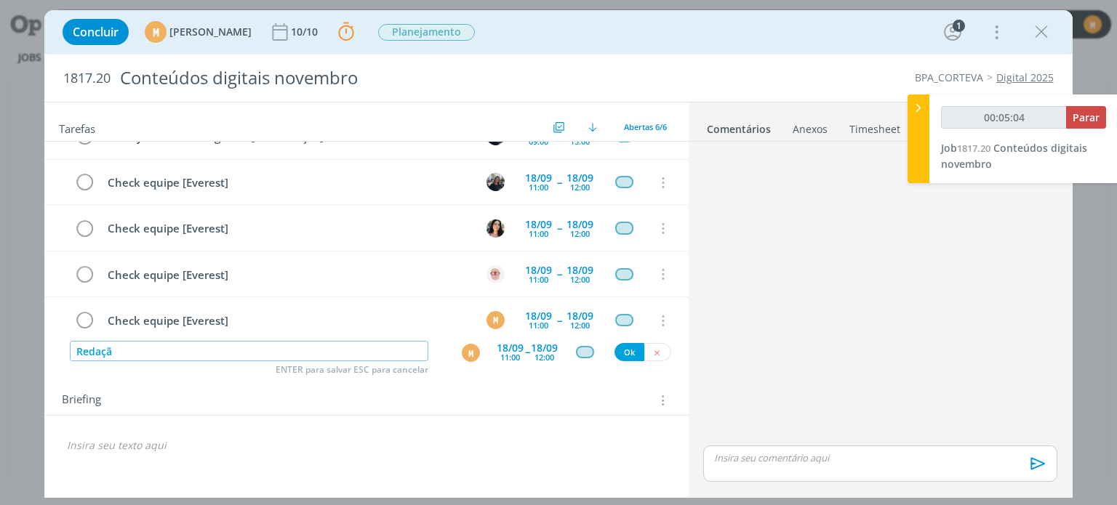
type input "Redação"
type input "00:05:05"
click at [476, 349] on div "M" at bounding box center [471, 353] width 18 height 18
type input "Redação"
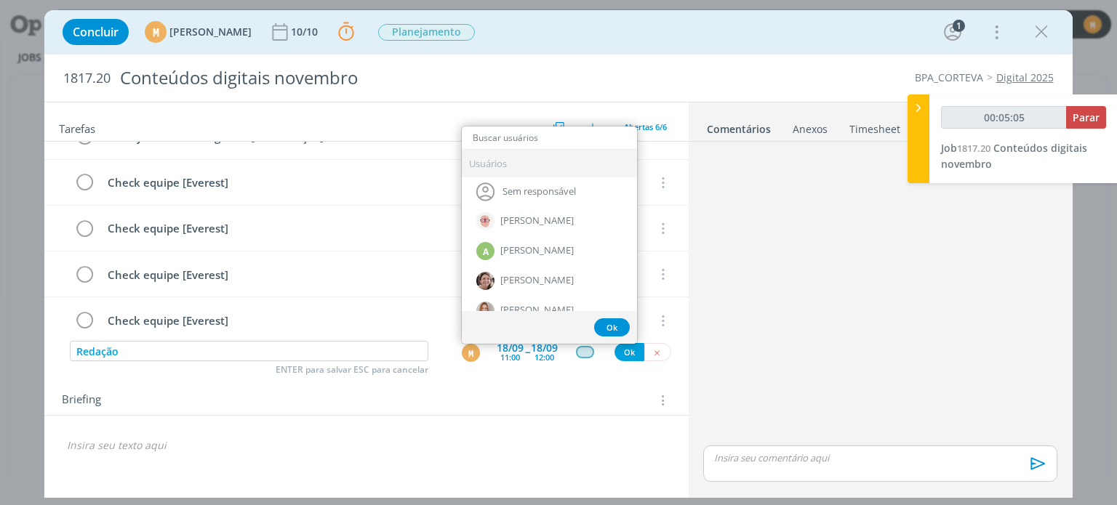
type input "t"
type input "00:05:06"
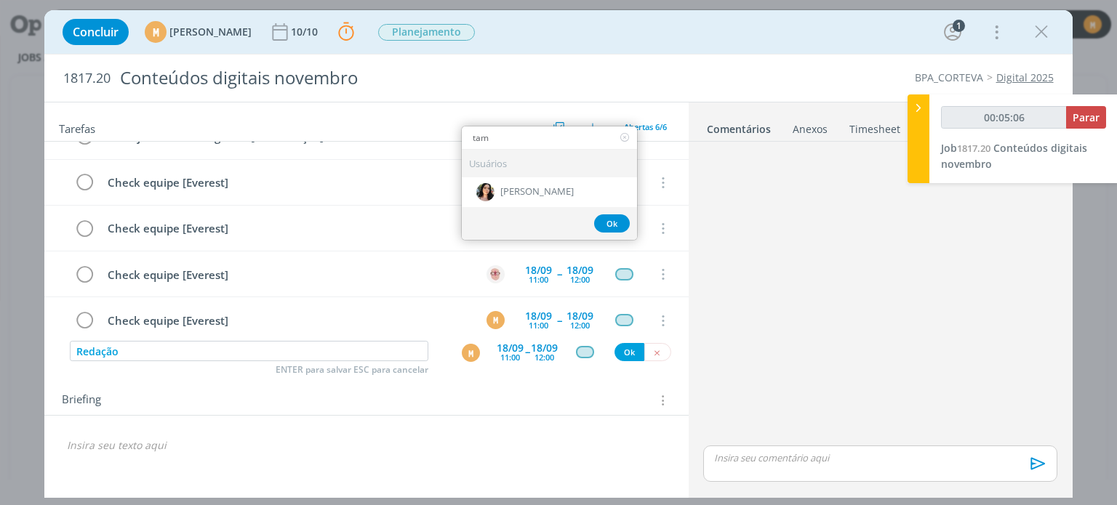
type input "tami"
type input "00:05:07"
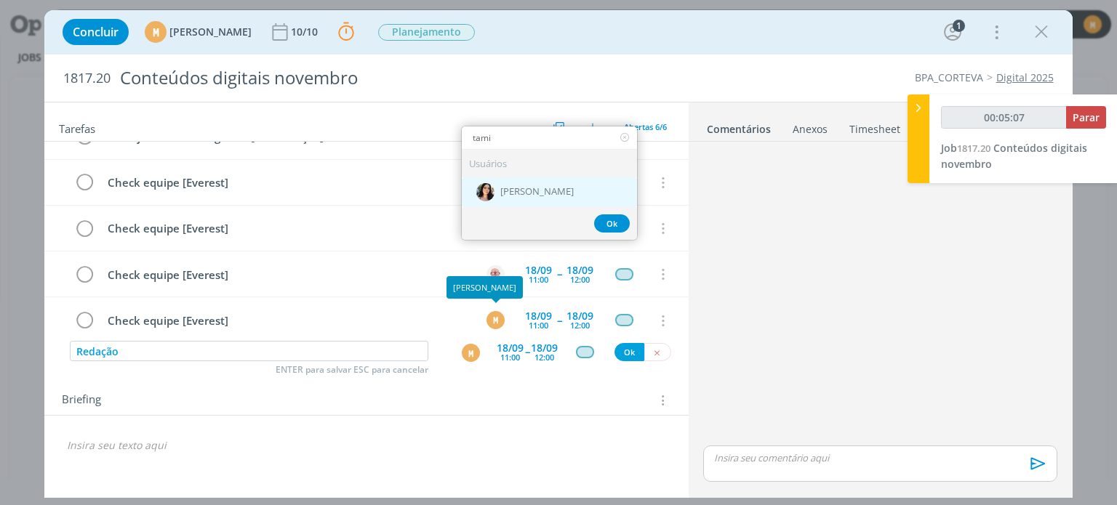
type input "tami"
click at [515, 183] on div "[PERSON_NAME]" at bounding box center [549, 192] width 175 height 30
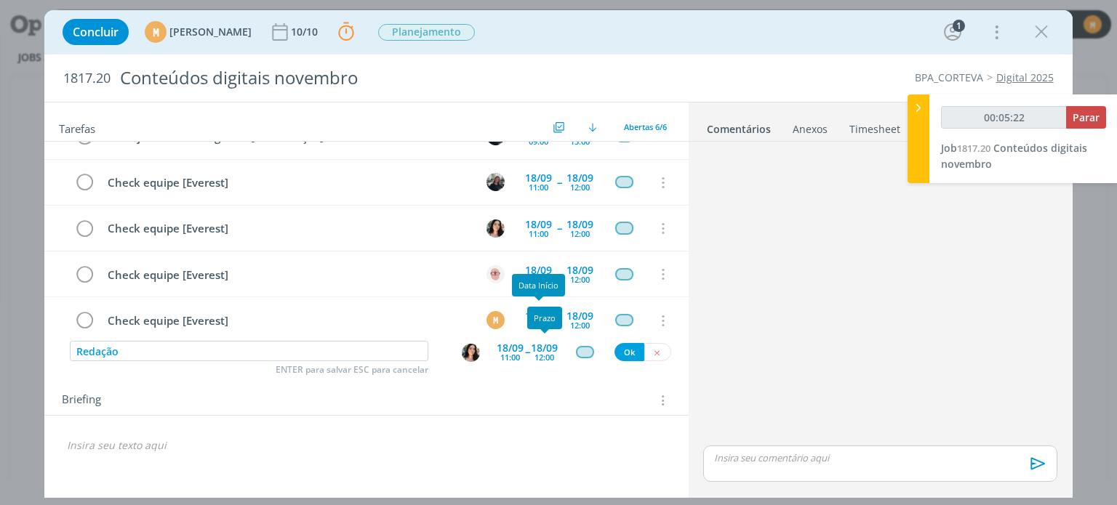
click at [553, 363] on div "18/09 12:00" at bounding box center [544, 352] width 27 height 26
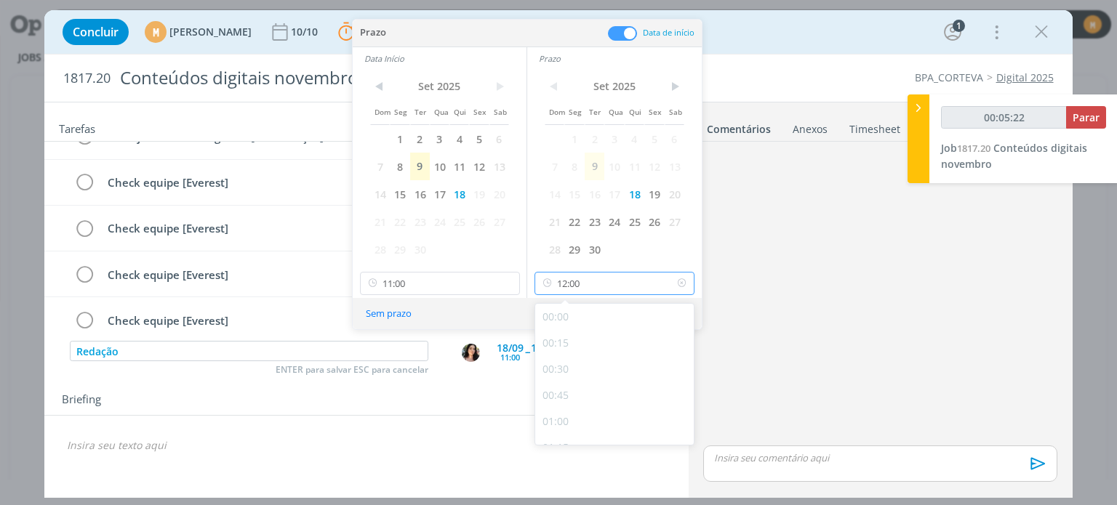
click at [591, 279] on input "12:00" at bounding box center [615, 283] width 160 height 23
type input "00:05:25"
click at [548, 337] on div "16:00" at bounding box center [616, 337] width 163 height 26
type input "16:00"
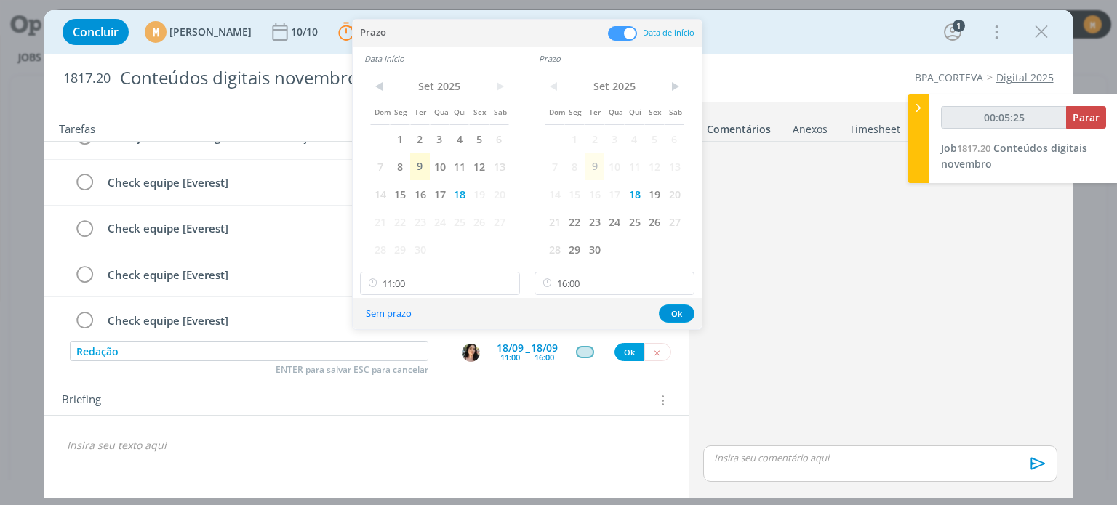
click at [444, 263] on div "< Set 2025 > Dom Seg Ter Qua Qui Sex Sab 1 2 3 4 5 6 7 8 9 10 11 12 13 14 15 16…" at bounding box center [440, 168] width 174 height 196
click at [441, 302] on div "Sem prazo Ok" at bounding box center [527, 313] width 349 height 31
click at [433, 284] on input "11:00" at bounding box center [440, 283] width 160 height 23
type input "00:05:28"
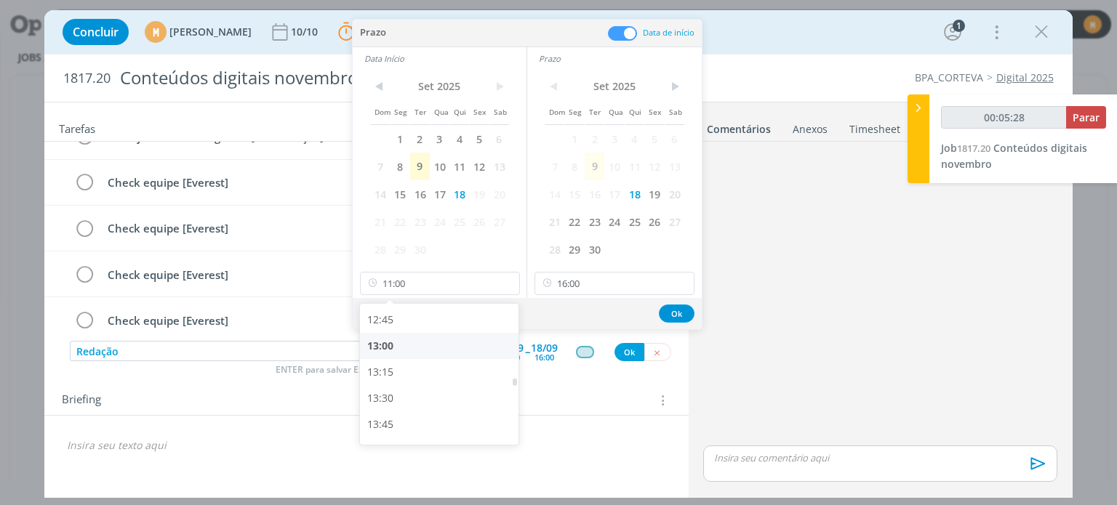
click at [409, 351] on div "13:00" at bounding box center [441, 346] width 163 height 26
type input "13:00"
click at [669, 311] on button "Ok" at bounding box center [677, 314] width 36 height 18
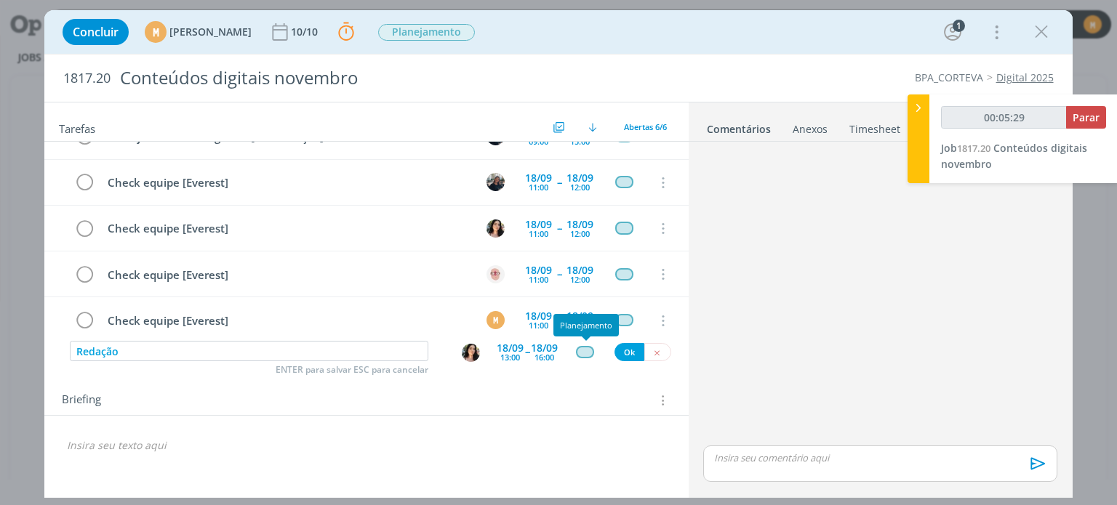
click at [585, 349] on div "dialog" at bounding box center [585, 352] width 18 height 12
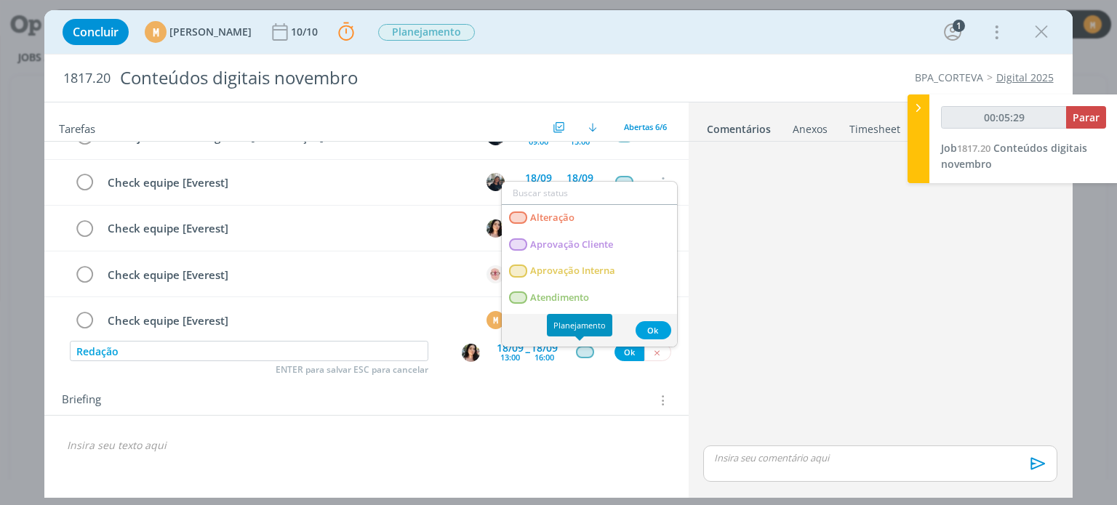
type input "00:05:30"
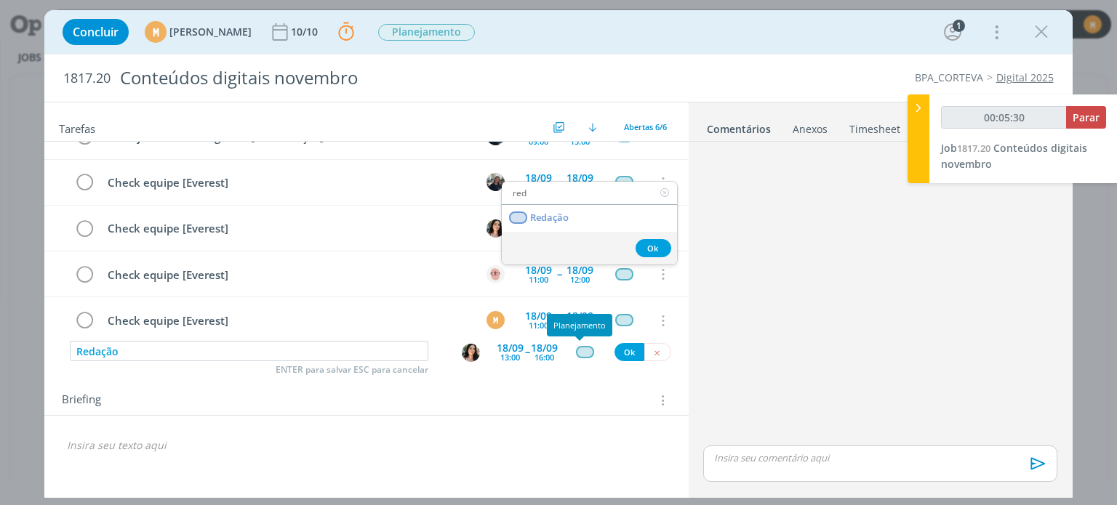
type input "reda"
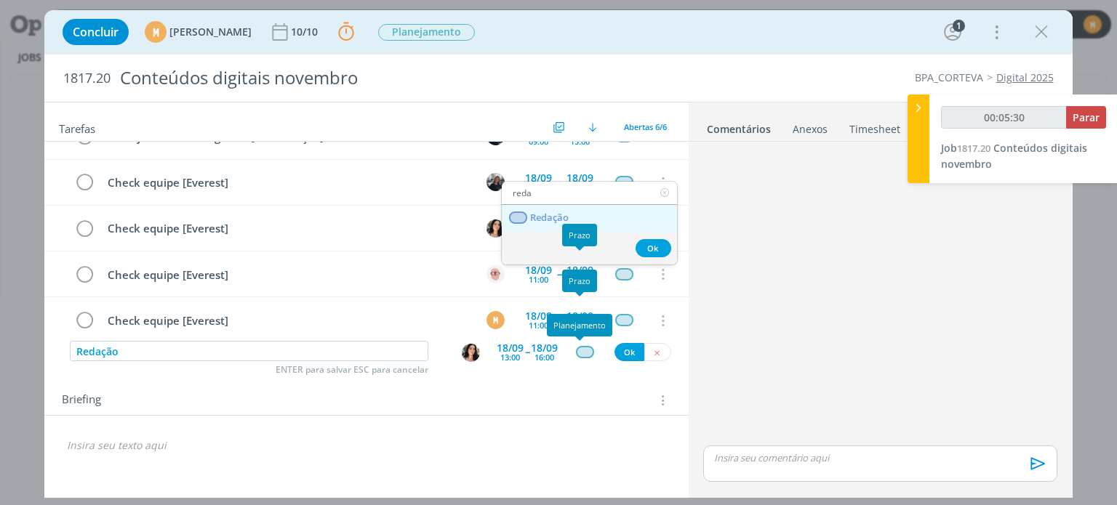
type input "00:05:31"
type input "reda"
click at [583, 212] on link "Redação" at bounding box center [589, 218] width 175 height 27
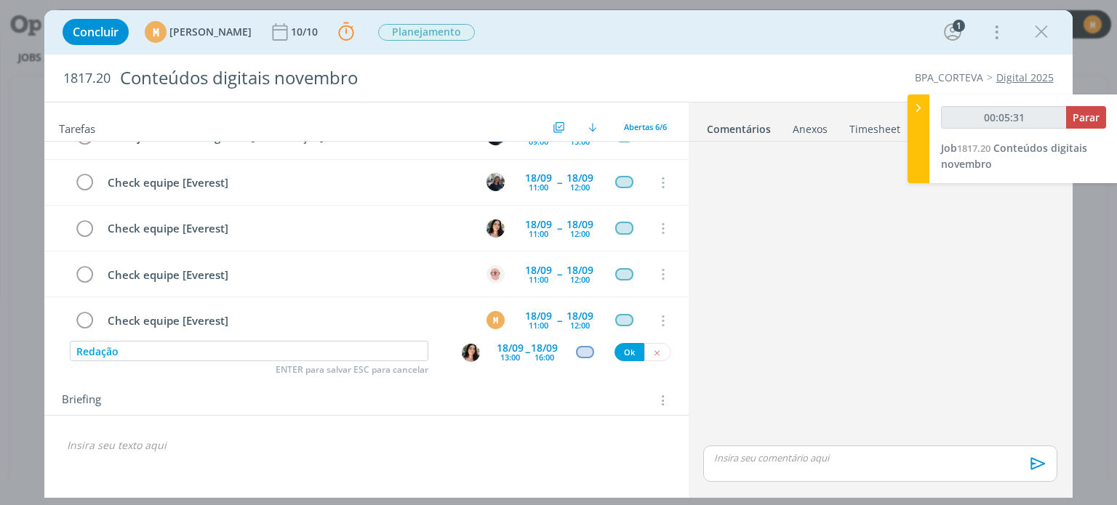
type input "00:05:32"
click at [631, 356] on button "Ok" at bounding box center [630, 352] width 30 height 18
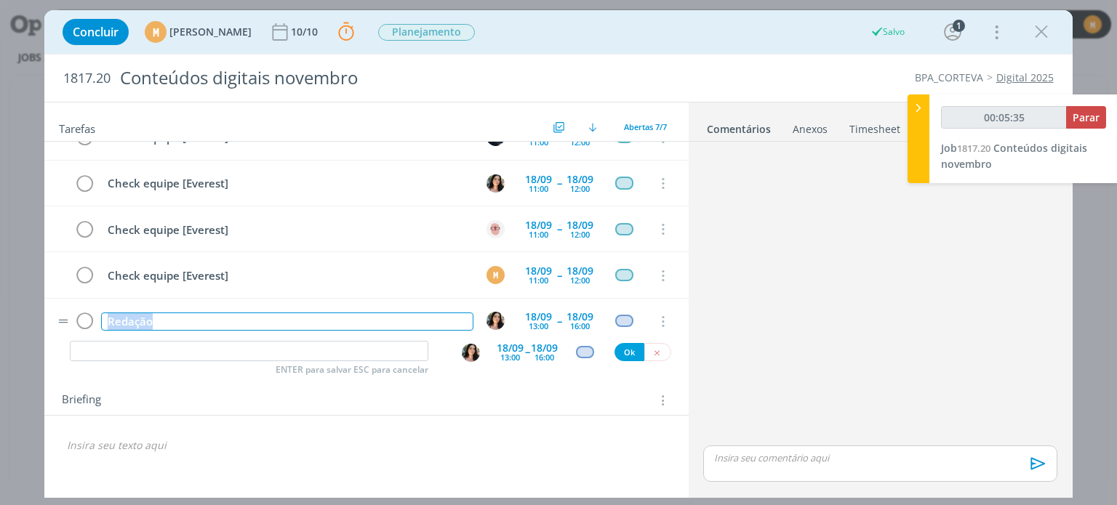
drag, startPoint x: 169, startPoint y: 313, endPoint x: 76, endPoint y: 296, distance: 95.4
click at [76, 299] on tr "Redação 18/09 13:00 -- 18/09 16:00 Cancelar" at bounding box center [366, 322] width 644 height 46
copy div "Redação"
click at [192, 348] on input "dialog" at bounding box center [249, 351] width 359 height 20
type input "00:05:37"
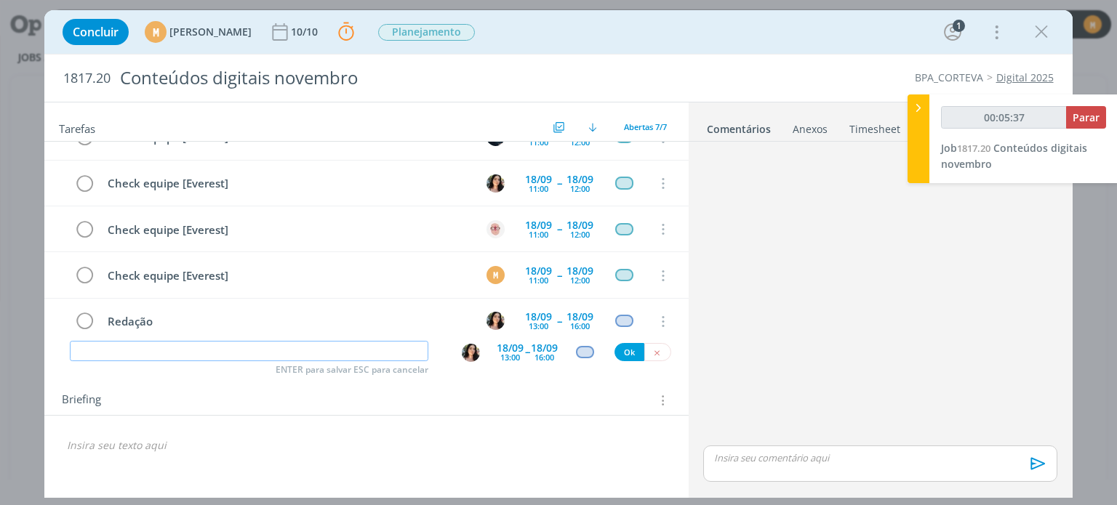
paste input "Redação"
type input "Redação"
type input "00:05:38"
type input "Redação [co"
type input "00:05:39"
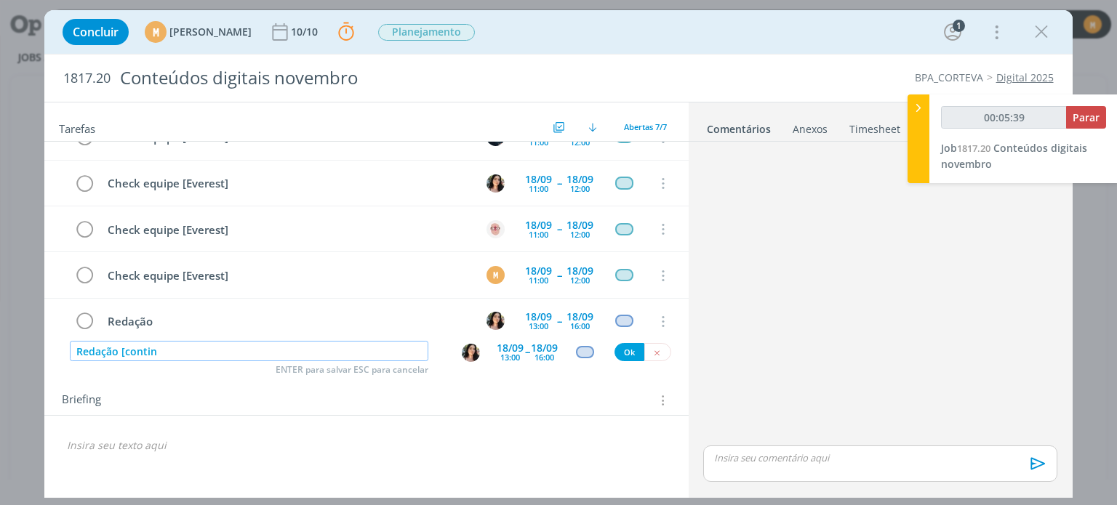
type input "Redação [continu"
type input "00:05:40"
type input "Redação [continuaç"
type input "00:05:41"
type input "Redação [continuação]"
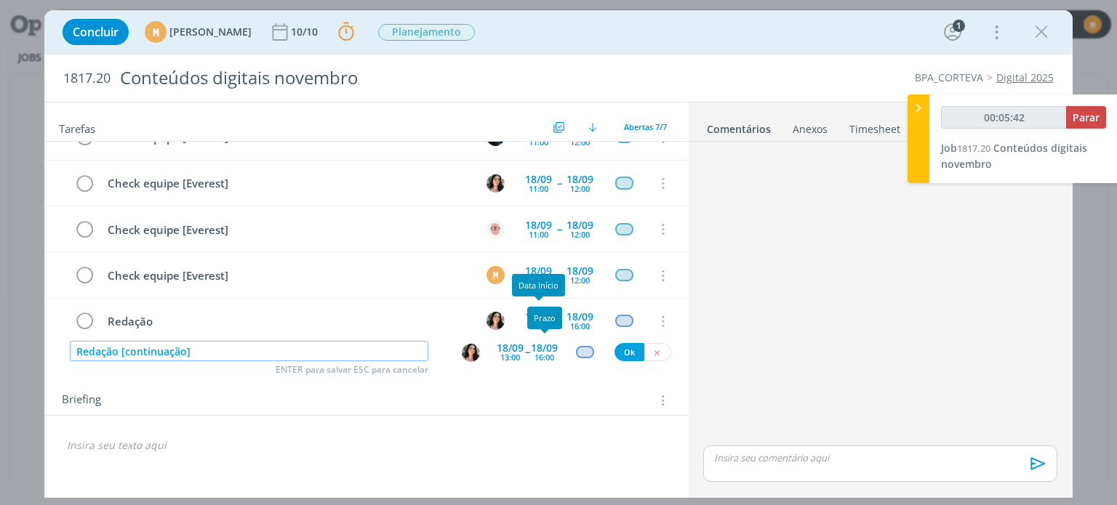
type input "00:05:43"
type input "Redação [continuação]"
click at [547, 345] on div "18/09" at bounding box center [544, 348] width 27 height 10
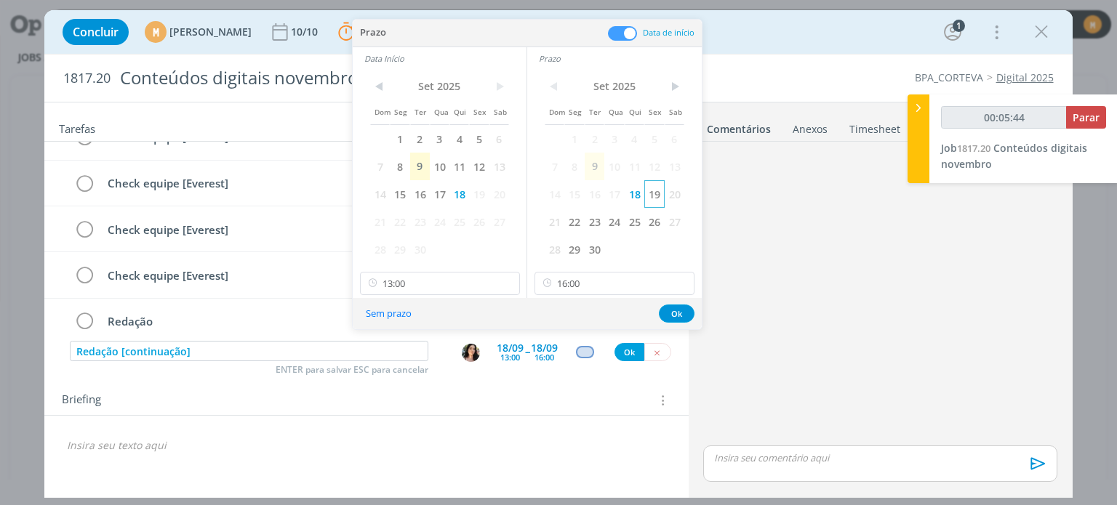
click at [659, 191] on span "19" at bounding box center [654, 194] width 20 height 28
click at [480, 187] on span "19" at bounding box center [479, 194] width 20 height 28
click at [447, 278] on input "13:00" at bounding box center [440, 283] width 160 height 23
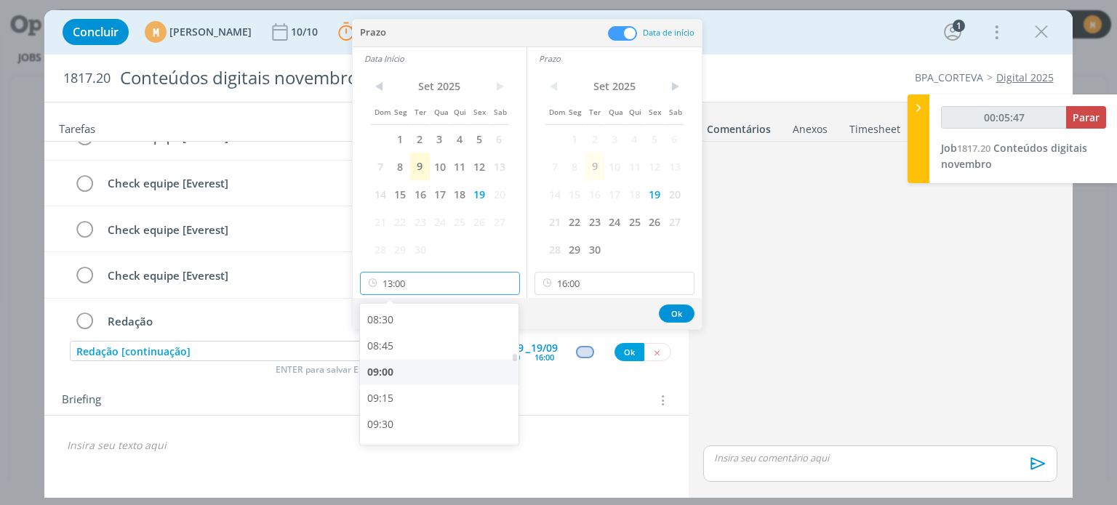
type input "00:05:48"
click at [404, 372] on div "09:00" at bounding box center [441, 372] width 163 height 26
type input "09:00"
click at [484, 281] on input "09:00" at bounding box center [440, 283] width 160 height 23
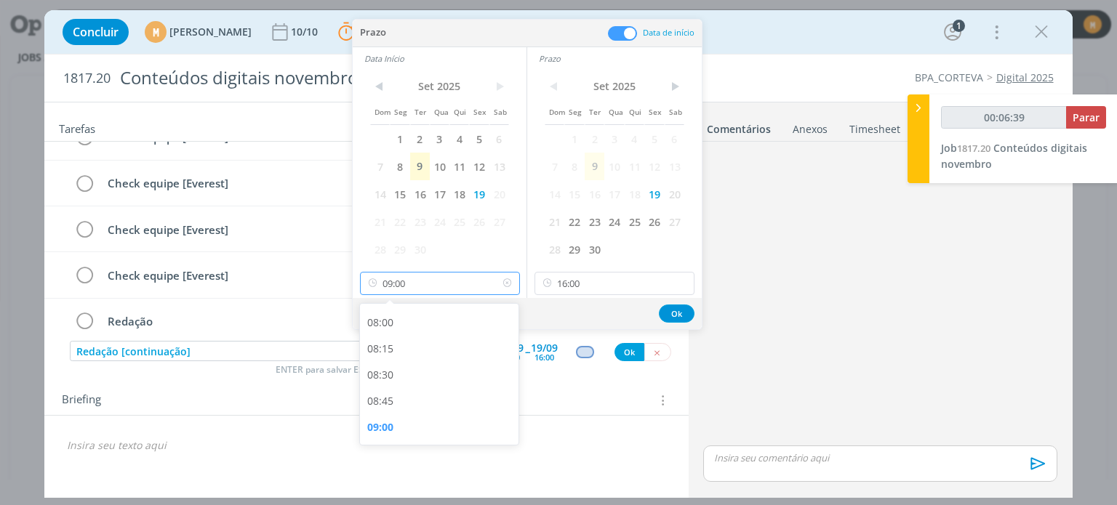
click at [484, 281] on input "09:00" at bounding box center [440, 283] width 160 height 23
click at [423, 418] on div "09:00" at bounding box center [441, 428] width 163 height 26
click at [596, 294] on input "16:00" at bounding box center [615, 283] width 160 height 23
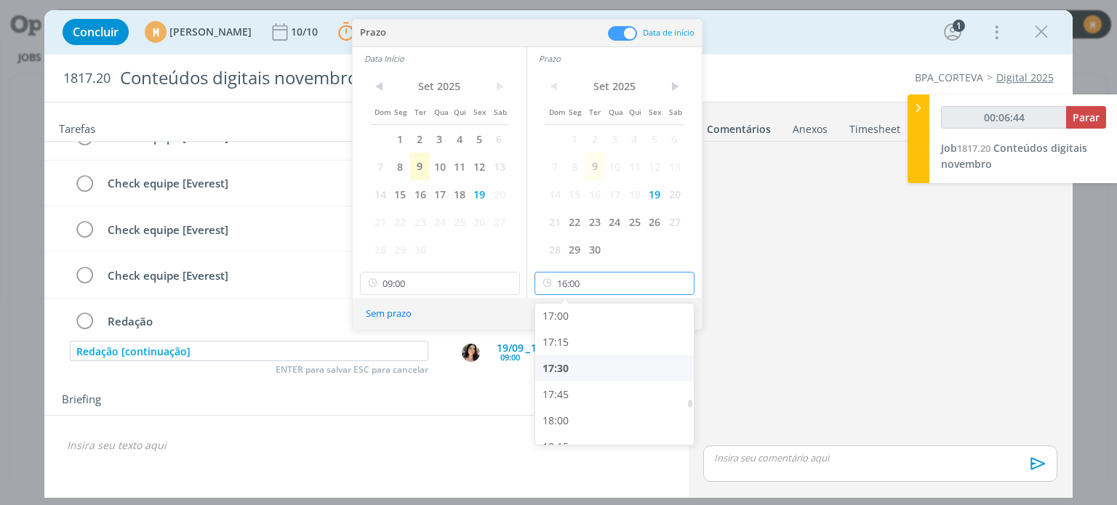
type input "00:06:45"
click at [566, 415] on div "18:00" at bounding box center [616, 419] width 163 height 26
type input "18:00"
click at [672, 308] on button "Ok" at bounding box center [677, 314] width 36 height 18
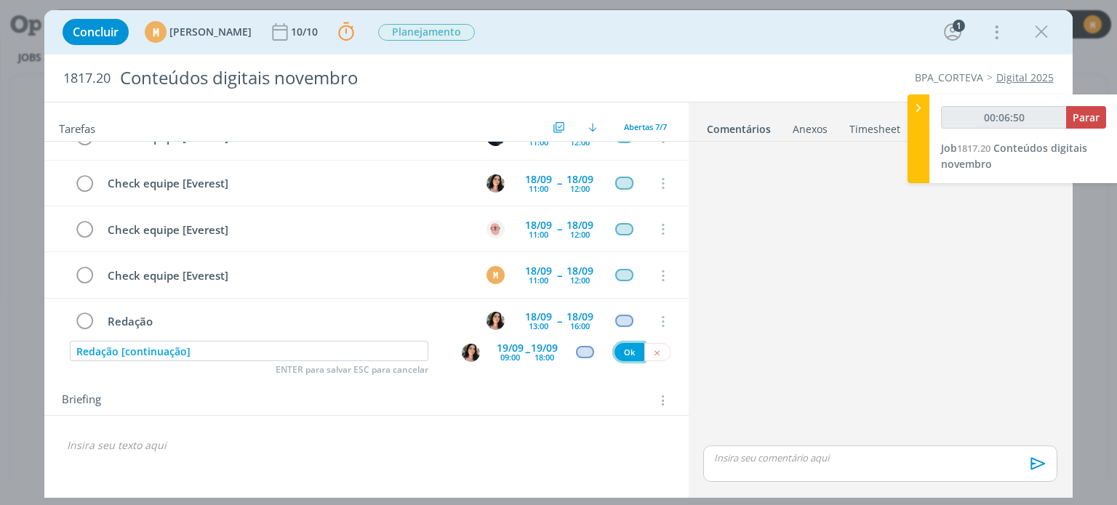
type input "00:06:51"
click at [628, 351] on button "Ok" at bounding box center [630, 352] width 30 height 18
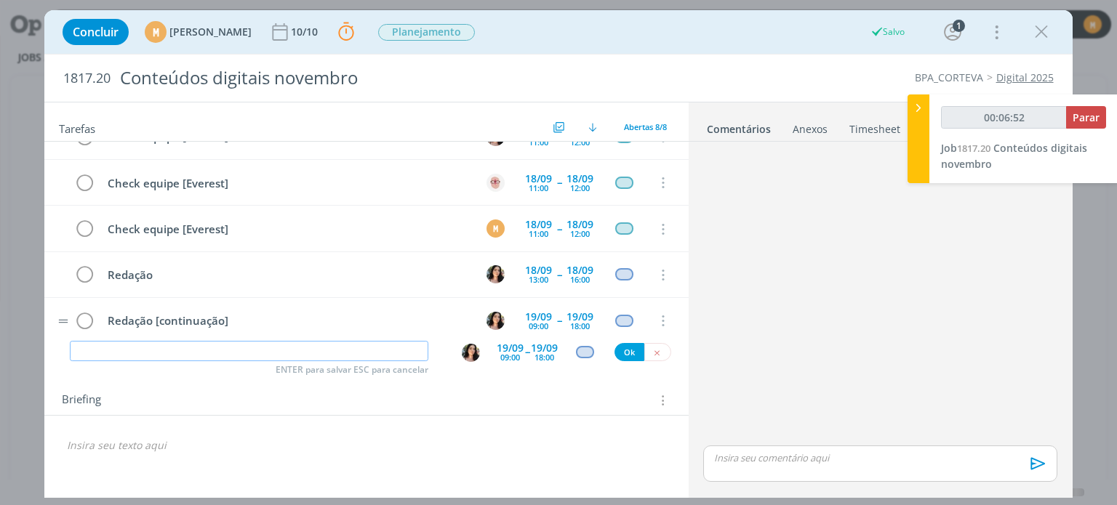
type input "00:06:53"
type input "Cria"
type input "00:06:54"
type input "Criação"
type input "00:07:06"
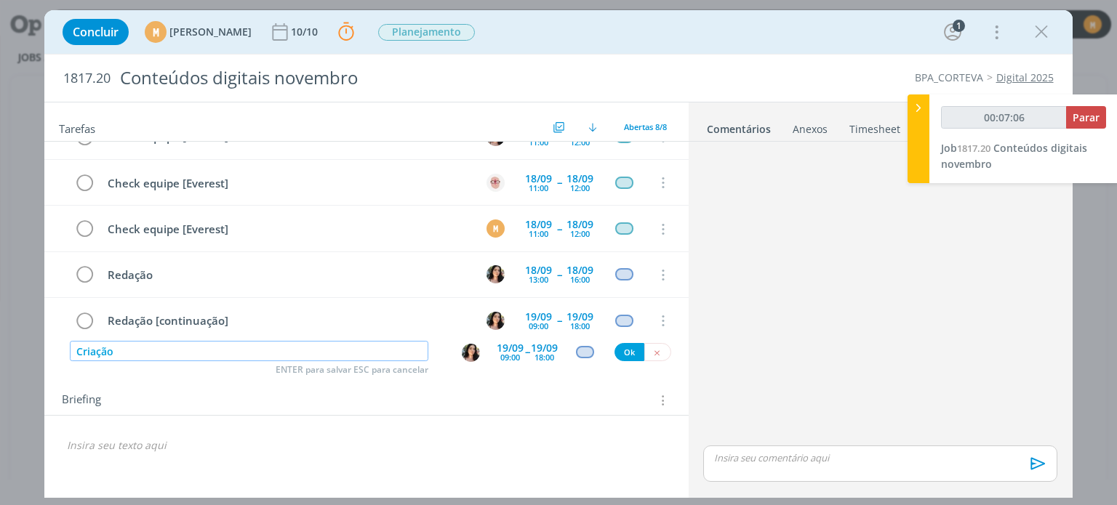
click at [463, 356] on img "dialog" at bounding box center [471, 353] width 18 height 18
type input "Criação"
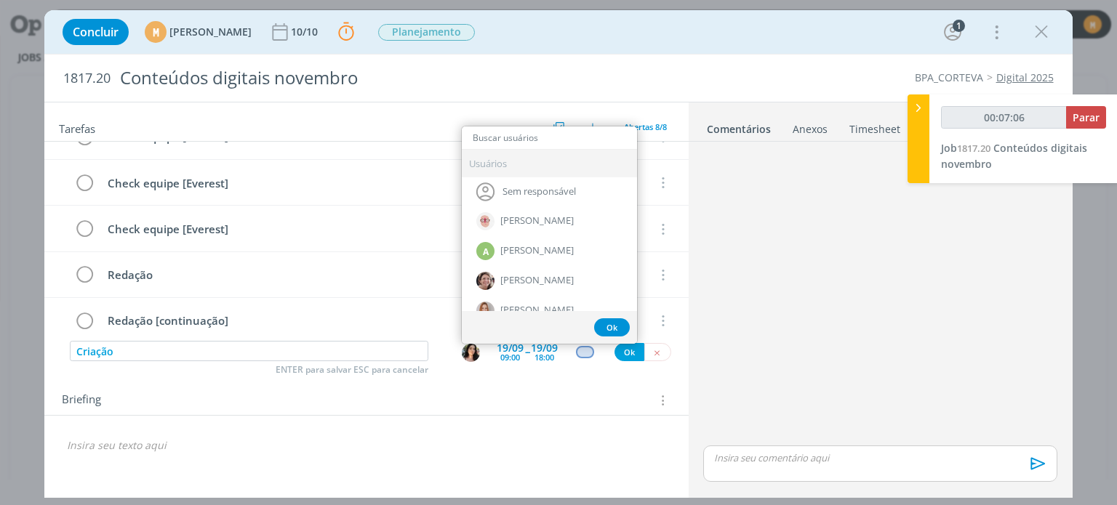
type input "a"
type input "00:07:07"
type input "ale"
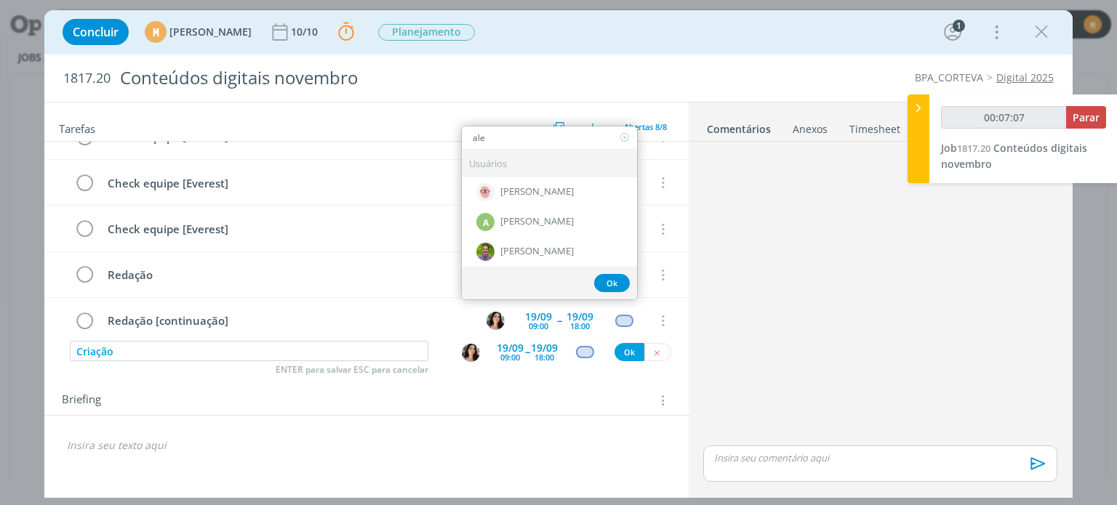
type input "00:07:08"
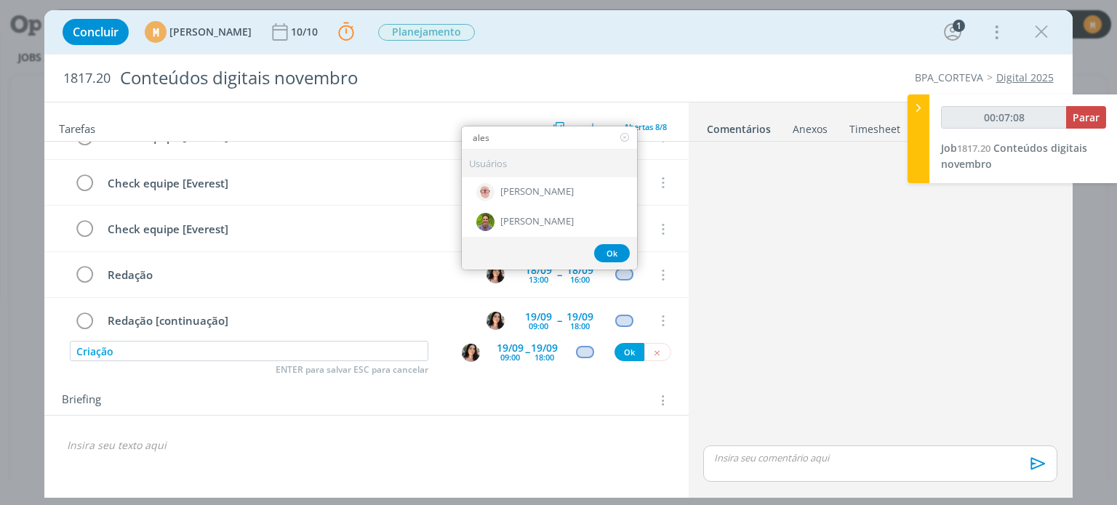
type input "aless"
click at [470, 351] on img "dialog" at bounding box center [471, 353] width 18 height 18
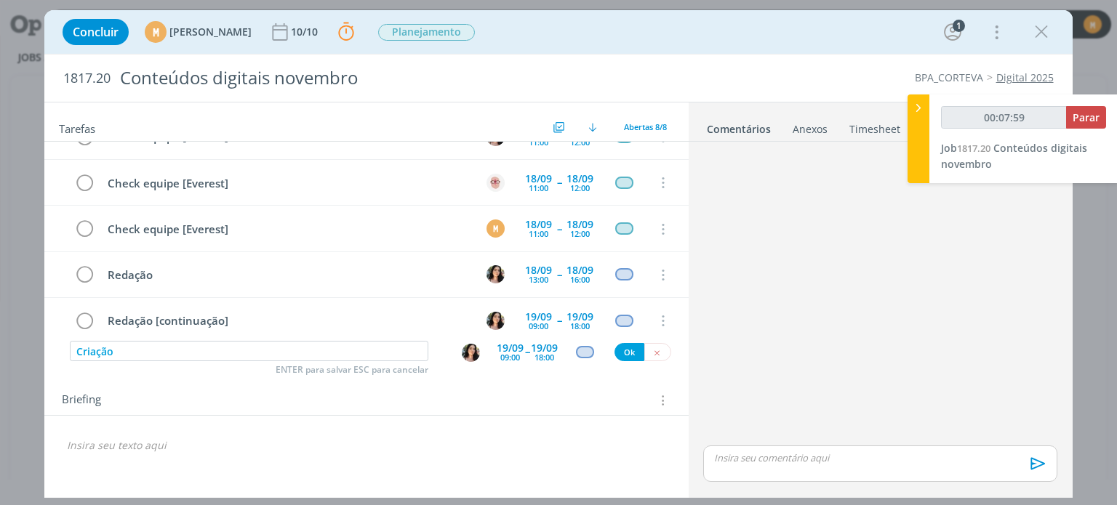
type input "00:08:00"
click at [470, 351] on img "dialog" at bounding box center [471, 353] width 18 height 18
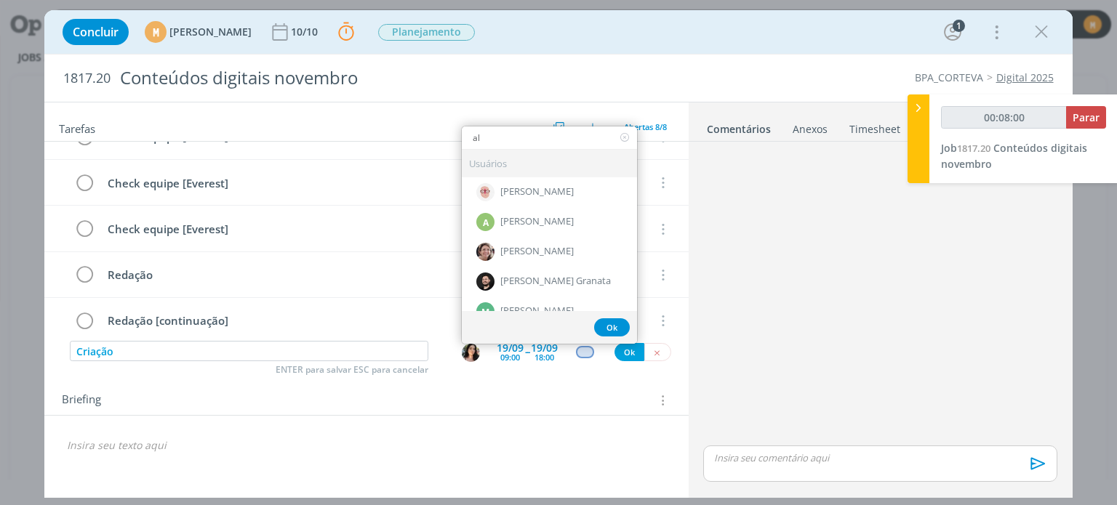
type input "ale"
type input "00:08:01"
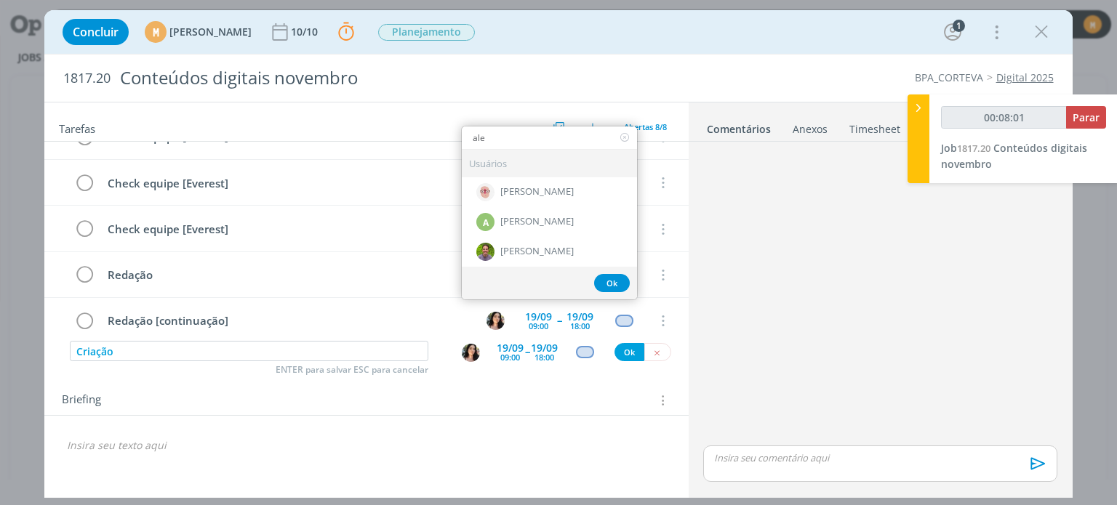
type input "ales"
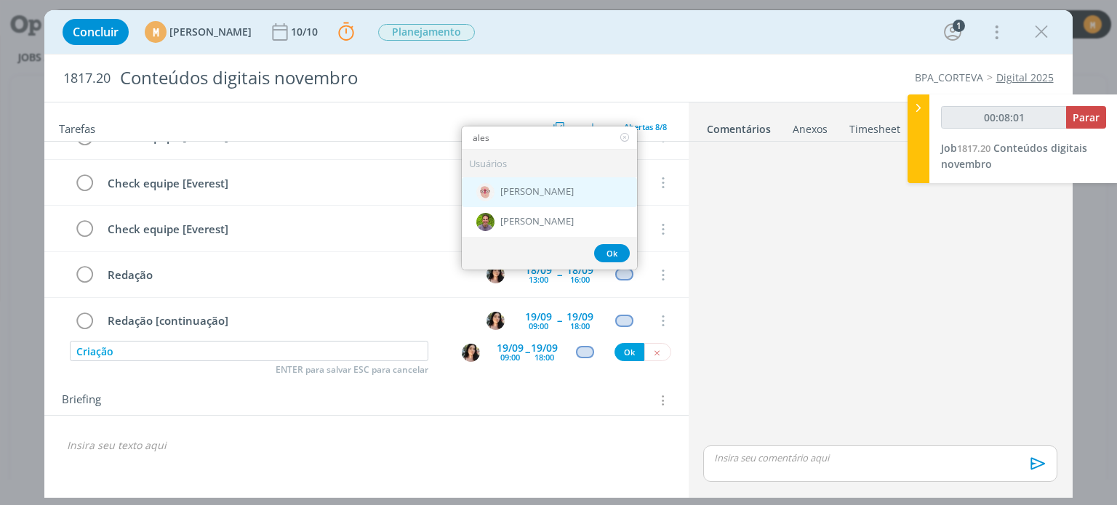
type input "00:08:02"
type input "ales"
click at [555, 188] on span "[PERSON_NAME]" at bounding box center [536, 192] width 73 height 12
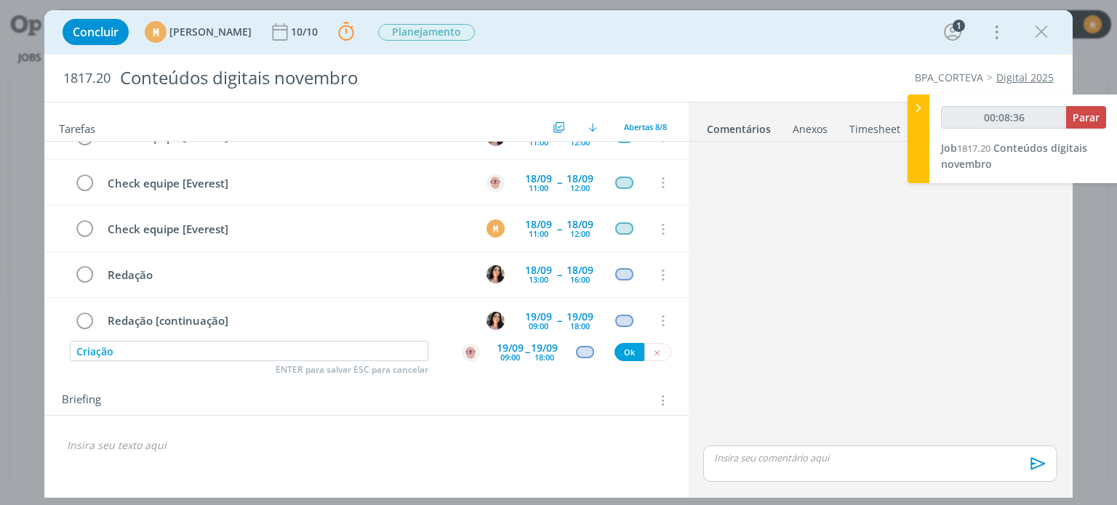
click at [518, 353] on div "09:00" at bounding box center [510, 357] width 20 height 8
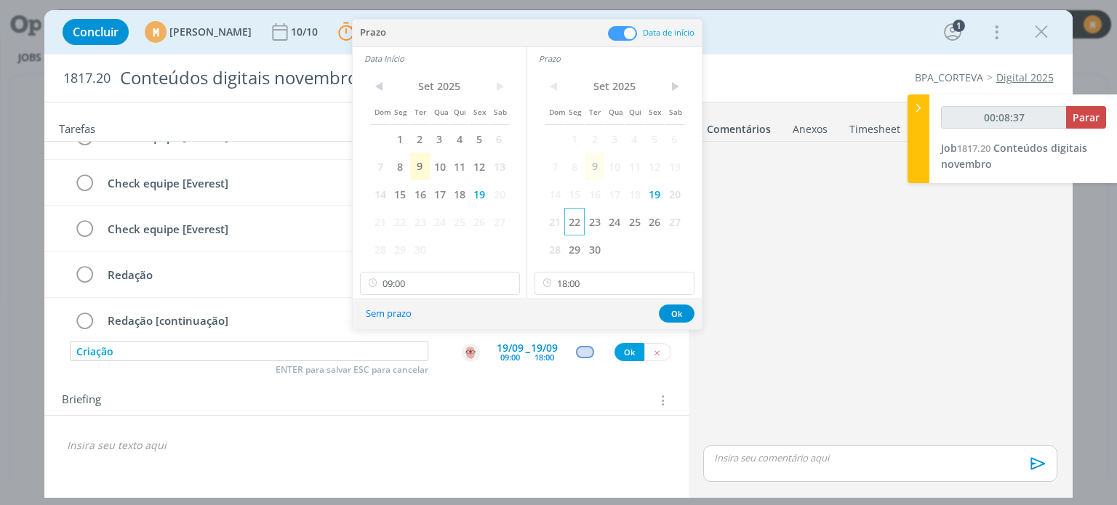
click at [576, 220] on span "22" at bounding box center [574, 222] width 20 height 28
click at [396, 220] on span "22" at bounding box center [400, 222] width 20 height 28
click at [669, 314] on button "Ok" at bounding box center [677, 314] width 36 height 18
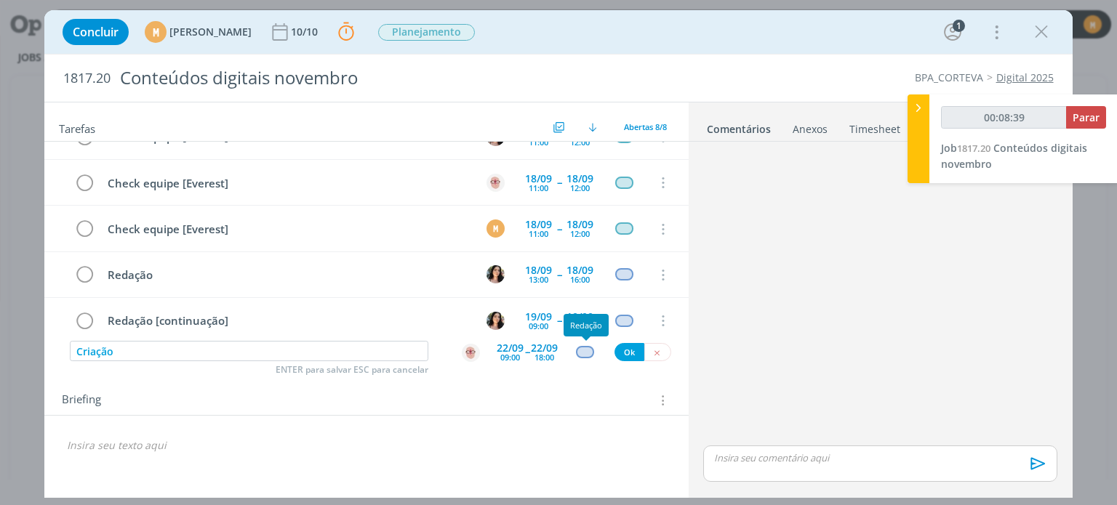
type input "00:08:40"
click at [579, 351] on div "dialog" at bounding box center [585, 352] width 18 height 12
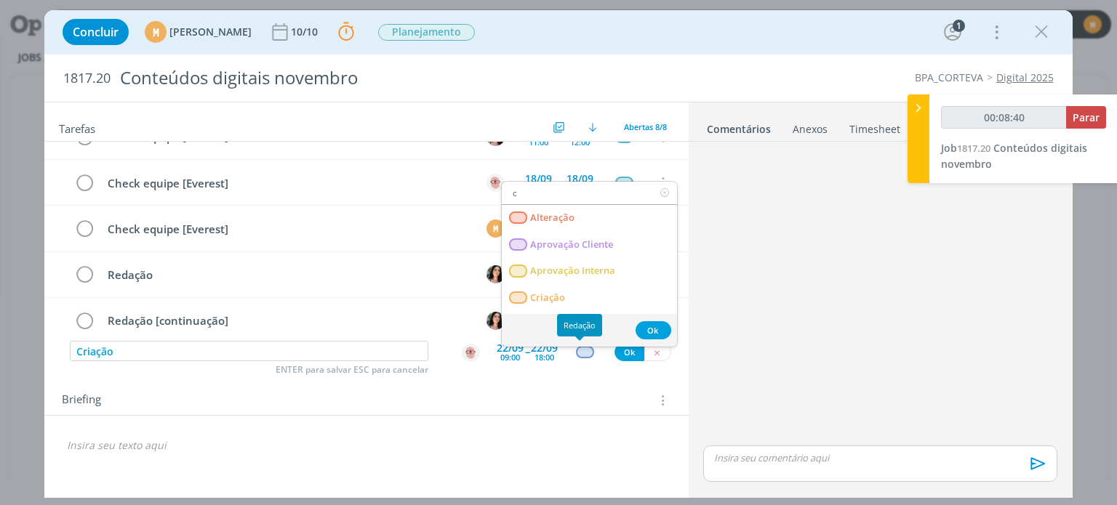
type input "cr"
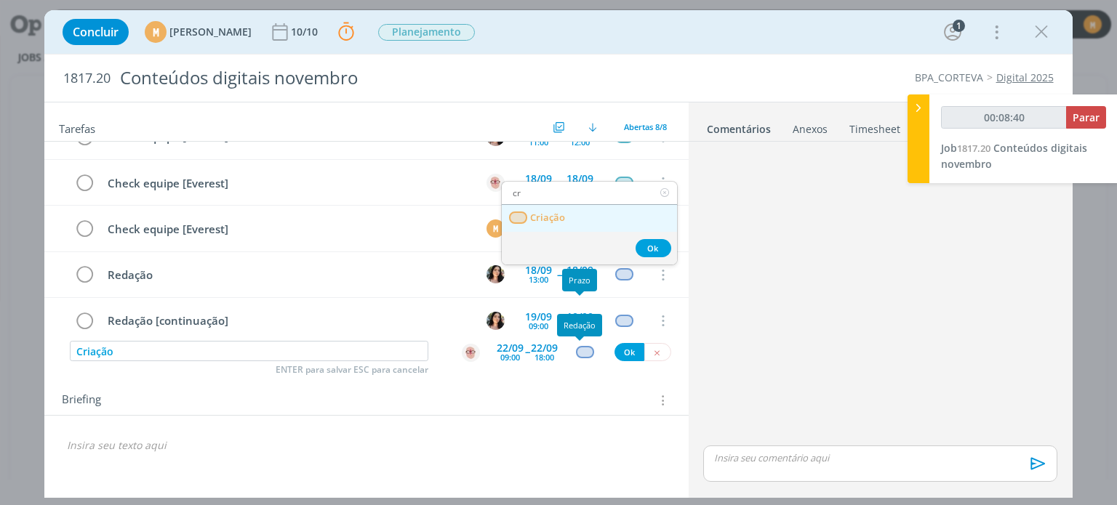
type input "00:08:41"
type input "cr"
click at [600, 213] on link "Criação" at bounding box center [589, 218] width 175 height 27
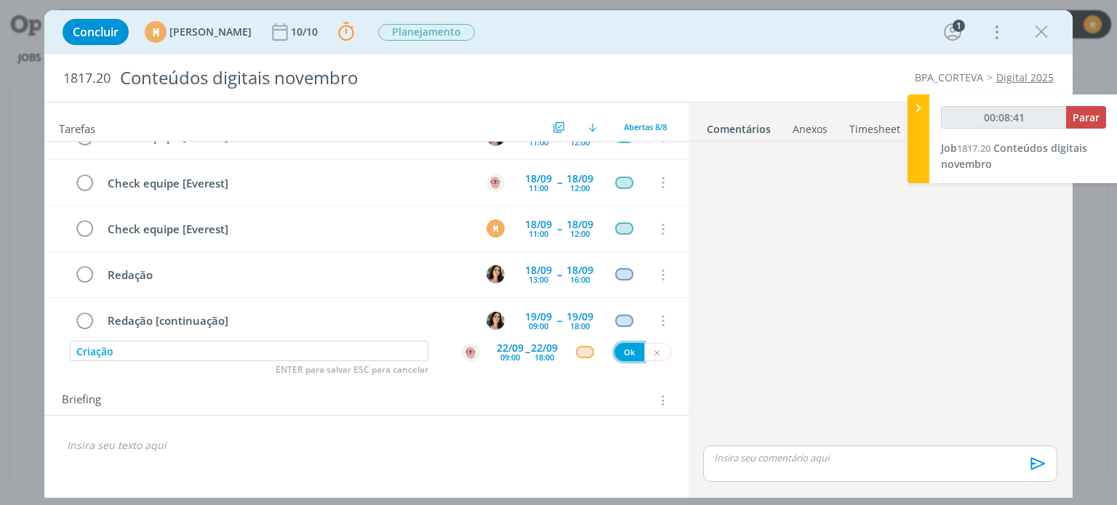
type input "00:08:42"
drag, startPoint x: 626, startPoint y: 346, endPoint x: 553, endPoint y: 365, distance: 75.2
click at [618, 346] on button "Ok" at bounding box center [630, 352] width 30 height 18
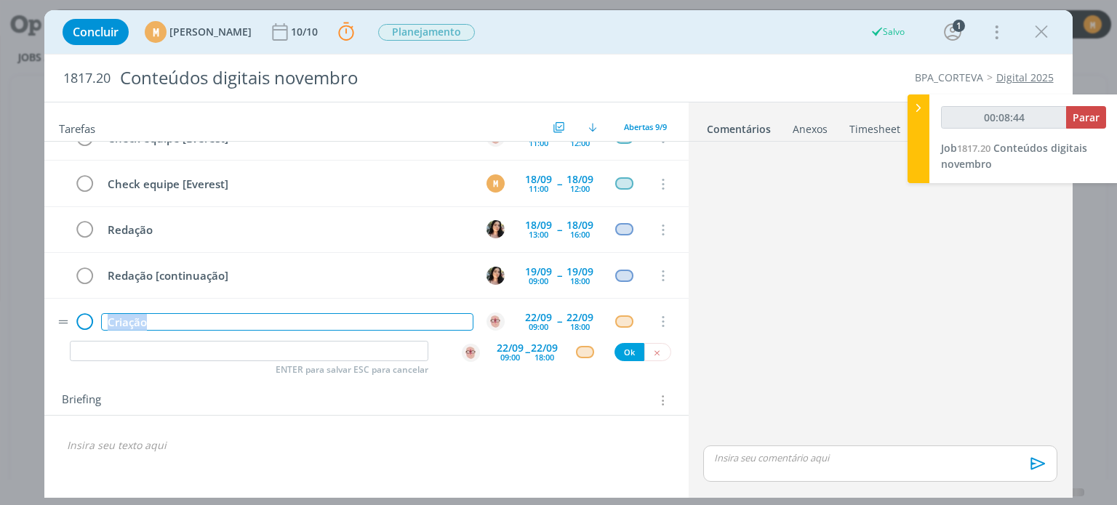
drag, startPoint x: 175, startPoint y: 317, endPoint x: 82, endPoint y: 316, distance: 92.4
click at [82, 316] on tr "Criação 22/09 09:00 -- 22/09 18:00 Cancelar" at bounding box center [366, 322] width 644 height 46
copy div "Criação"
click at [176, 353] on input "dialog" at bounding box center [249, 351] width 359 height 20
type input "00:08:46"
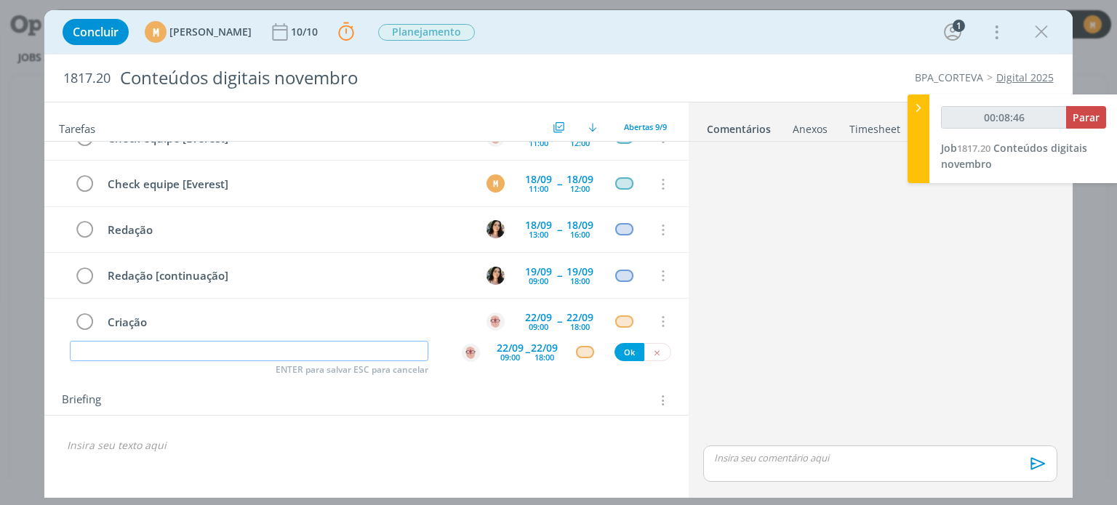
paste input "Criação"
type input "Criação"
type input "00:08:47"
type input "Criação"
click at [511, 348] on div "22/09" at bounding box center [510, 348] width 27 height 10
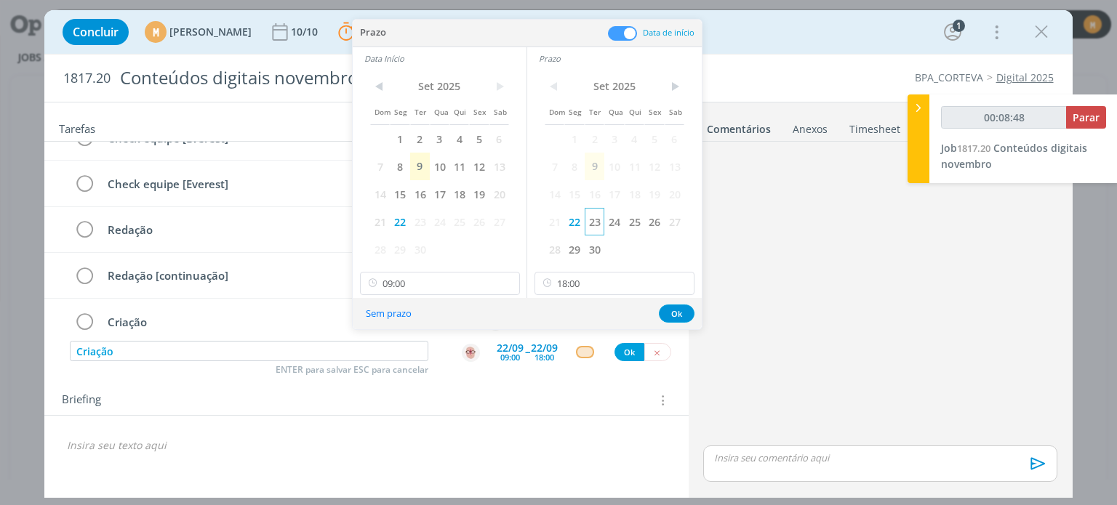
click at [599, 220] on span "23" at bounding box center [595, 222] width 20 height 28
click at [422, 226] on span "23" at bounding box center [420, 222] width 20 height 28
click at [676, 318] on button "Ok" at bounding box center [677, 314] width 36 height 18
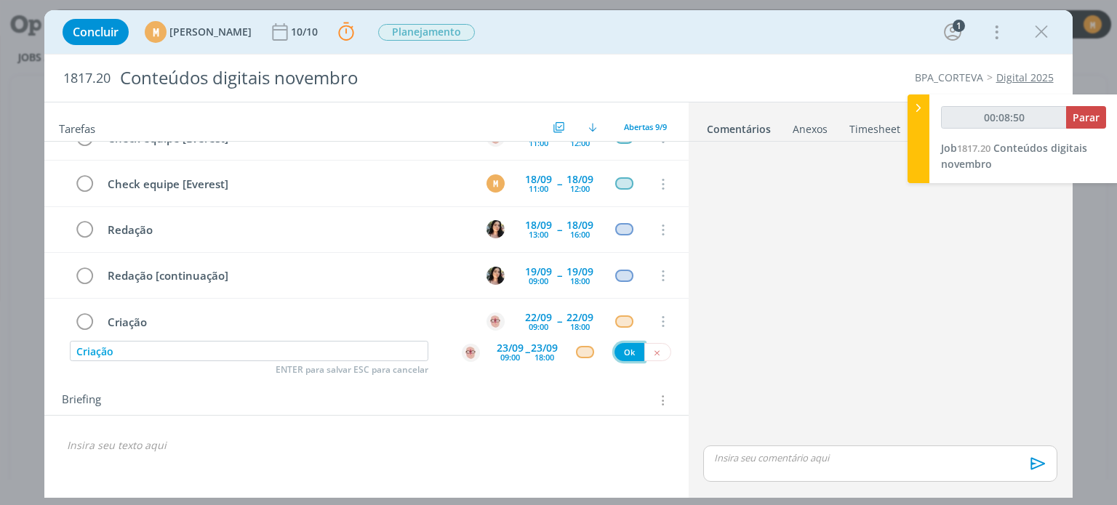
type input "00:08:51"
click at [628, 354] on button "Ok" at bounding box center [630, 352] width 30 height 18
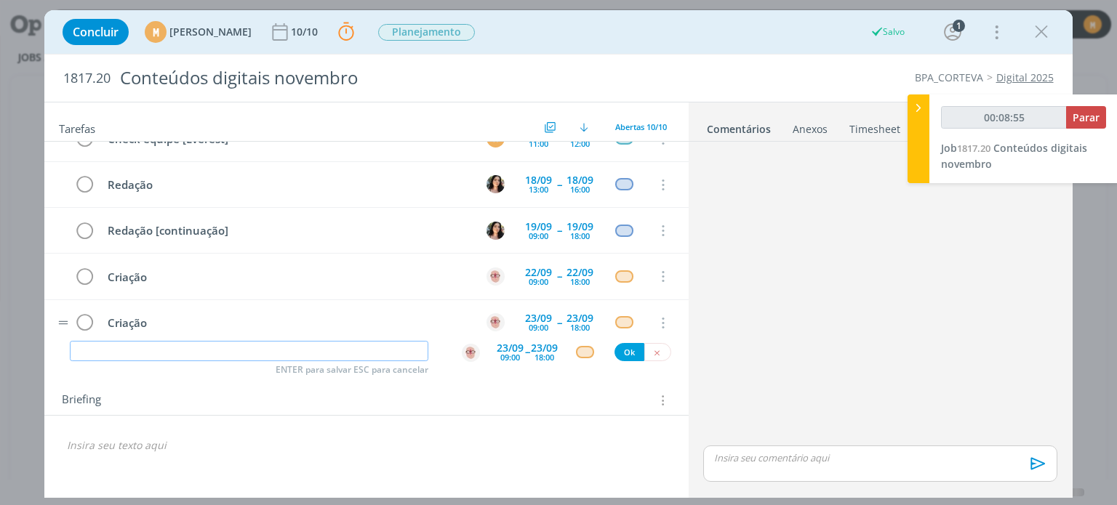
scroll to position [268, 0]
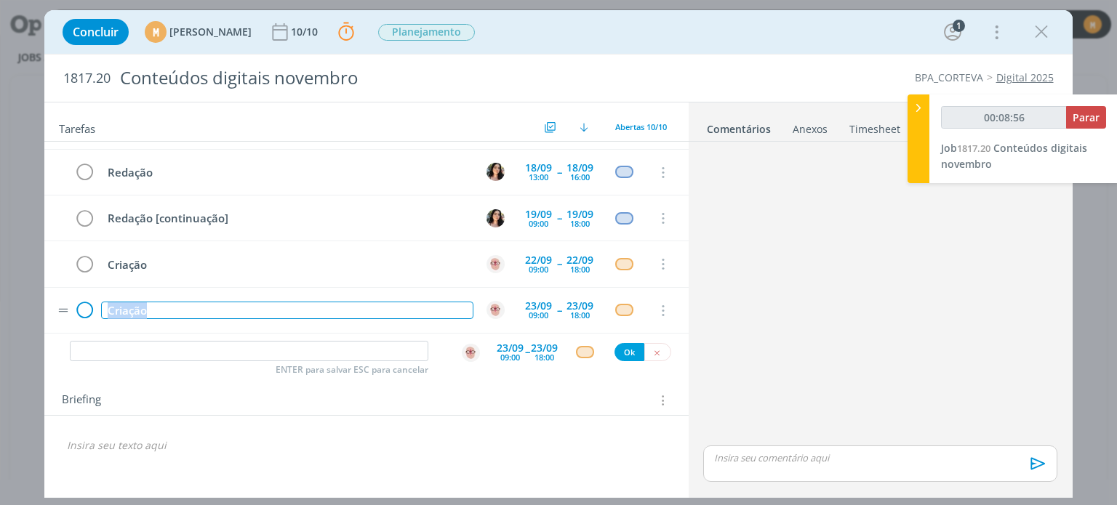
drag, startPoint x: 173, startPoint y: 300, endPoint x: 93, endPoint y: 303, distance: 80.1
click at [93, 303] on tr "Criação 23/09 09:00 -- 23/09 18:00 Cancelar" at bounding box center [366, 311] width 644 height 46
copy div "Criação"
type input "00:08:57"
click at [169, 358] on input "dialog" at bounding box center [249, 351] width 359 height 20
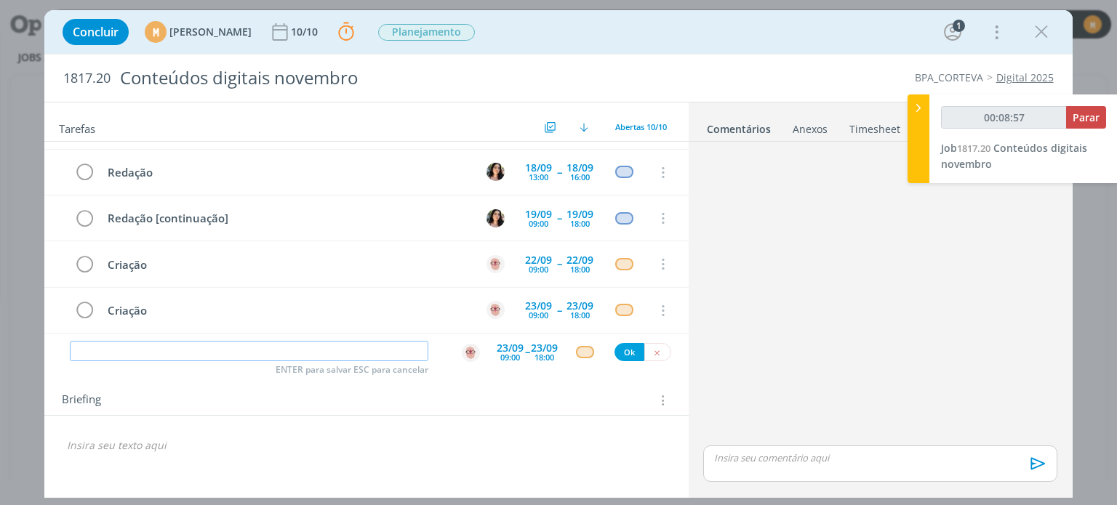
paste input "Criação"
type input "Criação"
type input "00:08:59"
type input "Criação"
type input "00:09:02"
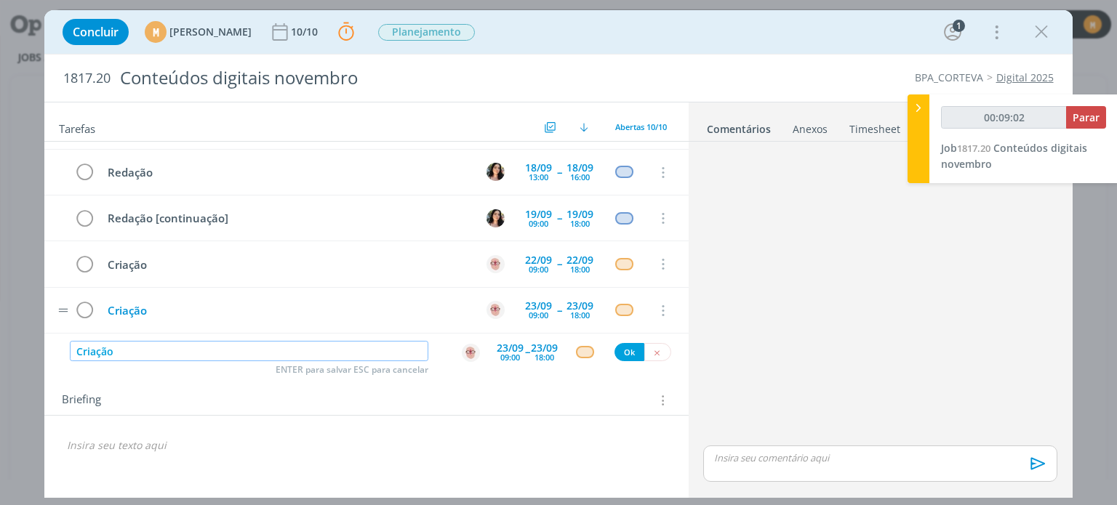
type input "Criação"
click at [218, 302] on div "Criação" at bounding box center [287, 311] width 372 height 18
click at [228, 344] on input "Criação" at bounding box center [249, 351] width 359 height 20
type input "00:09:20"
type input "Criação ["
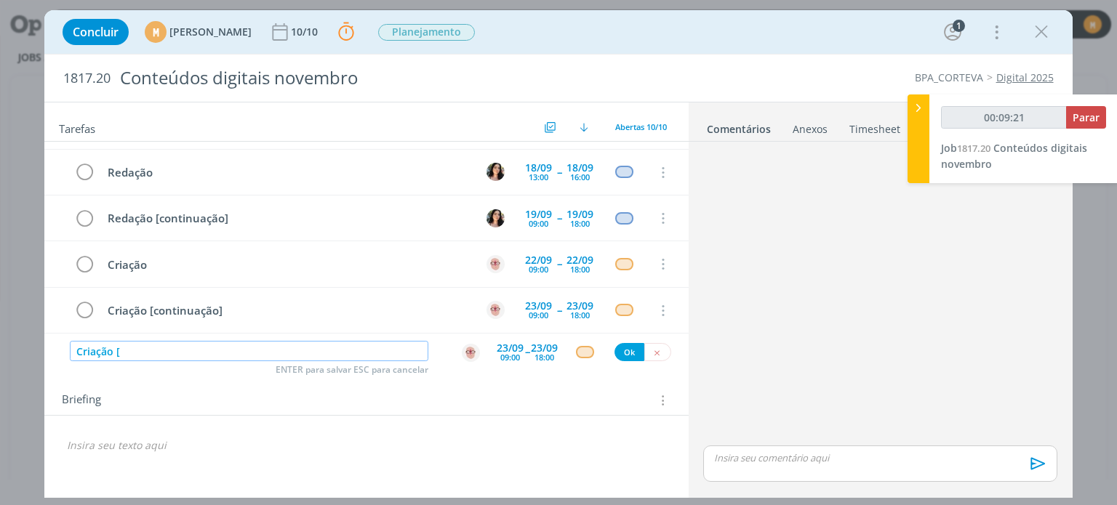
type input "00:09:22"
type input "Criação [con"
type input "00:09:23"
type input "Criação [contin"
type input "00:09:24"
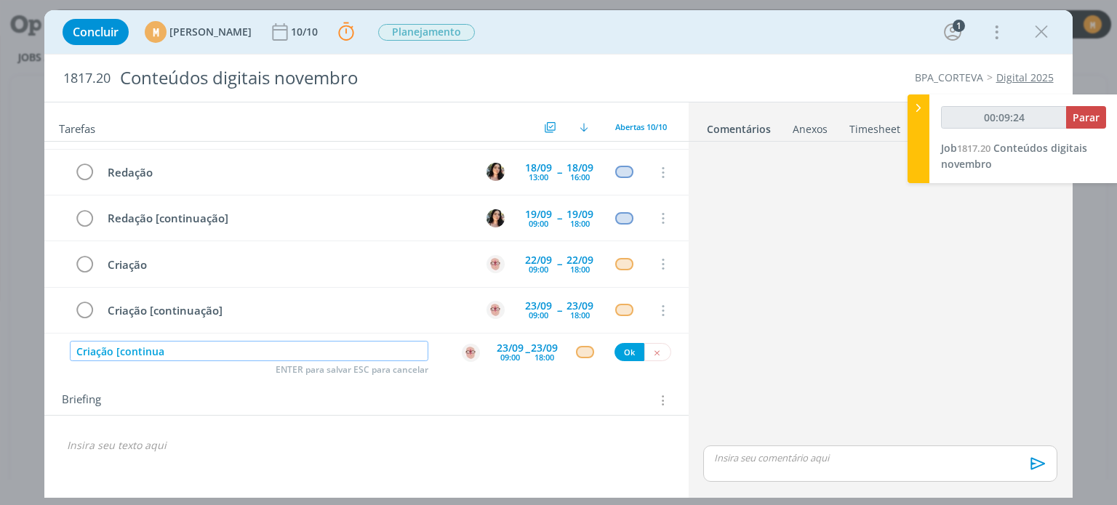
type input "Criação [continuaç"
type input "00:09:25"
type input "Criação [continuação +"
type input "00:09:26"
type input "Criação [continuação +"
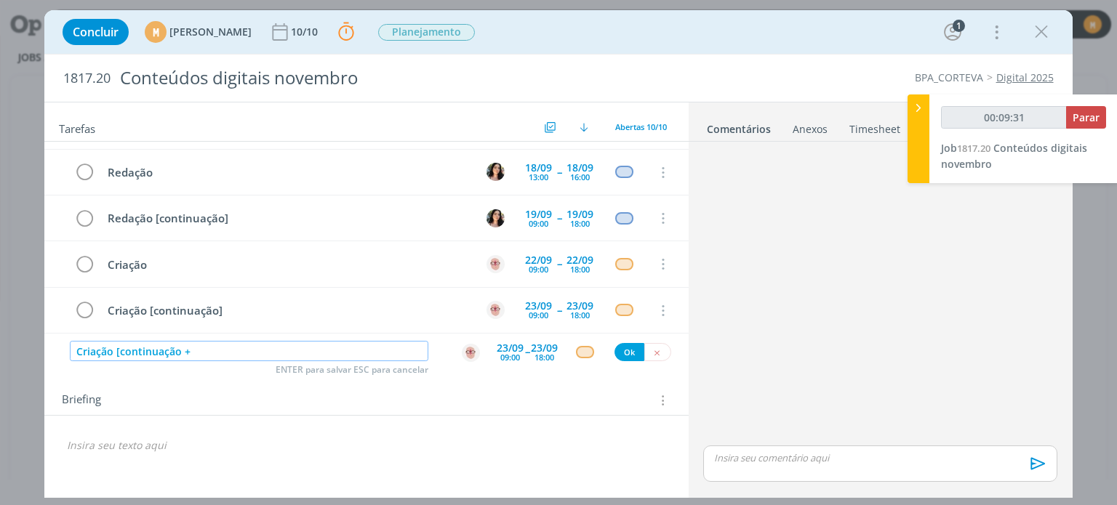
type input "00:09:32"
click at [506, 344] on div "23/09" at bounding box center [510, 348] width 27 height 10
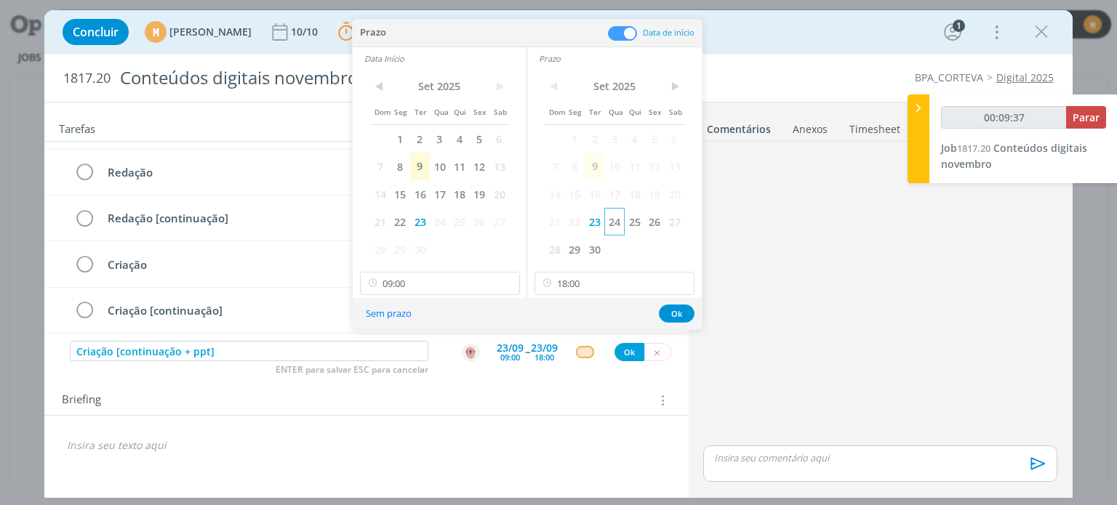
click at [620, 220] on span "24" at bounding box center [614, 222] width 20 height 28
click at [436, 223] on span "24" at bounding box center [440, 222] width 20 height 28
click at [666, 311] on button "Ok" at bounding box center [677, 314] width 36 height 18
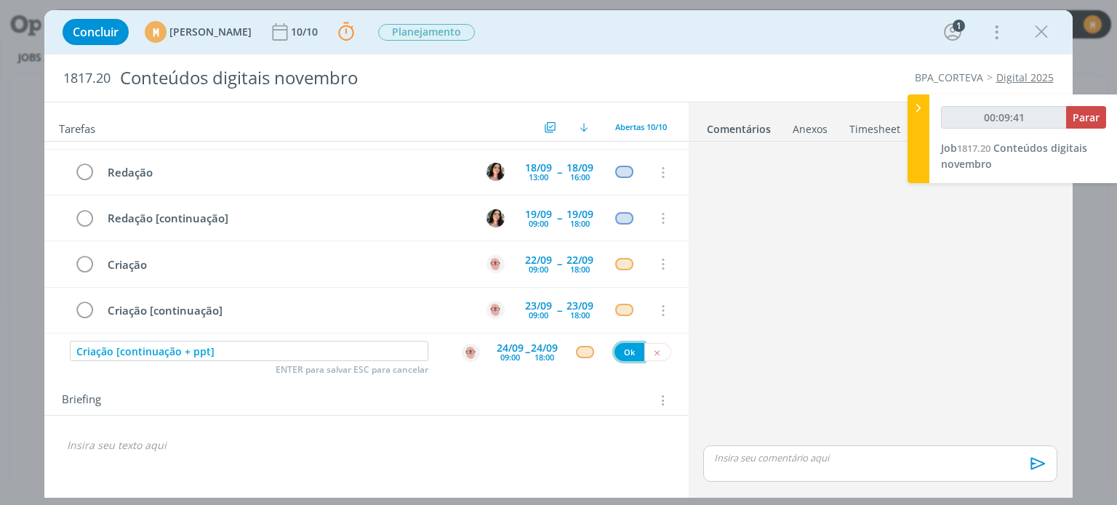
click at [628, 345] on button "Ok" at bounding box center [630, 352] width 30 height 18
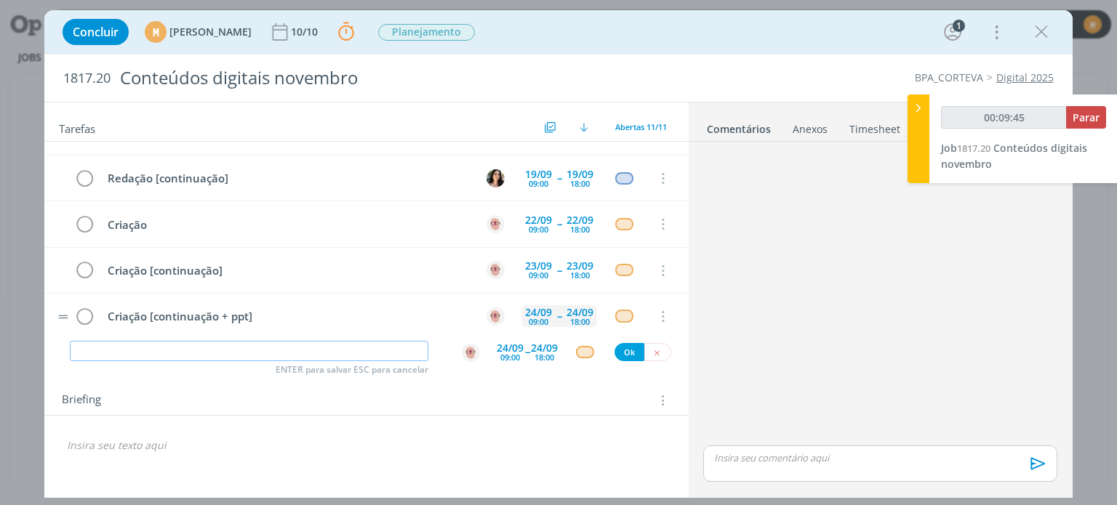
scroll to position [314, 0]
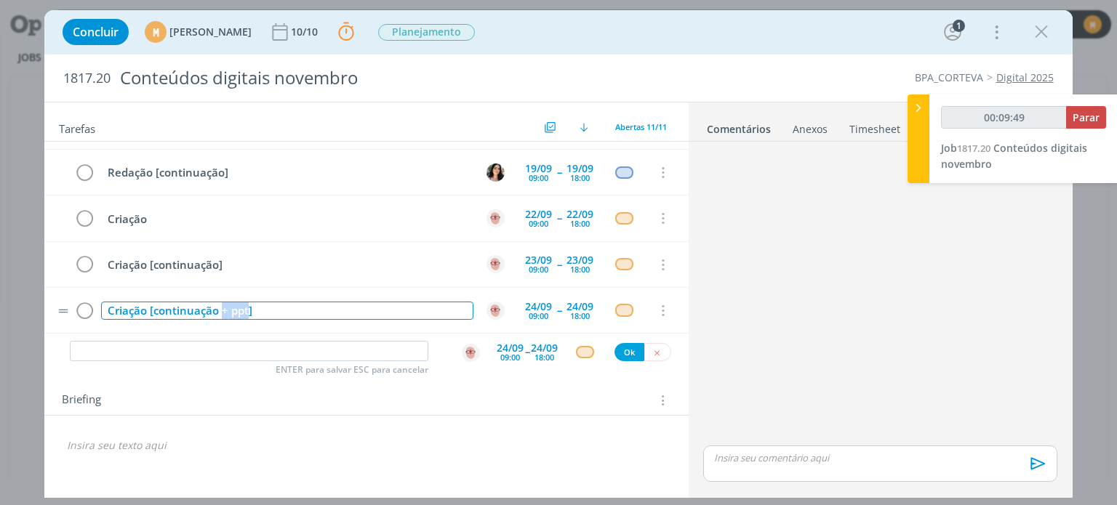
drag, startPoint x: 221, startPoint y: 302, endPoint x: 247, endPoint y: 305, distance: 25.7
click at [247, 305] on div "Criação [continuação + ppt]" at bounding box center [287, 311] width 372 height 18
click at [613, 396] on div "Briefing Briefings Predefinidos Versões do Briefing Ver Briefing do Projeto" at bounding box center [368, 400] width 612 height 19
click at [242, 342] on input "dialog" at bounding box center [249, 351] width 359 height 20
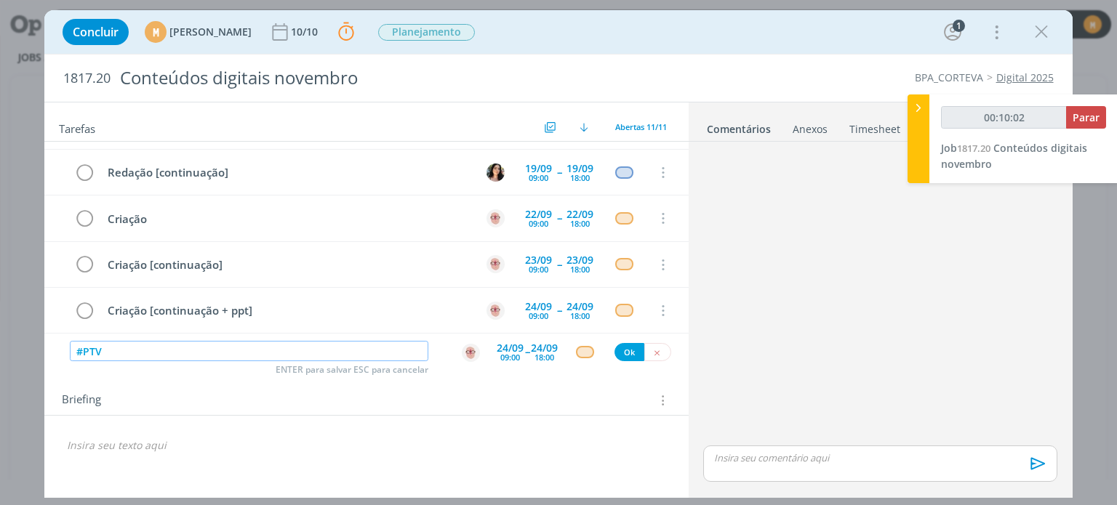
click at [471, 351] on img "dialog" at bounding box center [471, 353] width 18 height 18
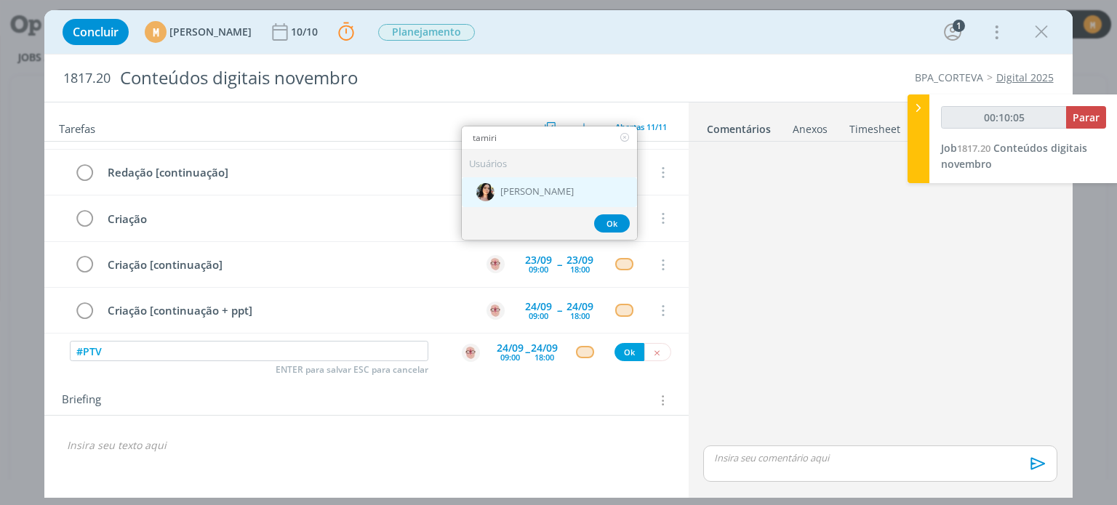
click at [574, 177] on div "[PERSON_NAME]" at bounding box center [549, 192] width 175 height 30
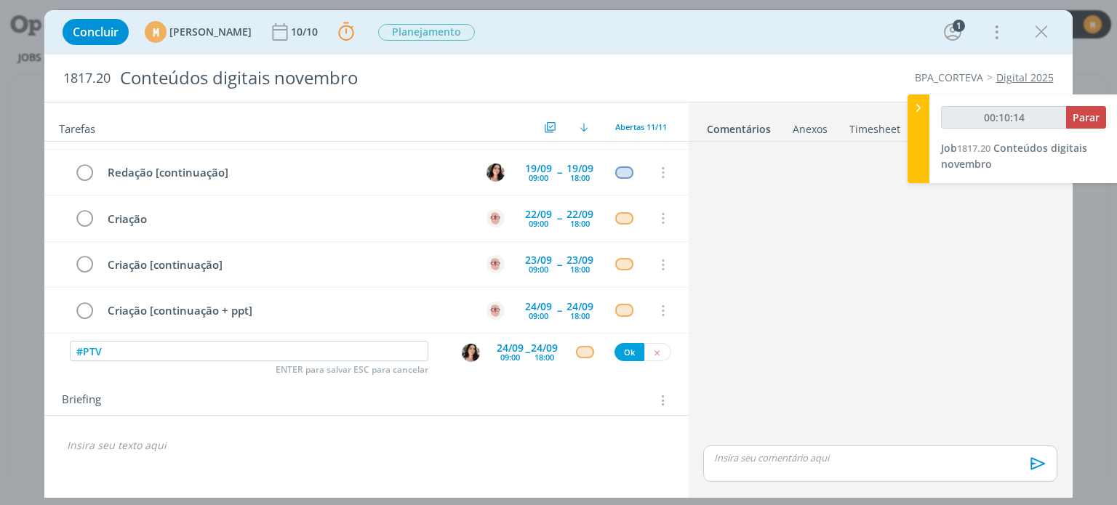
click at [516, 359] on div "09:00" at bounding box center [510, 357] width 20 height 8
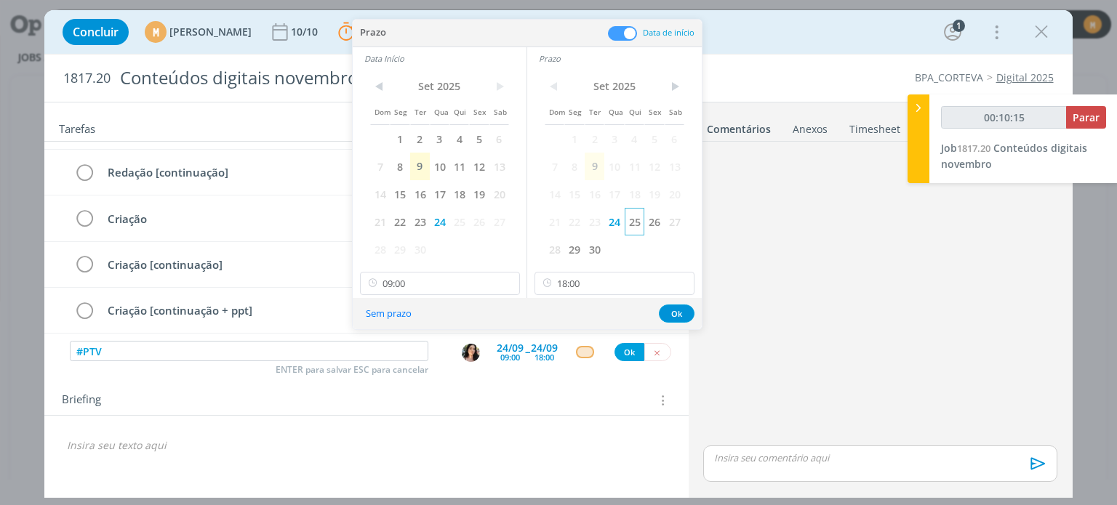
click at [640, 219] on span "25" at bounding box center [635, 222] width 20 height 28
click at [464, 226] on span "25" at bounding box center [459, 222] width 20 height 28
click at [602, 275] on input "18:00" at bounding box center [615, 283] width 160 height 23
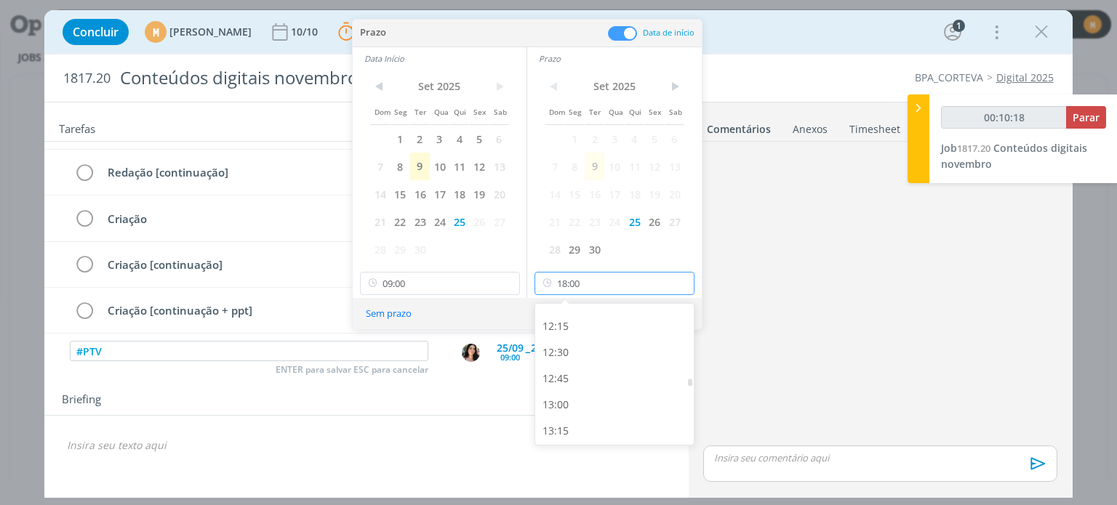
scroll to position [1266, 0]
click at [551, 317] on div "12:00" at bounding box center [616, 308] width 163 height 26
click at [670, 319] on button "Ok" at bounding box center [677, 314] width 36 height 18
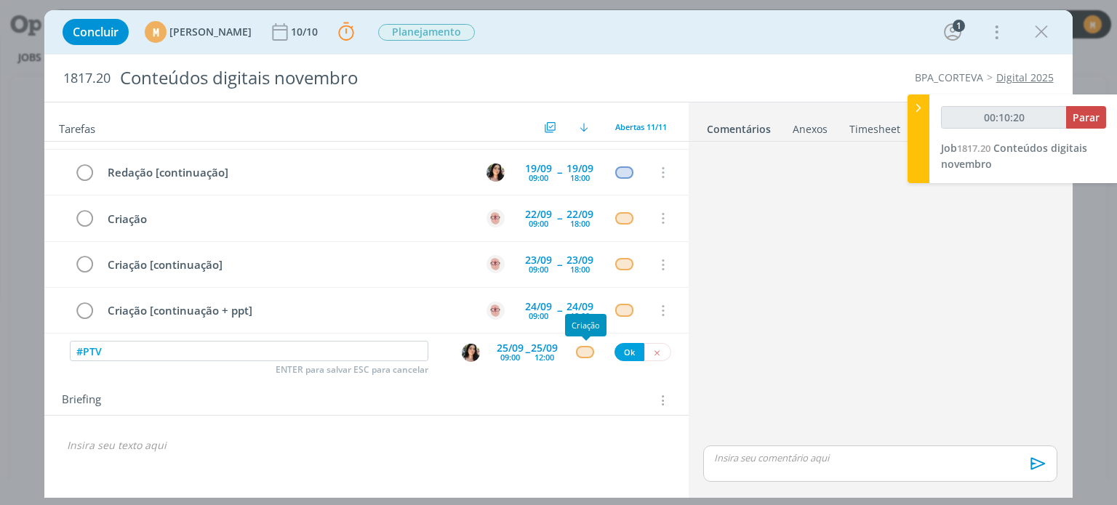
click at [586, 353] on div "dialog" at bounding box center [585, 352] width 18 height 12
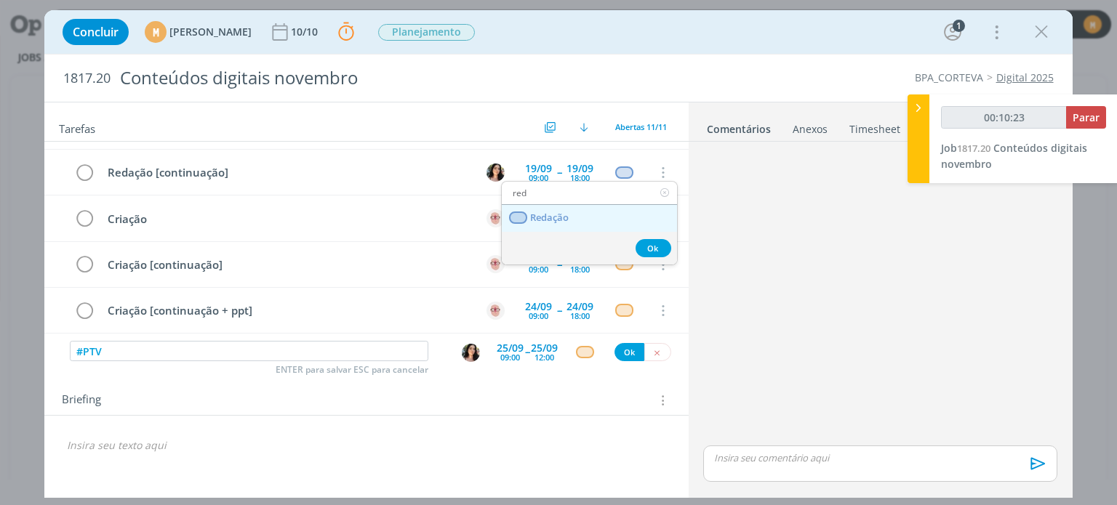
click at [560, 215] on span "Redação" at bounding box center [550, 218] width 39 height 12
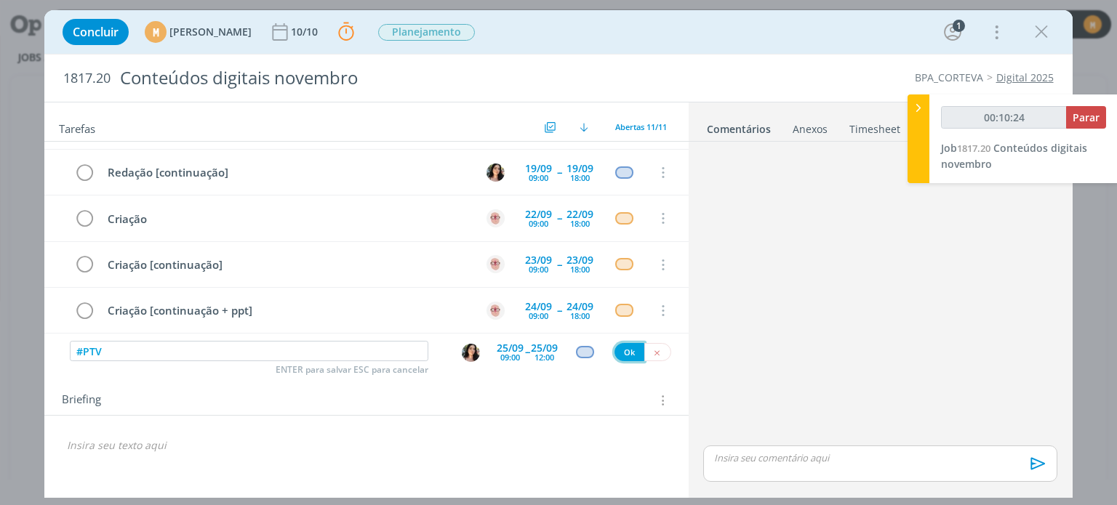
click at [620, 351] on button "Ok" at bounding box center [630, 352] width 30 height 18
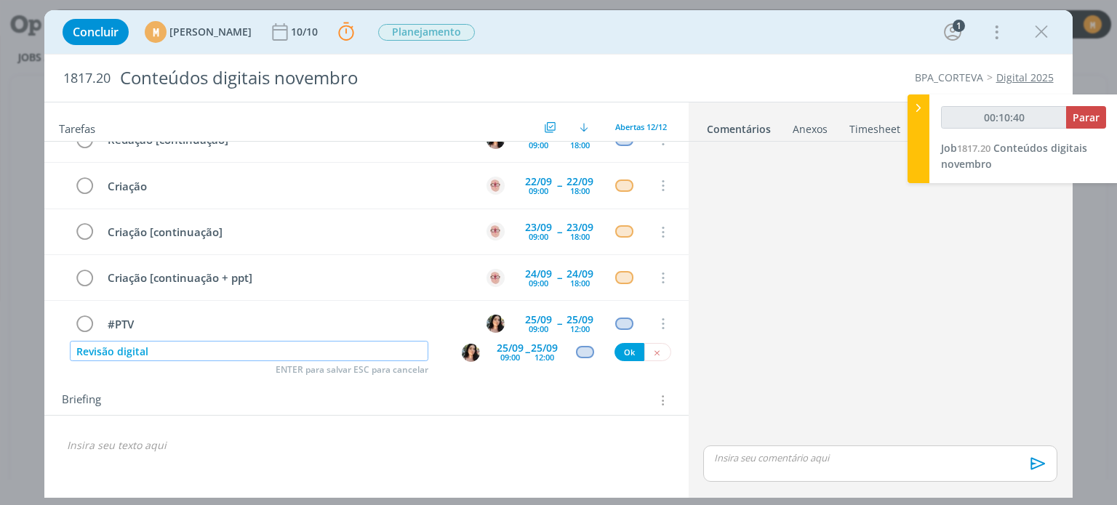
click at [473, 351] on img "dialog" at bounding box center [471, 353] width 18 height 18
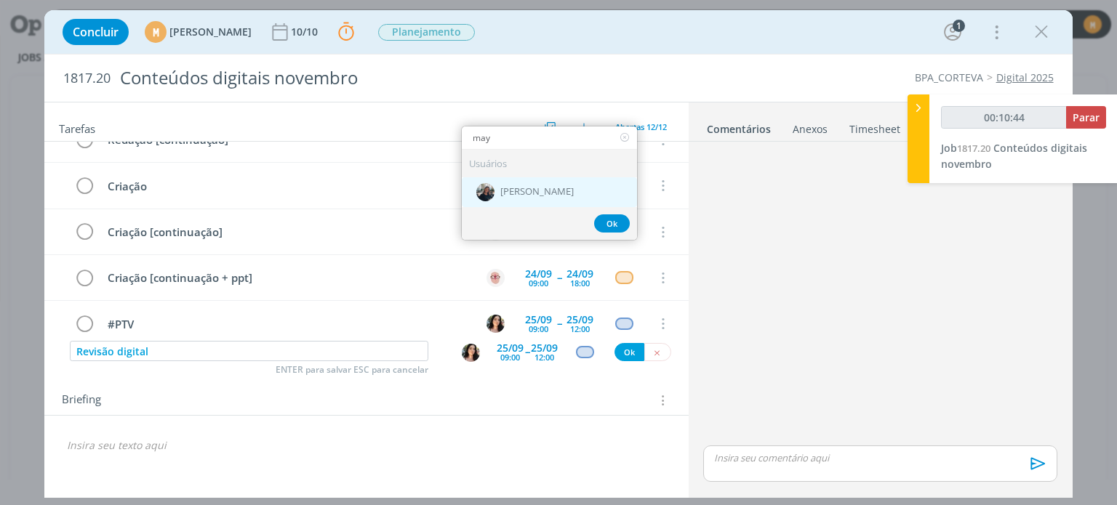
click at [524, 180] on div "[PERSON_NAME]" at bounding box center [549, 192] width 175 height 30
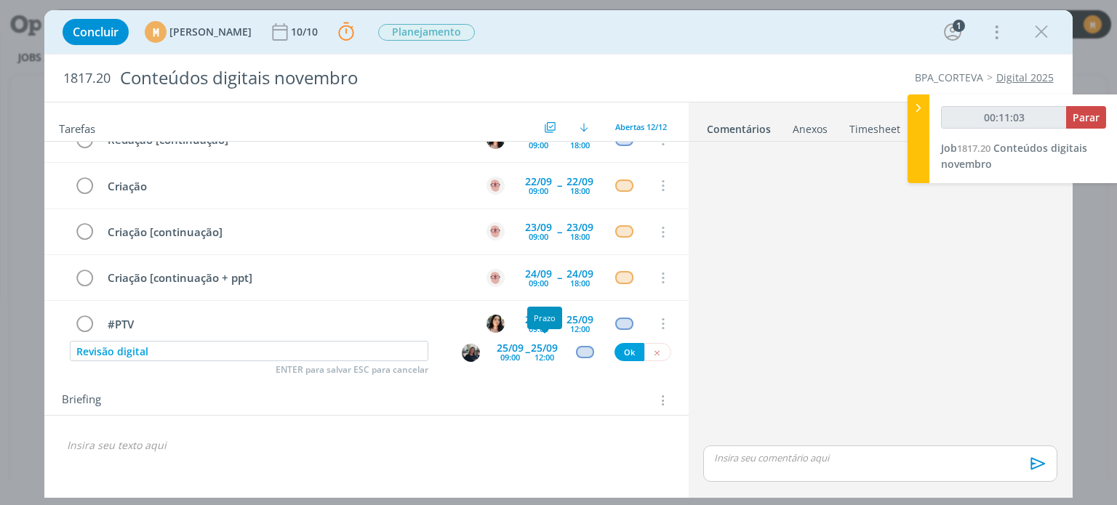
click at [543, 349] on div "25/09" at bounding box center [544, 348] width 27 height 10
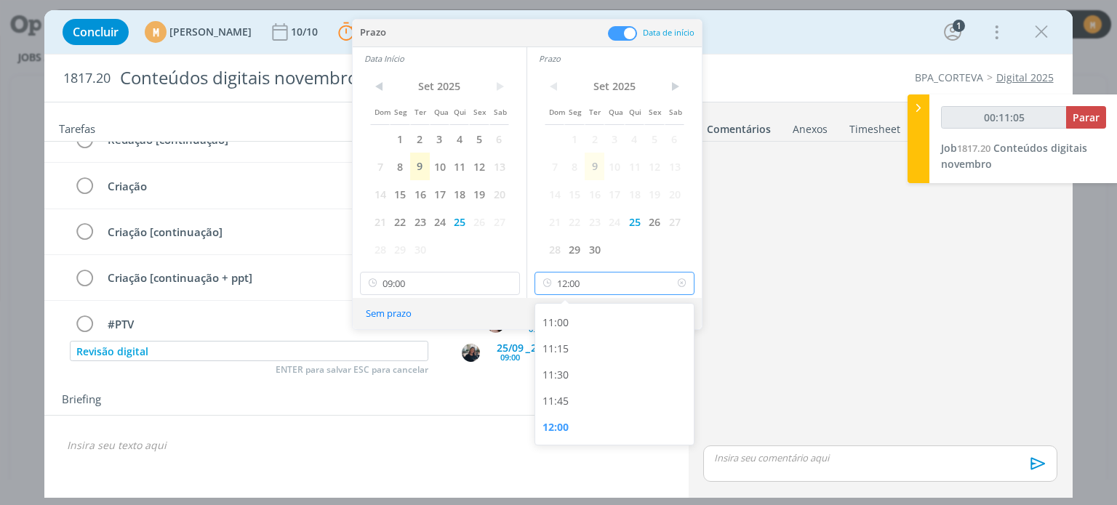
click at [605, 279] on input "12:00" at bounding box center [615, 283] width 160 height 23
click at [608, 329] on div "14:30" at bounding box center [616, 326] width 163 height 26
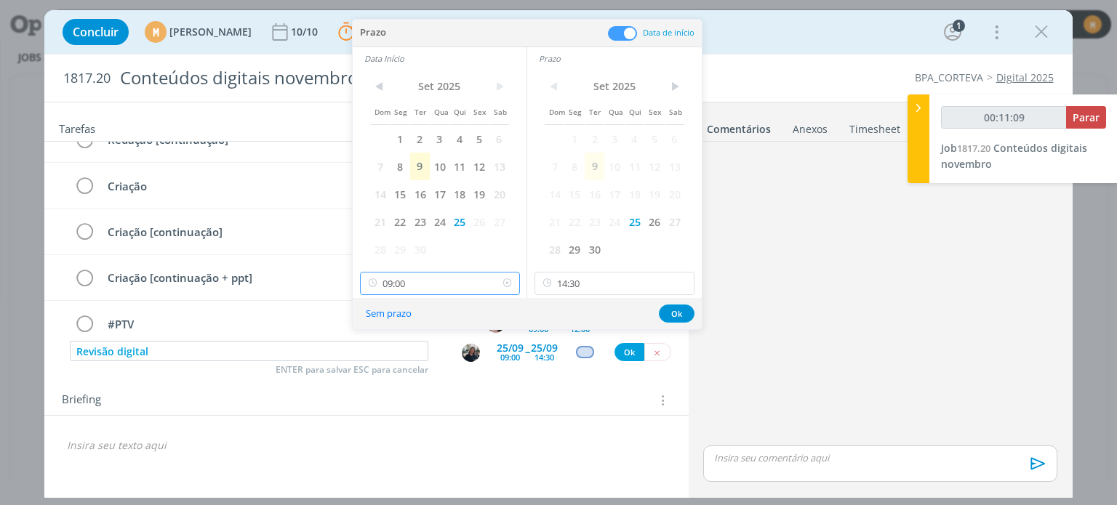
click at [456, 281] on input "09:00" at bounding box center [440, 283] width 160 height 23
click at [428, 334] on div "13:00" at bounding box center [441, 337] width 163 height 26
click at [638, 283] on input "14:30" at bounding box center [615, 283] width 160 height 23
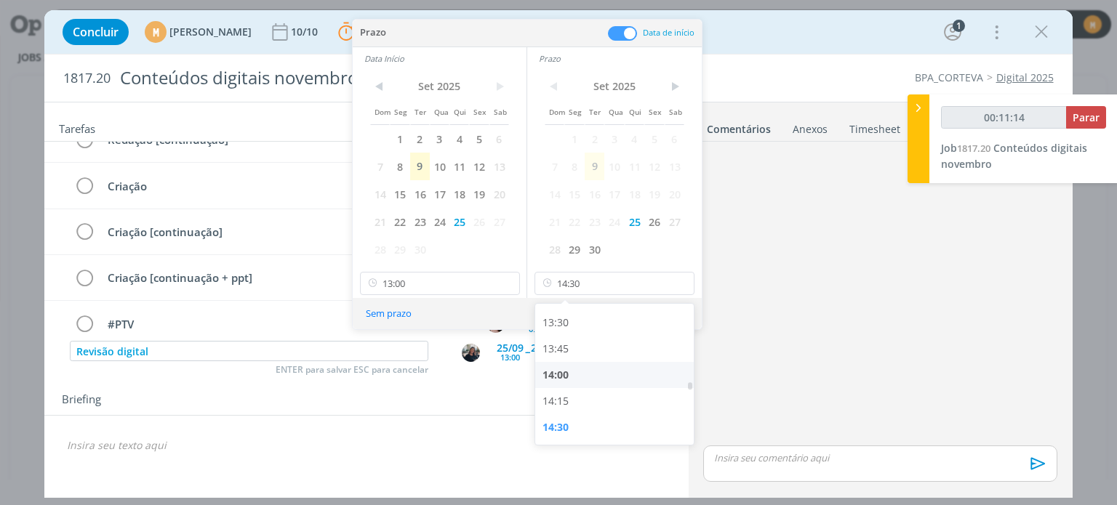
click at [580, 373] on div "14:00" at bounding box center [616, 375] width 163 height 26
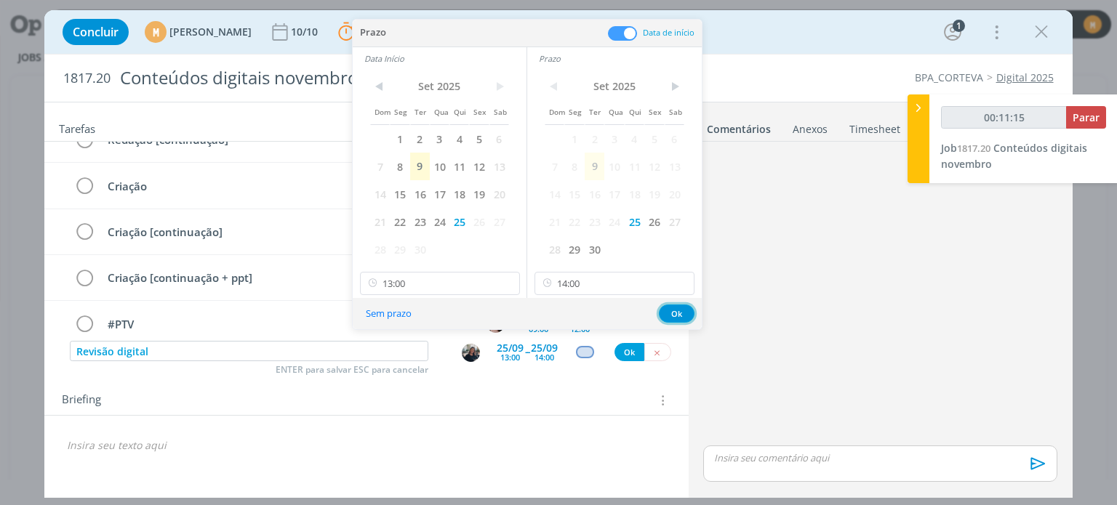
click at [684, 311] on button "Ok" at bounding box center [677, 314] width 36 height 18
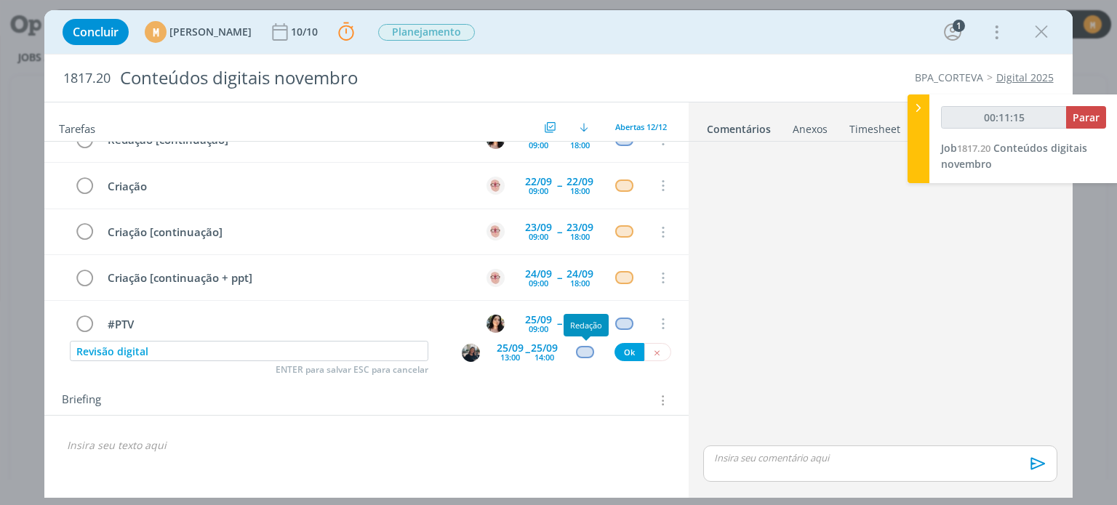
click at [585, 353] on div "dialog" at bounding box center [585, 352] width 18 height 12
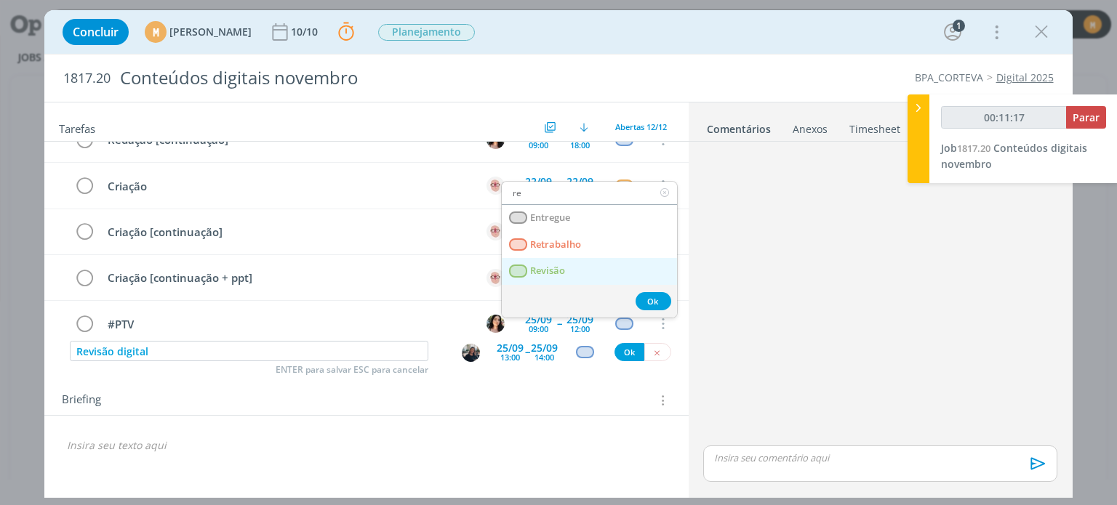
click at [576, 278] on link "Revisão" at bounding box center [589, 271] width 175 height 27
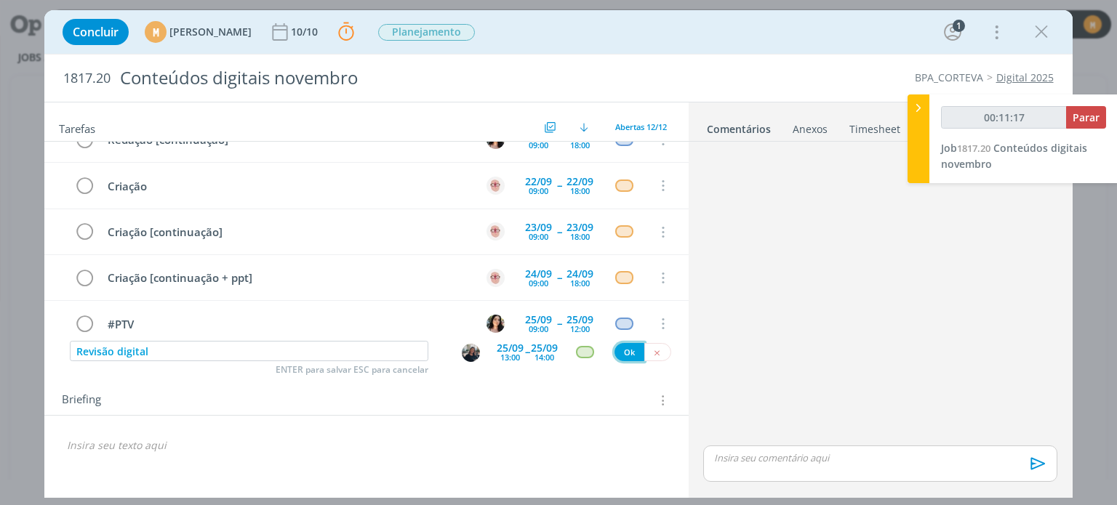
click at [630, 354] on button "Ok" at bounding box center [630, 352] width 30 height 18
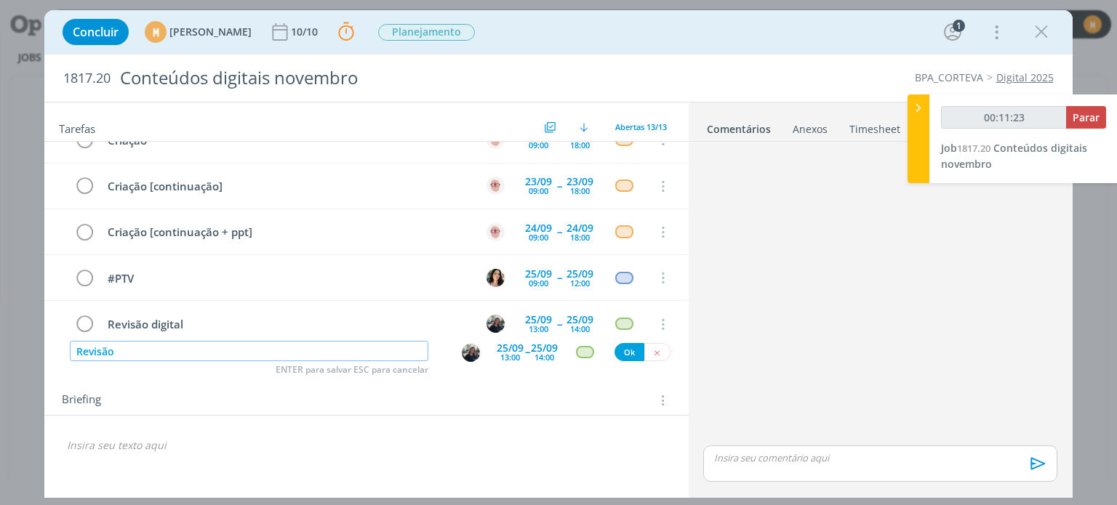
click at [468, 356] on img "dialog" at bounding box center [471, 353] width 18 height 18
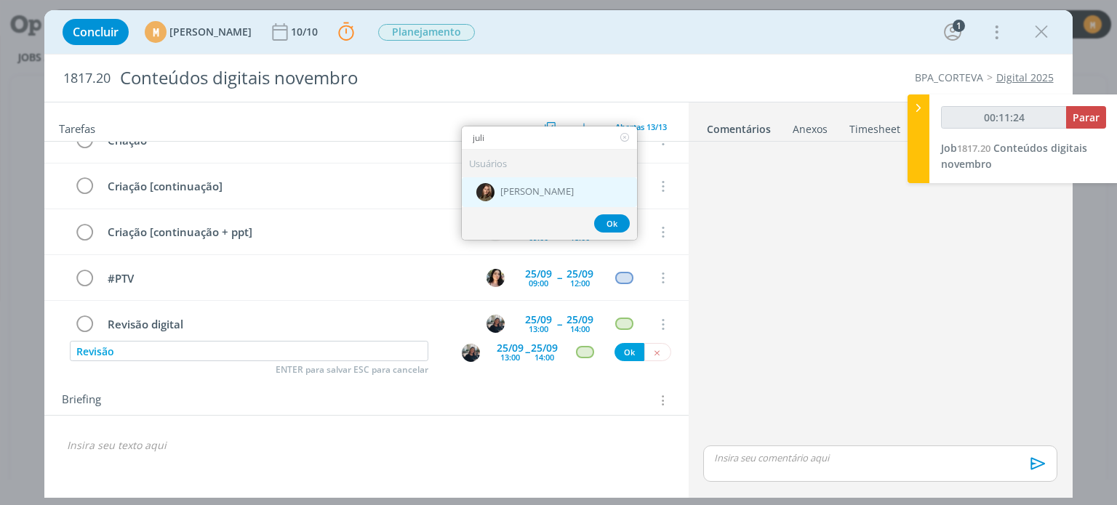
click at [541, 193] on span "[PERSON_NAME]" at bounding box center [536, 192] width 73 height 12
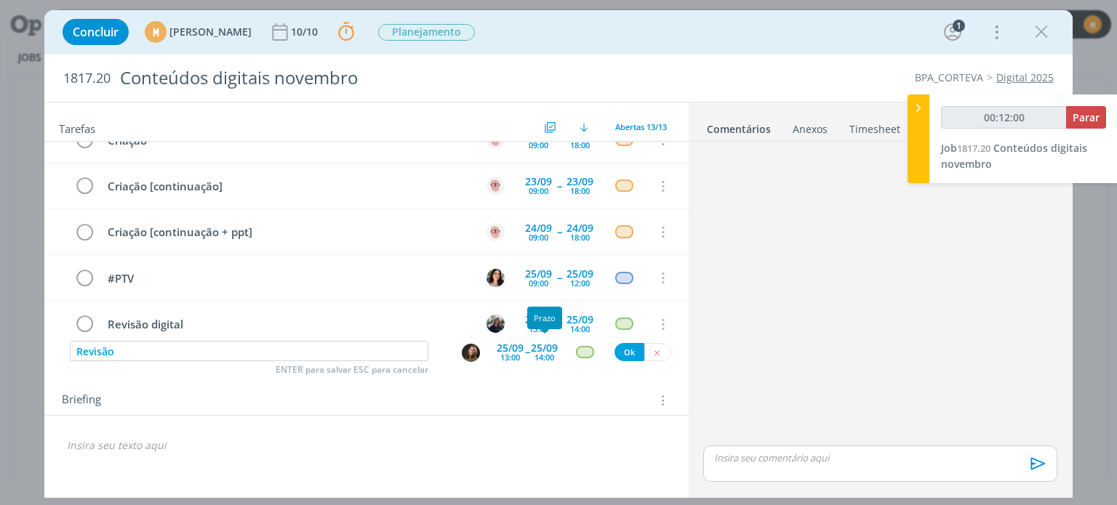
click at [540, 349] on div "25/09" at bounding box center [544, 348] width 27 height 10
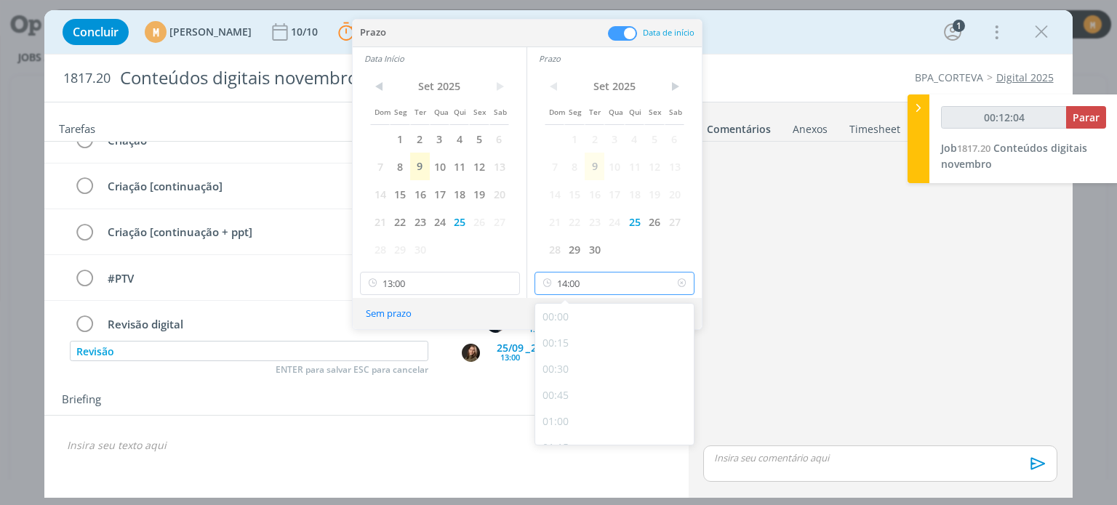
click at [608, 289] on input "14:00" at bounding box center [615, 283] width 160 height 23
click at [577, 361] on div "17:30" at bounding box center [616, 358] width 163 height 26
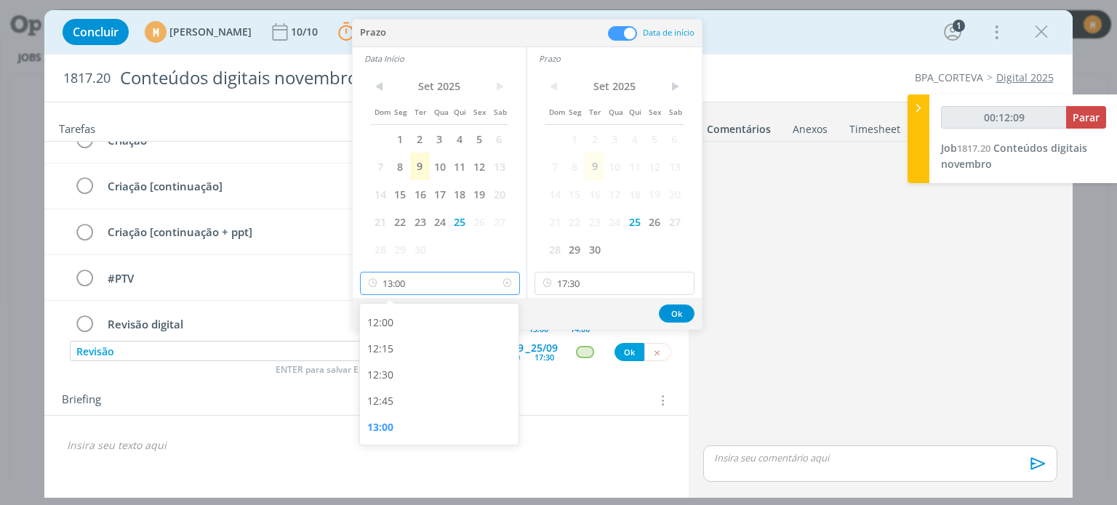
click at [439, 279] on input "13:00" at bounding box center [440, 283] width 160 height 23
click at [430, 389] on div "14:00" at bounding box center [441, 387] width 163 height 26
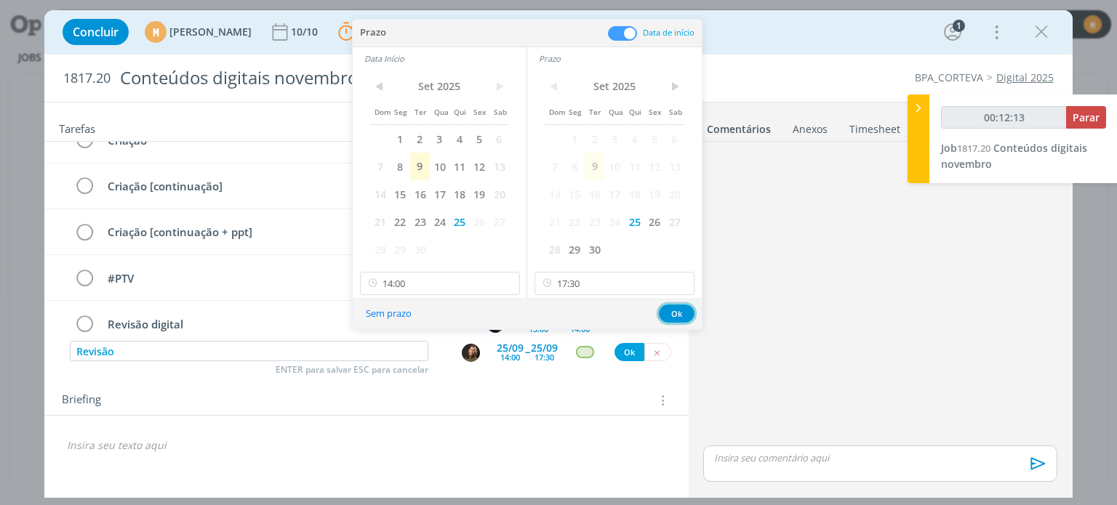
click at [669, 311] on button "Ok" at bounding box center [677, 314] width 36 height 18
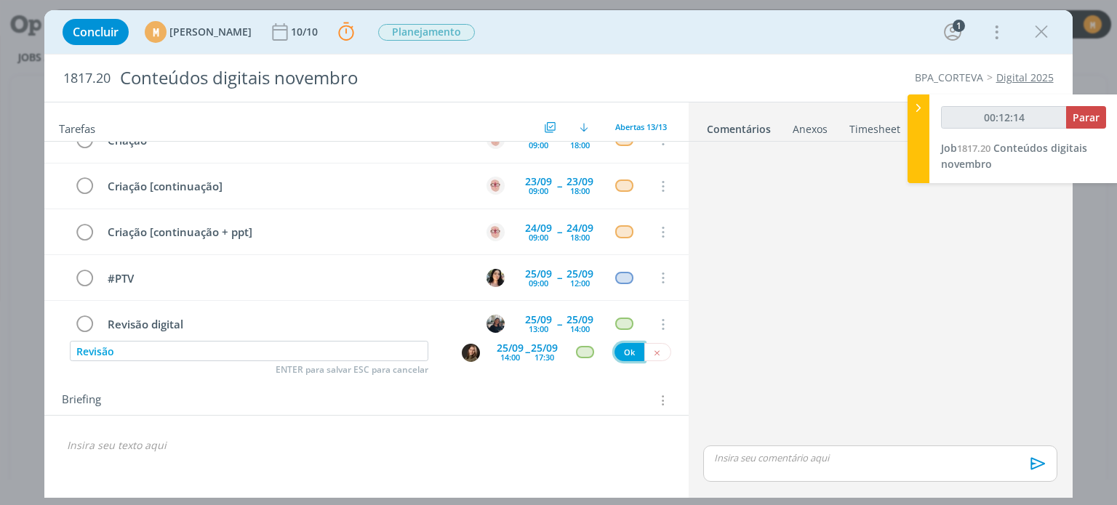
click at [631, 351] on button "Ok" at bounding box center [630, 352] width 30 height 18
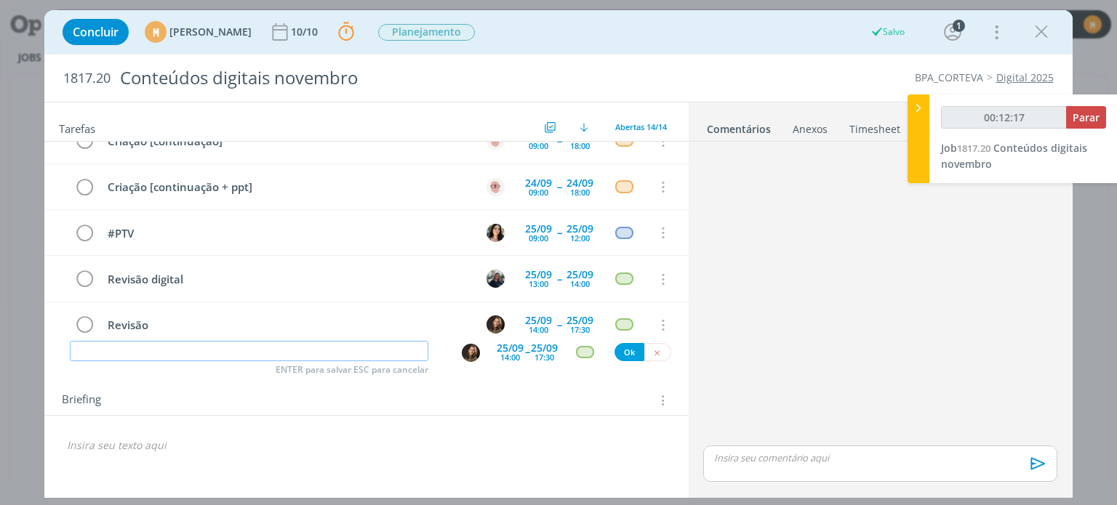
click at [203, 352] on input "dialog" at bounding box center [249, 351] width 359 height 20
click at [466, 351] on img "dialog" at bounding box center [471, 353] width 18 height 18
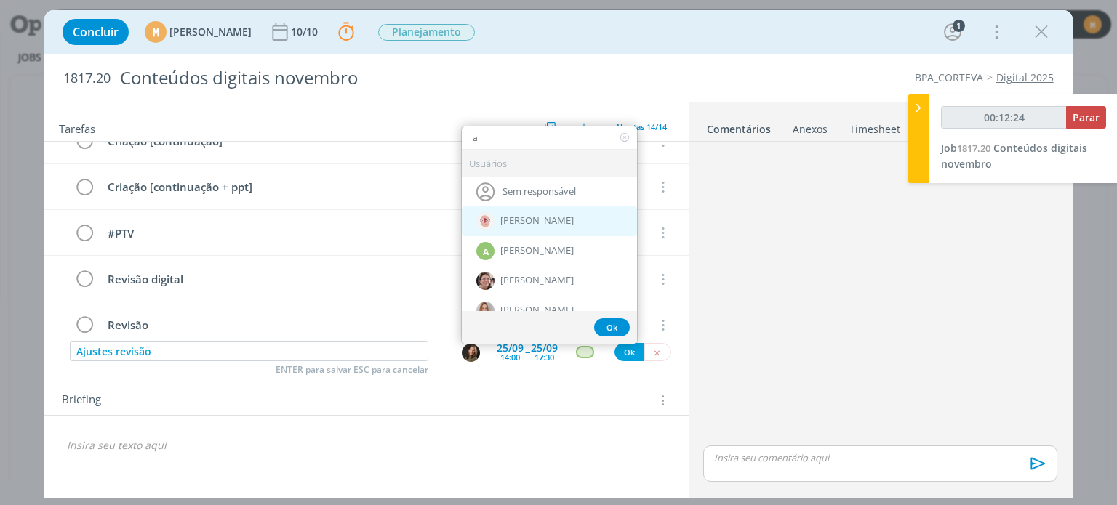
click at [527, 226] on div "[PERSON_NAME]" at bounding box center [549, 222] width 175 height 30
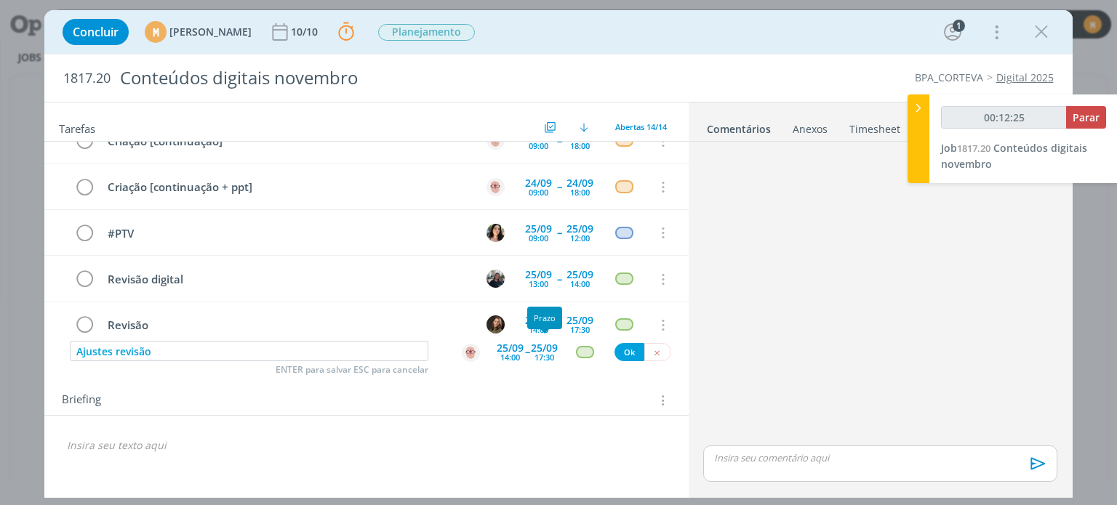
click at [541, 345] on div "25/09" at bounding box center [544, 348] width 27 height 10
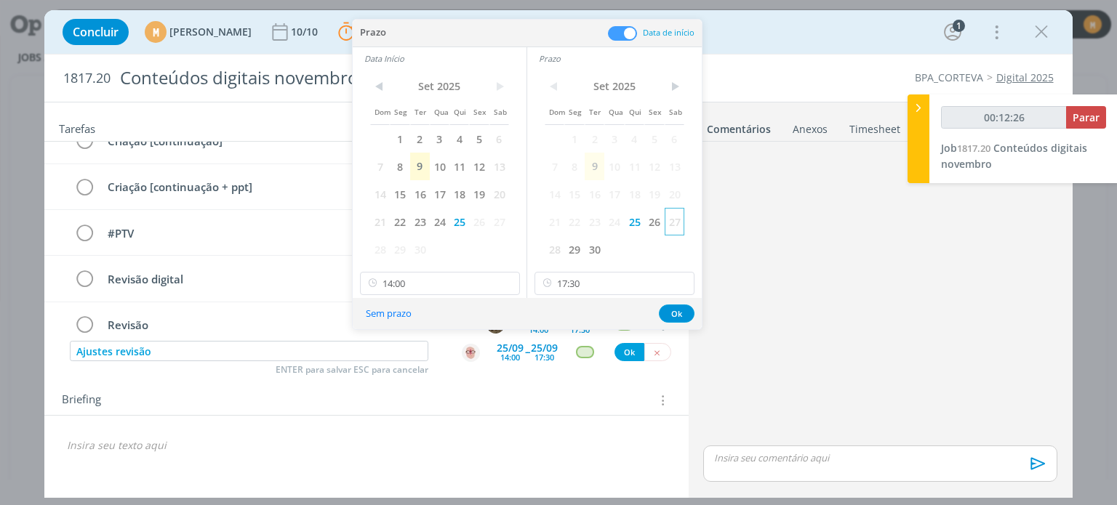
click at [665, 217] on span "27" at bounding box center [675, 222] width 20 height 28
click at [648, 217] on span "26" at bounding box center [654, 222] width 20 height 28
click at [475, 220] on span "26" at bounding box center [479, 222] width 20 height 28
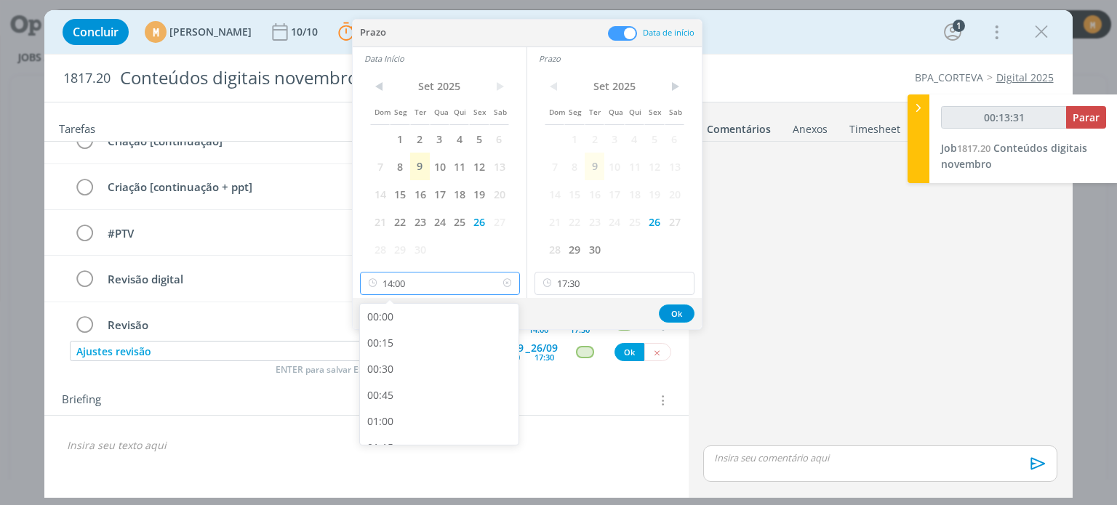
click at [442, 280] on input "14:00" at bounding box center [440, 283] width 160 height 23
click at [406, 344] on div "09:00" at bounding box center [441, 340] width 163 height 26
click at [600, 278] on input "17:30" at bounding box center [615, 283] width 160 height 23
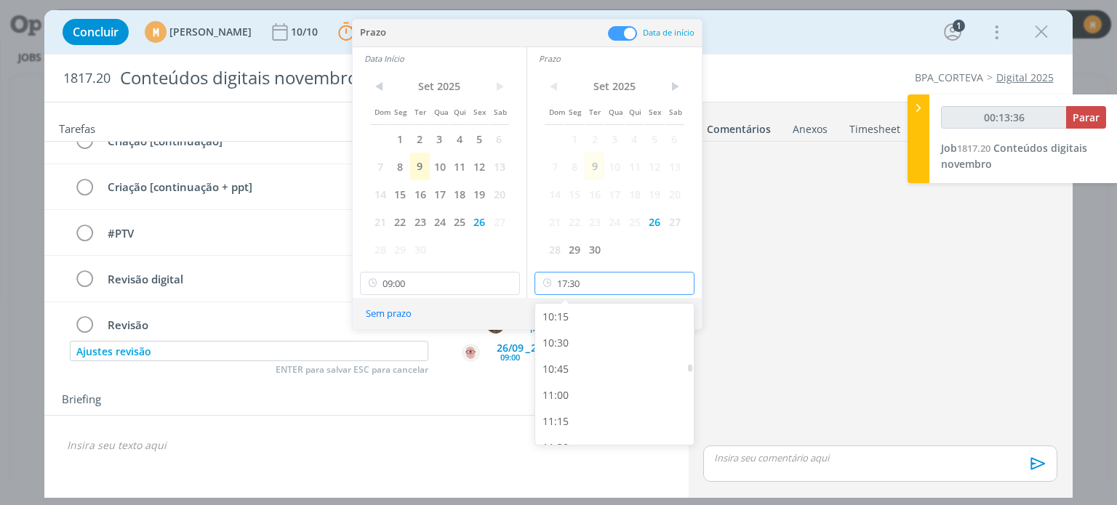
scroll to position [1068, 0]
drag, startPoint x: 573, startPoint y: 400, endPoint x: 583, endPoint y: 374, distance: 27.8
click at [572, 400] on div "11:00" at bounding box center [616, 401] width 163 height 26
click at [687, 313] on button "Ok" at bounding box center [677, 314] width 36 height 18
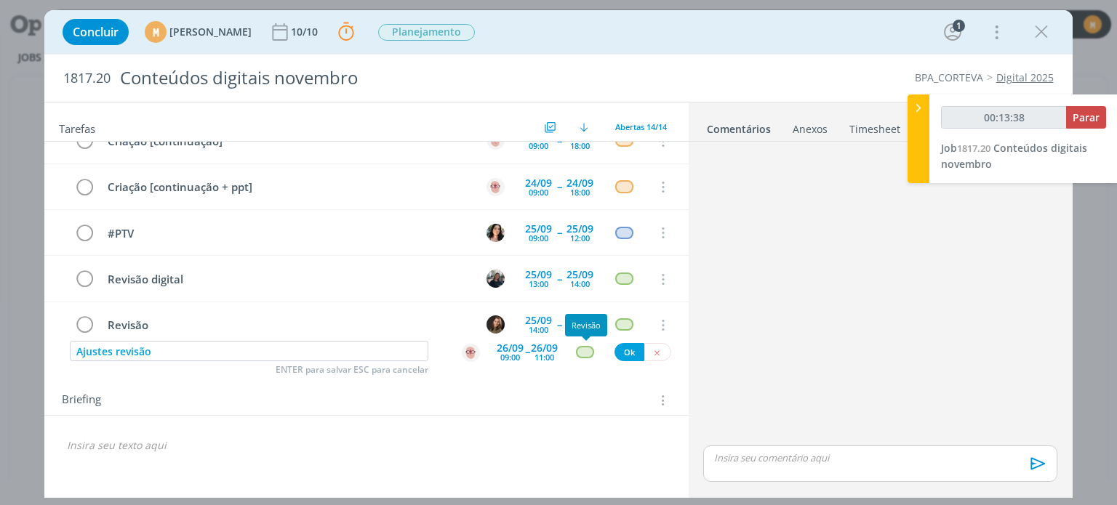
click at [579, 356] on div "dialog" at bounding box center [585, 352] width 18 height 12
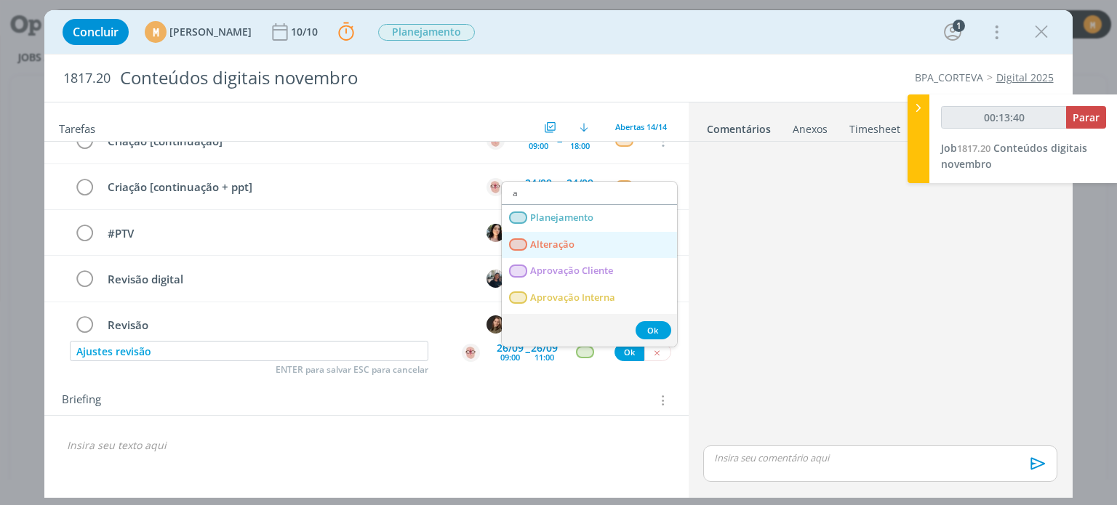
click at [541, 251] on link "Alteração" at bounding box center [589, 245] width 175 height 27
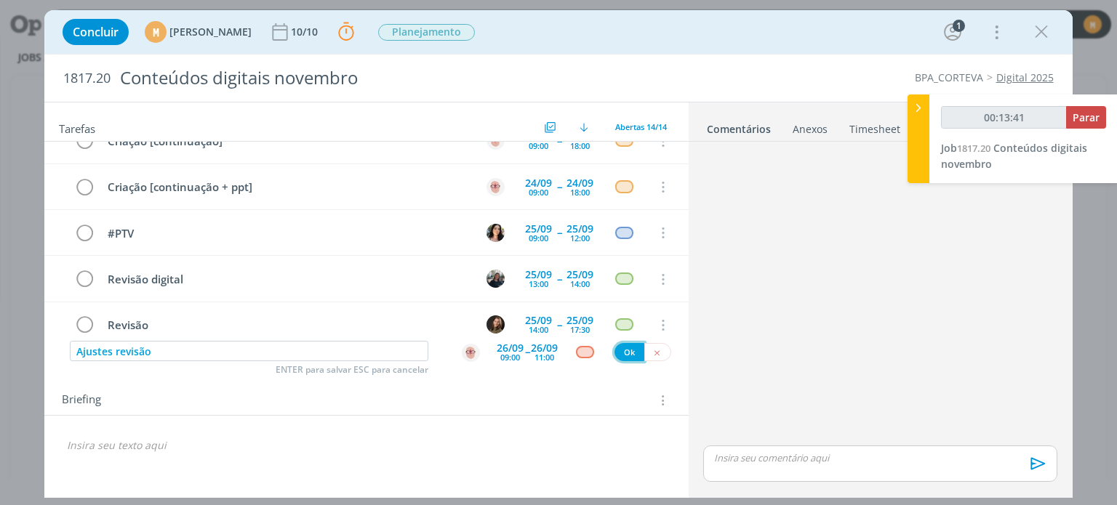
click at [636, 351] on button "Ok" at bounding box center [630, 352] width 30 height 18
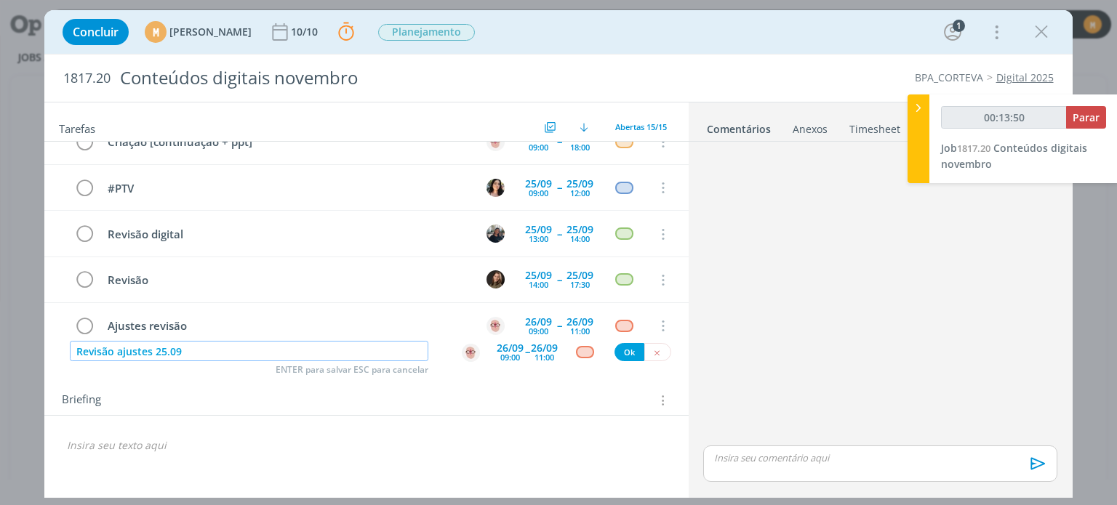
click at [471, 353] on img "dialog" at bounding box center [471, 353] width 18 height 18
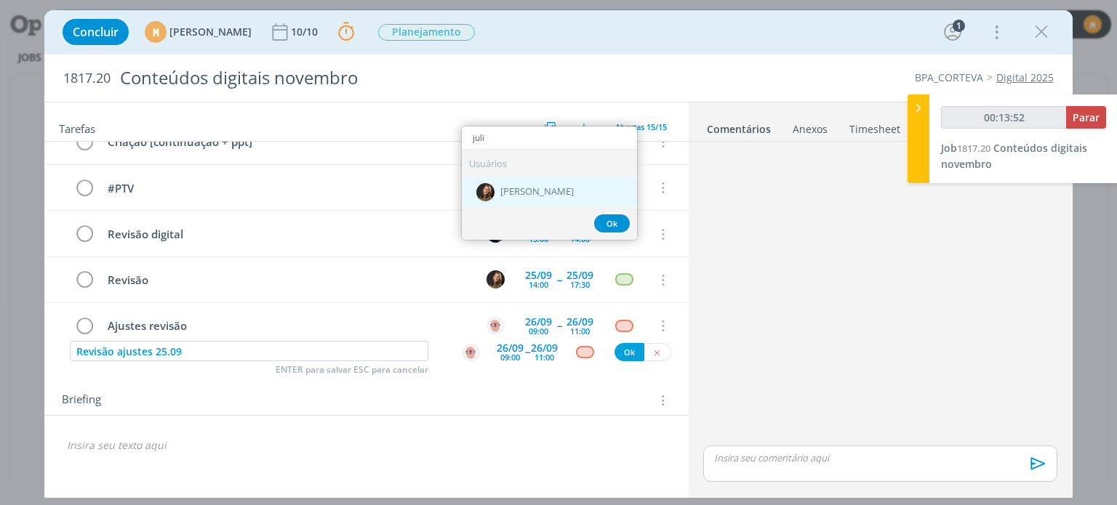
click at [529, 186] on span "[PERSON_NAME]" at bounding box center [536, 192] width 73 height 12
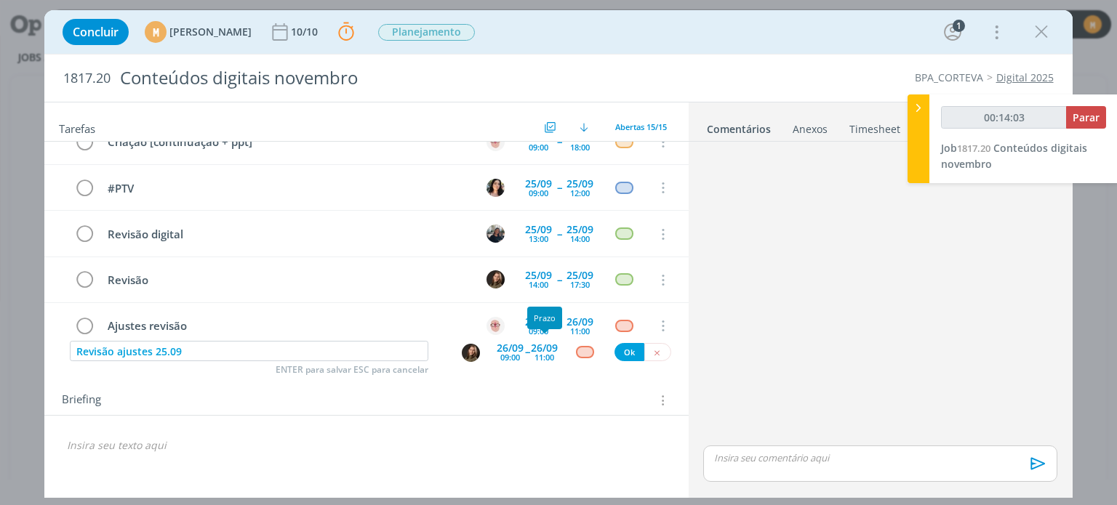
click at [552, 353] on div "11:00" at bounding box center [545, 357] width 20 height 8
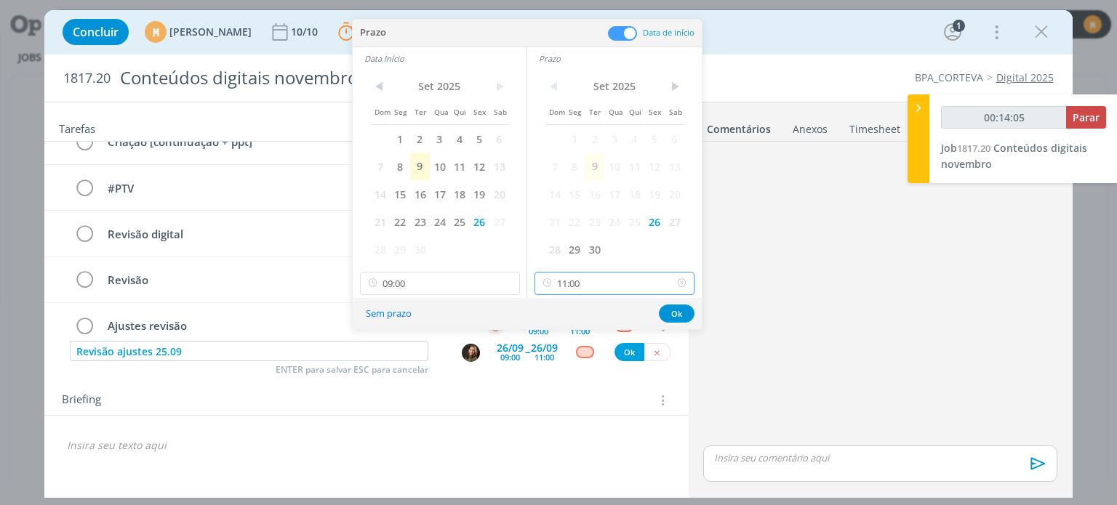
click at [596, 292] on input "11:00" at bounding box center [615, 283] width 160 height 23
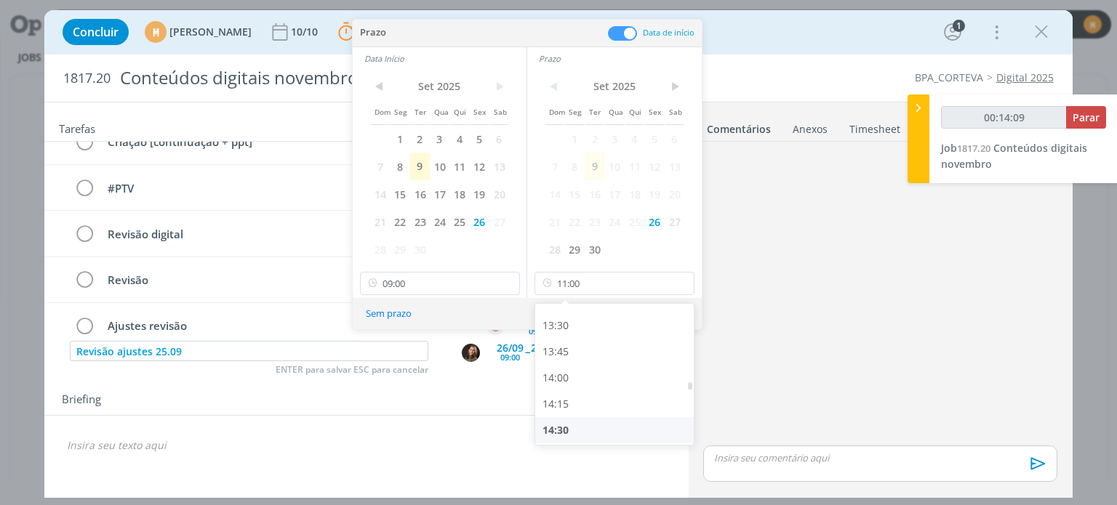
click at [591, 423] on div "14:30" at bounding box center [616, 430] width 163 height 26
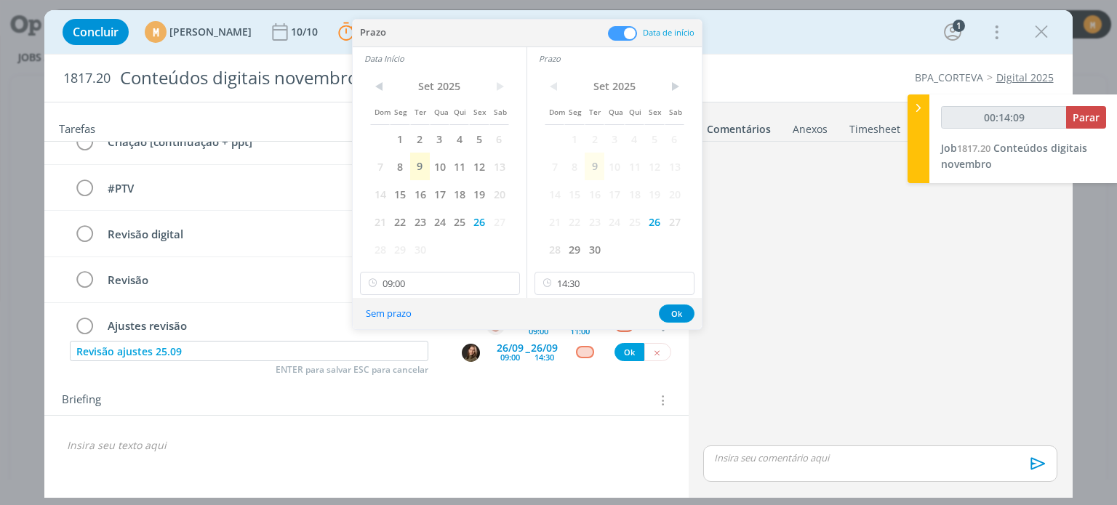
scroll to position [1408, 0]
click at [447, 282] on input "09:00" at bounding box center [440, 283] width 160 height 23
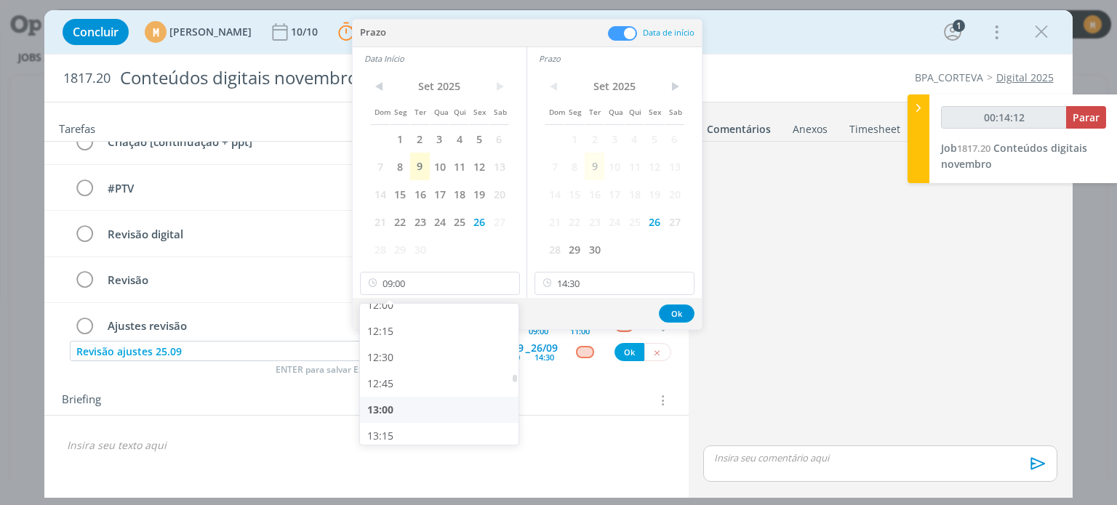
click at [419, 403] on div "13:00" at bounding box center [441, 410] width 163 height 26
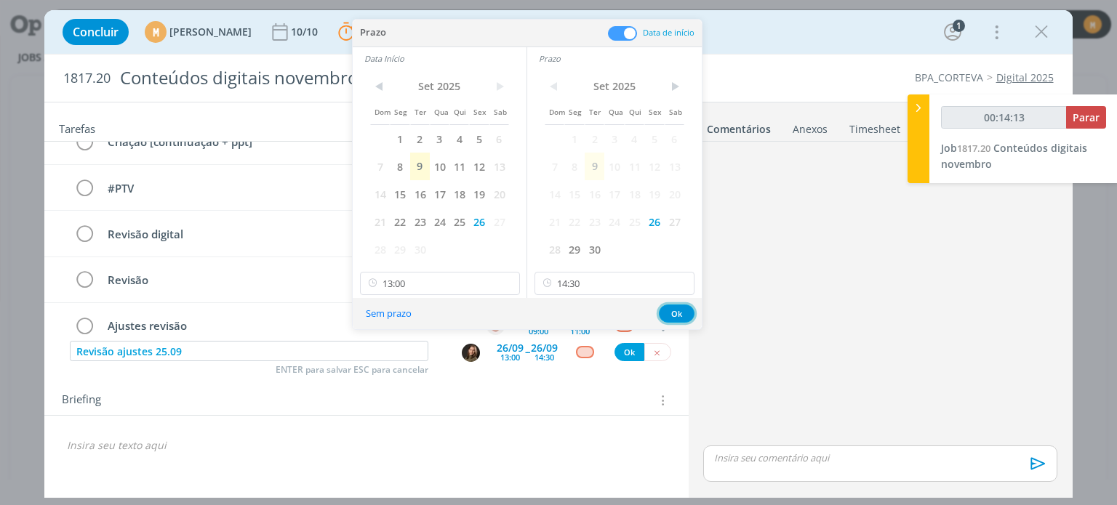
click at [683, 313] on button "Ok" at bounding box center [677, 314] width 36 height 18
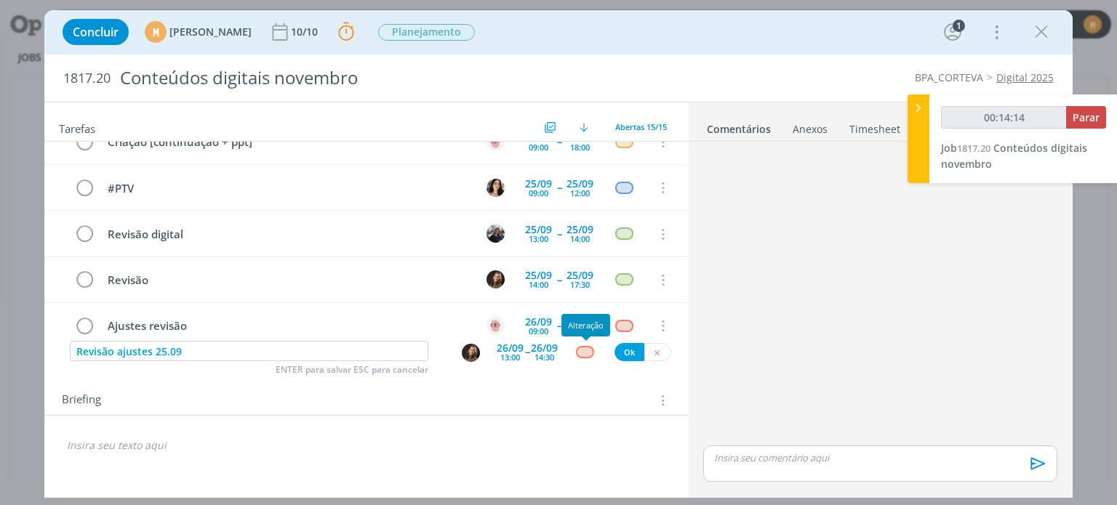
click at [588, 351] on div "dialog" at bounding box center [585, 352] width 18 height 12
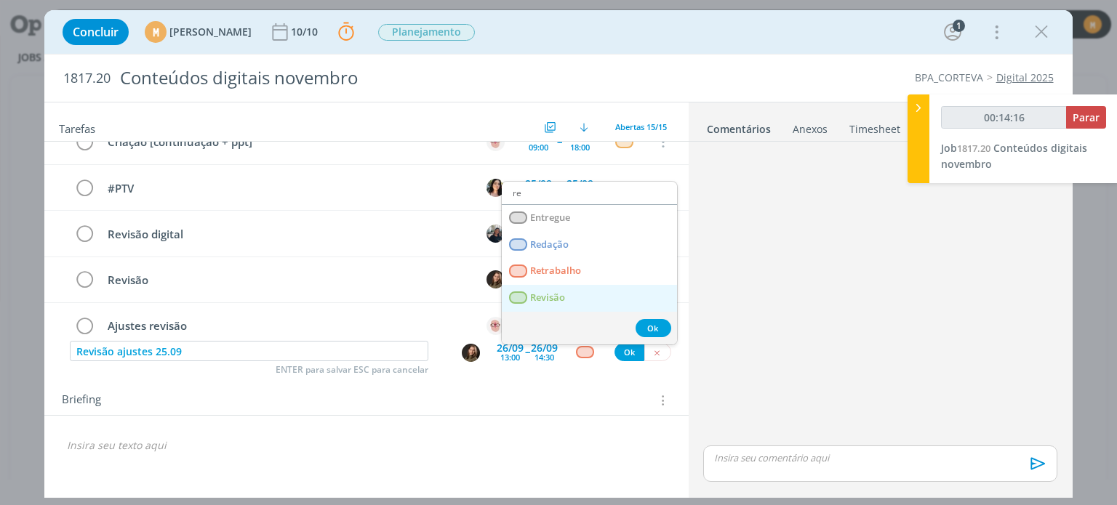
click at [589, 291] on link "Revisão" at bounding box center [589, 298] width 175 height 27
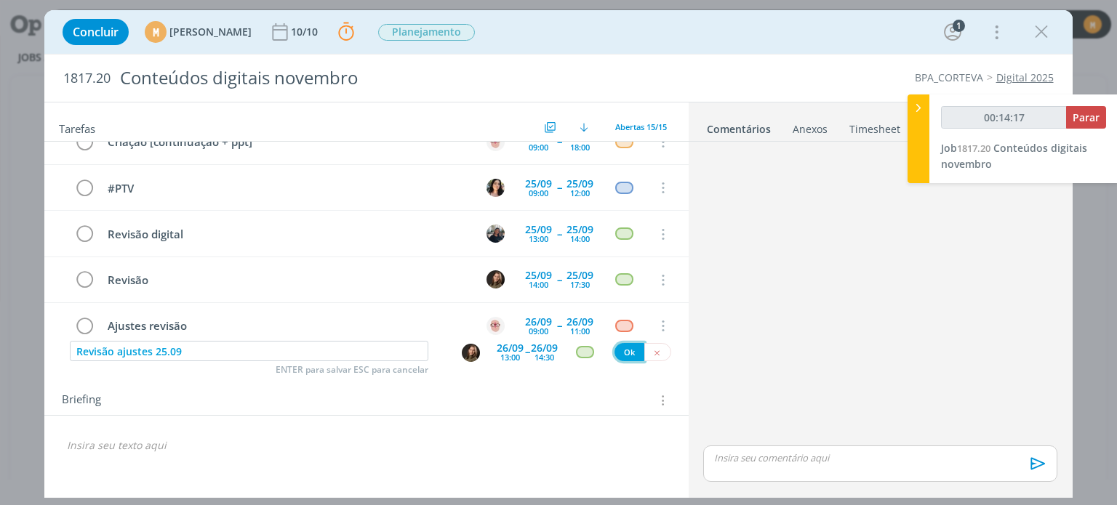
click at [625, 351] on button "Ok" at bounding box center [630, 352] width 30 height 18
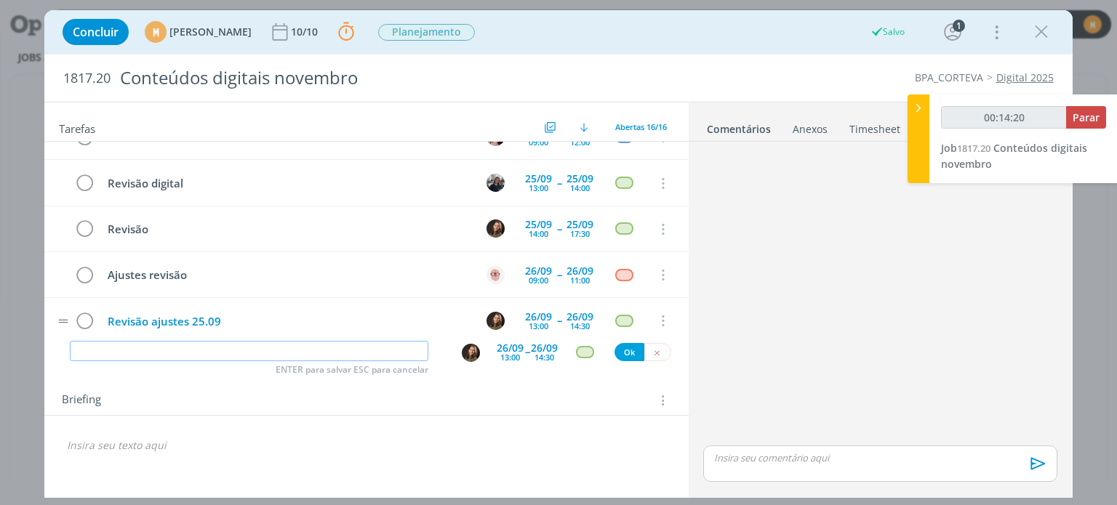
scroll to position [541, 0]
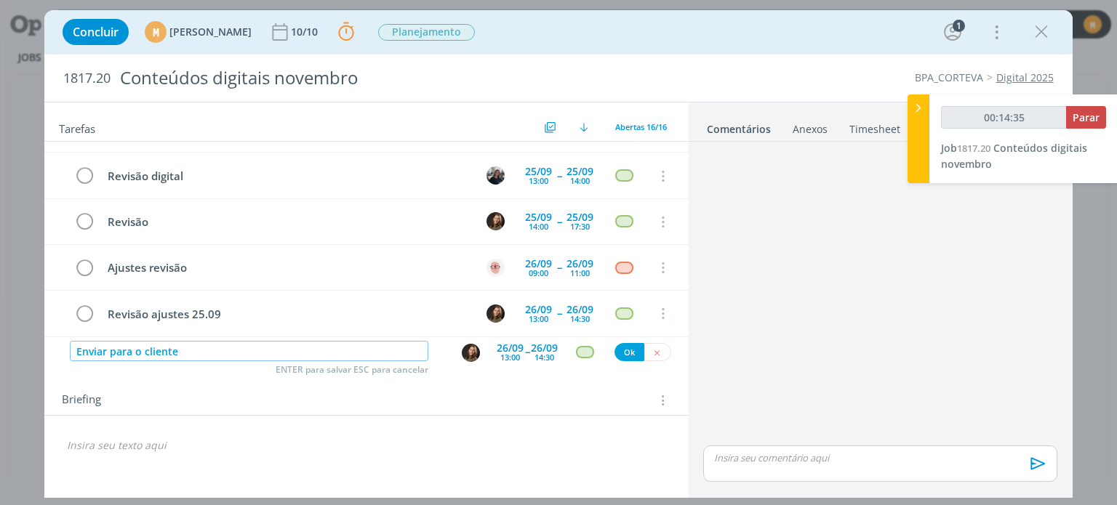
click at [471, 353] on img "dialog" at bounding box center [471, 353] width 18 height 18
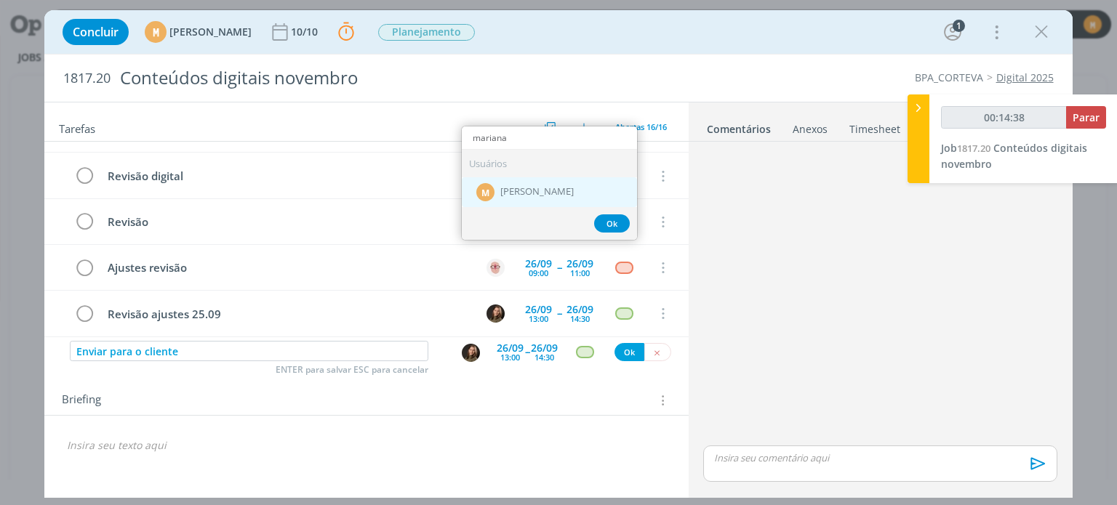
click at [554, 191] on span "[PERSON_NAME]" at bounding box center [536, 192] width 73 height 12
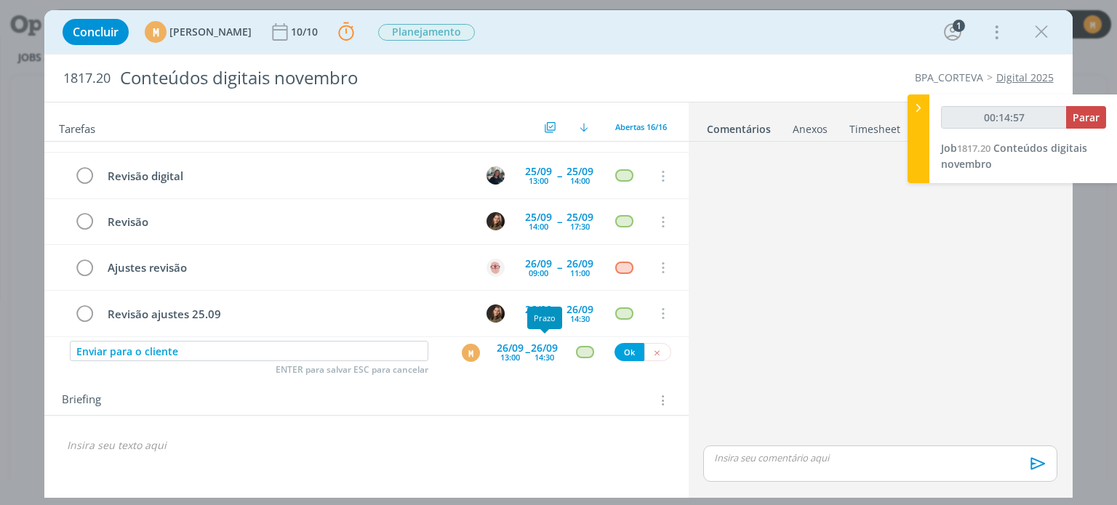
click at [543, 356] on div "14:30" at bounding box center [545, 357] width 20 height 8
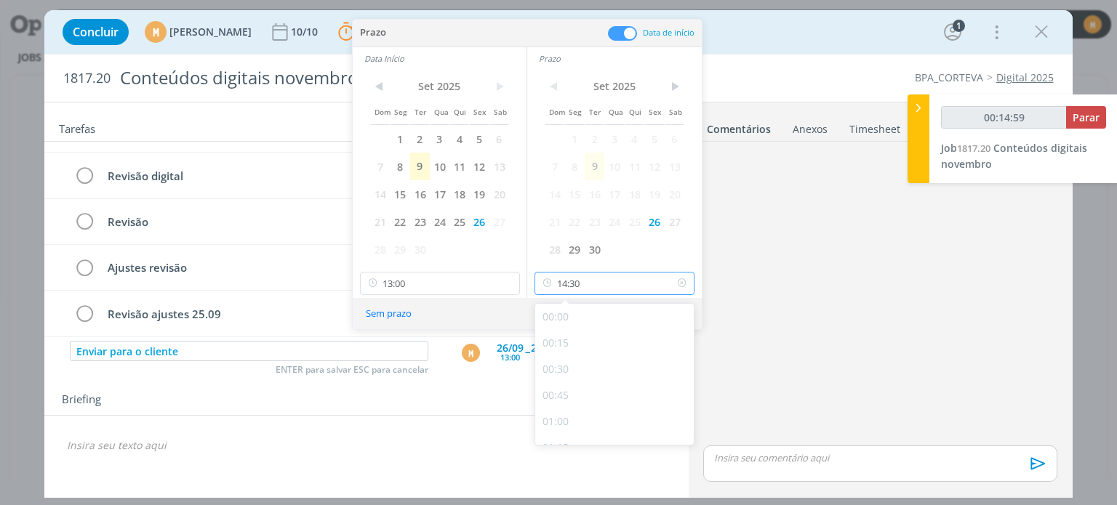
click at [606, 285] on input "14:30" at bounding box center [615, 283] width 160 height 23
click at [585, 371] on div "16:00" at bounding box center [616, 366] width 163 height 26
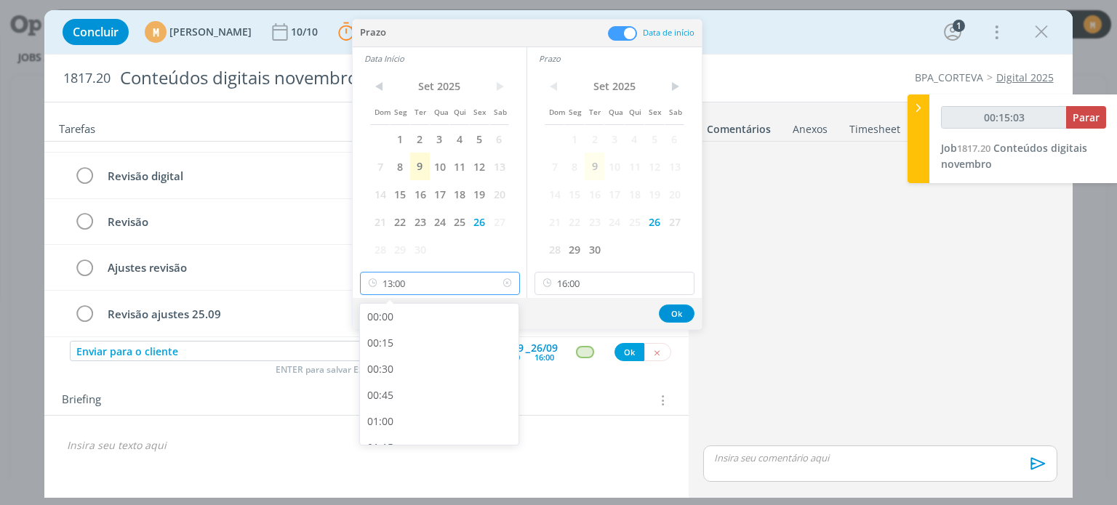
click at [436, 279] on input "13:00" at bounding box center [440, 283] width 160 height 23
click at [404, 341] on div "15:00" at bounding box center [441, 346] width 163 height 26
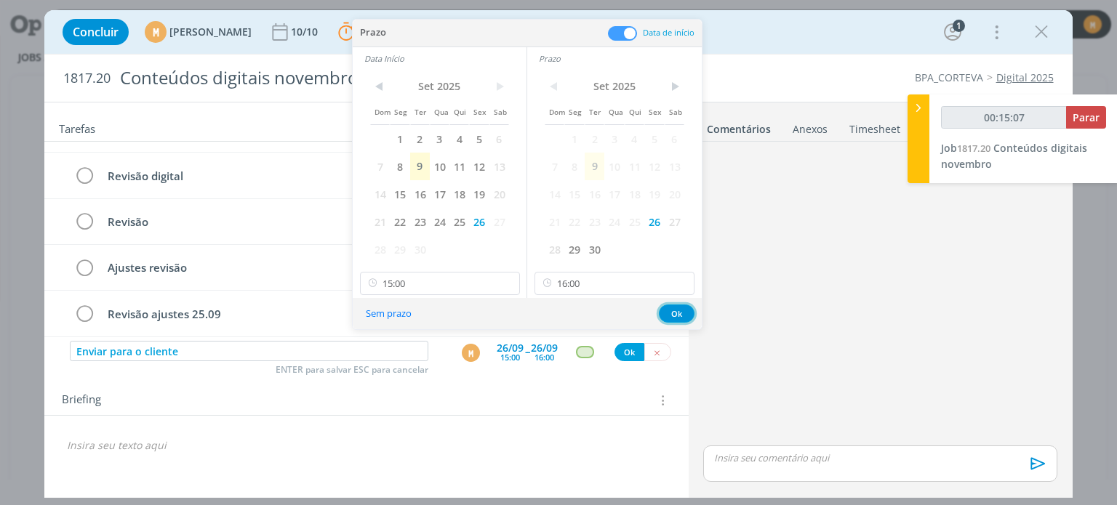
click at [673, 311] on button "Ok" at bounding box center [677, 314] width 36 height 18
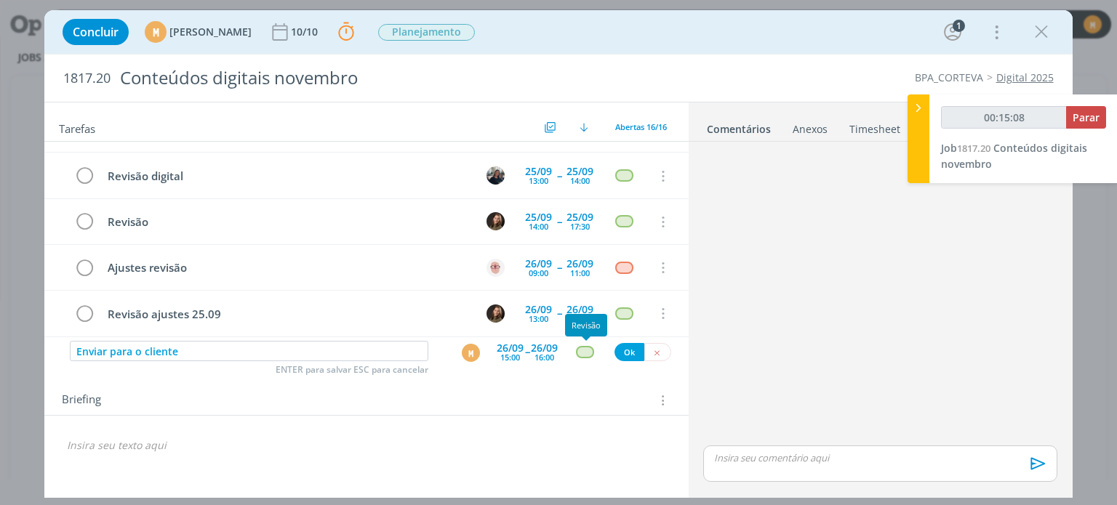
click at [585, 346] on div "dialog" at bounding box center [585, 352] width 18 height 12
click at [583, 351] on div "dialog" at bounding box center [585, 352] width 18 height 12
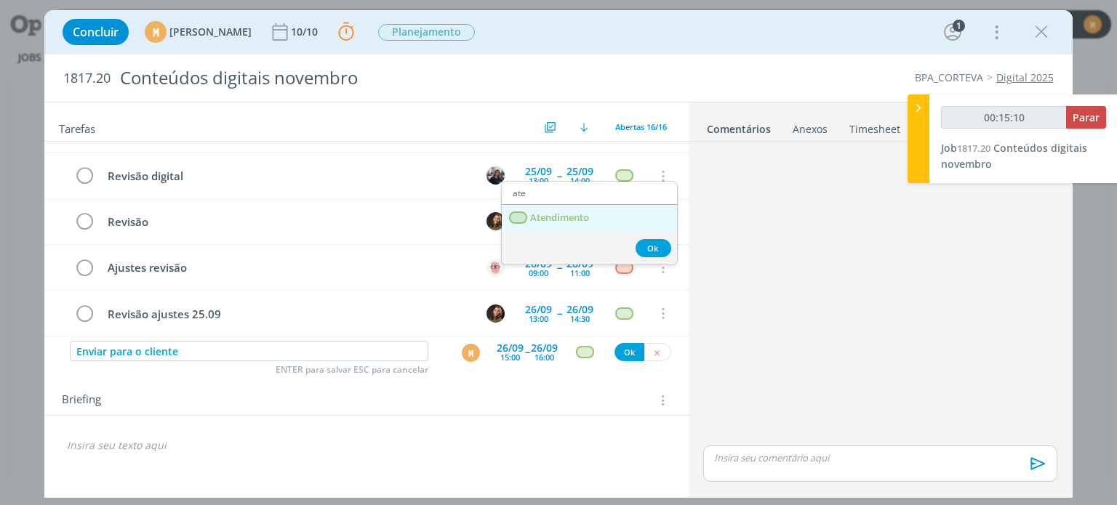
click at [541, 218] on span "Atendimento" at bounding box center [560, 218] width 59 height 12
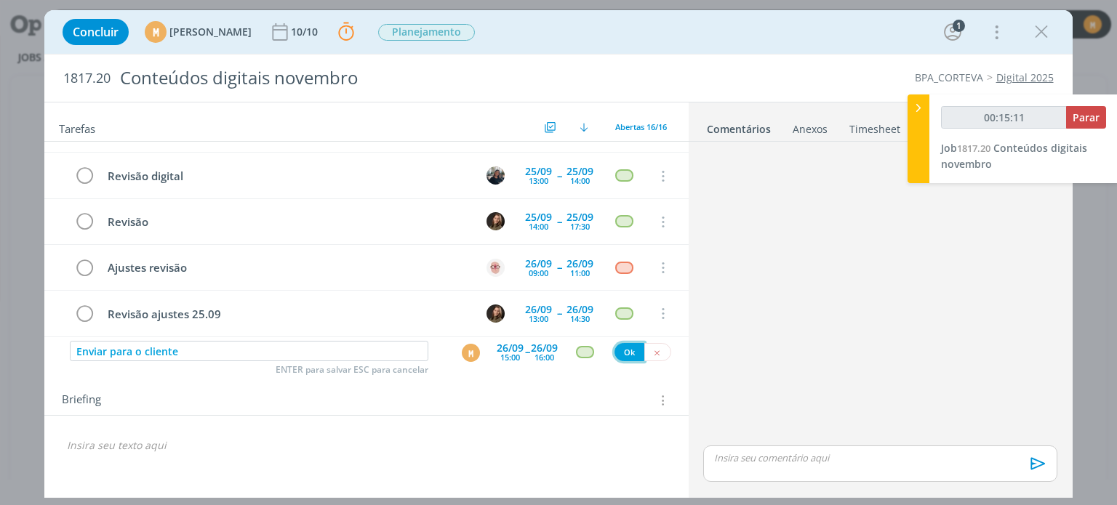
click at [630, 351] on button "Ok" at bounding box center [630, 352] width 30 height 18
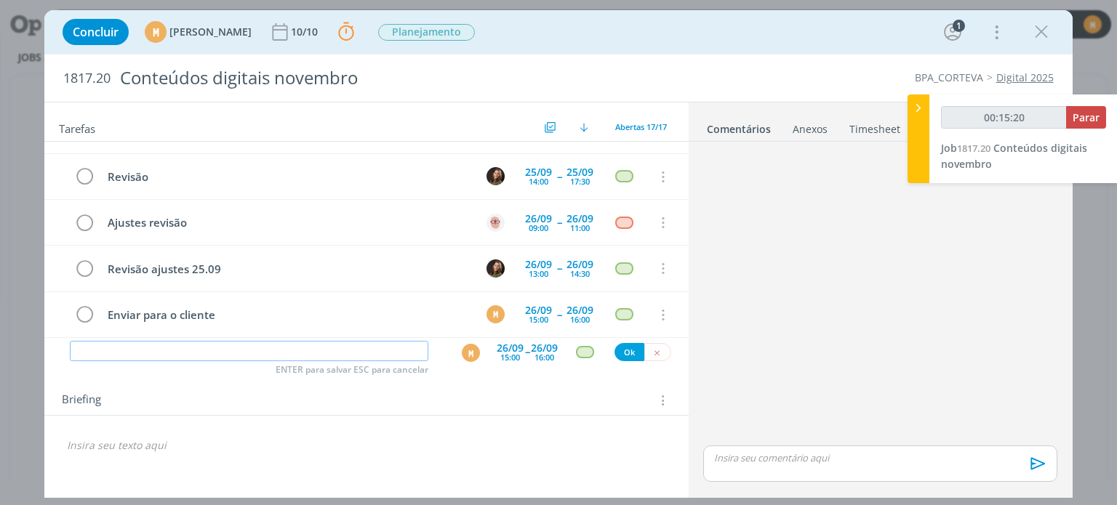
scroll to position [587, 0]
click at [659, 357] on button "dialog" at bounding box center [657, 352] width 27 height 18
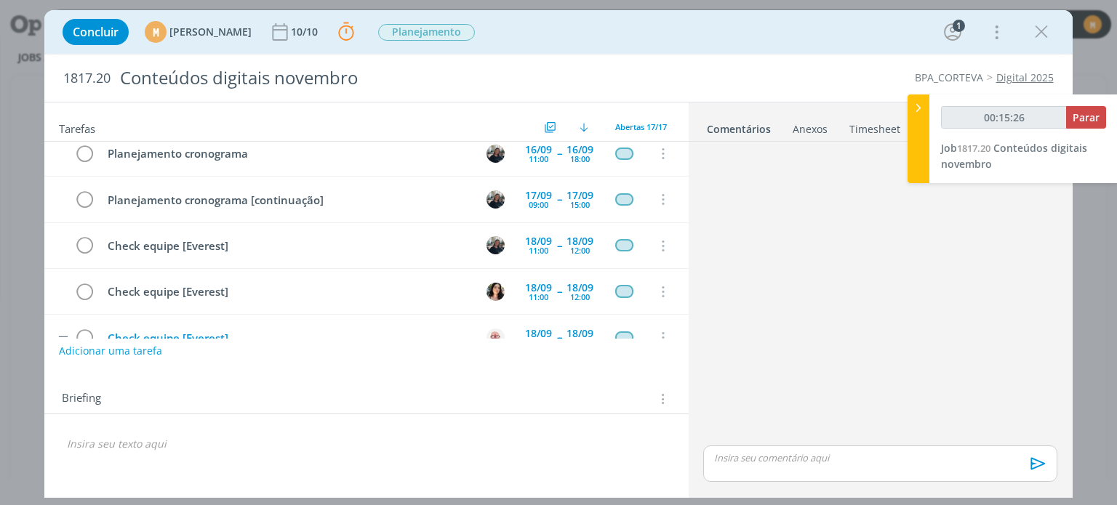
scroll to position [0, 0]
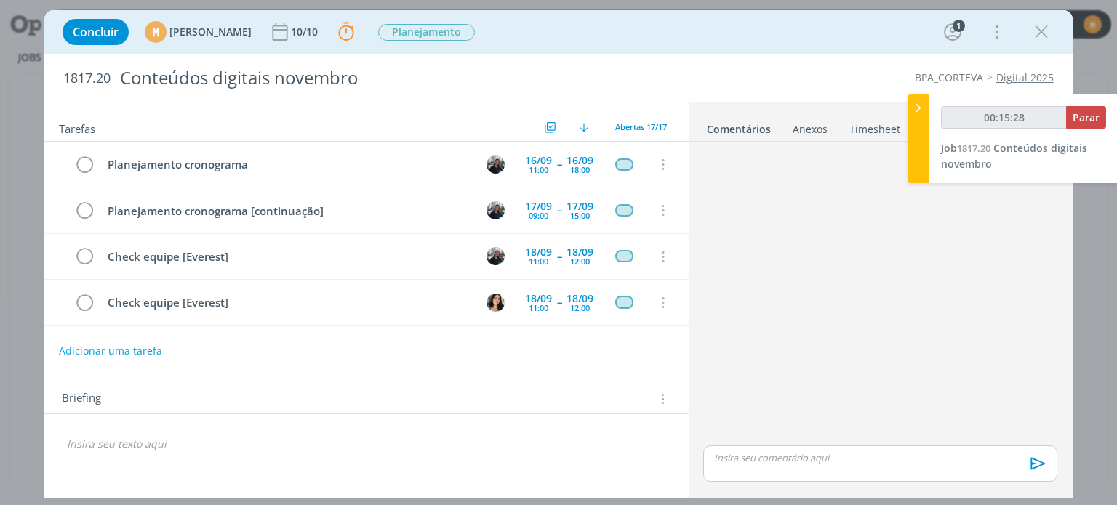
click at [129, 343] on button "Adicionar uma tarefa" at bounding box center [110, 351] width 103 height 25
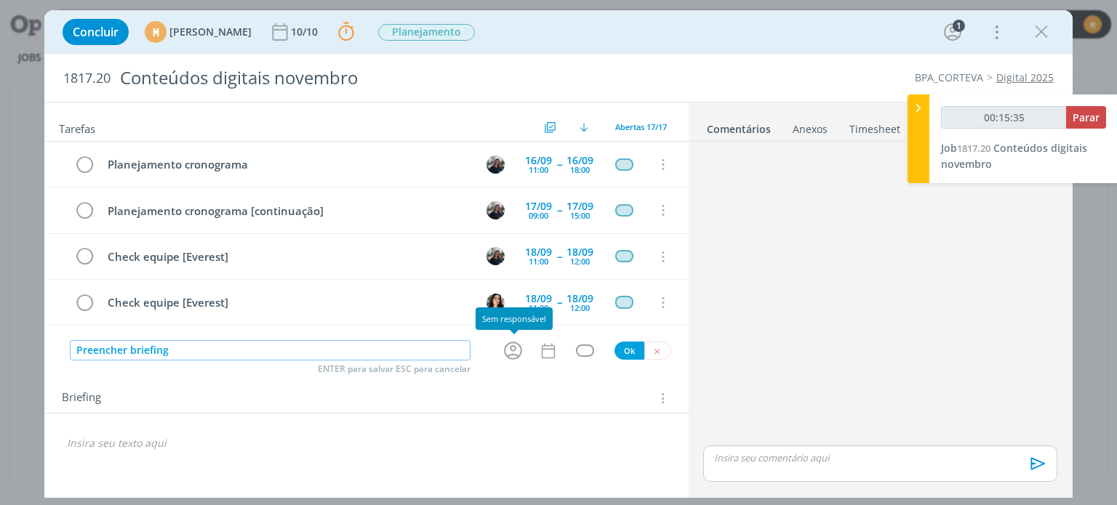
click at [512, 348] on icon "dialog" at bounding box center [513, 351] width 18 height 18
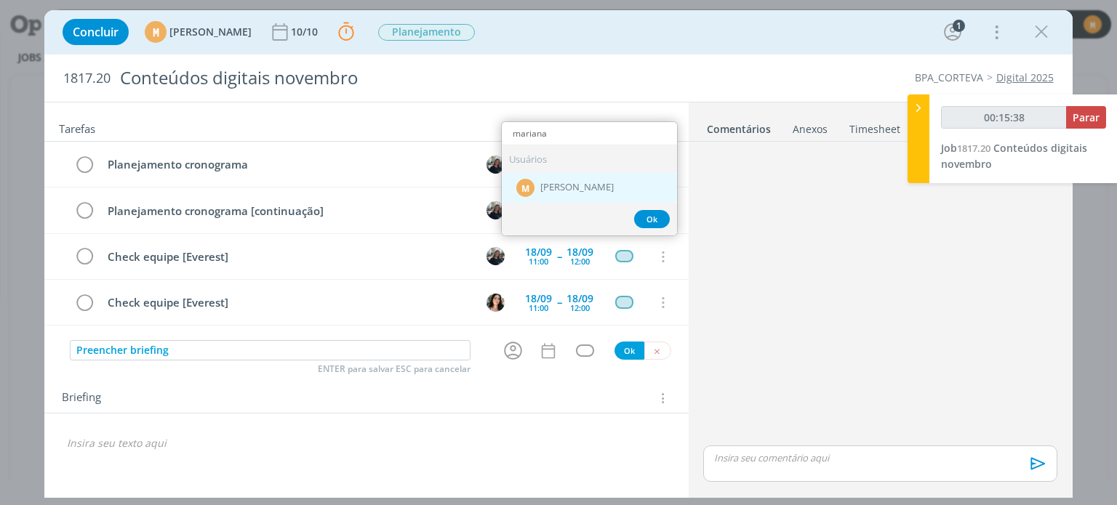
drag, startPoint x: 614, startPoint y: 180, endPoint x: 637, endPoint y: 256, distance: 79.8
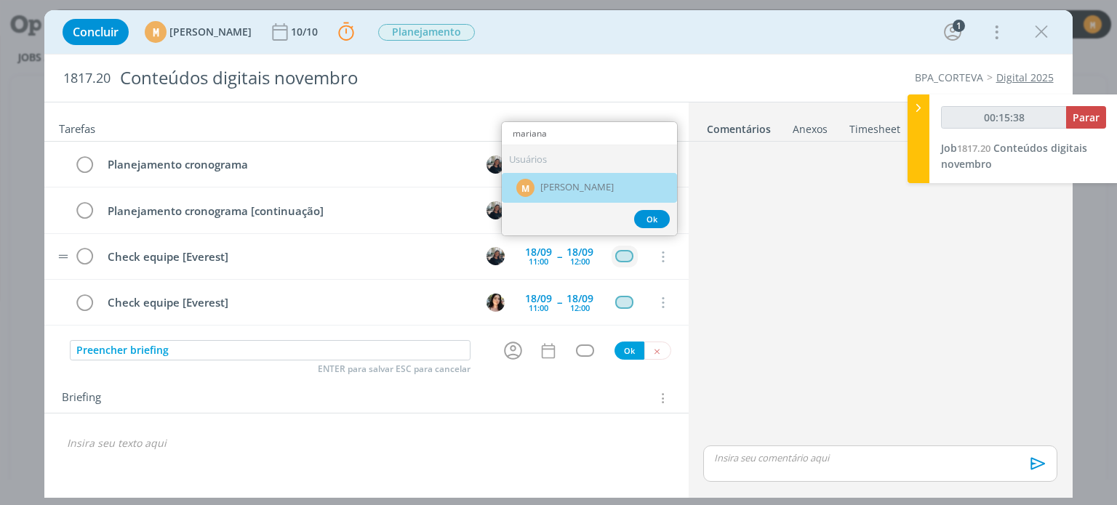
click at [614, 180] on div "M Mariana Kochenborger" at bounding box center [589, 188] width 175 height 30
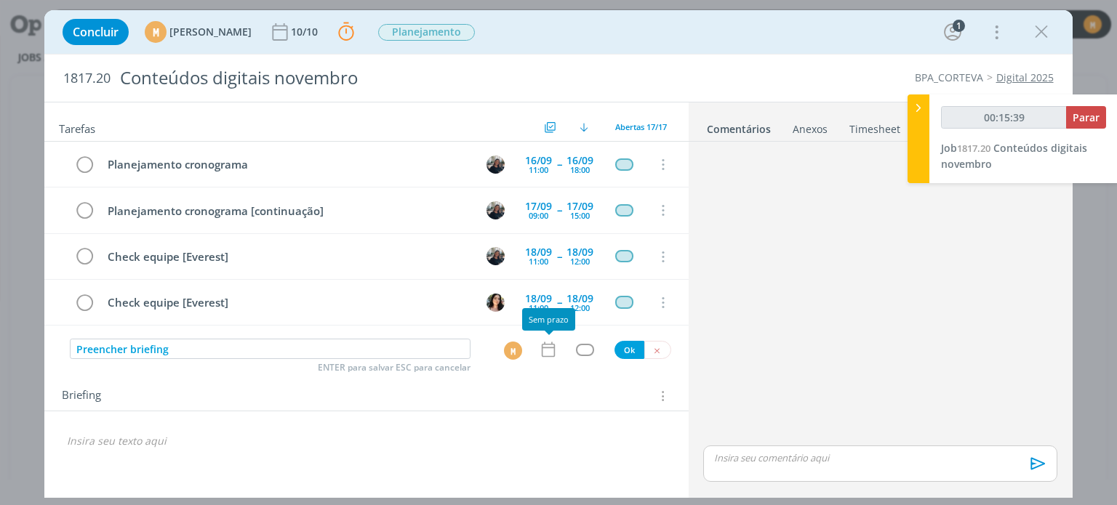
click at [553, 351] on icon "dialog" at bounding box center [548, 349] width 19 height 19
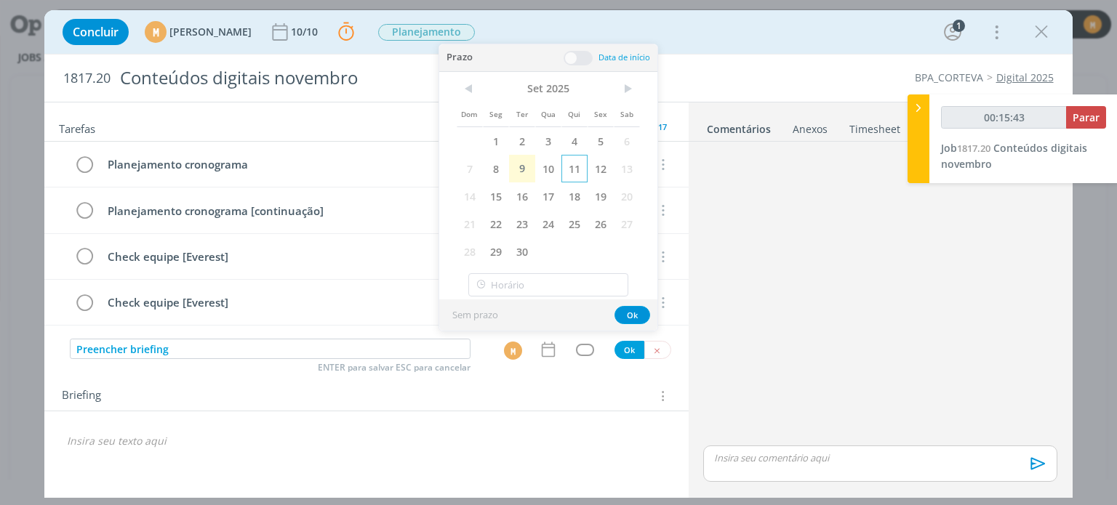
click at [577, 169] on span "11" at bounding box center [574, 169] width 26 height 28
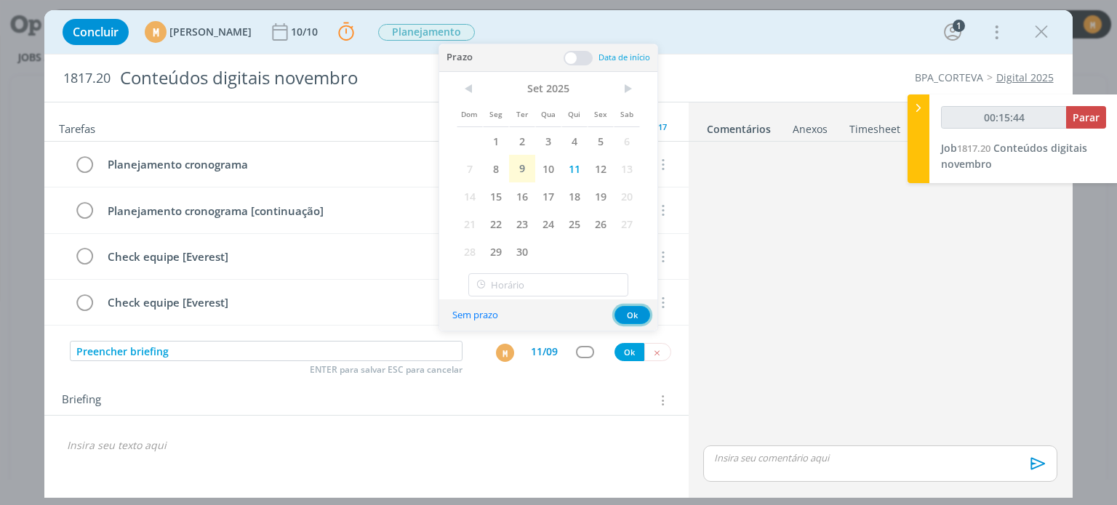
click at [633, 312] on button "Ok" at bounding box center [633, 315] width 36 height 18
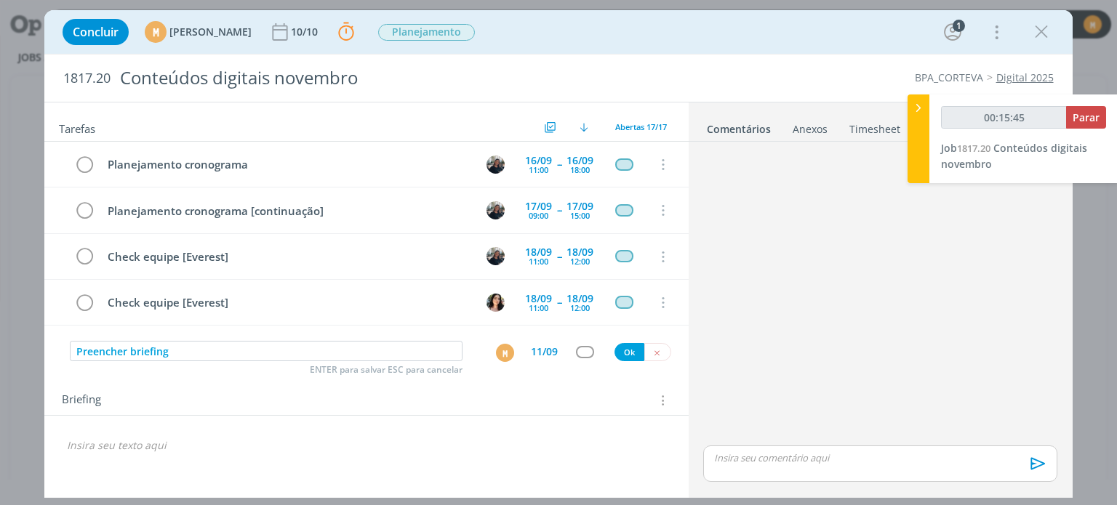
click at [582, 357] on div "dialog" at bounding box center [585, 352] width 18 height 12
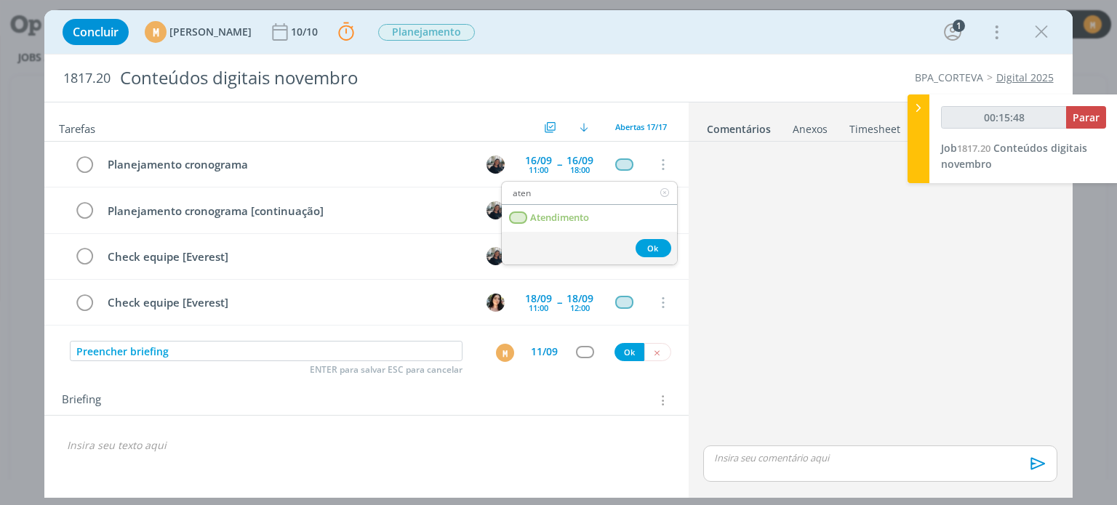
click at [605, 198] on input "aten" at bounding box center [589, 193] width 175 height 20
click at [599, 225] on link "Atendimento" at bounding box center [589, 218] width 175 height 27
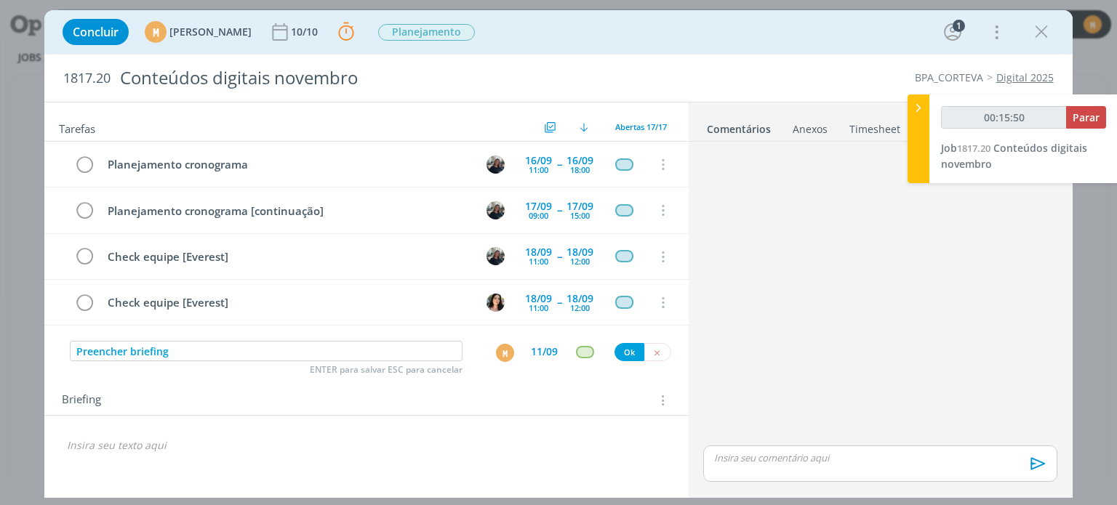
click at [625, 361] on div "Preencher briefing ENTER para salvar ESC para cancelar M 11/09 Ok" at bounding box center [366, 352] width 644 height 26
click at [631, 348] on button "Ok" at bounding box center [630, 352] width 30 height 18
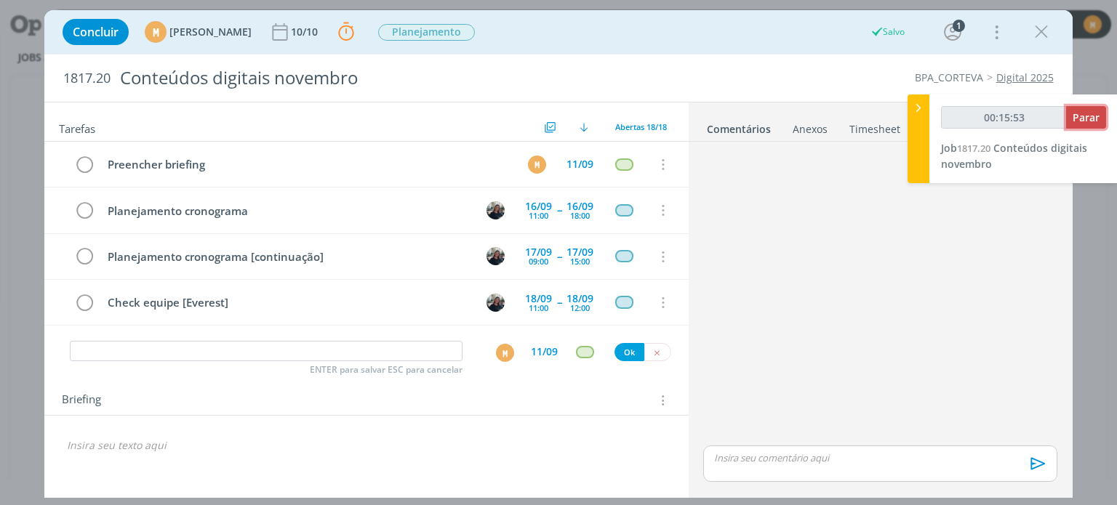
click at [1091, 119] on span "Parar" at bounding box center [1086, 118] width 27 height 14
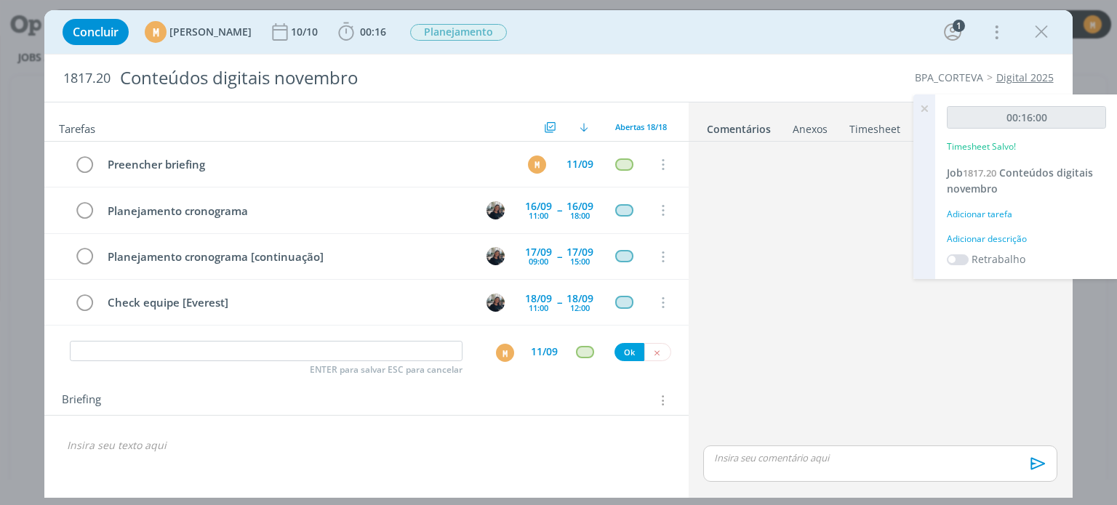
click at [983, 233] on div "Adicionar descrição" at bounding box center [1026, 239] width 159 height 13
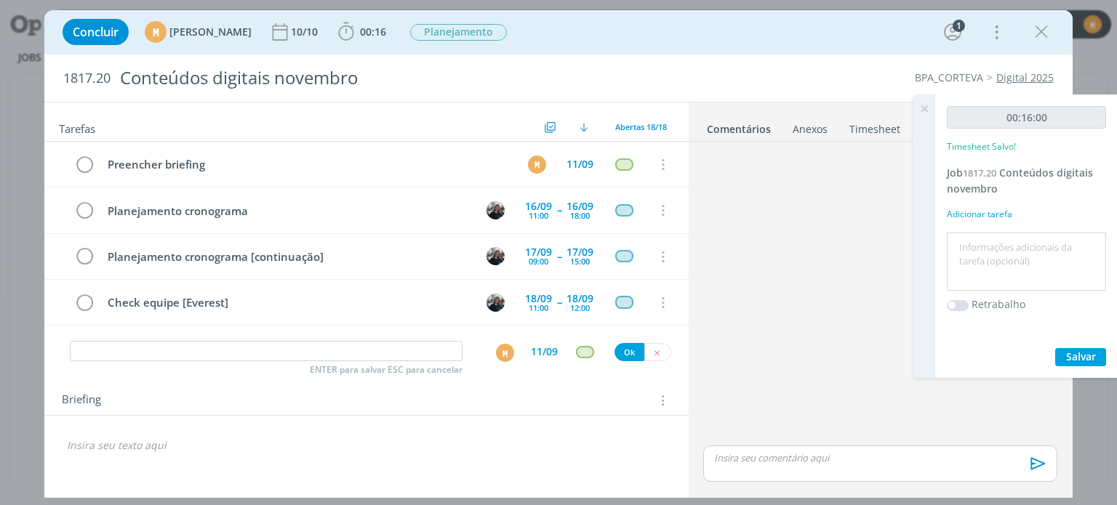
click at [982, 258] on textarea at bounding box center [1027, 262] width 152 height 52
click at [1077, 351] on span "Salvar" at bounding box center [1081, 357] width 30 height 14
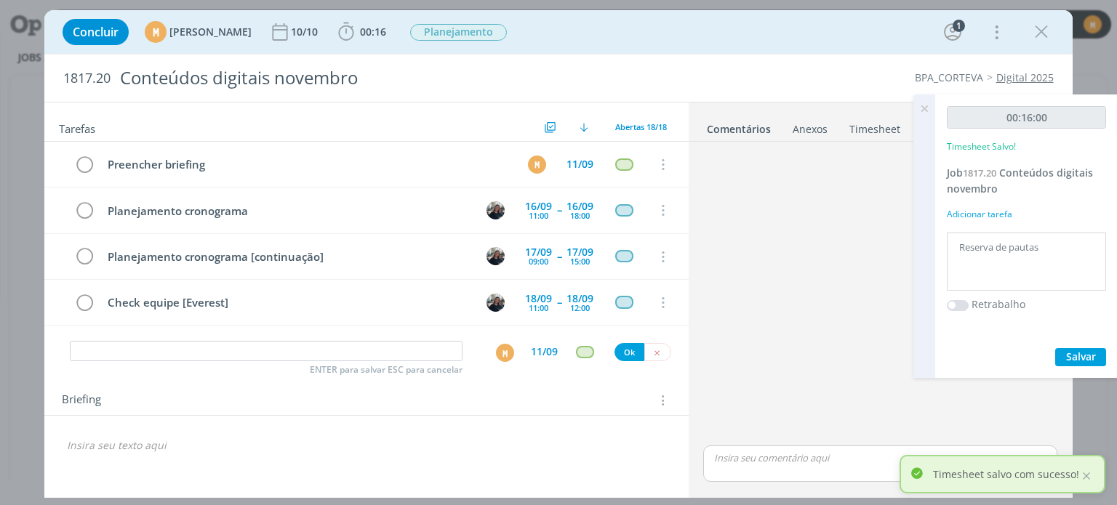
click at [921, 104] on icon at bounding box center [924, 109] width 26 height 28
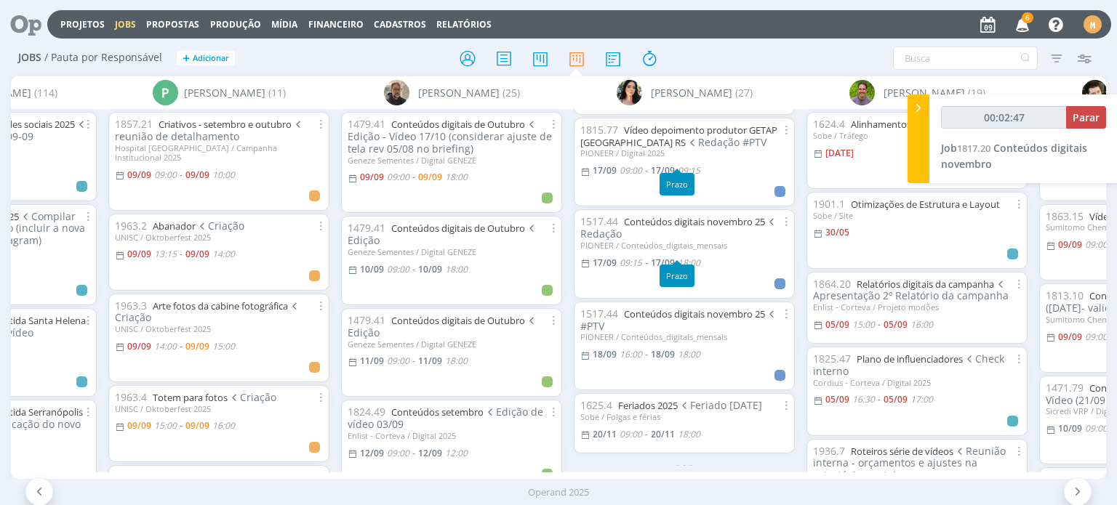
scroll to position [2180, 0]
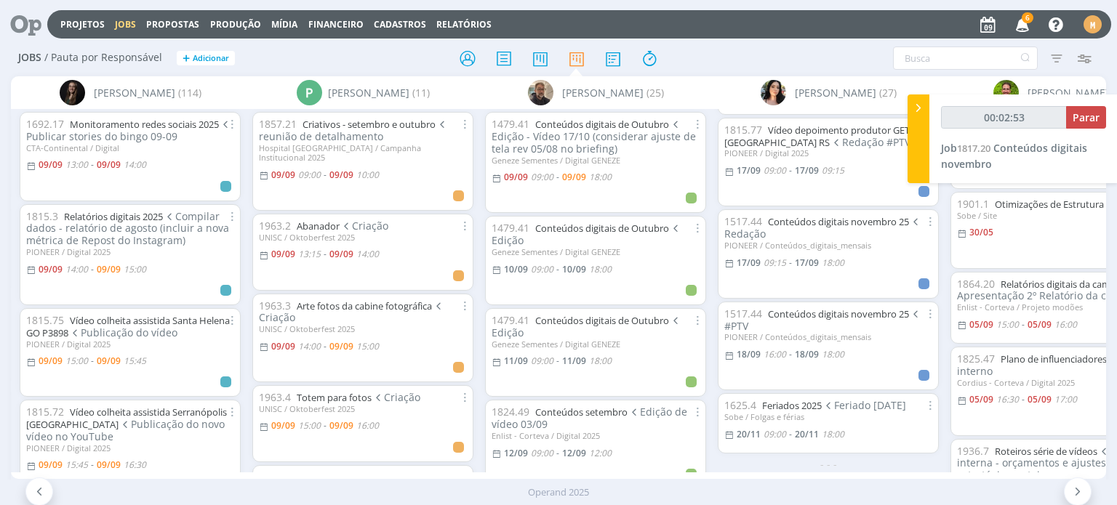
type input "00:02:54"
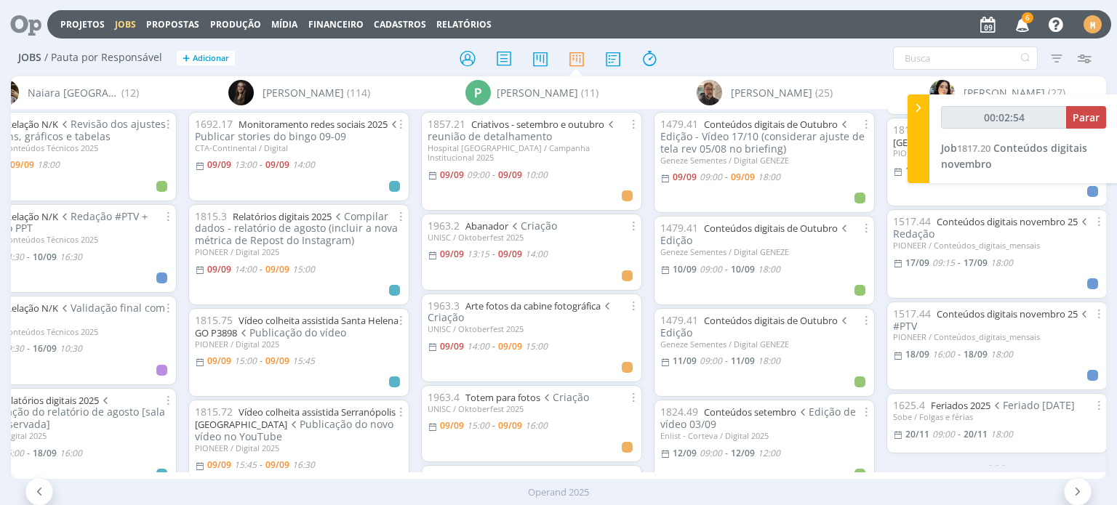
scroll to position [0, 605]
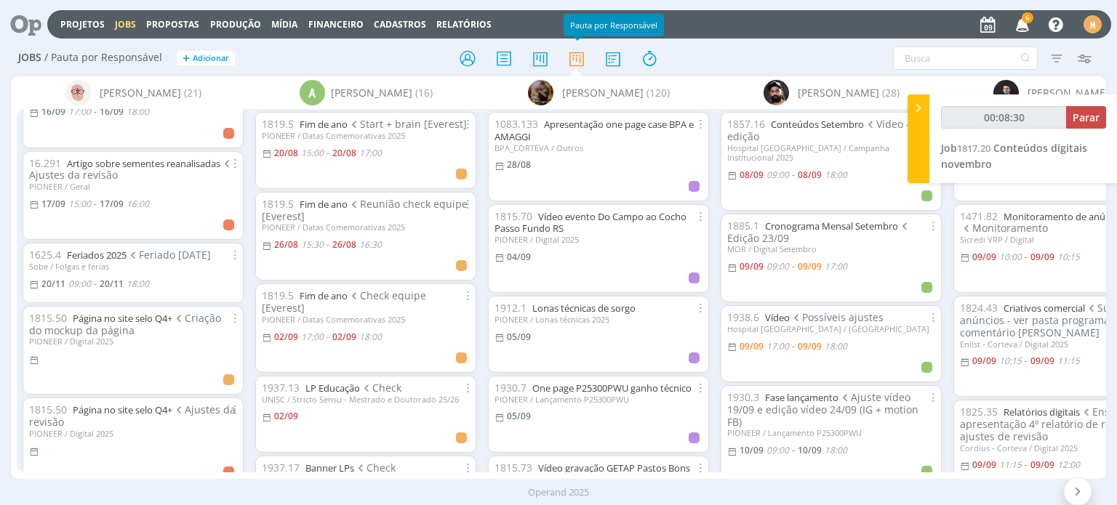
scroll to position [1382, 0]
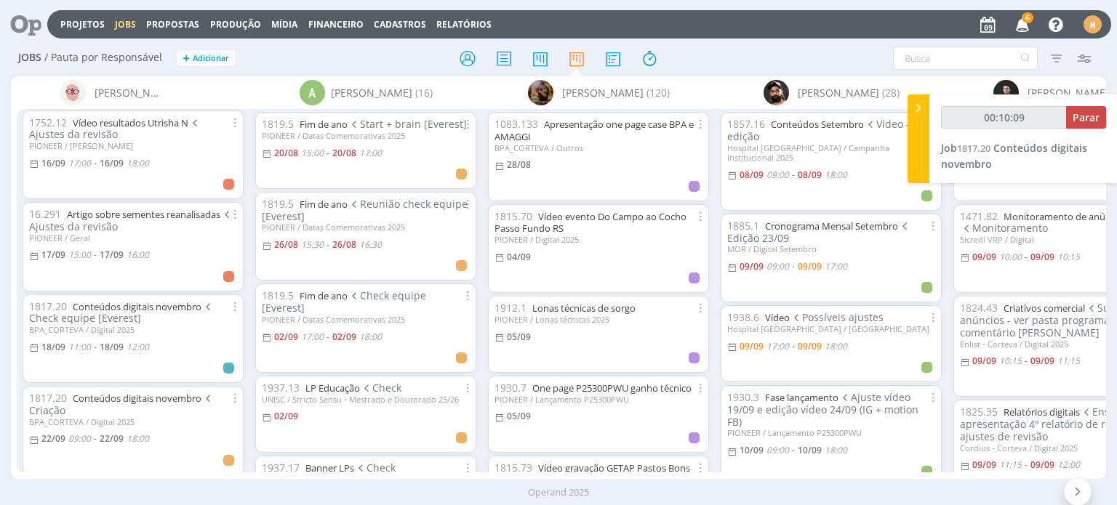
type input "00:10:11"
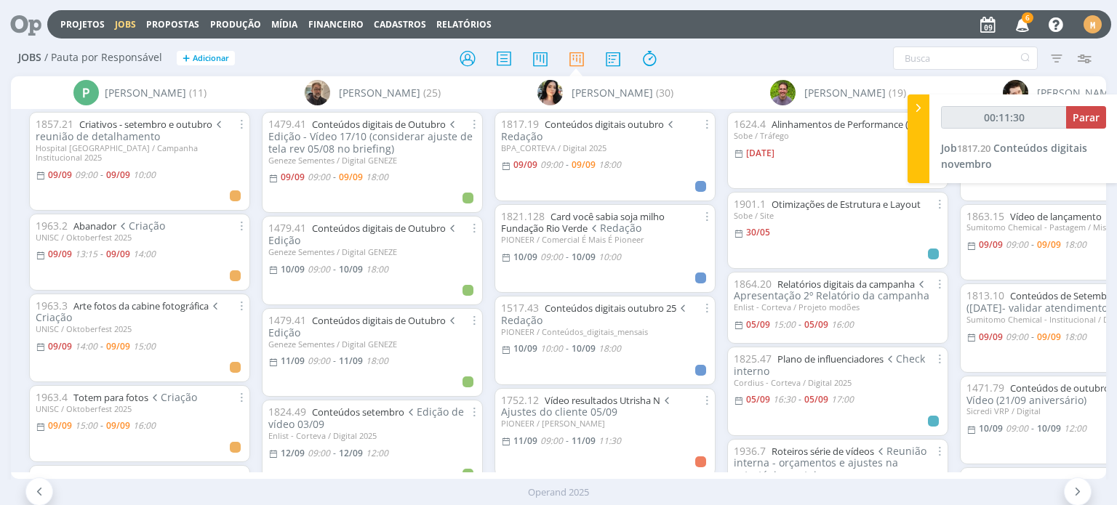
scroll to position [0, 3571]
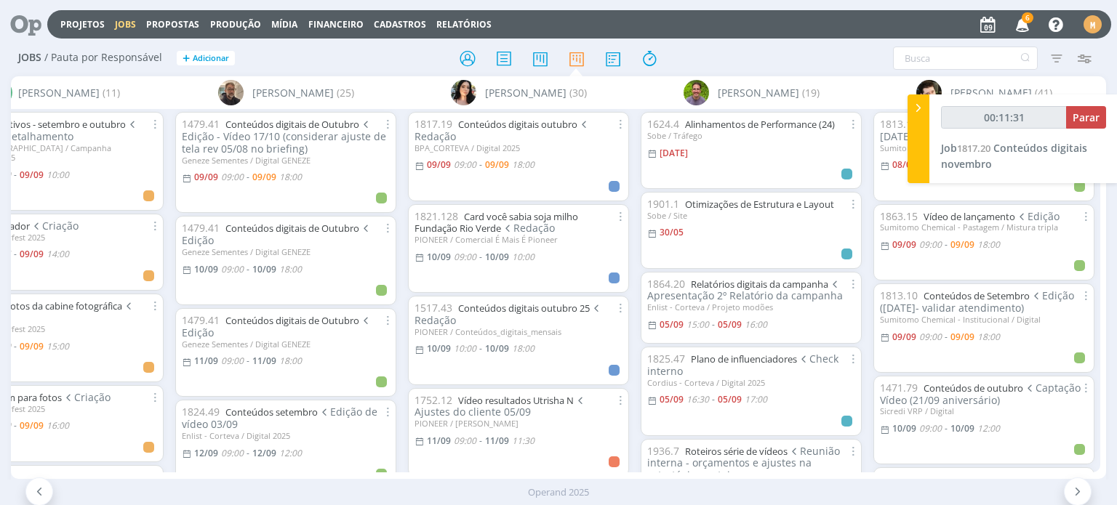
type input "00:11:32"
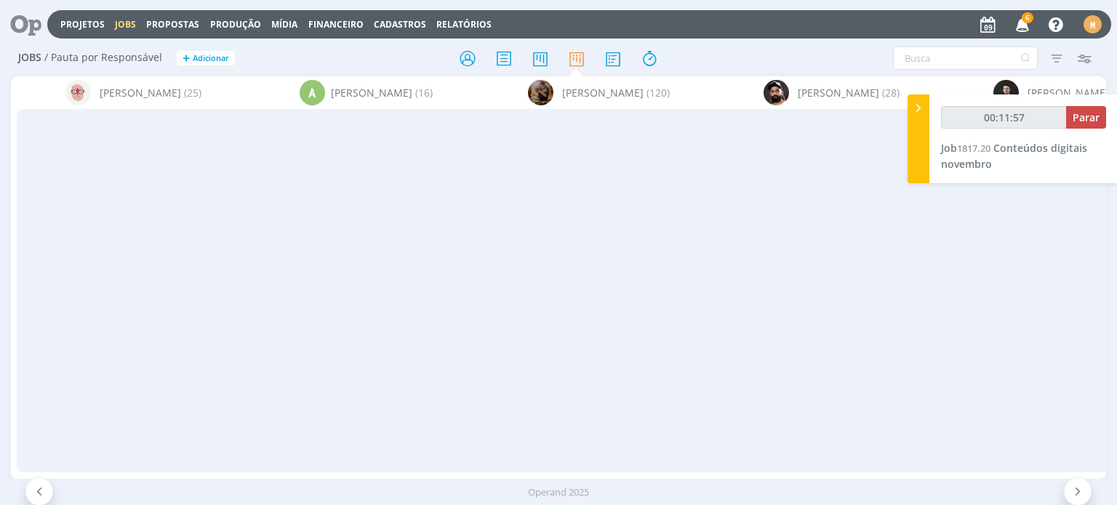
scroll to position [3525, 0]
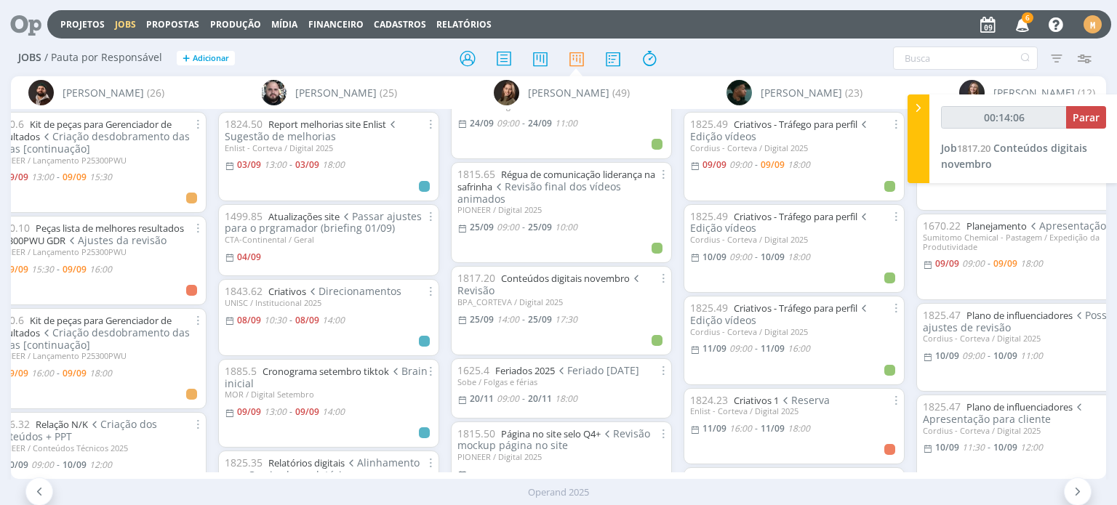
type input "00:14:07"
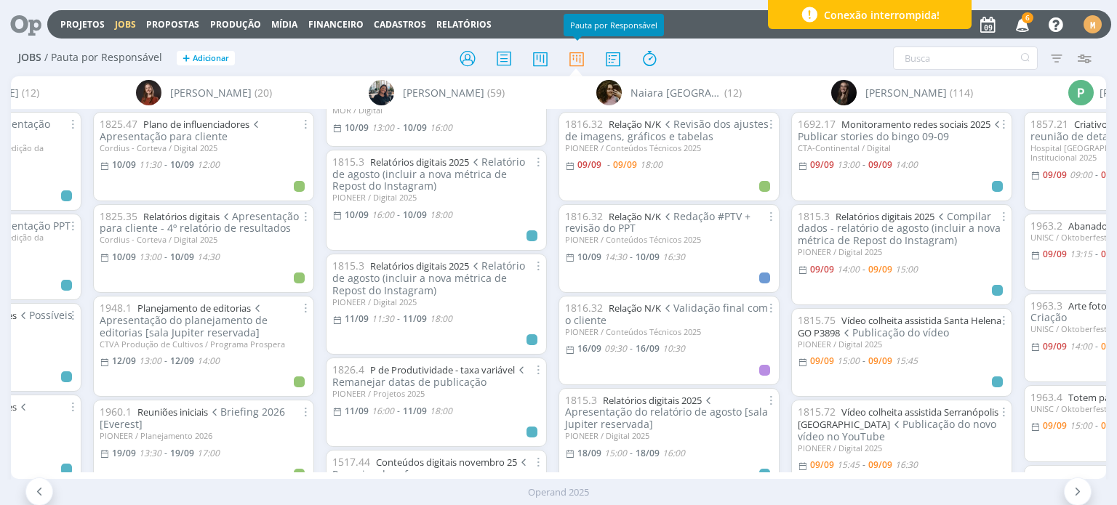
scroll to position [436, 0]
click at [428, 372] on link "P de Produtividade - taxa variável" at bounding box center [442, 371] width 145 height 13
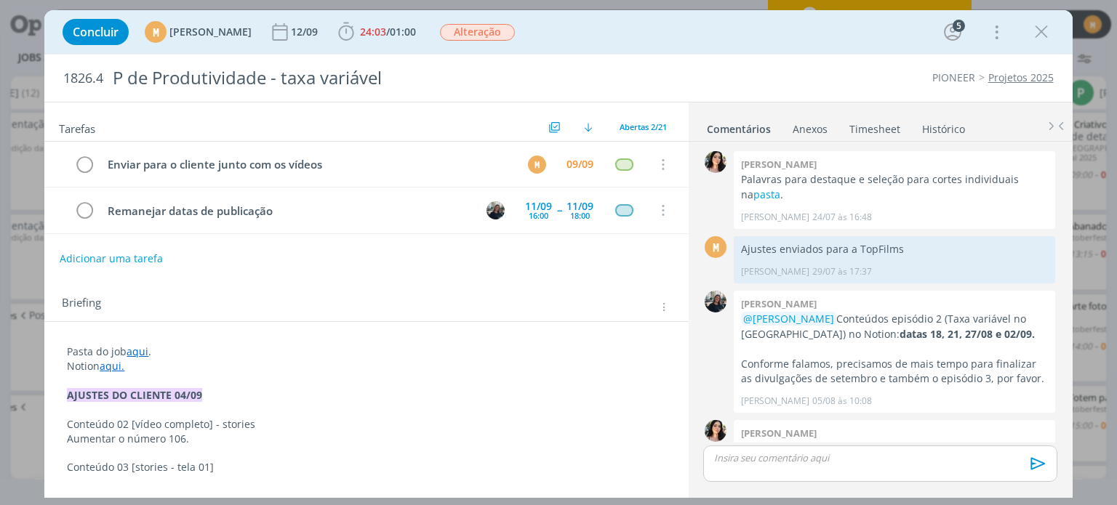
scroll to position [930, 0]
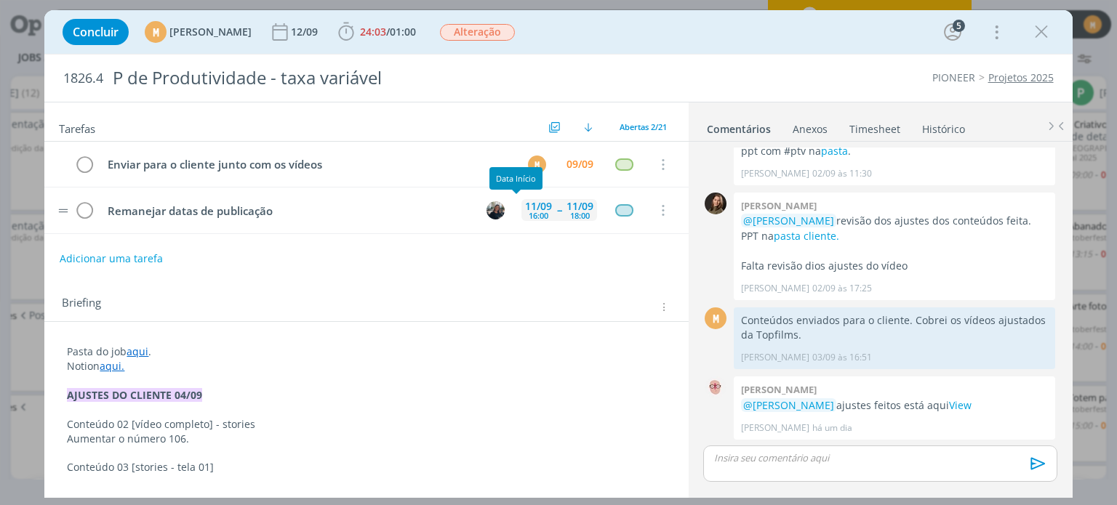
click at [527, 207] on div "11/09" at bounding box center [538, 206] width 27 height 10
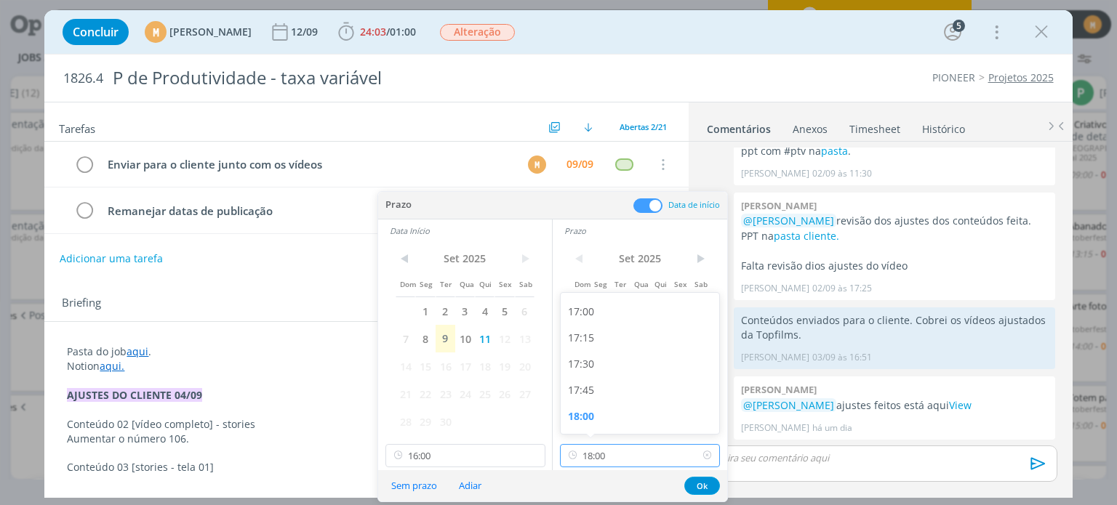
click at [614, 454] on input "18:00" at bounding box center [640, 455] width 160 height 23
click at [446, 450] on input "16:00" at bounding box center [465, 455] width 160 height 23
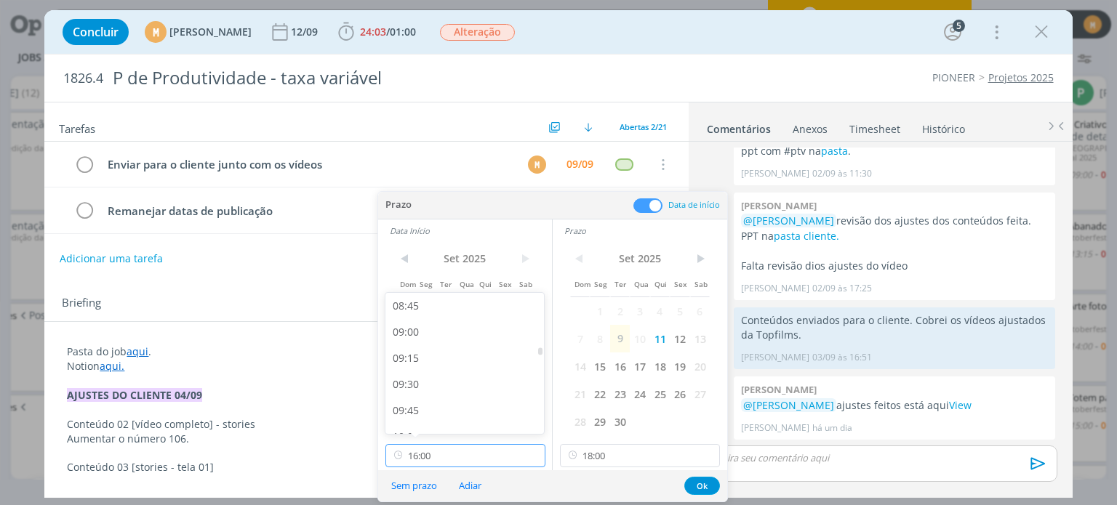
scroll to position [911, 0]
click at [422, 337] on div "09:00" at bounding box center [466, 338] width 163 height 26
type input "09:00"
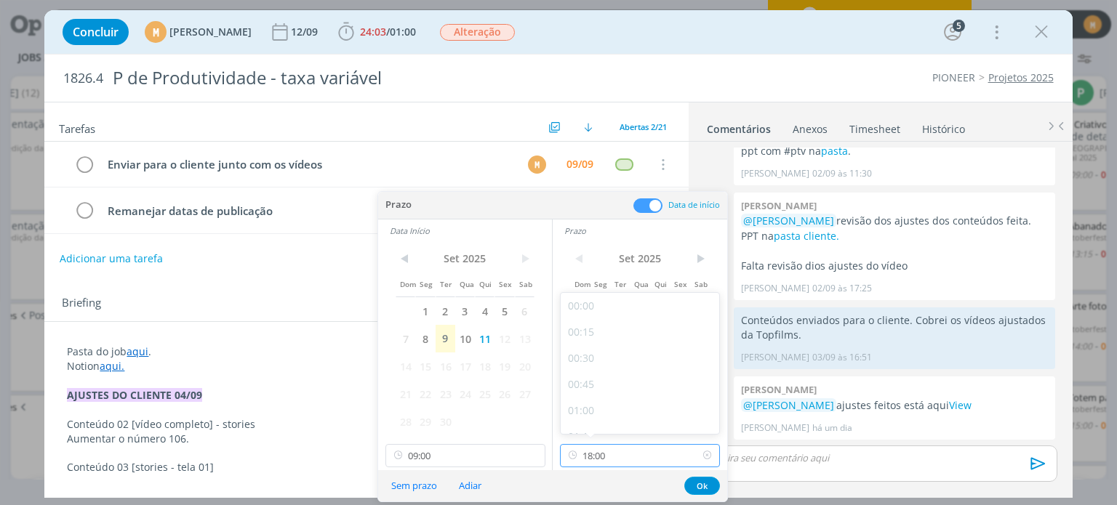
click at [647, 450] on input "18:00" at bounding box center [640, 455] width 160 height 23
click at [584, 371] on div "12:00" at bounding box center [642, 370] width 163 height 26
type input "12:00"
click at [697, 493] on button "Ok" at bounding box center [702, 486] width 36 height 18
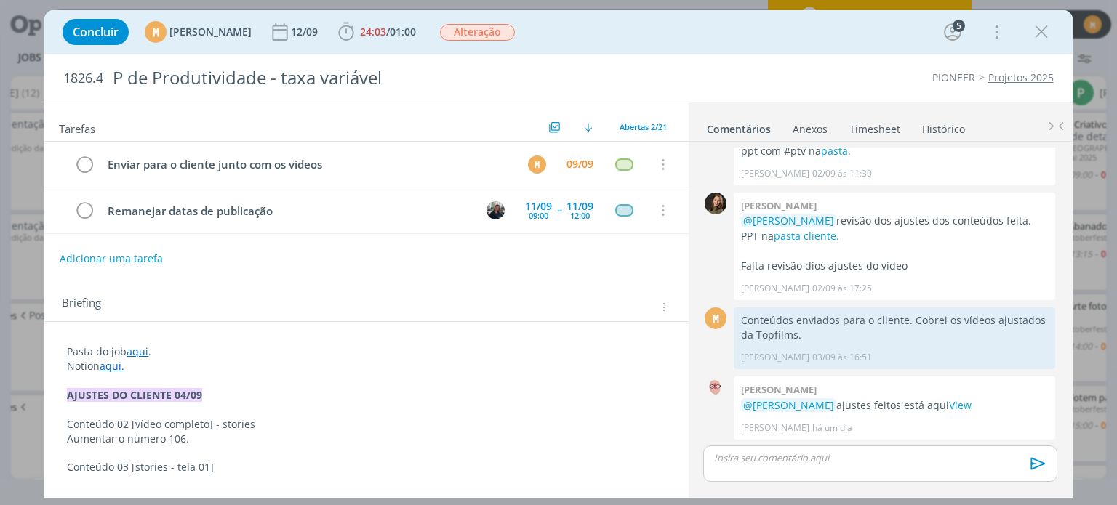
click at [710, 465] on div "dialog" at bounding box center [879, 464] width 353 height 36
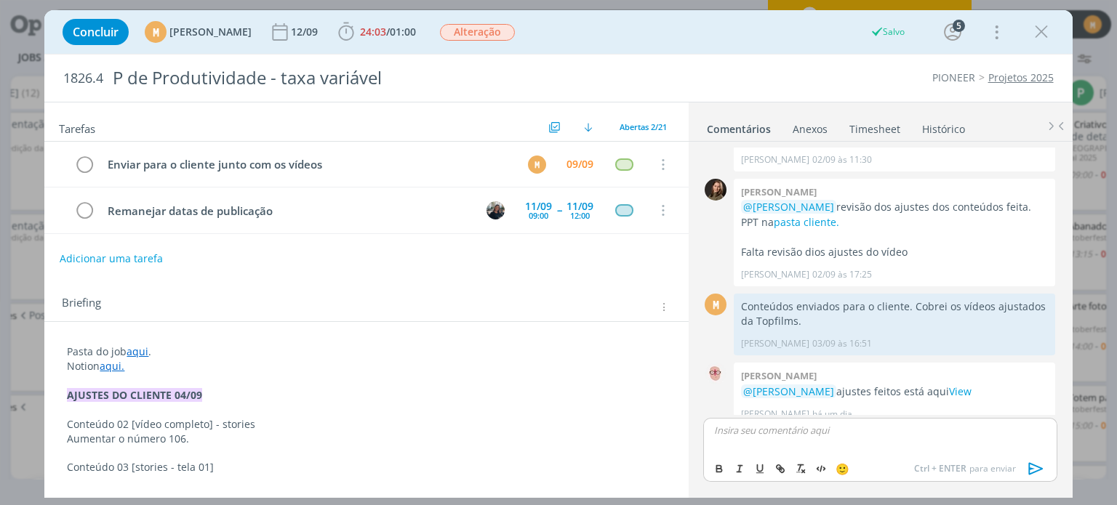
scroll to position [958, 0]
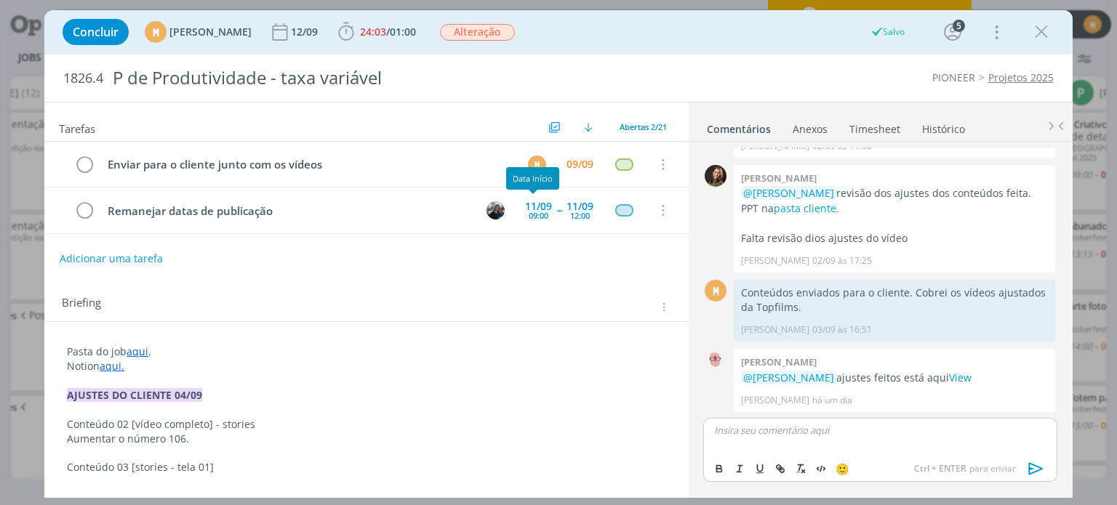
click at [1042, 32] on icon "dialog" at bounding box center [1042, 32] width 22 height 22
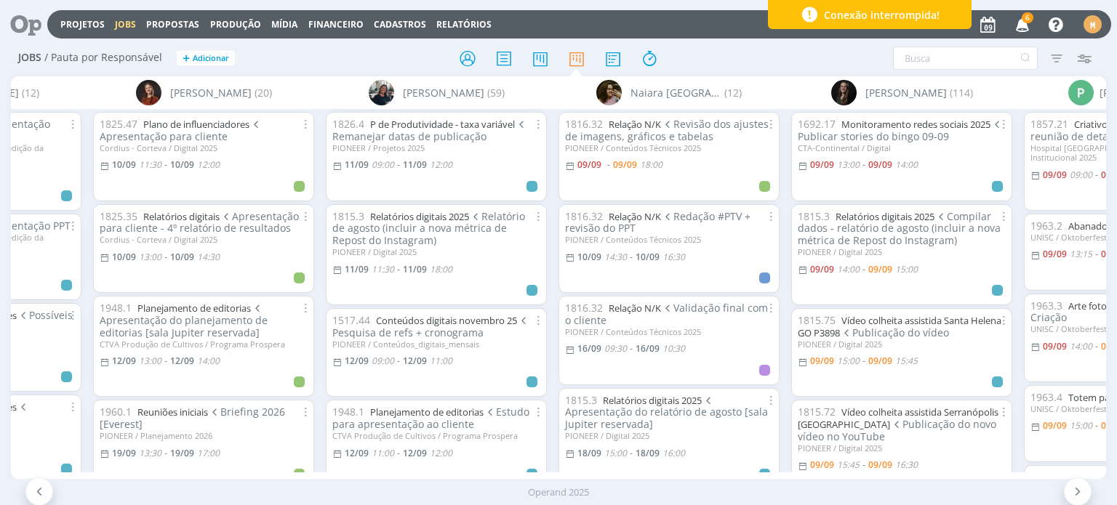
scroll to position [582, 0]
click at [399, 212] on link "Relatórios digitais 2025" at bounding box center [419, 214] width 99 height 13
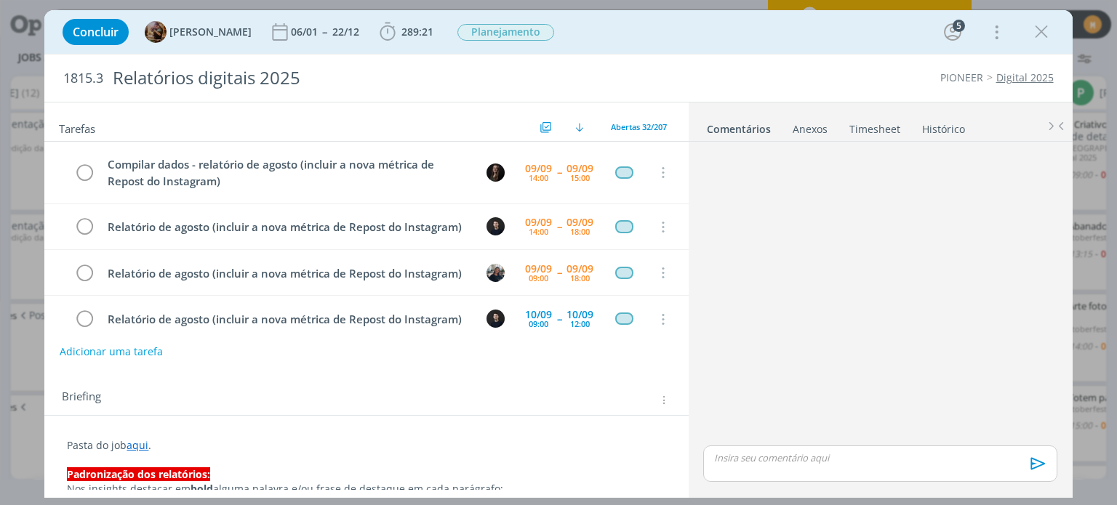
scroll to position [433, 0]
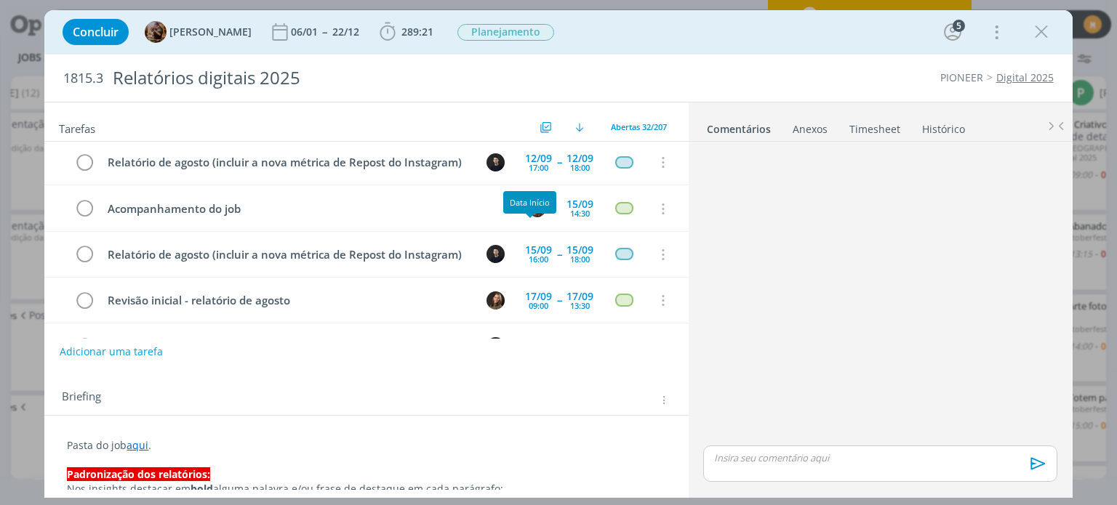
click at [529, 125] on div "11:30" at bounding box center [539, 121] width 20 height 8
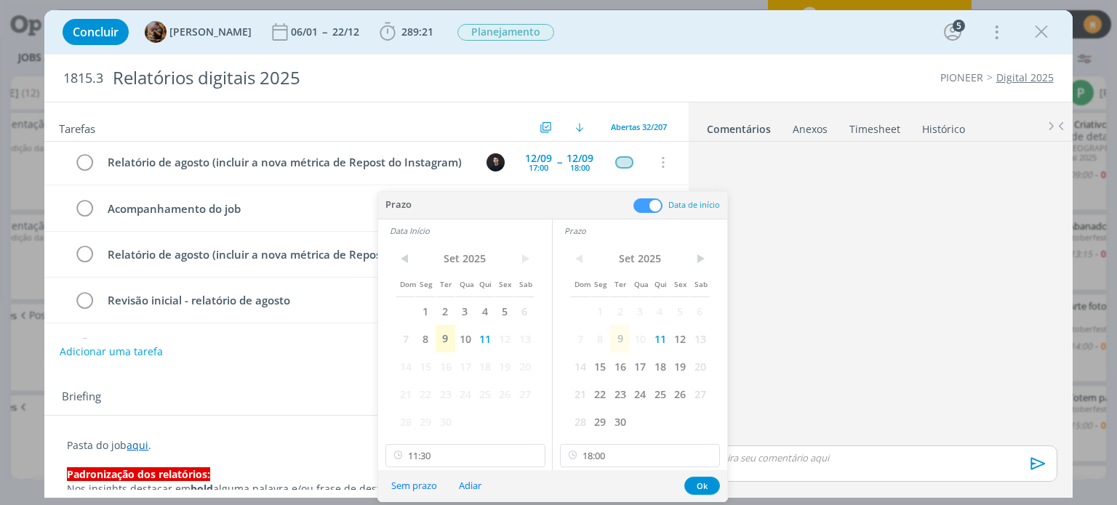
click at [438, 441] on div "< Set 2025 > Dom Seg Ter Qua Qui Sex Sab 1 2 3 4 5 6 7 8 9 10 11 12 13 14 15 16…" at bounding box center [465, 356] width 174 height 228
click at [439, 448] on input "11:30" at bounding box center [465, 455] width 160 height 23
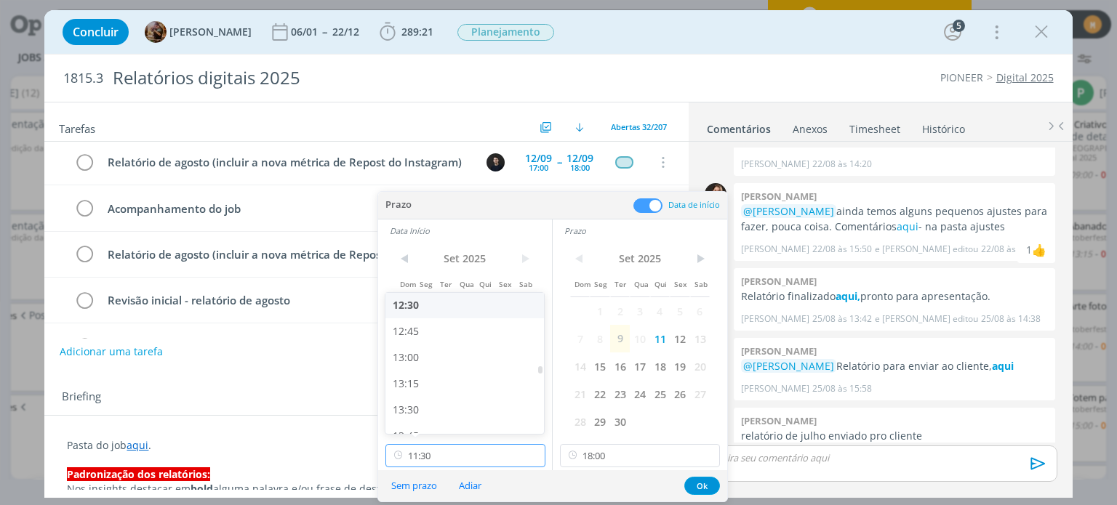
scroll to position [1312, 0]
click at [414, 351] on div "13:00" at bounding box center [466, 356] width 163 height 26
type input "13:00"
click at [707, 483] on button "Ok" at bounding box center [702, 486] width 36 height 18
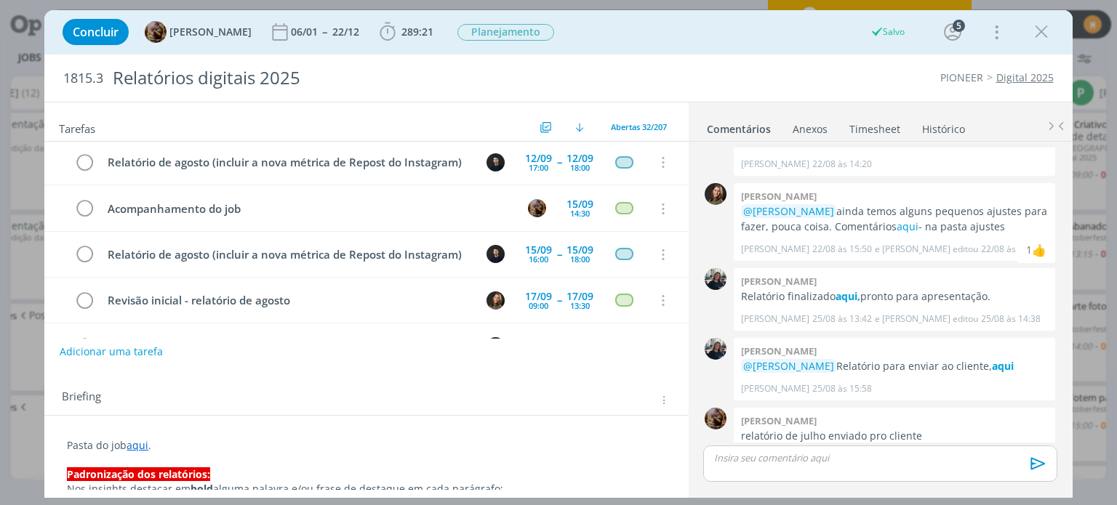
drag, startPoint x: 1041, startPoint y: 37, endPoint x: 811, endPoint y: 1, distance: 232.6
click at [1041, 37] on icon "dialog" at bounding box center [1042, 32] width 22 height 22
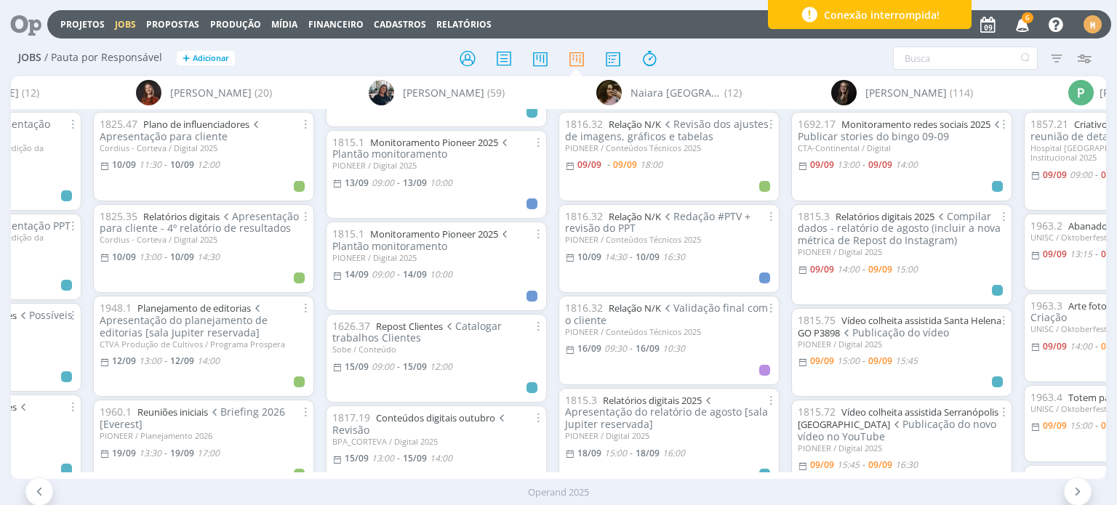
scroll to position [1164, 0]
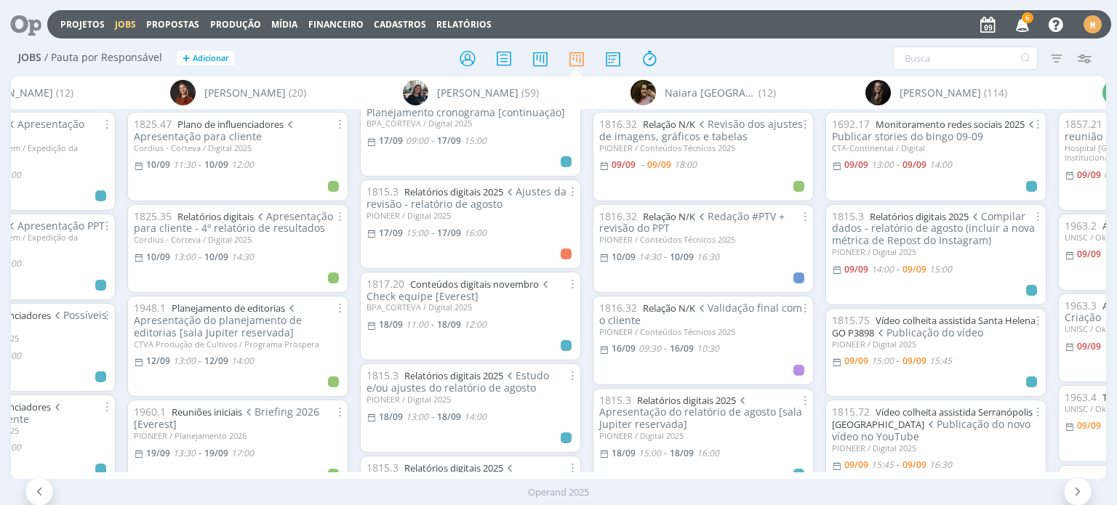
scroll to position [2400, 0]
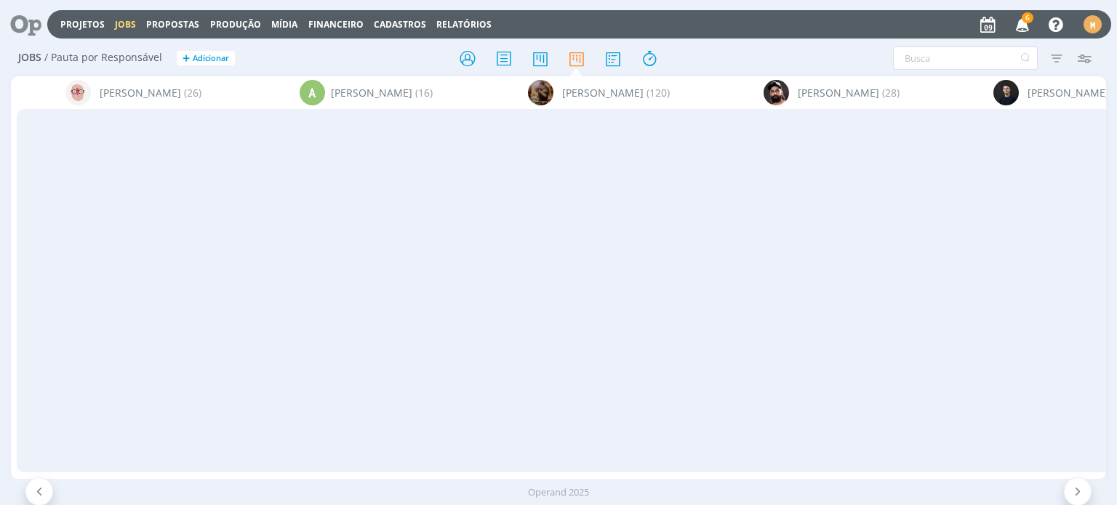
scroll to position [2400, 0]
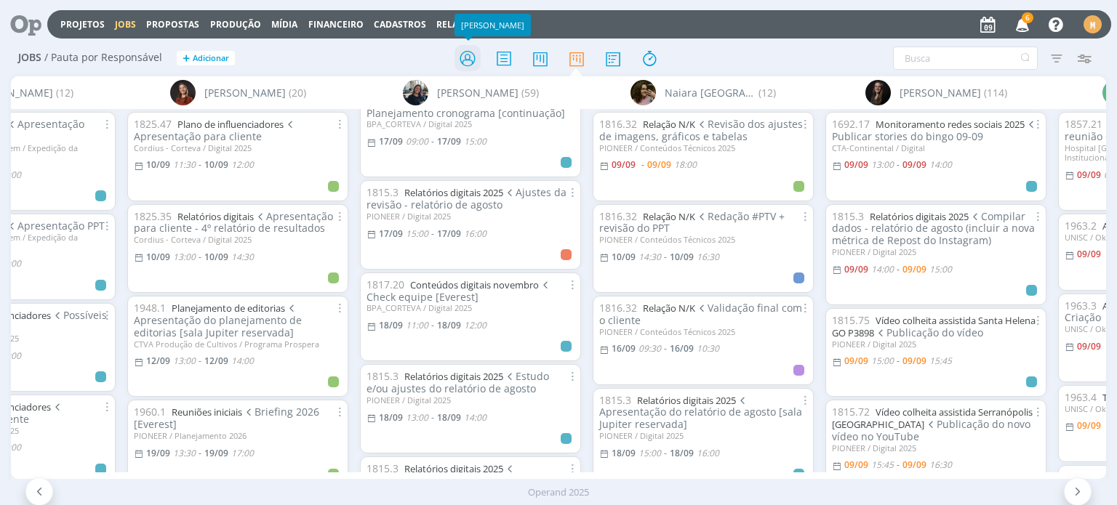
click at [468, 47] on icon at bounding box center [468, 58] width 26 height 28
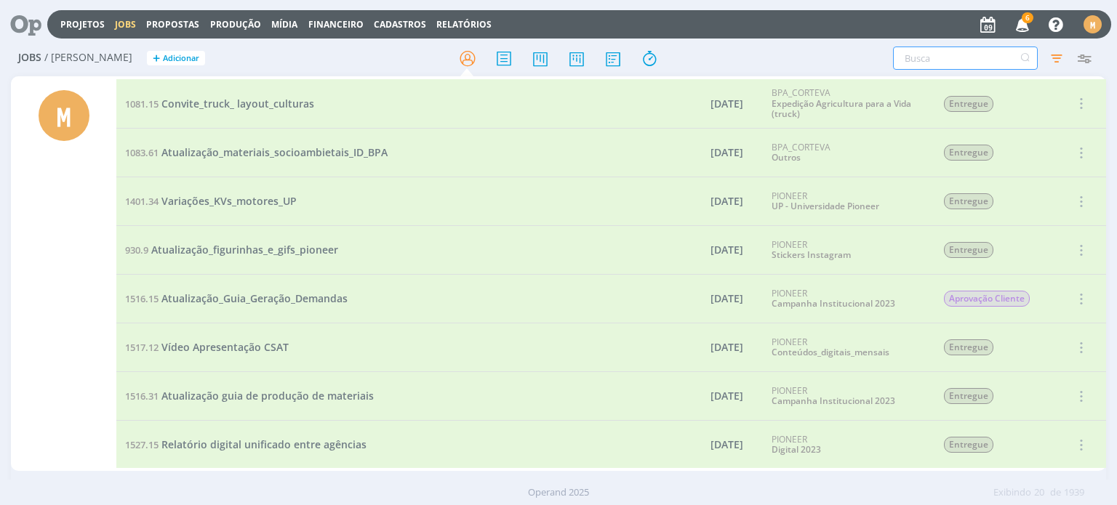
click at [978, 69] on input "text" at bounding box center [965, 58] width 145 height 23
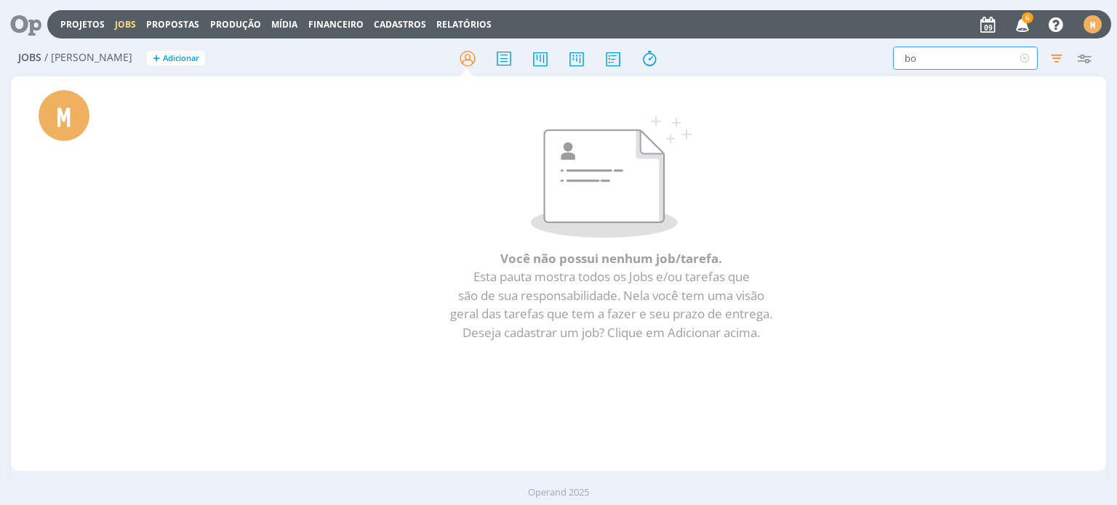
type input "b"
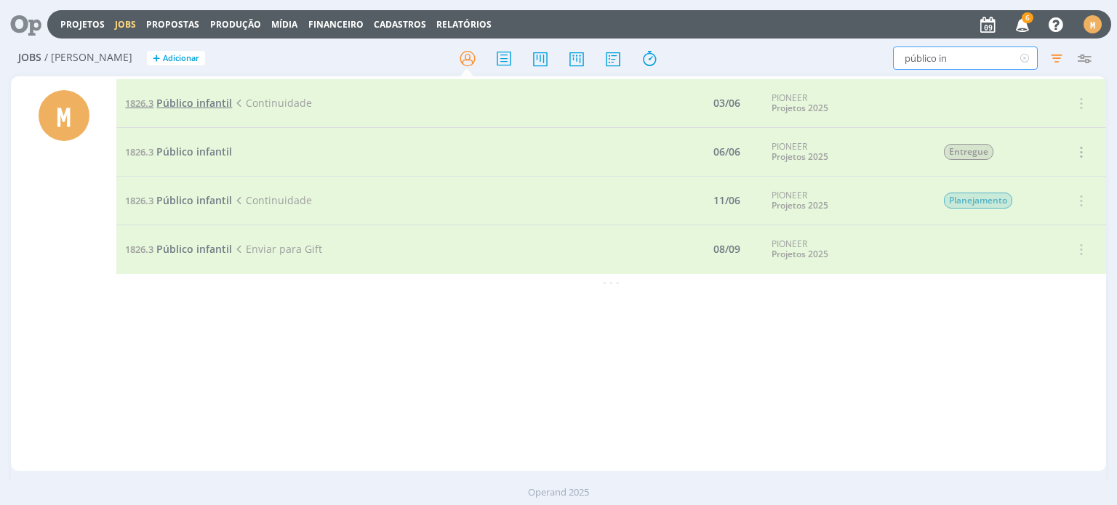
type input "público in"
click at [198, 103] on span "Público infantil" at bounding box center [194, 103] width 76 height 14
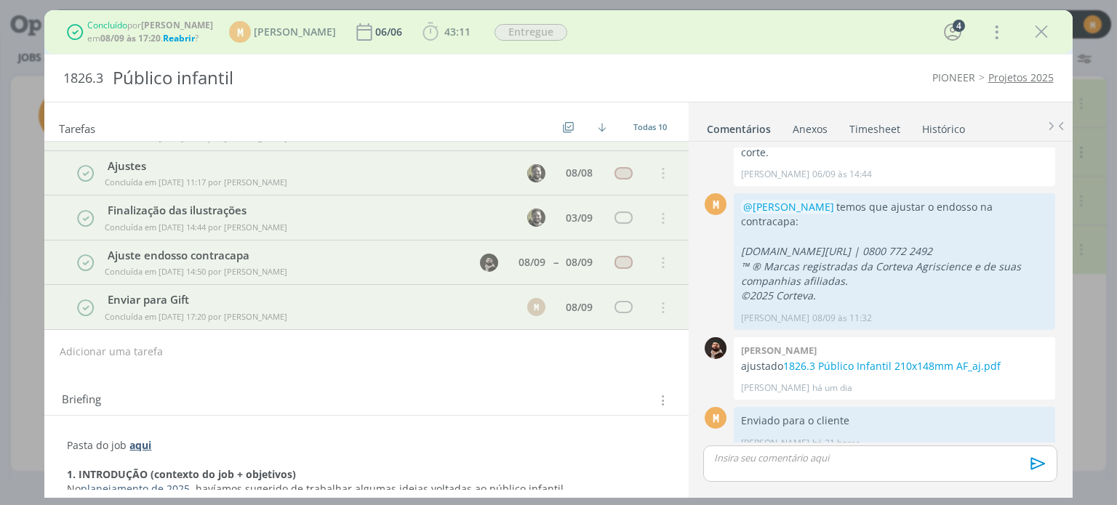
click at [191, 36] on span "Reabrir" at bounding box center [179, 38] width 32 height 12
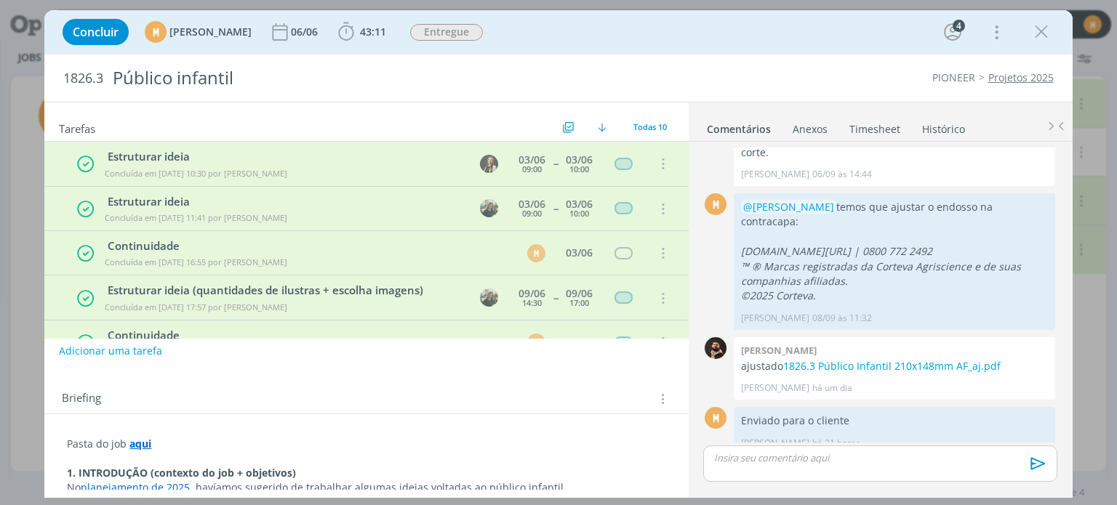
click at [128, 353] on button "Adicionar uma tarefa" at bounding box center [110, 351] width 103 height 25
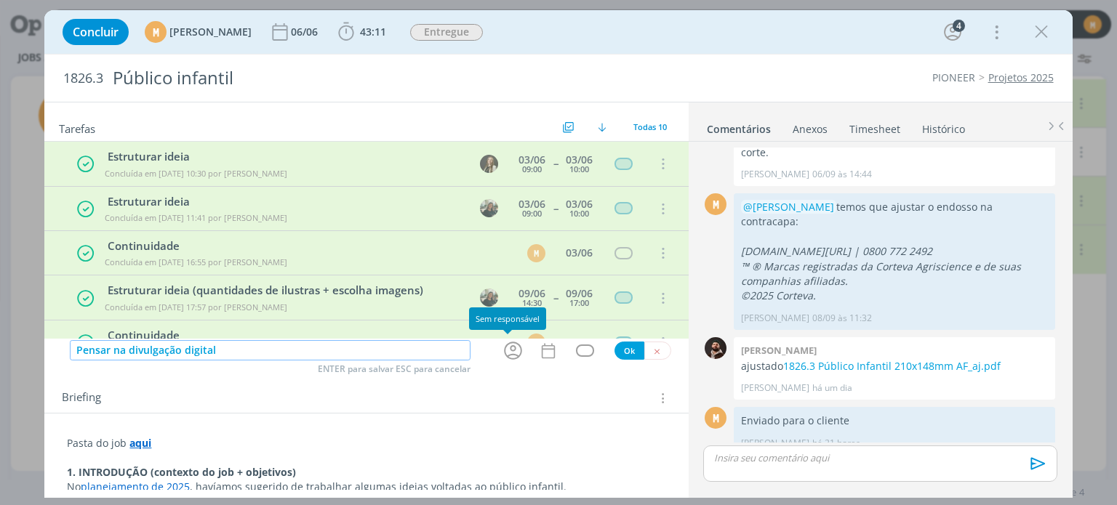
click at [504, 353] on icon "dialog" at bounding box center [513, 351] width 23 height 23
type input "Pensar na divulgação digital"
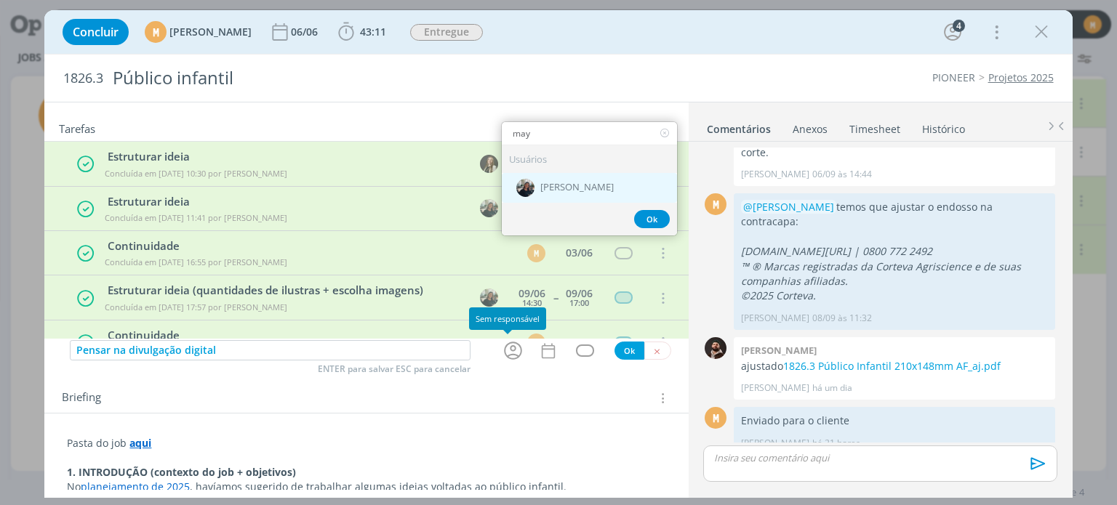
type input "may"
click at [545, 178] on div "[PERSON_NAME]" at bounding box center [589, 188] width 175 height 30
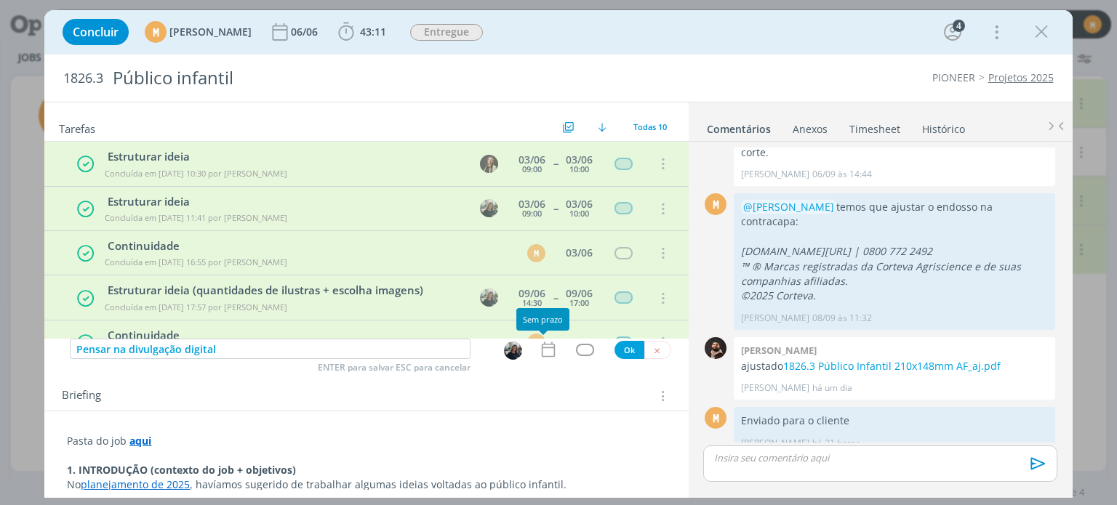
click at [539, 351] on icon "dialog" at bounding box center [548, 349] width 19 height 19
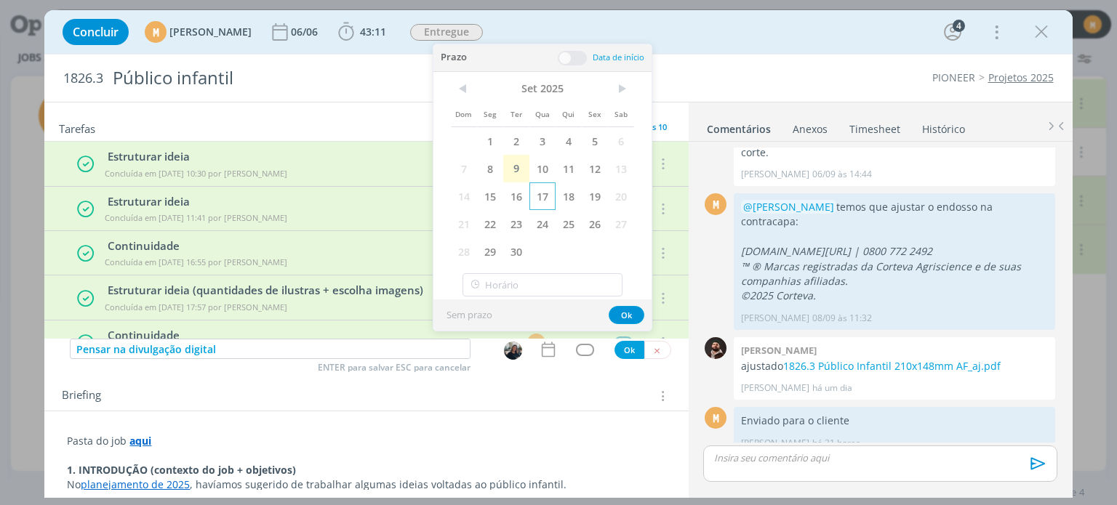
click at [545, 201] on span "17" at bounding box center [542, 197] width 26 height 28
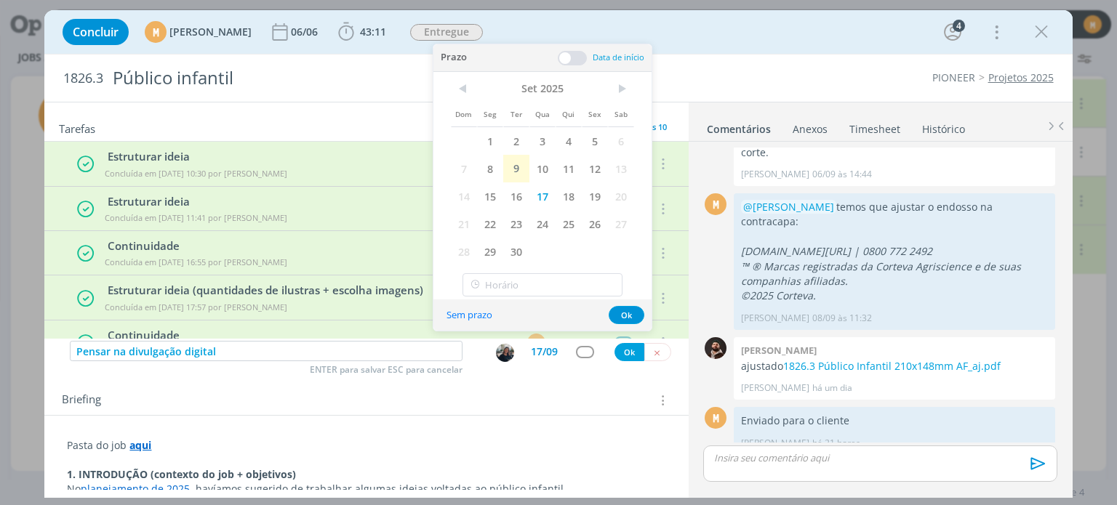
drag, startPoint x: 573, startPoint y: 55, endPoint x: 570, endPoint y: 66, distance: 11.3
click at [574, 55] on span at bounding box center [572, 58] width 29 height 15
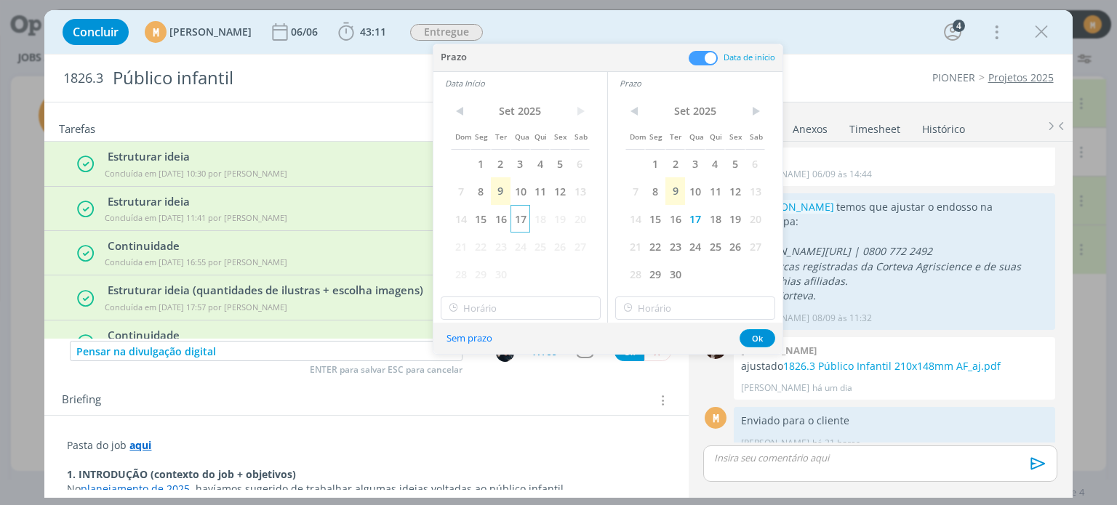
click at [518, 220] on span "17" at bounding box center [521, 219] width 20 height 28
click at [529, 305] on input "15:00" at bounding box center [521, 308] width 160 height 23
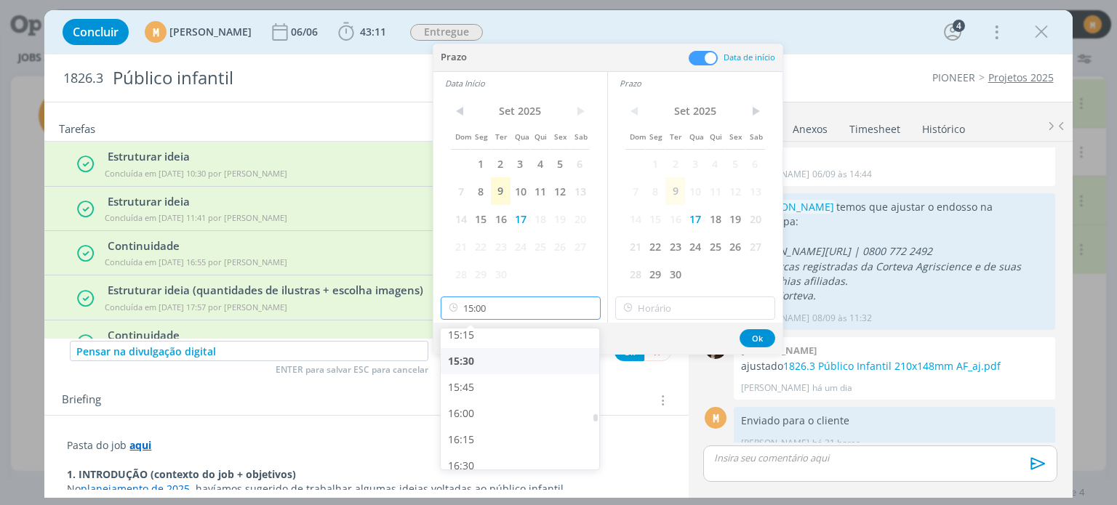
scroll to position [1606, 0]
click at [476, 409] on div "16:00" at bounding box center [522, 412] width 163 height 26
type input "16:00"
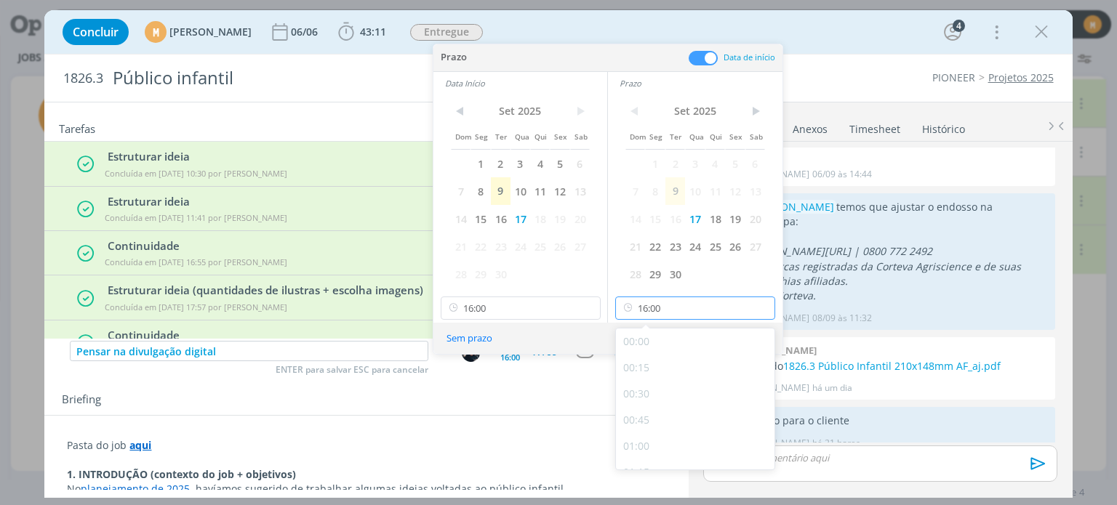
click at [687, 303] on input "16:00" at bounding box center [695, 308] width 160 height 23
click at [657, 433] on div "18:00" at bounding box center [697, 444] width 163 height 26
type input "18:00"
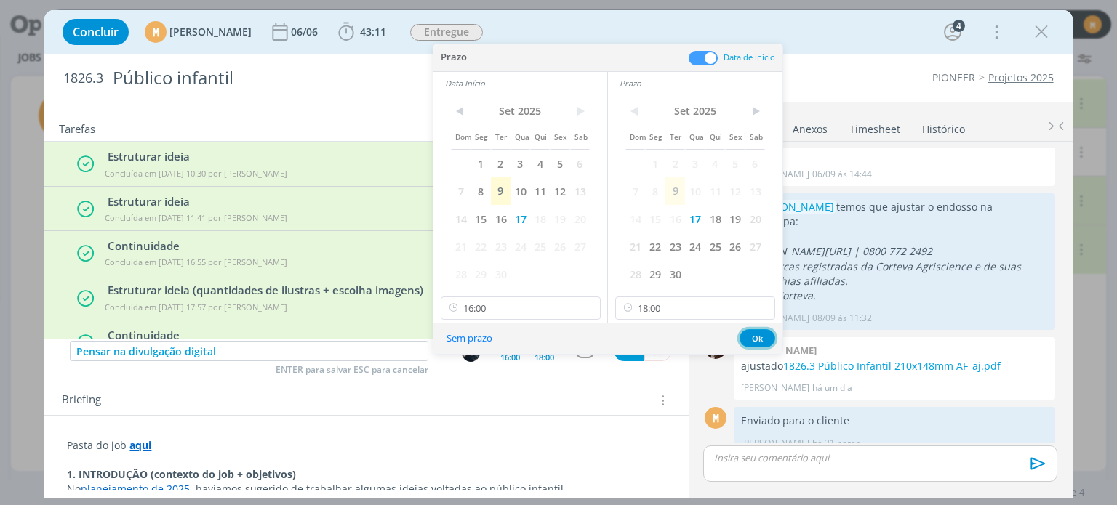
click at [752, 334] on button "Ok" at bounding box center [758, 338] width 36 height 18
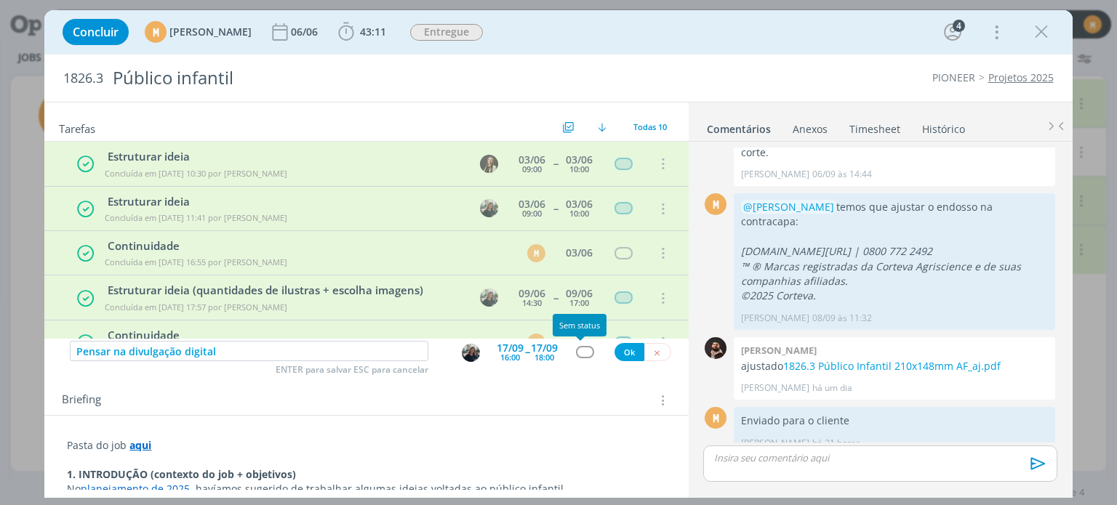
click at [585, 347] on div "dialog" at bounding box center [585, 352] width 18 height 12
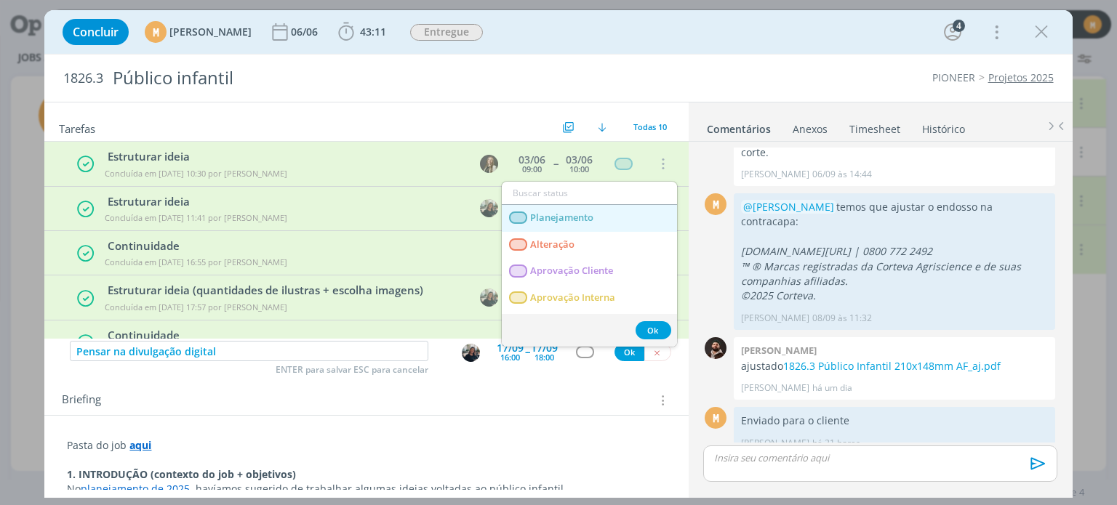
click at [559, 214] on span "Planejamento" at bounding box center [562, 218] width 63 height 12
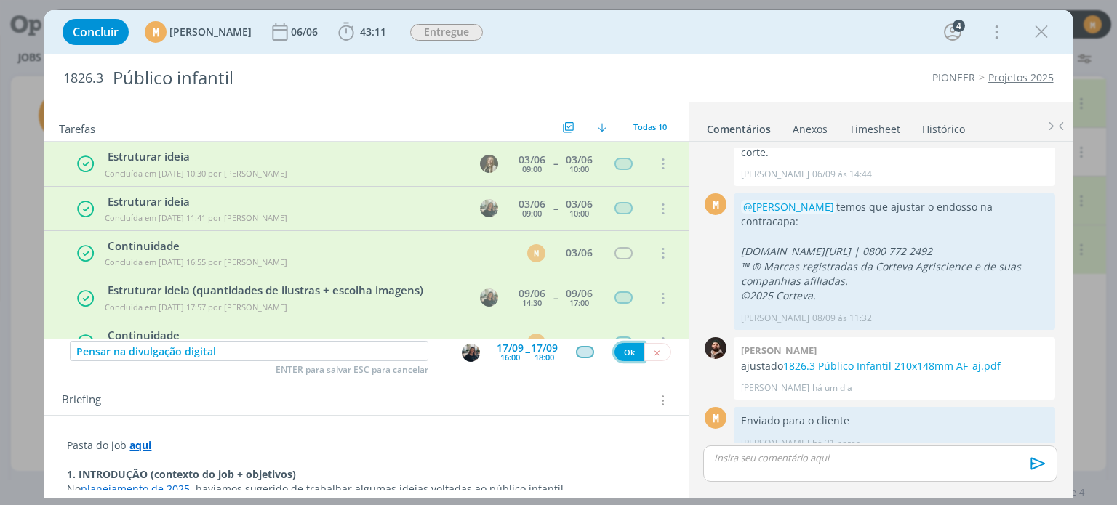
click at [623, 353] on button "Ok" at bounding box center [630, 352] width 30 height 18
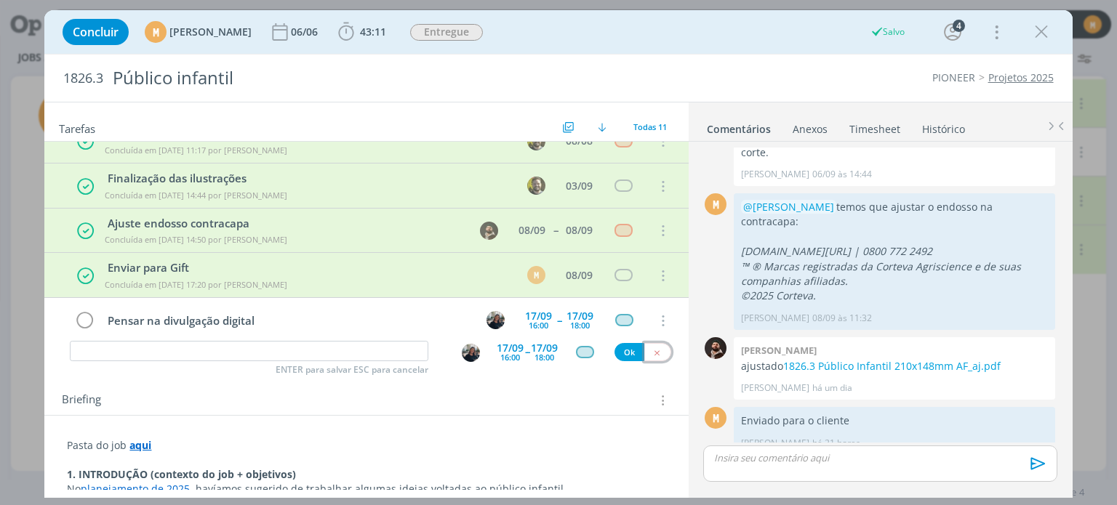
click at [652, 354] on icon "dialog" at bounding box center [656, 352] width 9 height 9
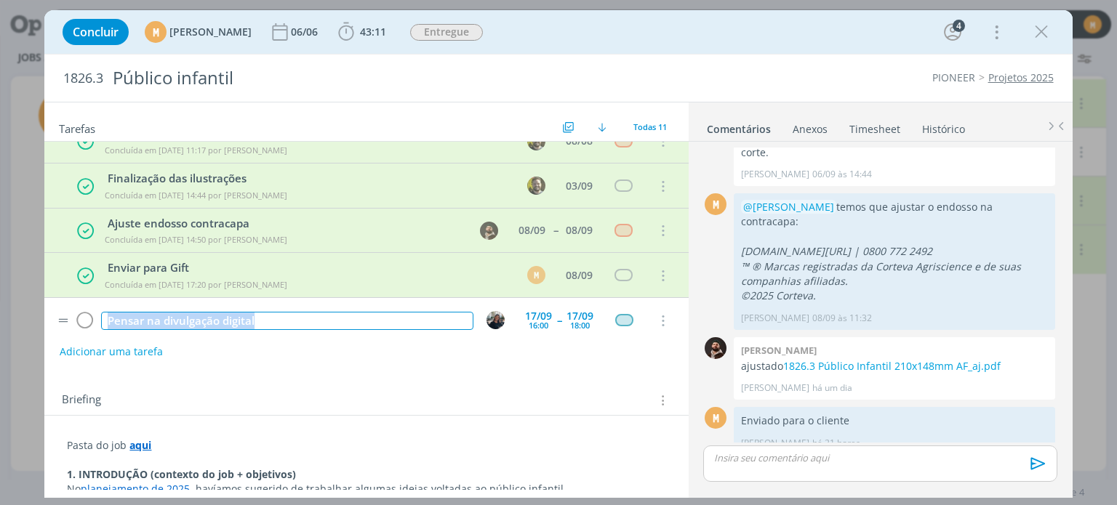
drag, startPoint x: 263, startPoint y: 321, endPoint x: 92, endPoint y: 294, distance: 173.1
click at [92, 298] on tr "Pensar na divulgação digital [DATE] 16:00 -- [DATE] 18:00 Cancelar" at bounding box center [366, 321] width 644 height 46
copy div "Pensar na divulgação digital"
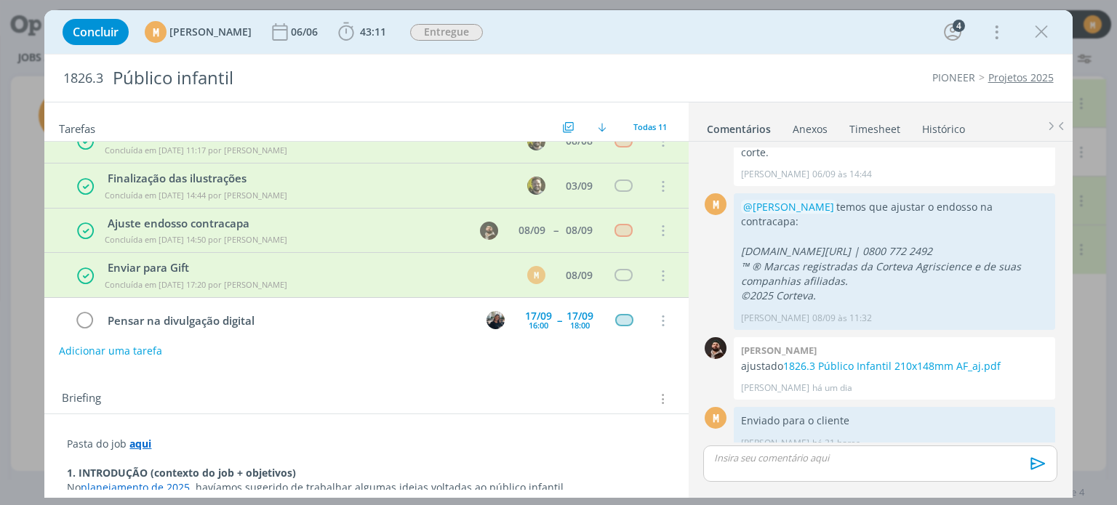
click at [137, 342] on button "Adicionar uma tarefa" at bounding box center [110, 351] width 103 height 25
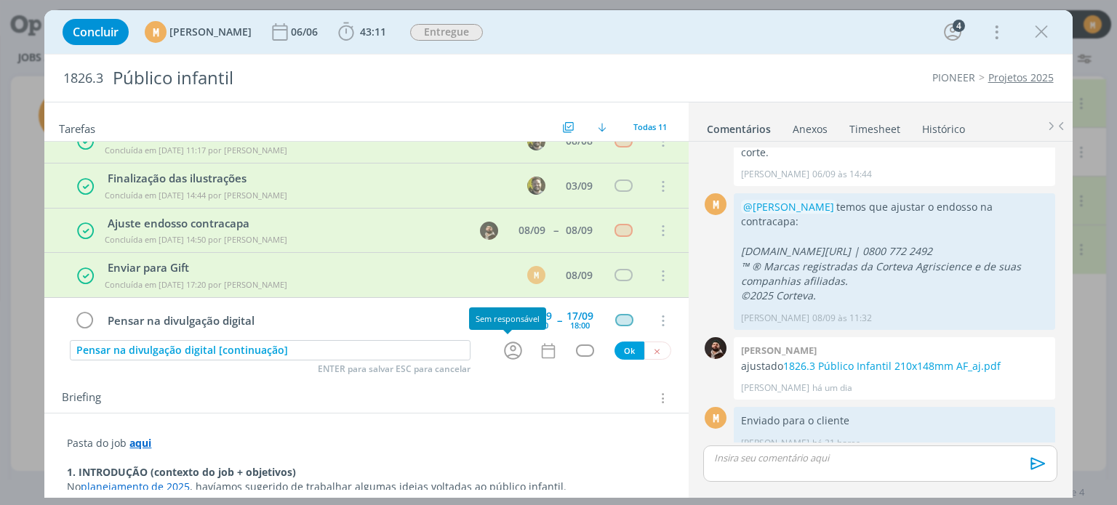
click at [502, 351] on icon "dialog" at bounding box center [513, 351] width 23 height 23
type input "Pensar na divulgação digital [continuação]"
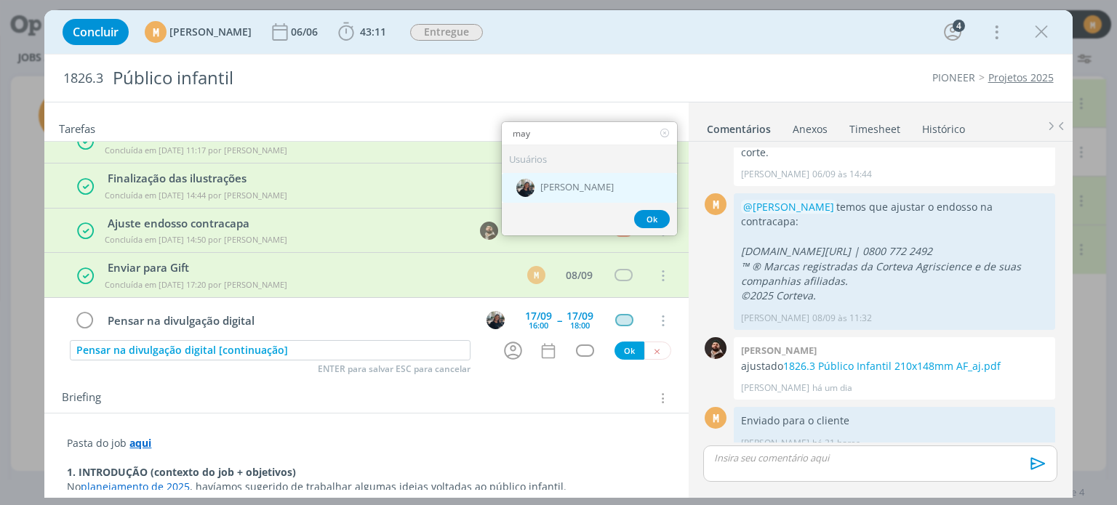
type input "may"
click at [545, 189] on span "[PERSON_NAME]" at bounding box center [576, 189] width 73 height 12
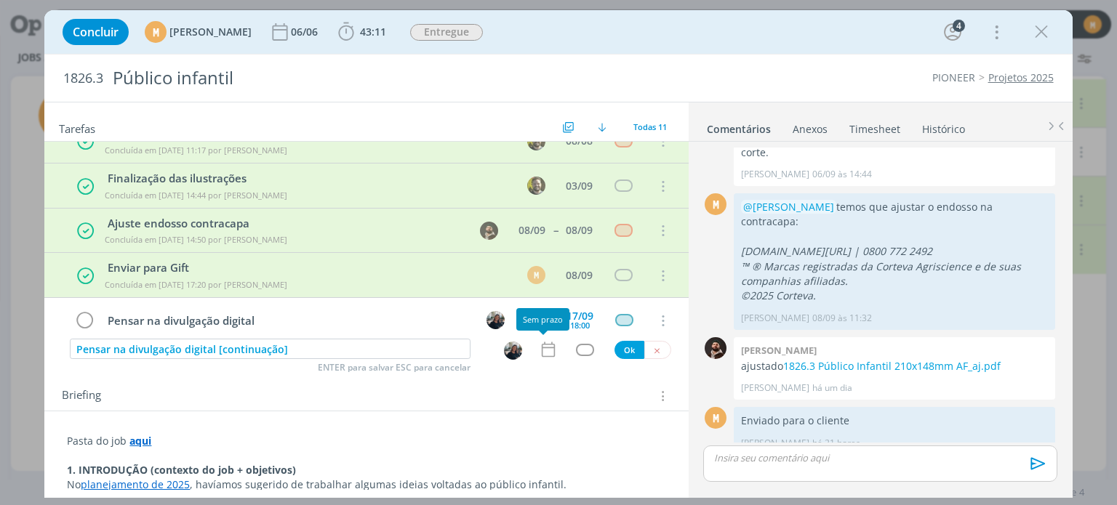
click at [536, 360] on div "Pensar na divulgação digital [continuação] ENTER para salvar ESC para cancelar …" at bounding box center [366, 350] width 644 height 22
click at [545, 345] on icon "dialog" at bounding box center [548, 349] width 19 height 19
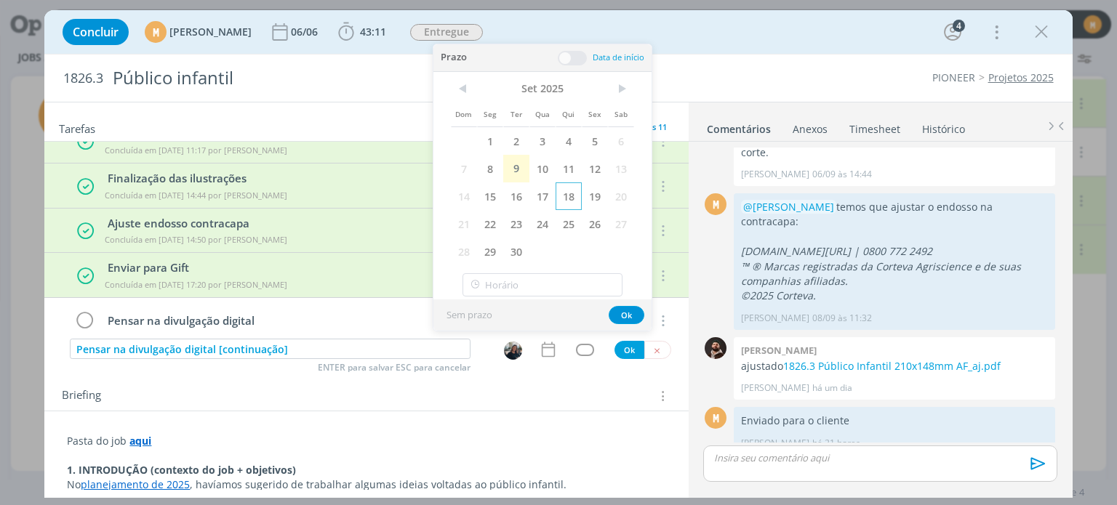
click at [571, 195] on span "18" at bounding box center [569, 197] width 26 height 28
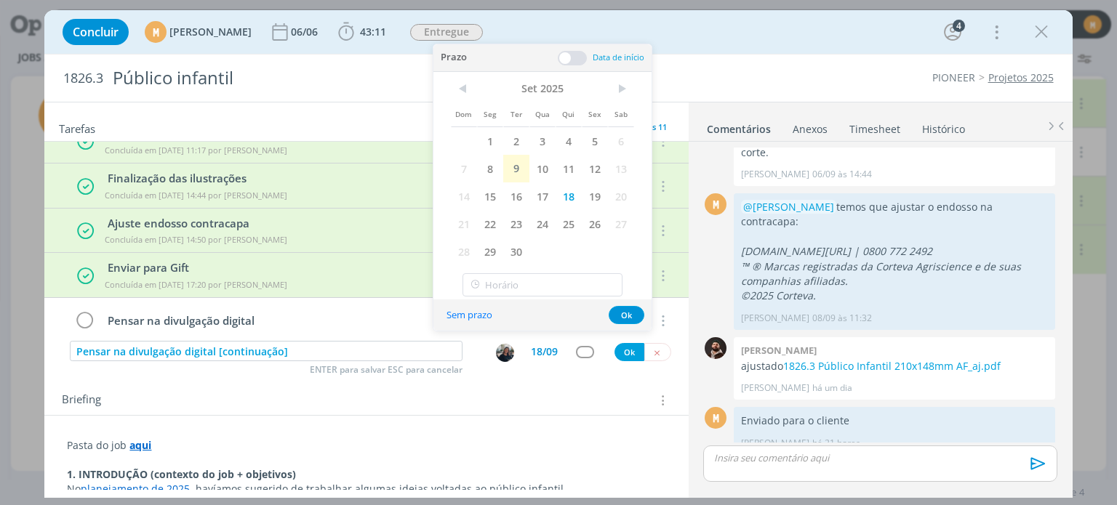
click at [572, 57] on span at bounding box center [572, 58] width 29 height 15
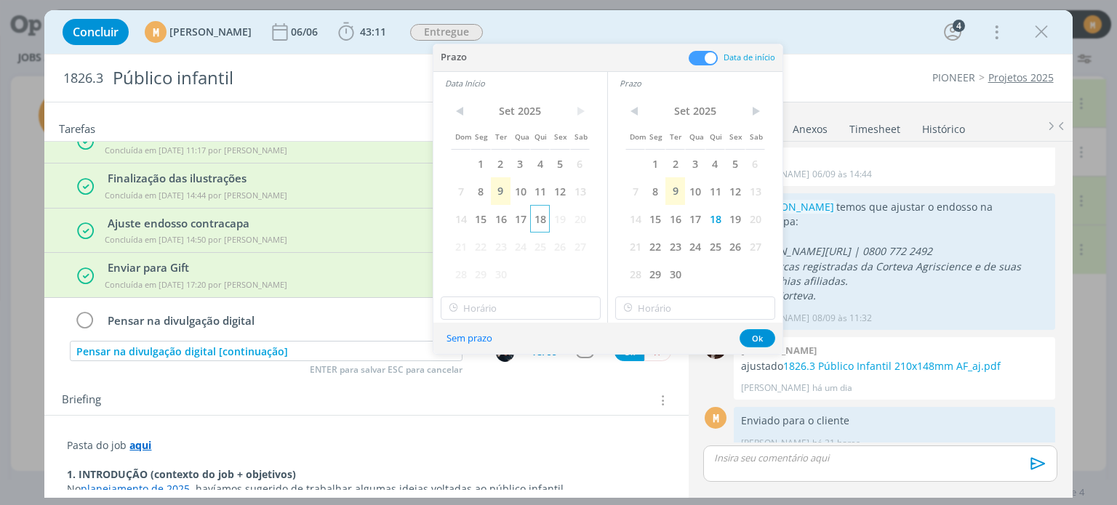
click at [536, 225] on span "18" at bounding box center [540, 219] width 20 height 28
click at [527, 313] on input "15:00" at bounding box center [521, 308] width 160 height 23
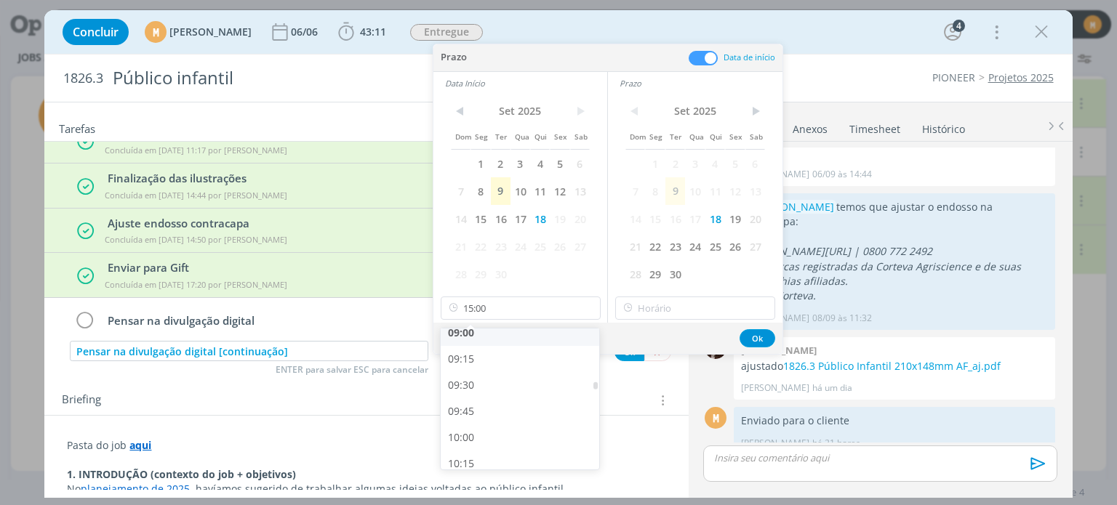
click at [475, 340] on div "09:00" at bounding box center [522, 333] width 163 height 26
type input "09:00"
click at [665, 320] on div "< [DATE] > Dom Seg Ter Qua Qui Sex Sab 1 2 3 4 5 6 7 8 9 10 11 12 13 14 15 16 1…" at bounding box center [695, 209] width 175 height 228
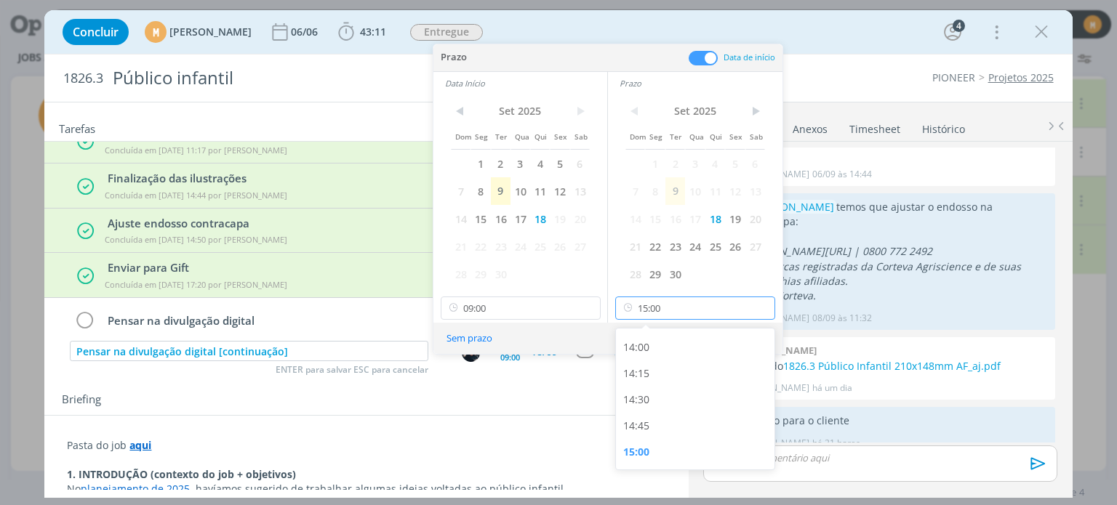
click at [666, 304] on input "15:00" at bounding box center [695, 308] width 160 height 23
click at [659, 391] on div "11:00" at bounding box center [697, 397] width 163 height 26
type input "11:00"
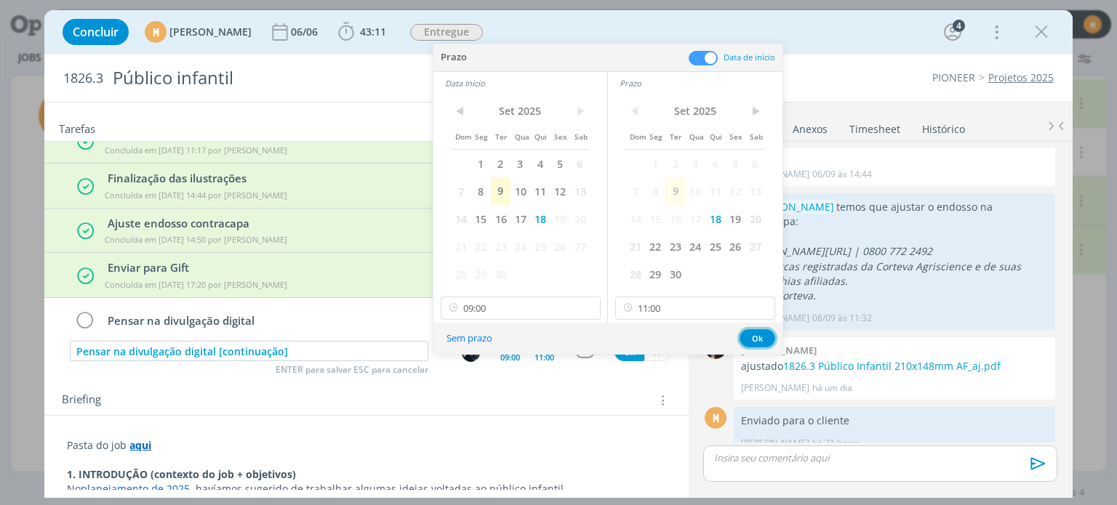
click at [756, 342] on button "Ok" at bounding box center [758, 338] width 36 height 18
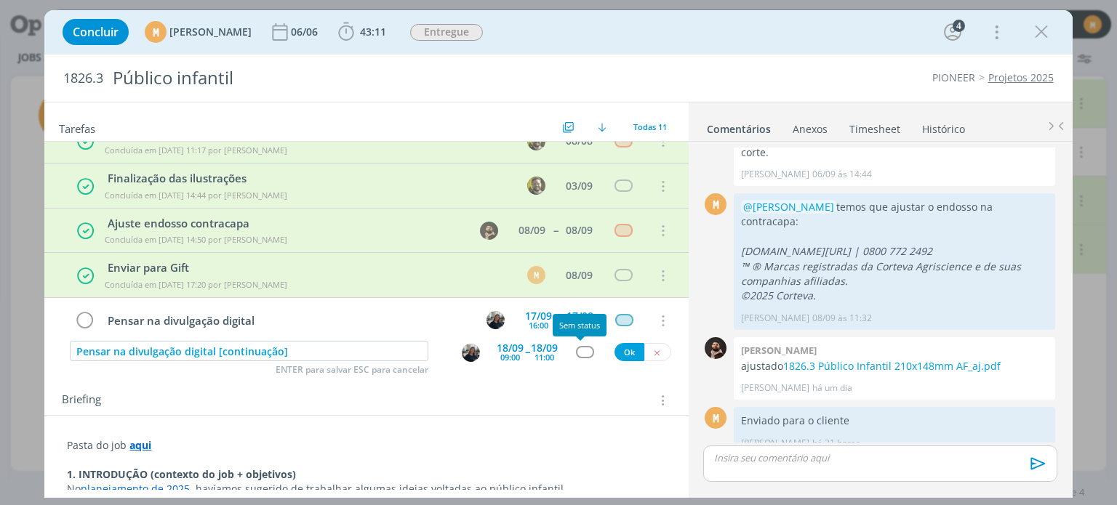
click at [579, 352] on div "dialog" at bounding box center [585, 352] width 18 height 12
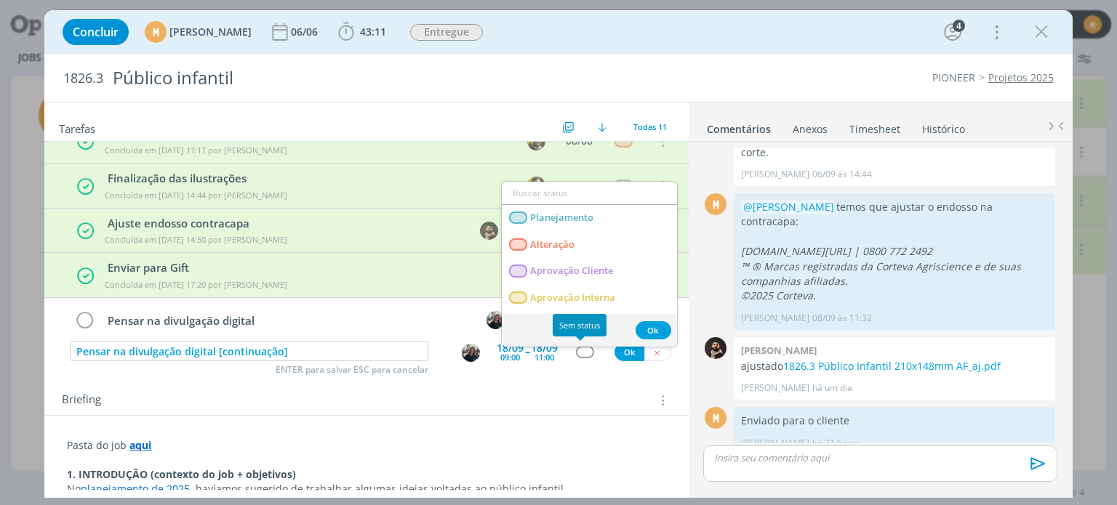
click at [579, 352] on div "dialog" at bounding box center [585, 352] width 18 height 12
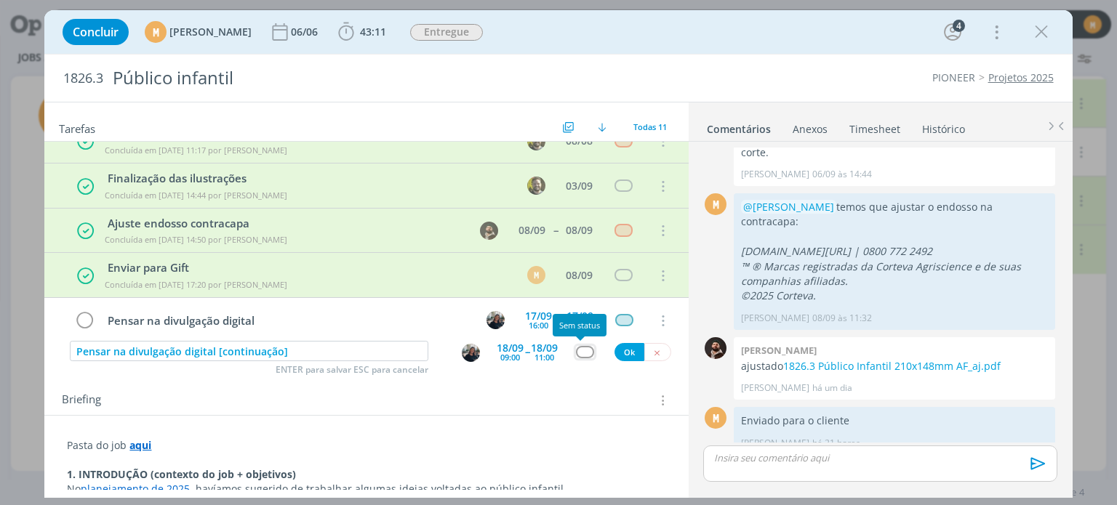
click at [579, 352] on div "dialog" at bounding box center [585, 352] width 18 height 12
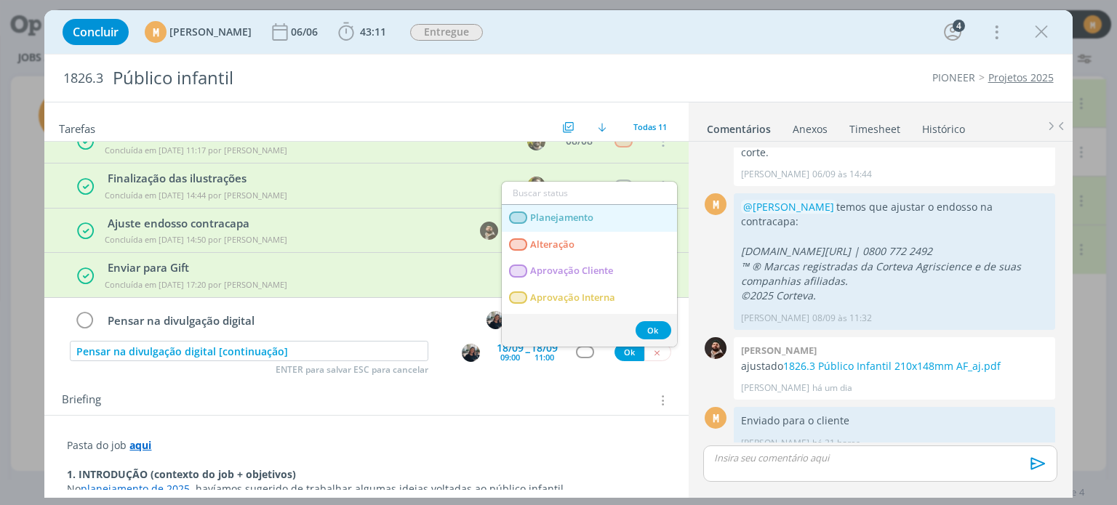
click at [600, 215] on link "Planejamento" at bounding box center [589, 218] width 175 height 27
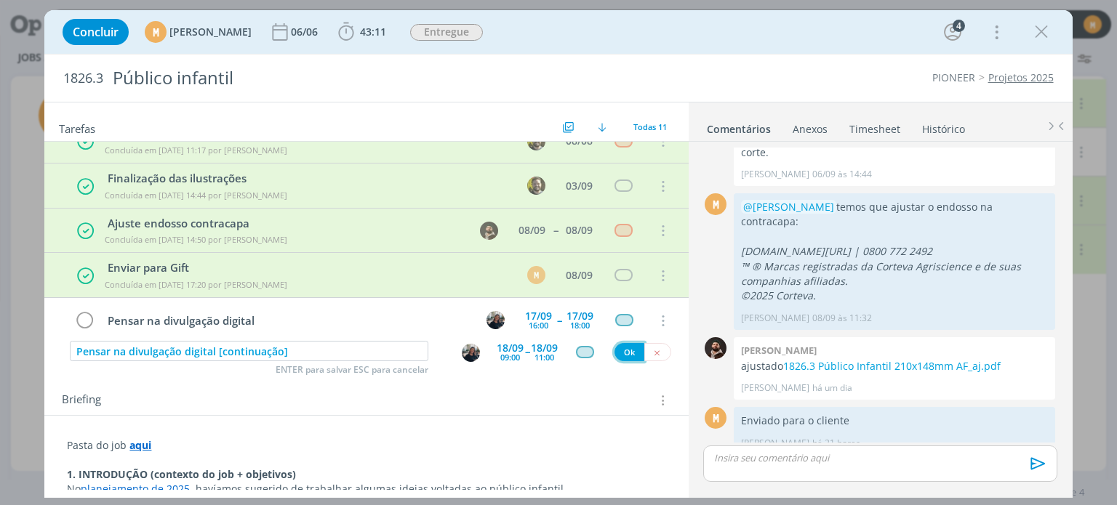
click at [623, 353] on button "Ok" at bounding box center [630, 352] width 30 height 18
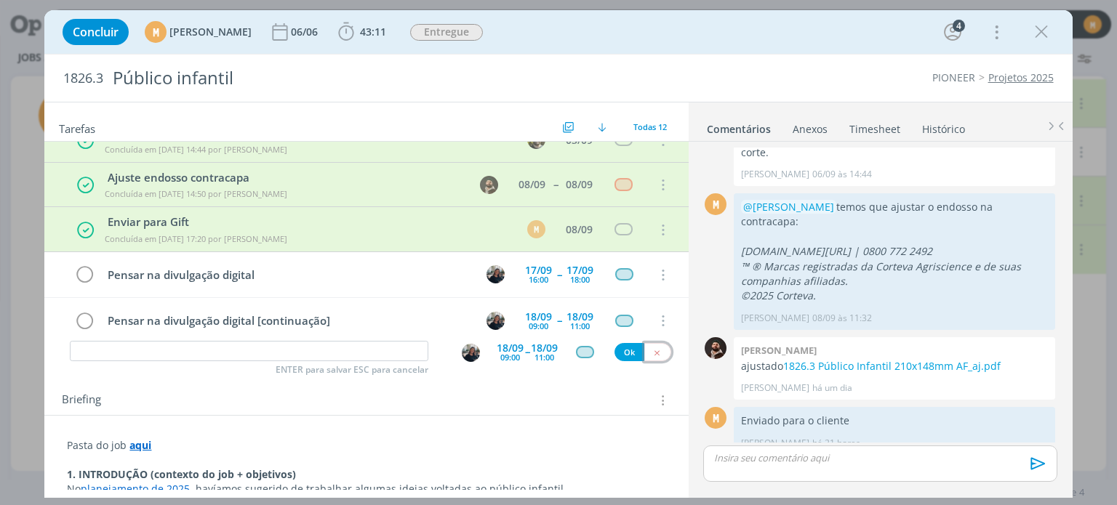
click at [652, 348] on icon "dialog" at bounding box center [656, 352] width 9 height 9
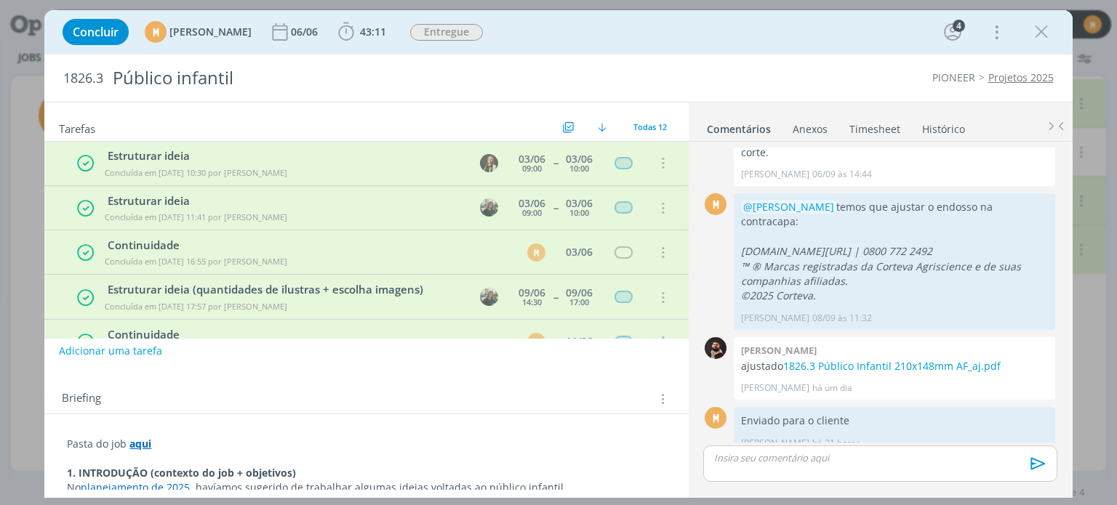
scroll to position [0, 0]
